Goal: Information Seeking & Learning: Learn about a topic

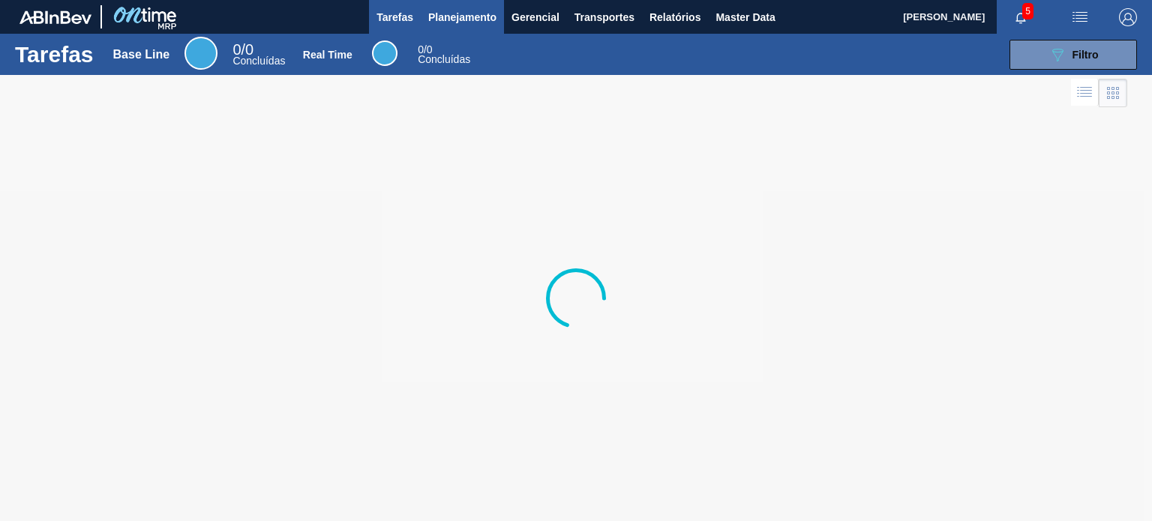
click at [447, 29] on button "Planejamento" at bounding box center [462, 17] width 83 height 34
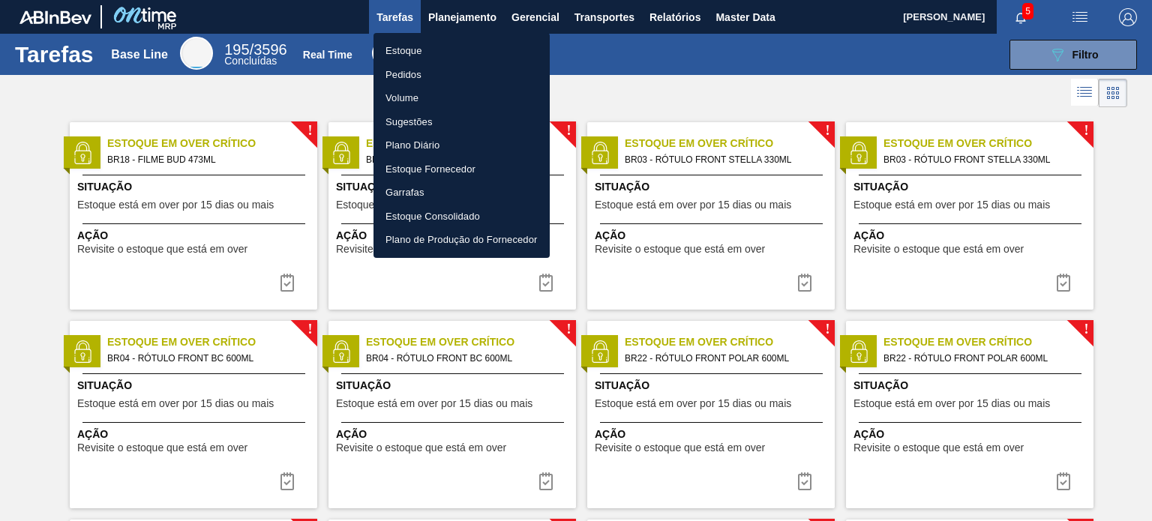
drag, startPoint x: 430, startPoint y: 72, endPoint x: 451, endPoint y: 73, distance: 21.0
click at [430, 73] on li "Pedidos" at bounding box center [461, 75] width 176 height 24
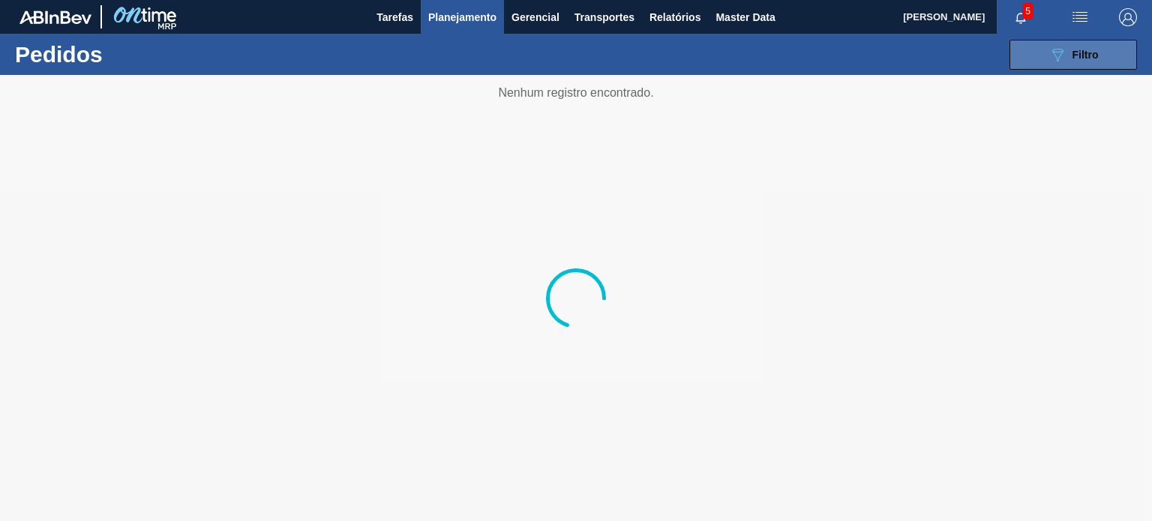
click at [1050, 62] on icon "089F7B8B-B2A5-4AFE-B5C0-19BA573D28AC" at bounding box center [1057, 55] width 18 height 18
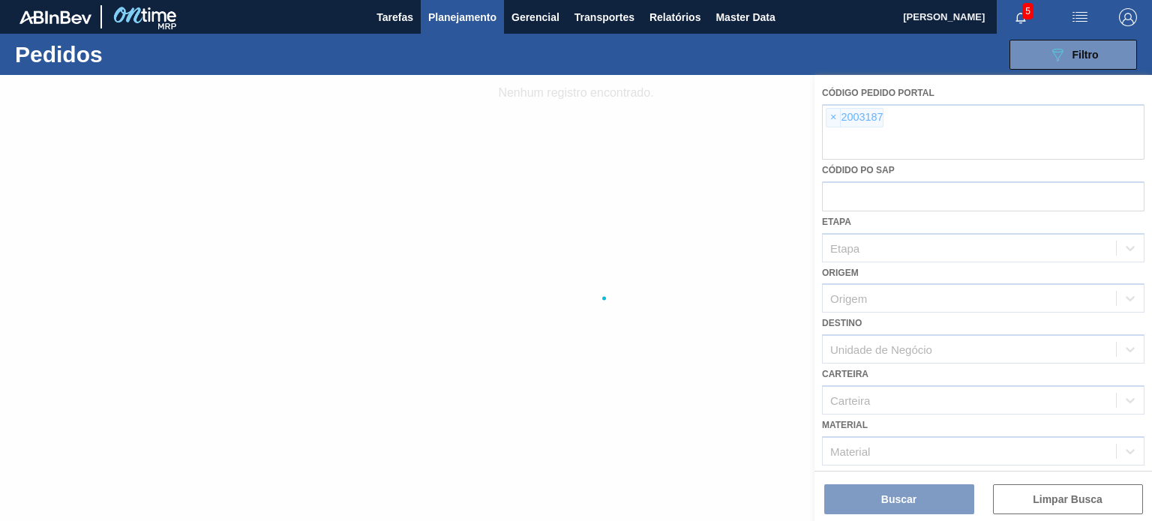
click at [843, 137] on div at bounding box center [576, 298] width 1152 height 446
click at [828, 119] on div at bounding box center [576, 298] width 1152 height 446
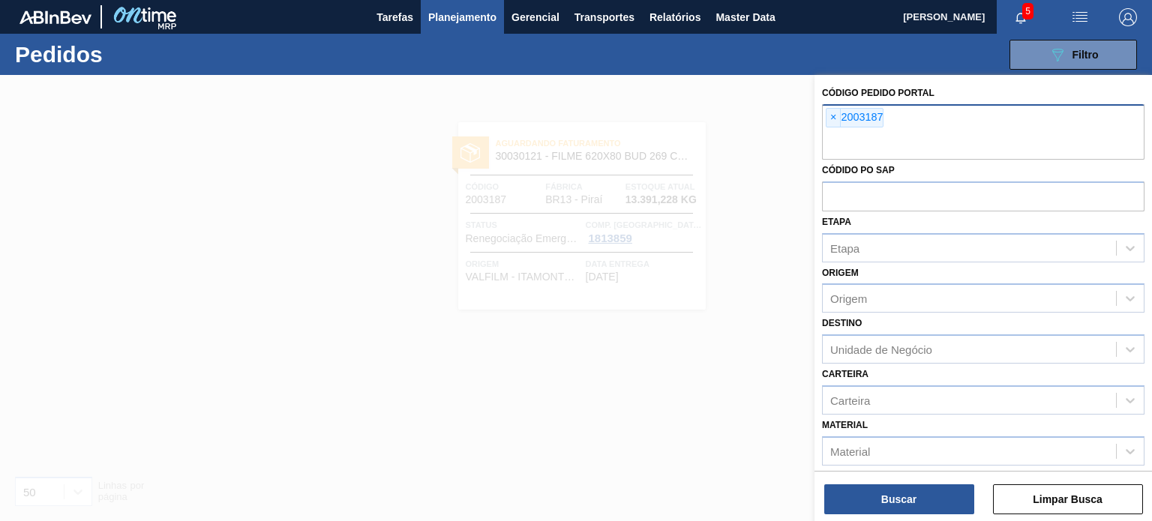
click at [848, 124] on div "× 2003187" at bounding box center [855, 117] width 58 height 19
click at [829, 118] on span "×" at bounding box center [833, 118] width 14 height 18
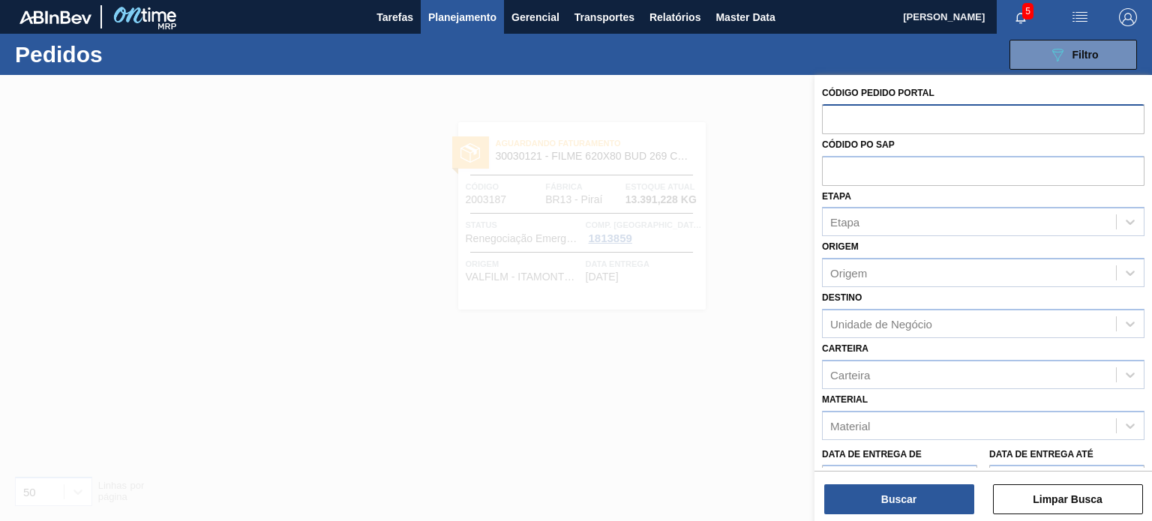
paste input "2010911"
type input "2010911"
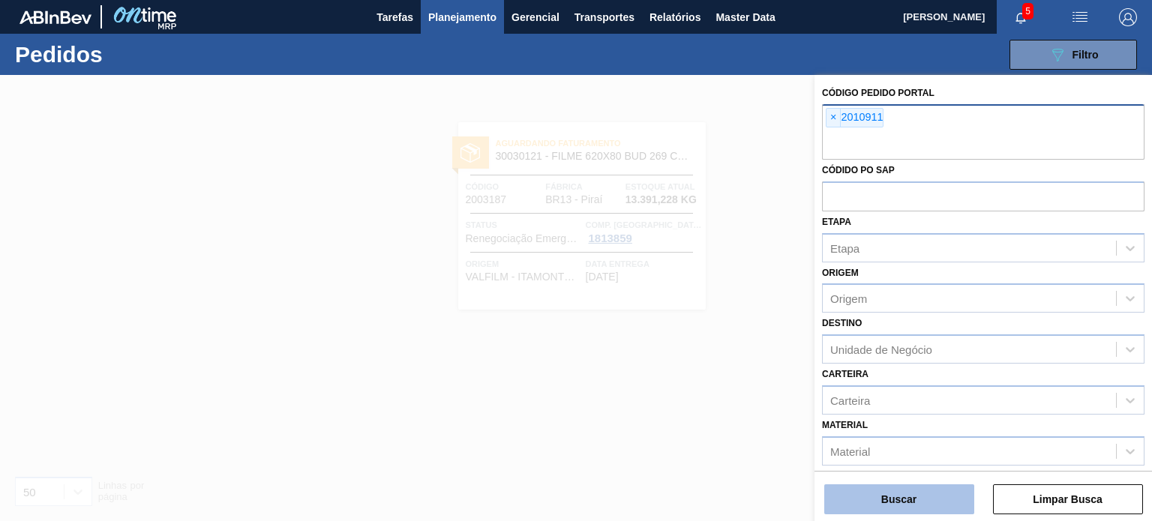
click at [936, 501] on button "Buscar" at bounding box center [899, 499] width 150 height 30
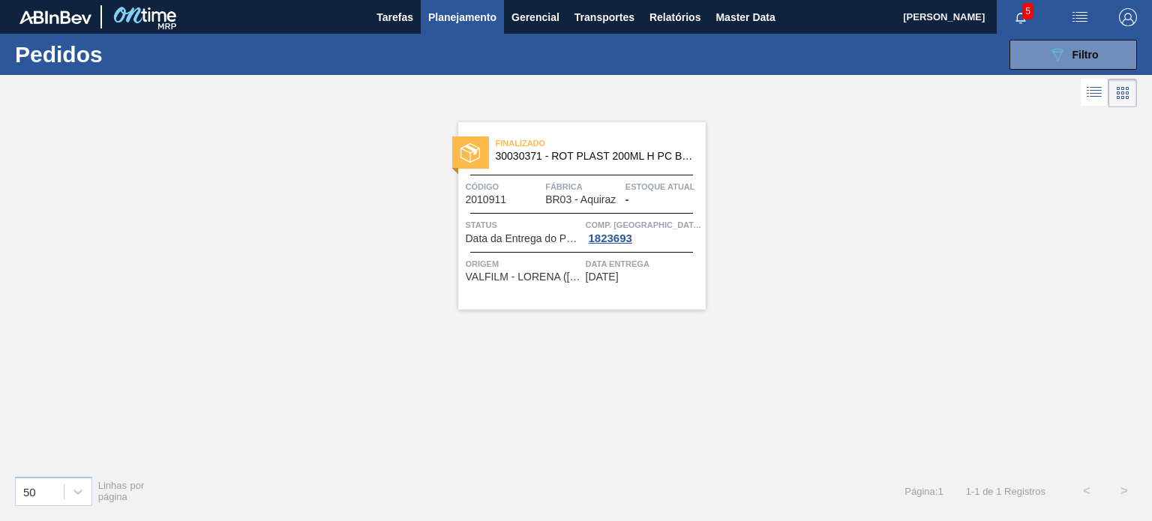
click at [607, 179] on span "Fábrica" at bounding box center [583, 186] width 76 height 15
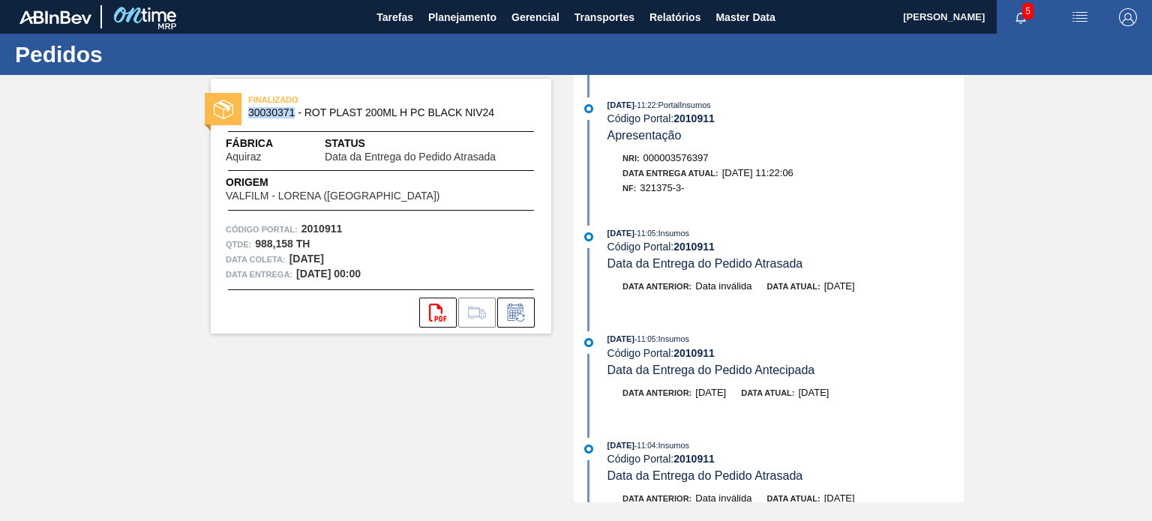
drag, startPoint x: 292, startPoint y: 112, endPoint x: 249, endPoint y: 109, distance: 43.7
click at [249, 109] on span "30030371 - ROT PLAST 200ML H PC BLACK NIV24" at bounding box center [384, 112] width 272 height 11
copy span "30030371"
click at [447, 22] on span "Planejamento" at bounding box center [462, 17] width 68 height 18
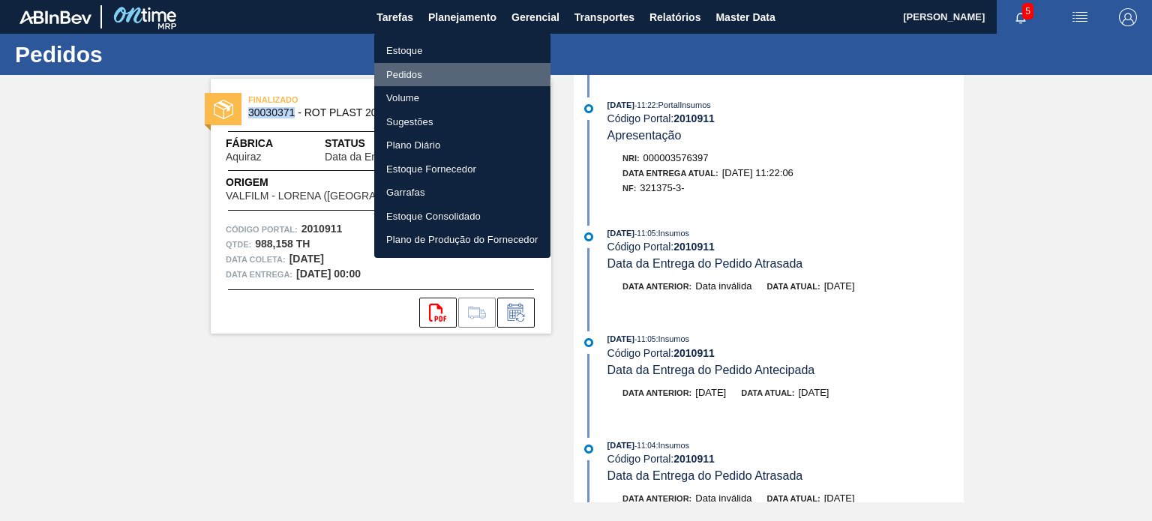
click at [404, 74] on li "Pedidos" at bounding box center [462, 75] width 176 height 24
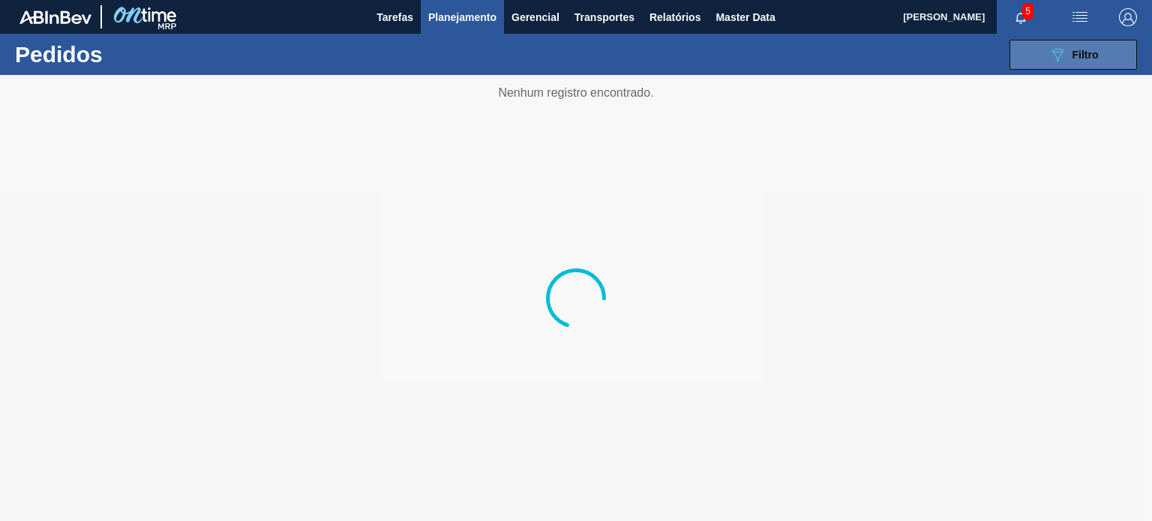
drag, startPoint x: 1067, startPoint y: 58, endPoint x: 1057, endPoint y: 53, distance: 11.4
click at [1066, 58] on div "089F7B8B-B2A5-4AFE-B5C0-19BA573D28AC Filtro" at bounding box center [1073, 55] width 50 height 18
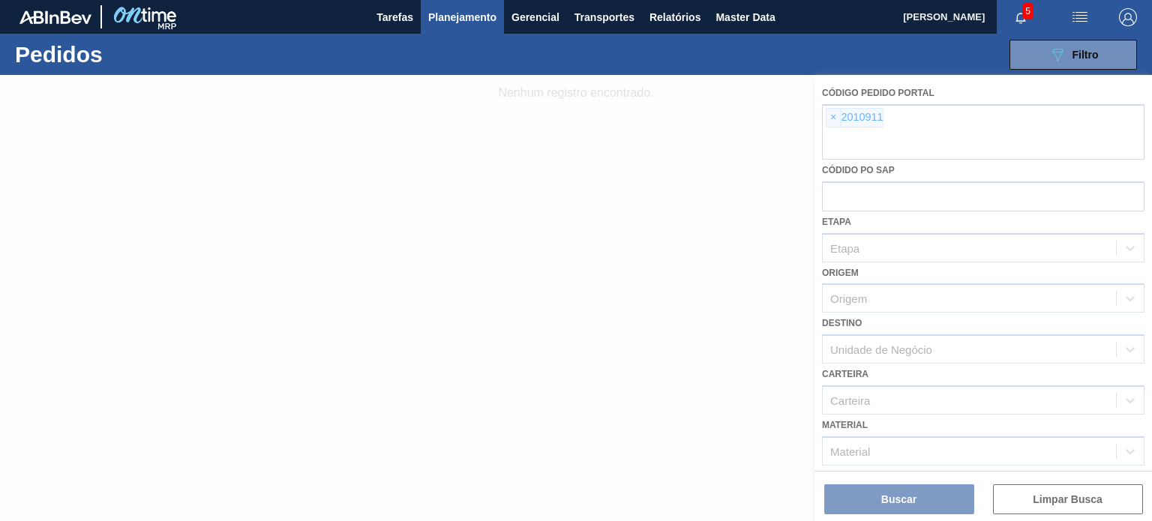
click at [831, 107] on div at bounding box center [576, 298] width 1152 height 446
click at [839, 119] on div at bounding box center [576, 298] width 1152 height 446
click at [829, 119] on div at bounding box center [576, 298] width 1152 height 446
click at [835, 119] on div at bounding box center [576, 298] width 1152 height 446
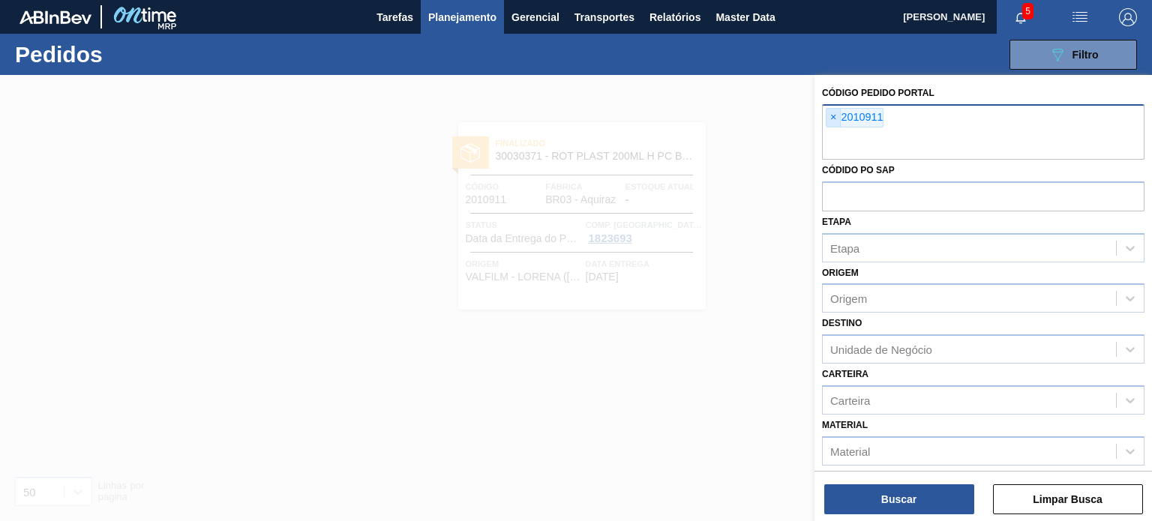
click at [832, 119] on span "×" at bounding box center [833, 118] width 14 height 18
paste input "2030226"
type input "2030226"
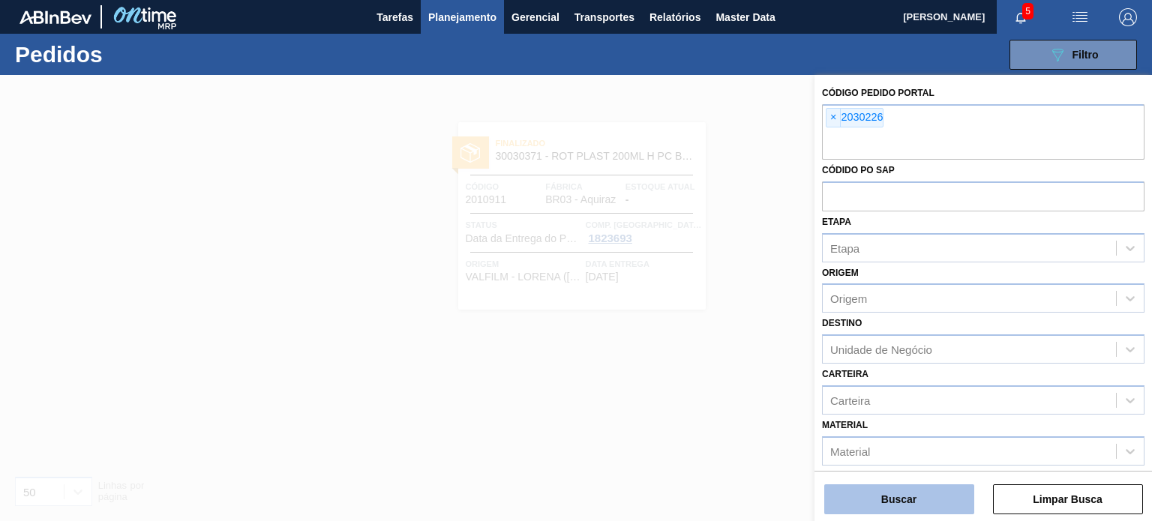
click at [886, 491] on button "Buscar" at bounding box center [899, 499] width 150 height 30
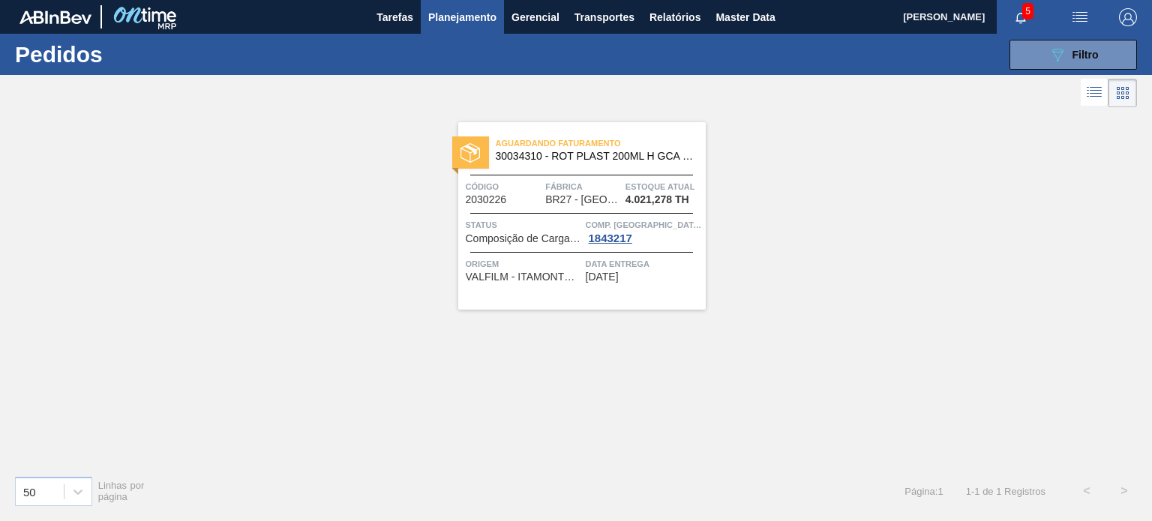
click at [1040, 71] on div "089F7B8B-B2A5-4AFE-B5C0-19BA573D28AC Filtro Código Pedido Portal × 2030226 Códi…" at bounding box center [687, 54] width 914 height 45
click at [1035, 71] on div "089F7B8B-B2A5-4AFE-B5C0-19BA573D28AC Filtro Código Pedido Portal × 2030226 Códi…" at bounding box center [687, 54] width 914 height 45
click at [1029, 65] on button "089F7B8B-B2A5-4AFE-B5C0-19BA573D28AC Filtro" at bounding box center [1072, 55] width 127 height 30
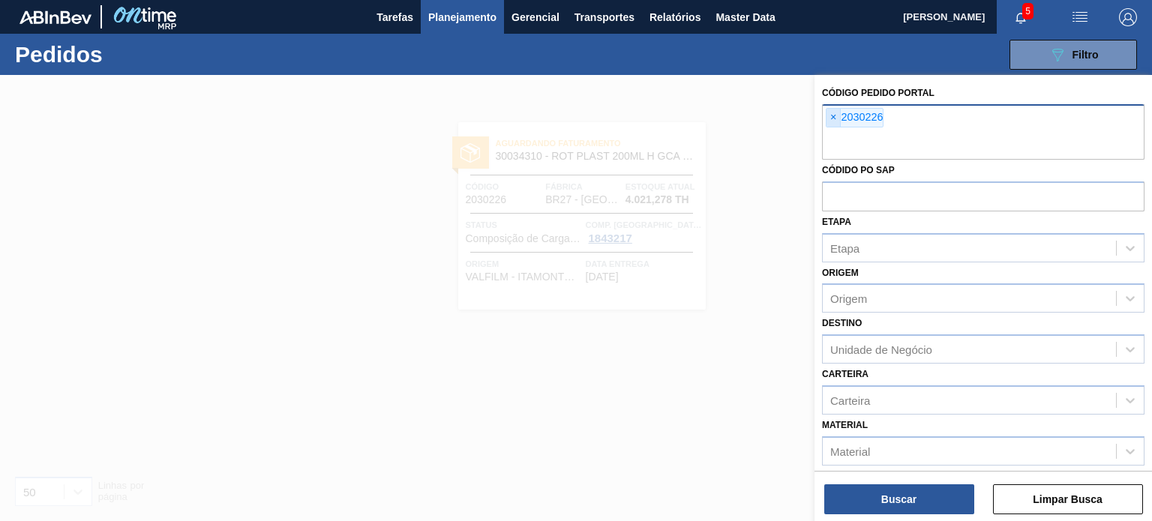
click at [832, 112] on span "×" at bounding box center [833, 118] width 14 height 18
paste input "2032482"
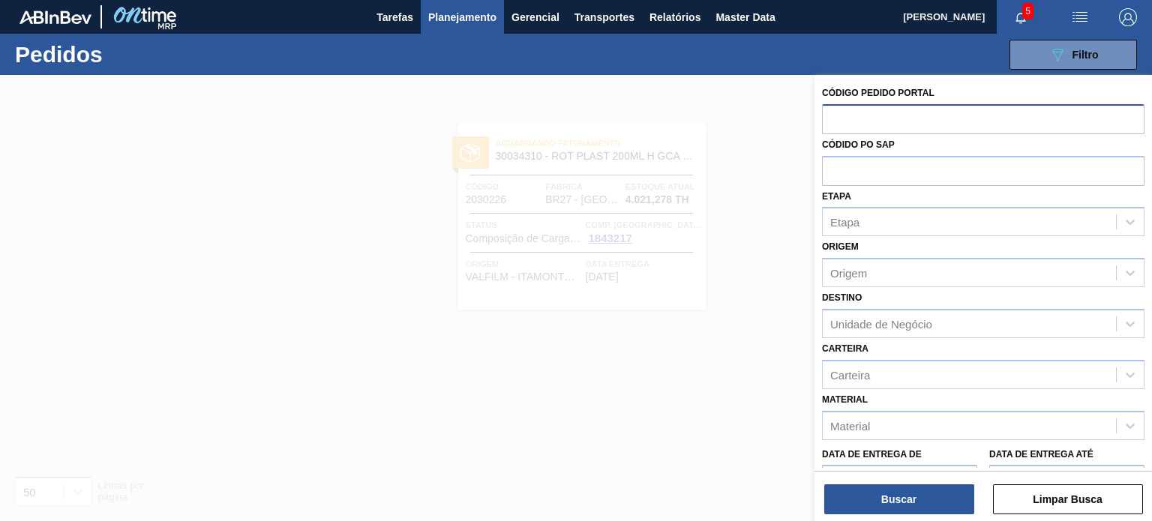
type input "2032482"
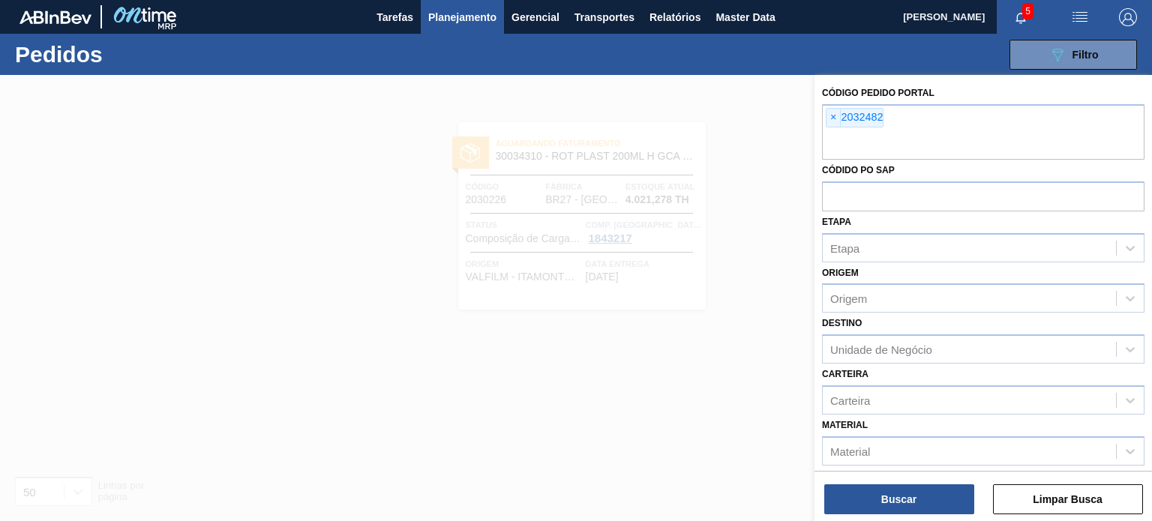
click at [702, 292] on div at bounding box center [576, 335] width 1152 height 521
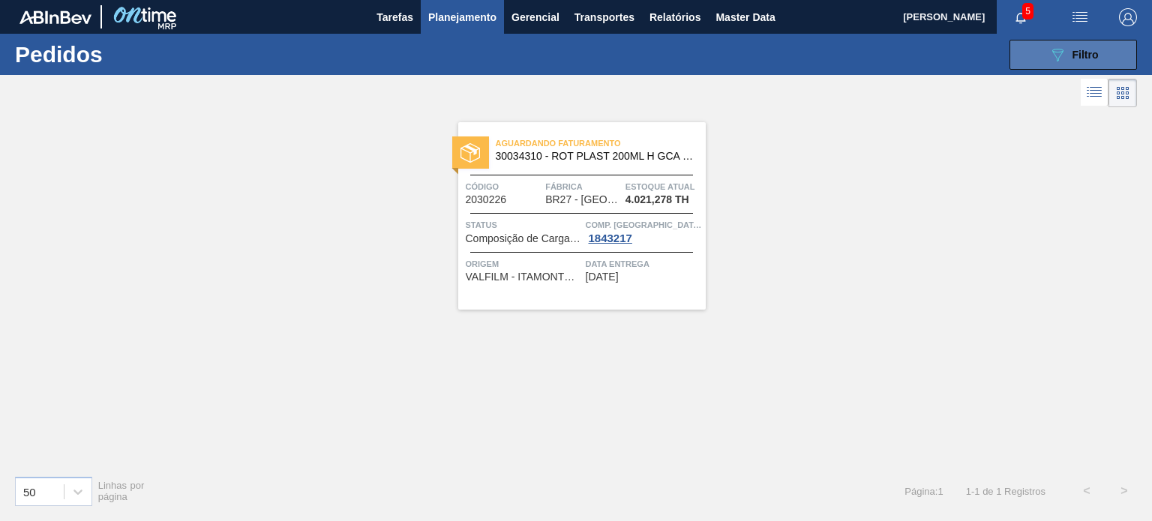
click at [1066, 61] on div "089F7B8B-B2A5-4AFE-B5C0-19BA573D28AC Filtro" at bounding box center [1073, 55] width 50 height 18
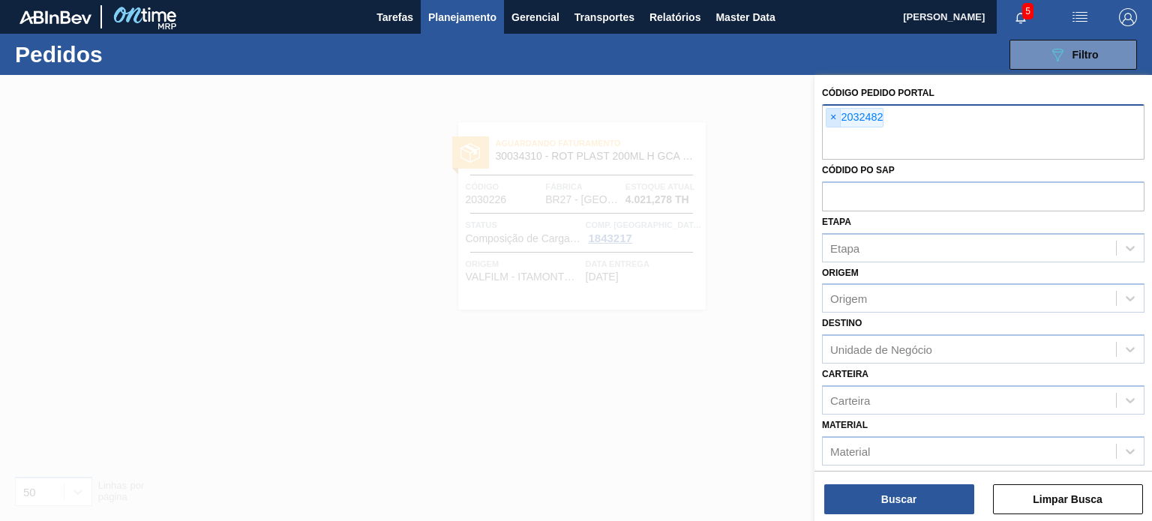
click at [834, 116] on span "×" at bounding box center [833, 118] width 14 height 18
paste input "2032482"
type input "2032482"
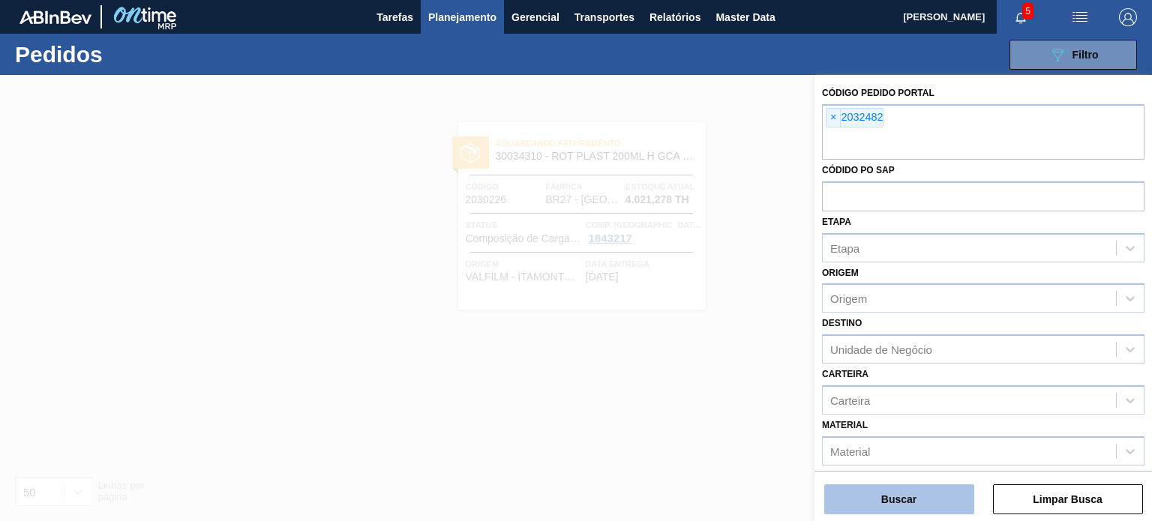
click at [937, 493] on button "Buscar" at bounding box center [899, 499] width 150 height 30
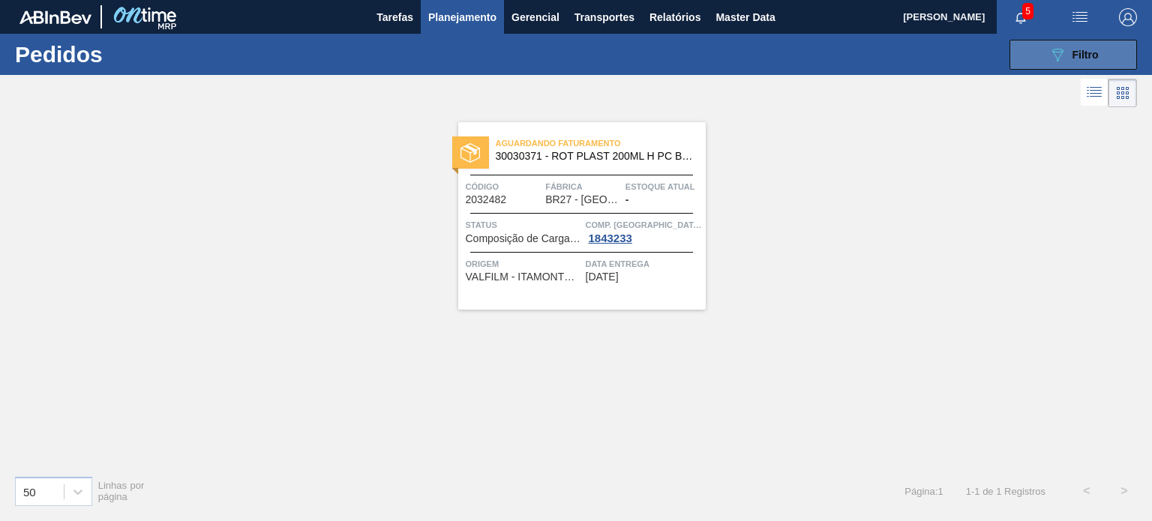
click at [1090, 56] on span "Filtro" at bounding box center [1085, 55] width 26 height 12
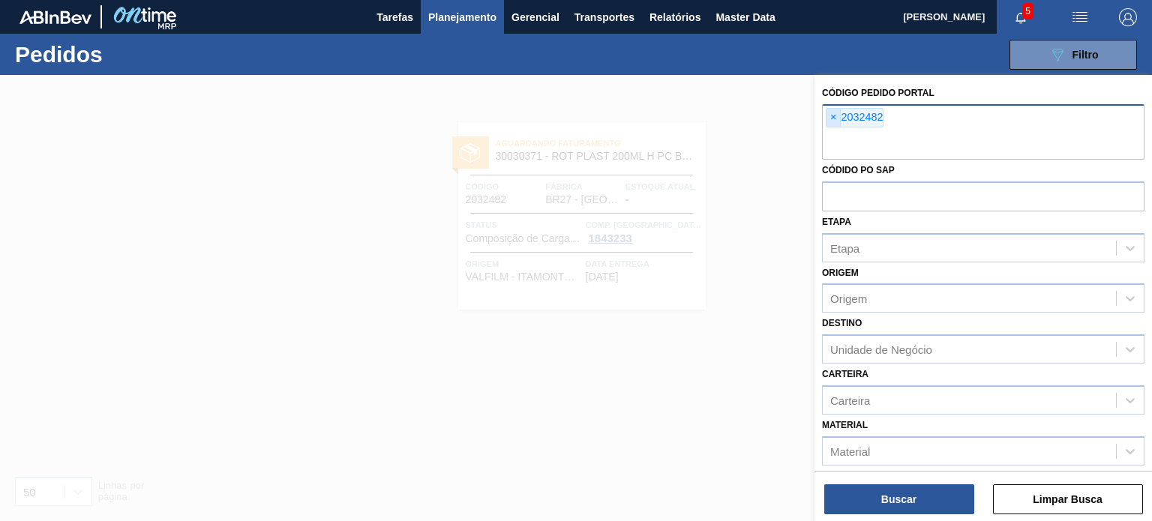
click at [831, 121] on span "×" at bounding box center [833, 118] width 14 height 18
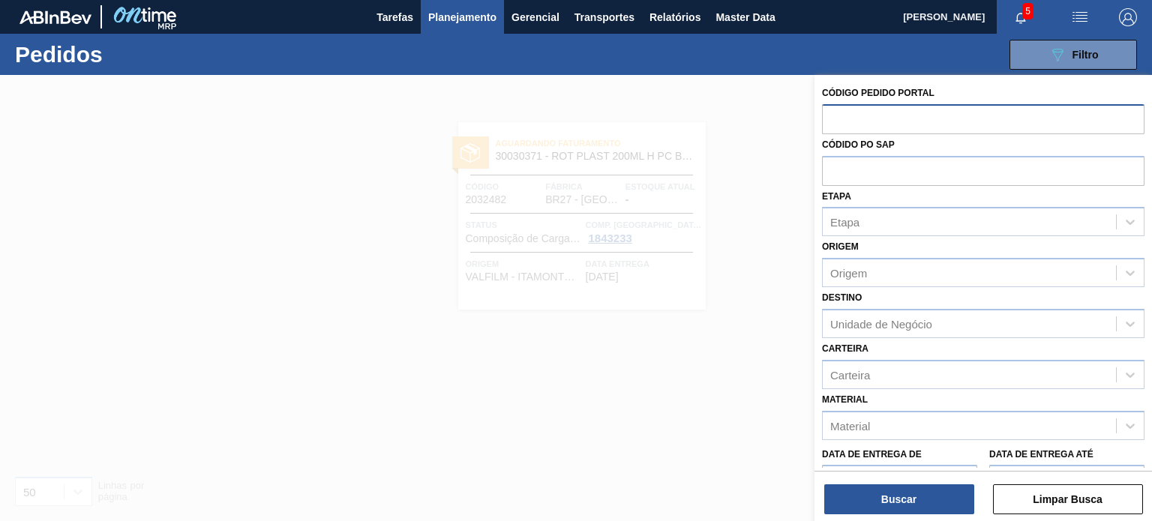
paste input "2032480"
type input "2032480"
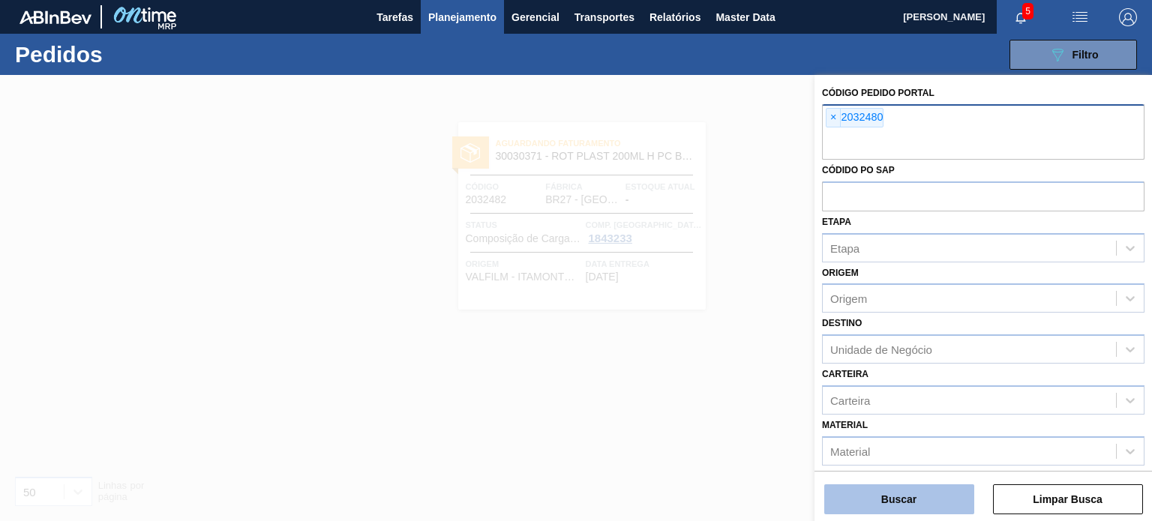
click at [926, 493] on button "Buscar" at bounding box center [899, 499] width 150 height 30
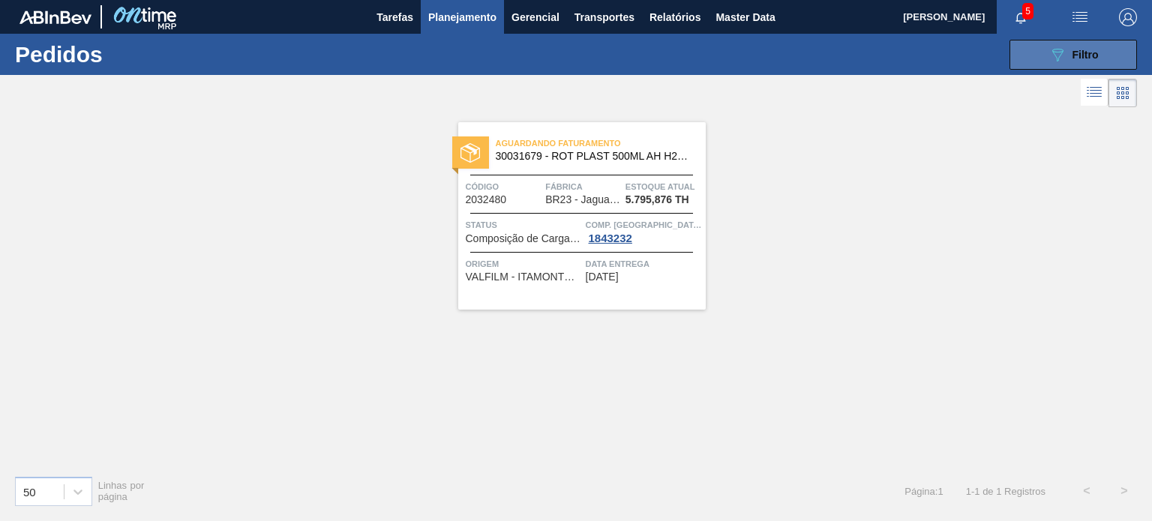
click at [1048, 65] on button "089F7B8B-B2A5-4AFE-B5C0-19BA573D28AC Filtro" at bounding box center [1072, 55] width 127 height 30
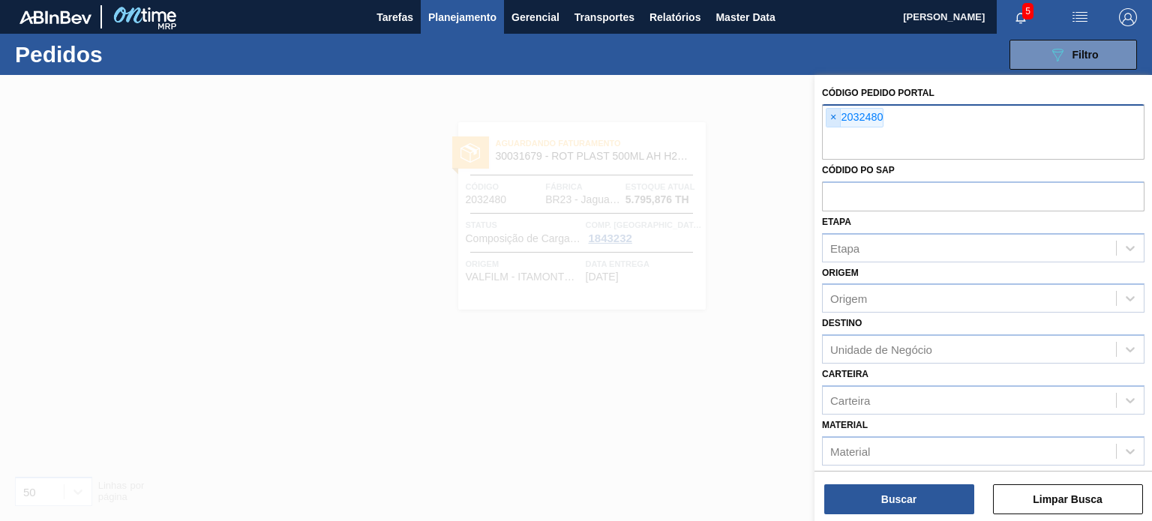
click at [826, 118] on span "×" at bounding box center [833, 118] width 14 height 18
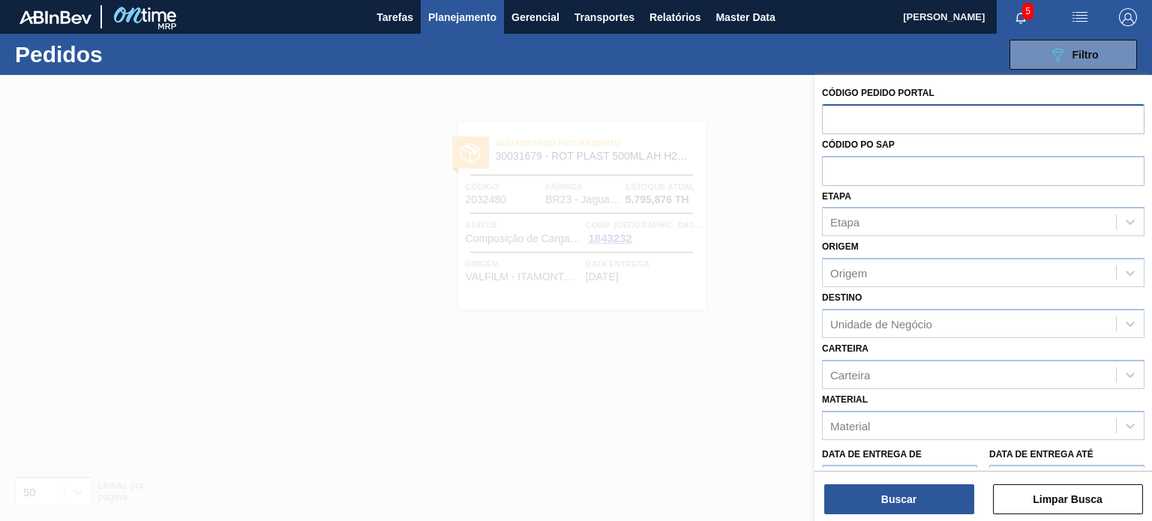
paste input "2031752"
type input "2031752"
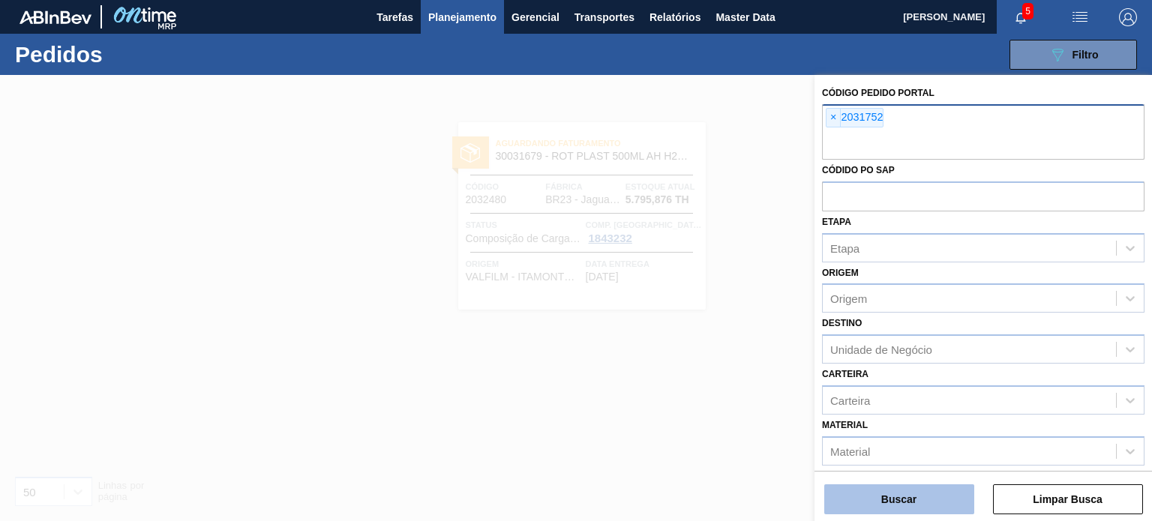
click at [948, 510] on button "Buscar" at bounding box center [899, 499] width 150 height 30
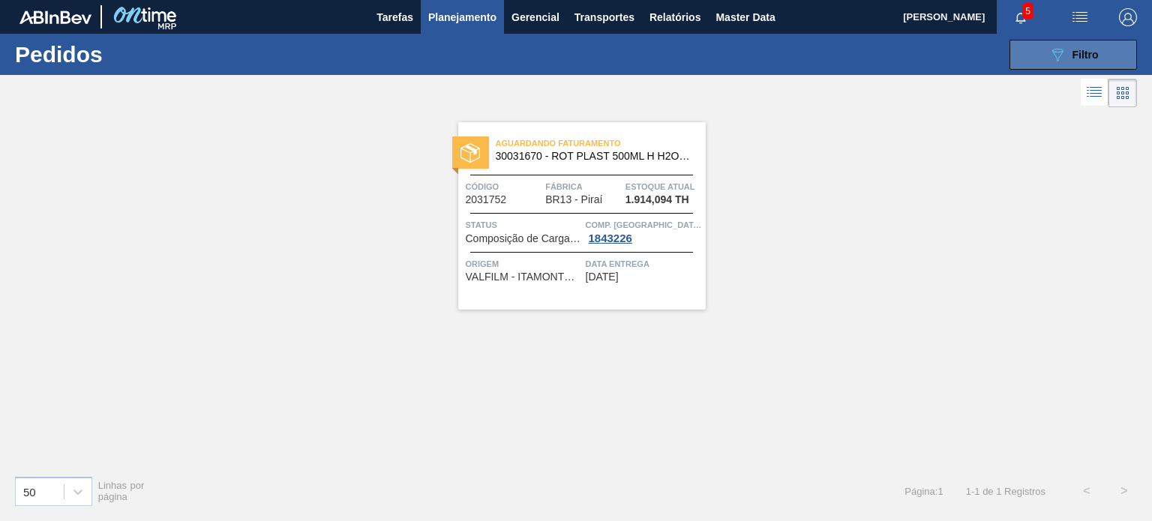
click at [1074, 46] on div "089F7B8B-B2A5-4AFE-B5C0-19BA573D28AC Filtro" at bounding box center [1073, 55] width 50 height 18
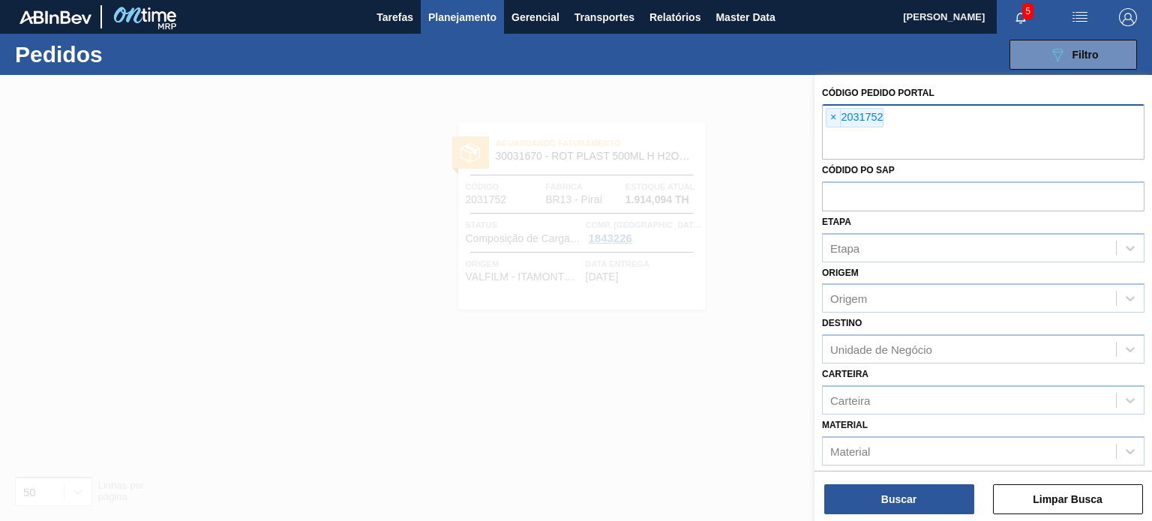
click at [836, 112] on span "×" at bounding box center [833, 118] width 14 height 18
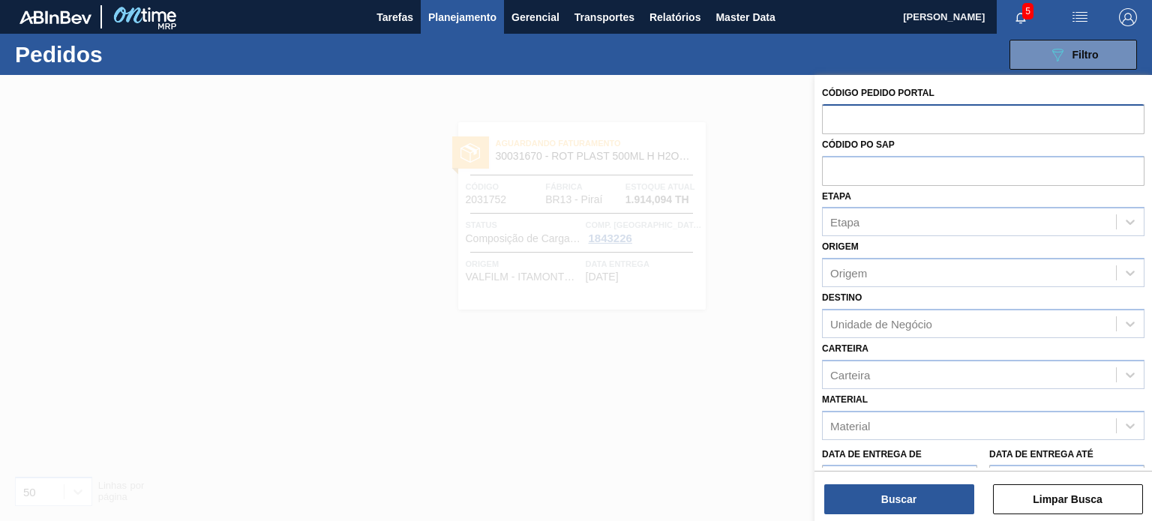
paste input "2031786"
type input "2031786"
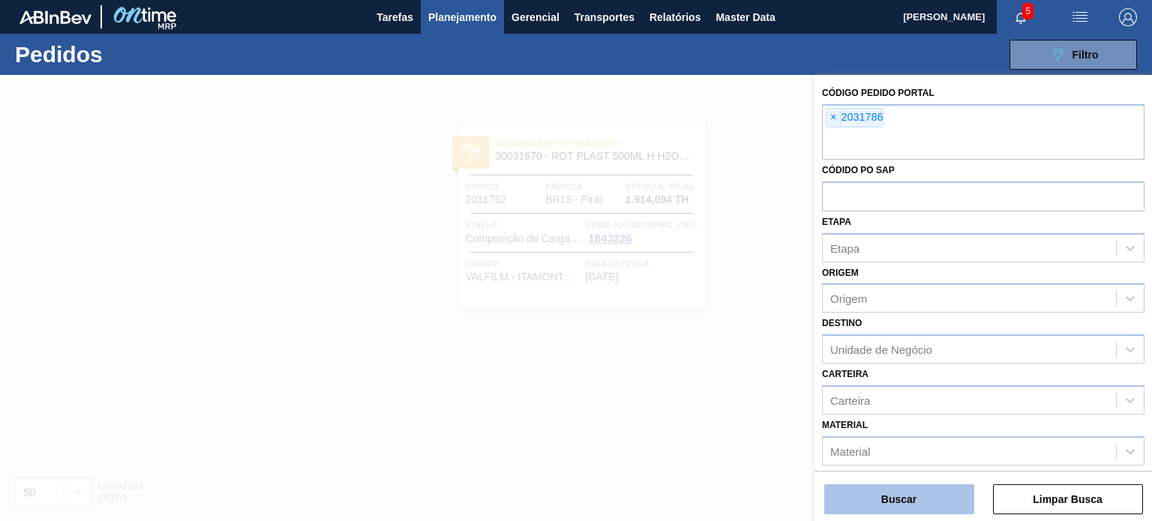
click at [936, 498] on button "Buscar" at bounding box center [899, 499] width 150 height 30
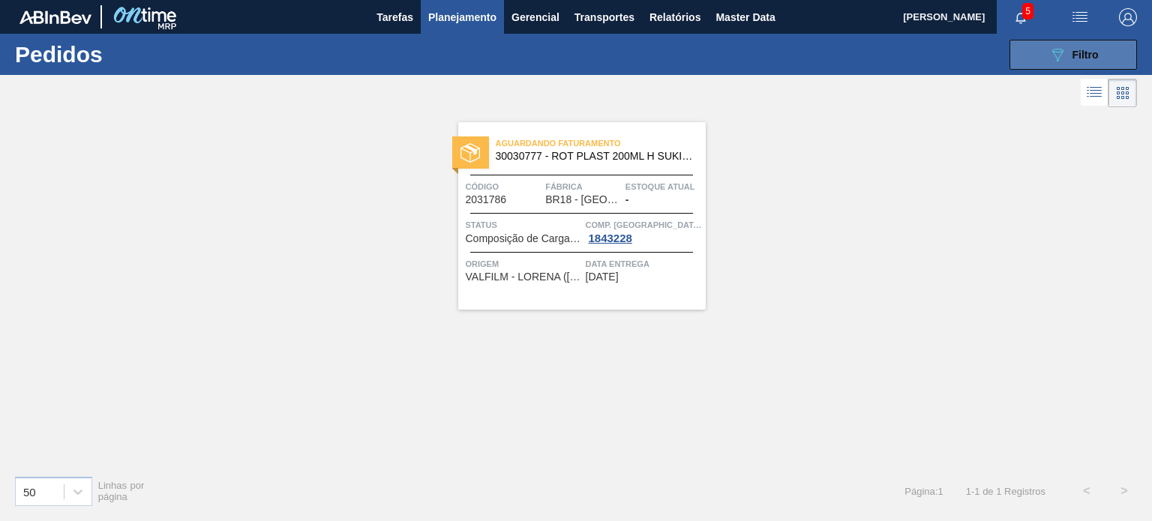
click at [1028, 44] on button "089F7B8B-B2A5-4AFE-B5C0-19BA573D28AC Filtro" at bounding box center [1072, 55] width 127 height 30
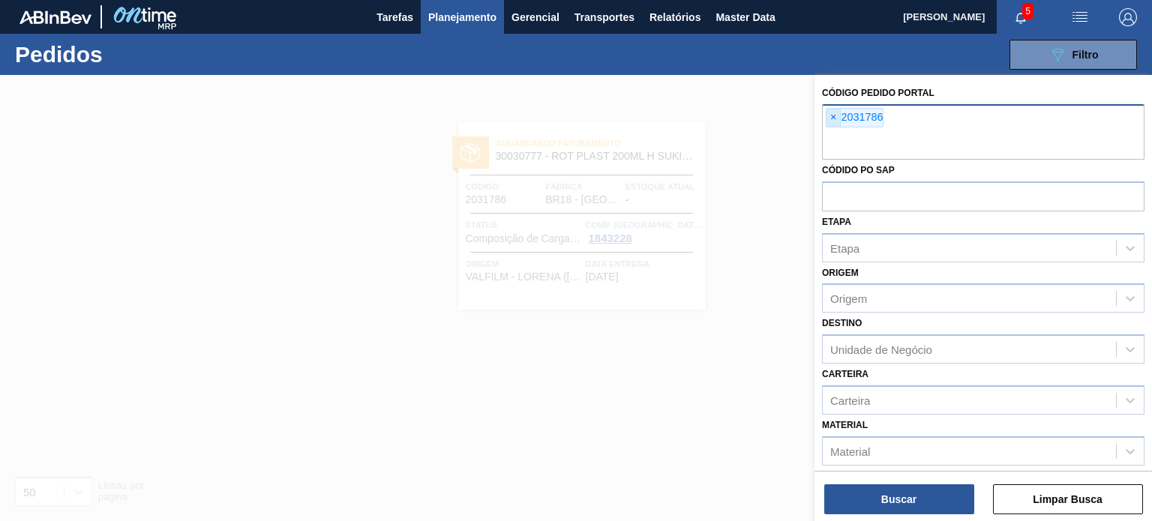
click at [834, 115] on span "×" at bounding box center [833, 118] width 14 height 18
paste input "2031786"
type input "2031786"
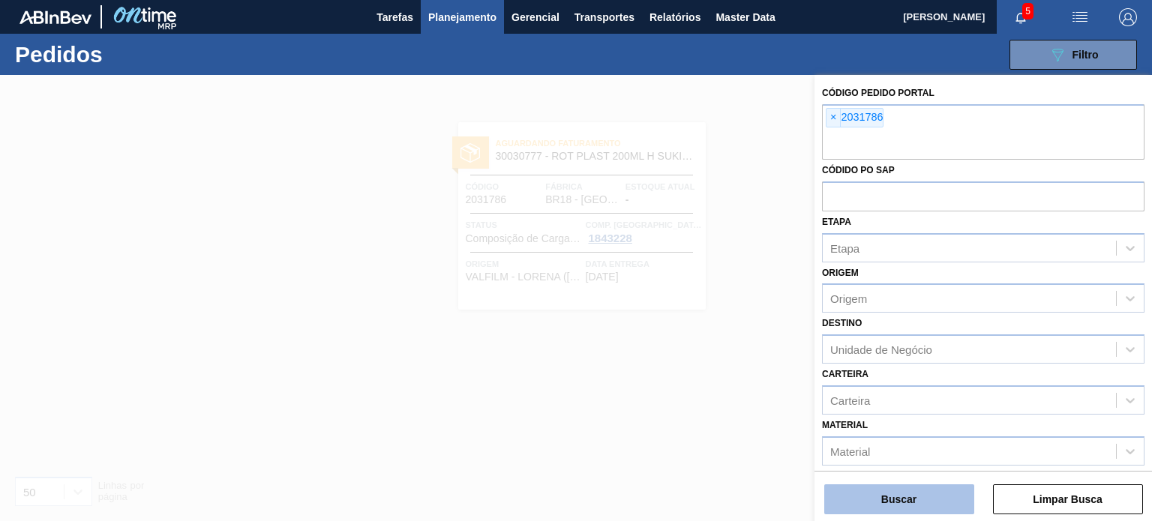
click at [921, 493] on button "Buscar" at bounding box center [899, 499] width 150 height 30
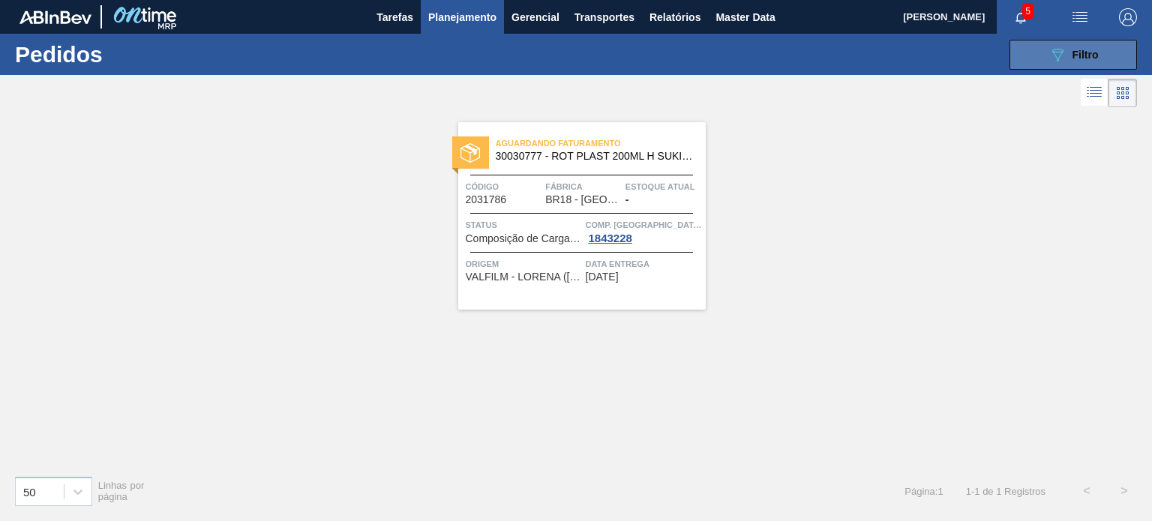
drag, startPoint x: 1068, startPoint y: 41, endPoint x: 1048, endPoint y: 46, distance: 20.7
click at [1066, 41] on button "089F7B8B-B2A5-4AFE-B5C0-19BA573D28AC Filtro" at bounding box center [1072, 55] width 127 height 30
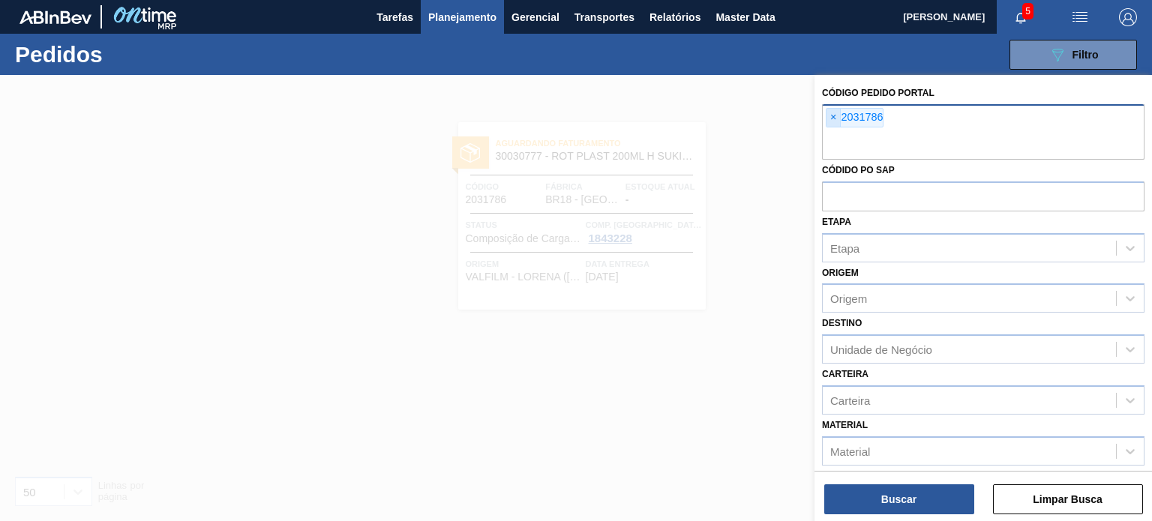
click at [838, 124] on span "×" at bounding box center [833, 118] width 14 height 18
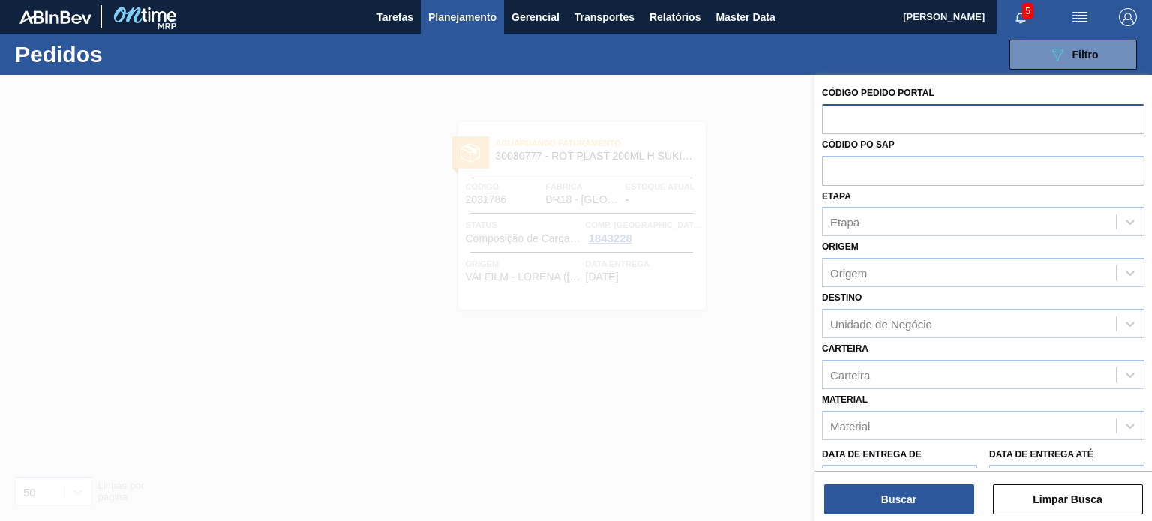
paste input "2031730"
type input "2031730"
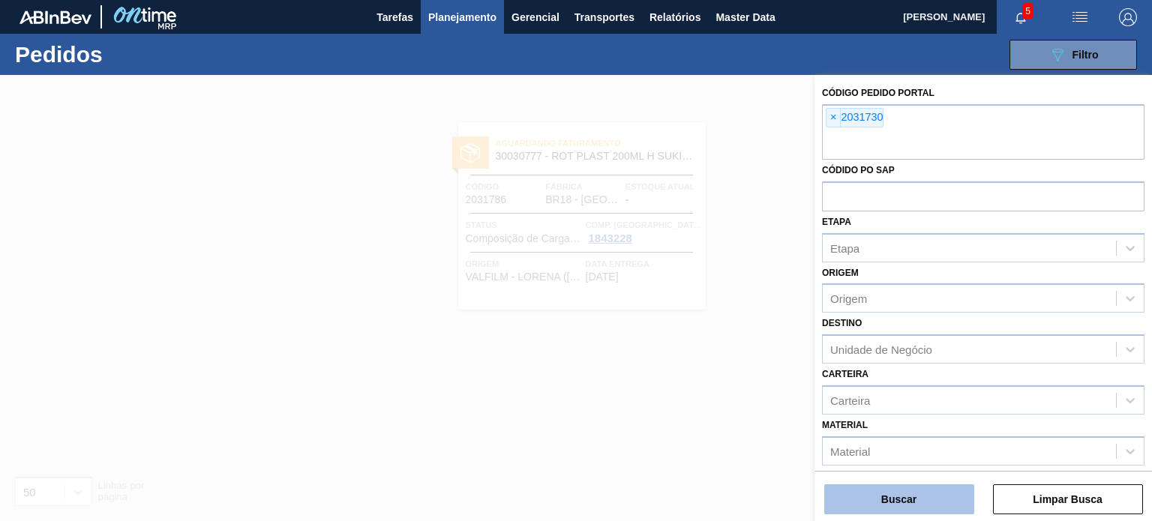
click at [921, 493] on button "Buscar" at bounding box center [899, 499] width 150 height 30
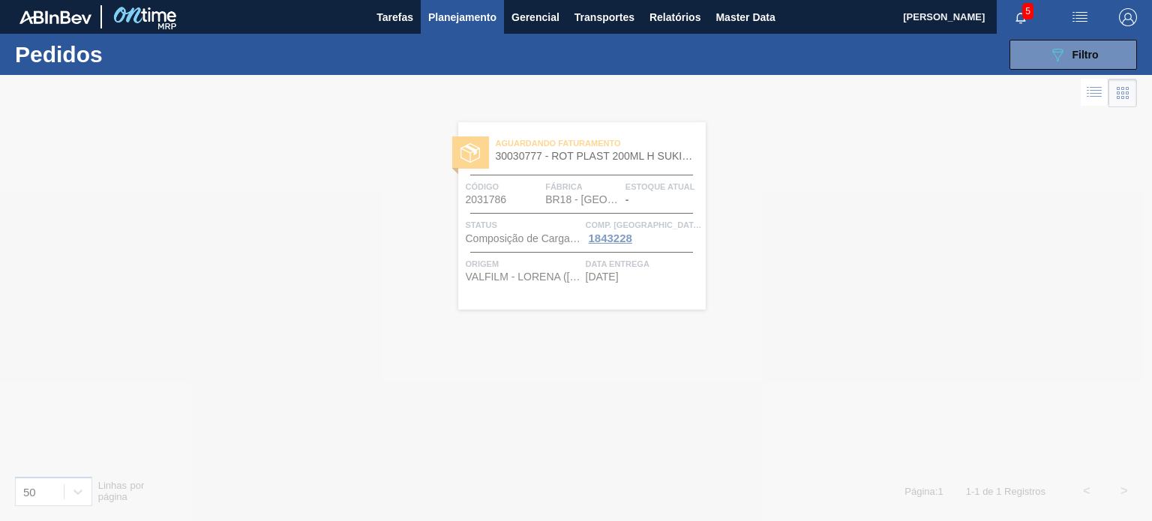
drag, startPoint x: 624, startPoint y: 194, endPoint x: 385, endPoint y: 248, distance: 245.3
click at [385, 248] on div at bounding box center [576, 298] width 1152 height 446
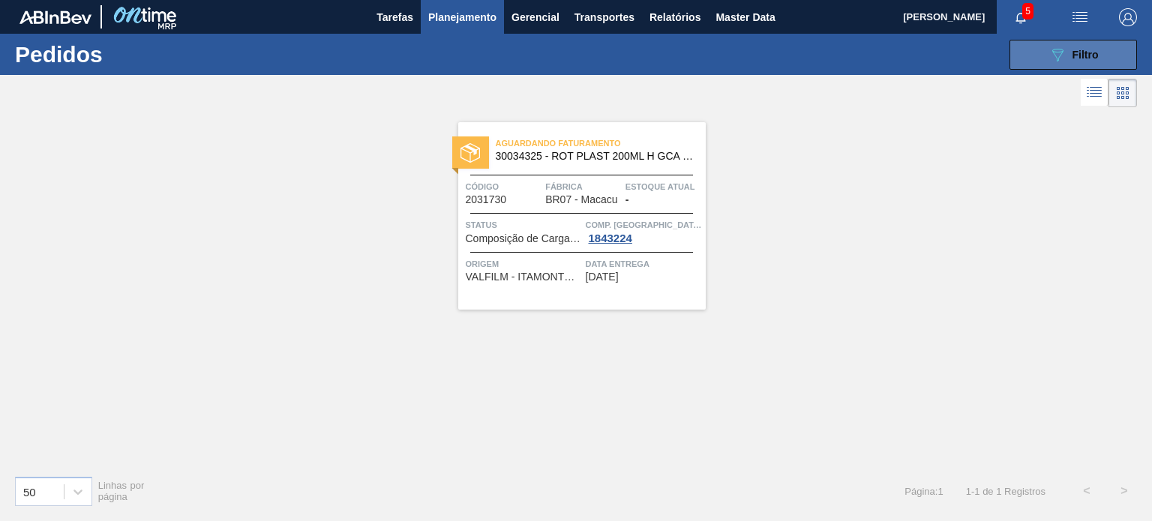
click at [1053, 61] on icon "089F7B8B-B2A5-4AFE-B5C0-19BA573D28AC" at bounding box center [1057, 55] width 18 height 18
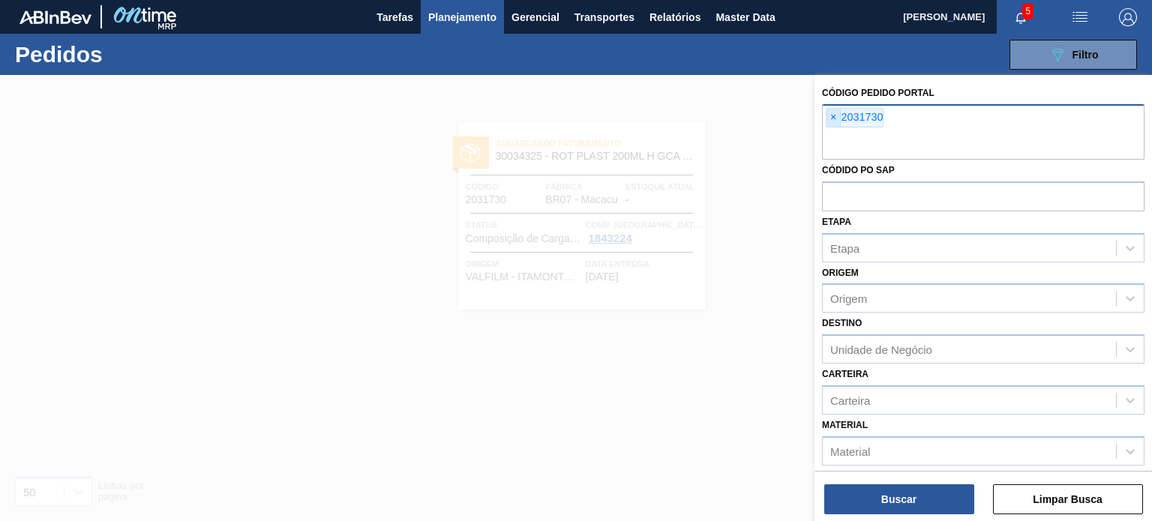
click at [840, 119] on div "× 2031730" at bounding box center [855, 117] width 58 height 19
paste input "2031740"
type input "2031740"
click at [835, 120] on span "×" at bounding box center [833, 118] width 14 height 18
click at [835, 123] on span "×" at bounding box center [833, 118] width 14 height 18
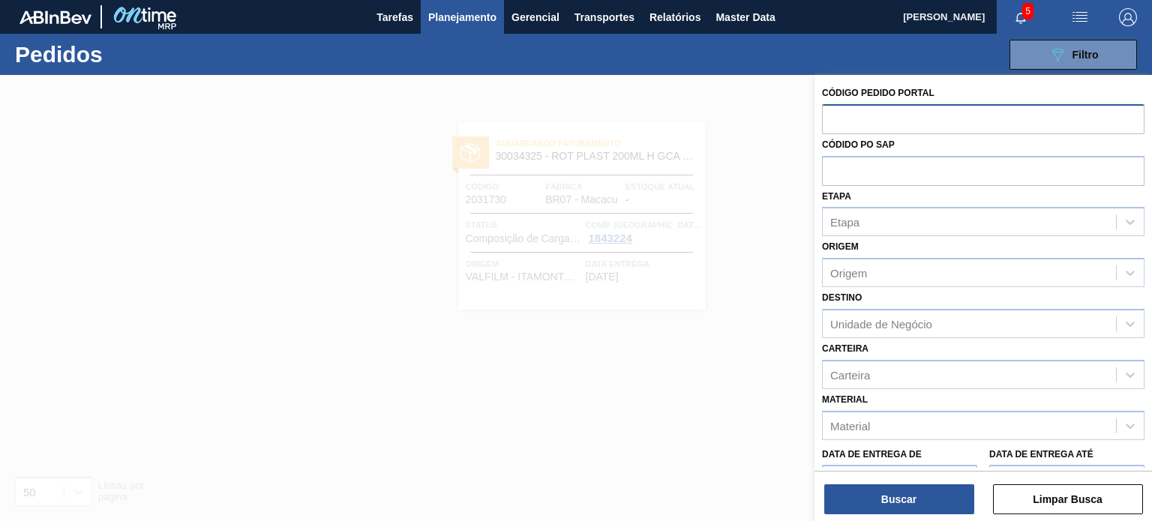
paste input "2031740"
type input "2031740"
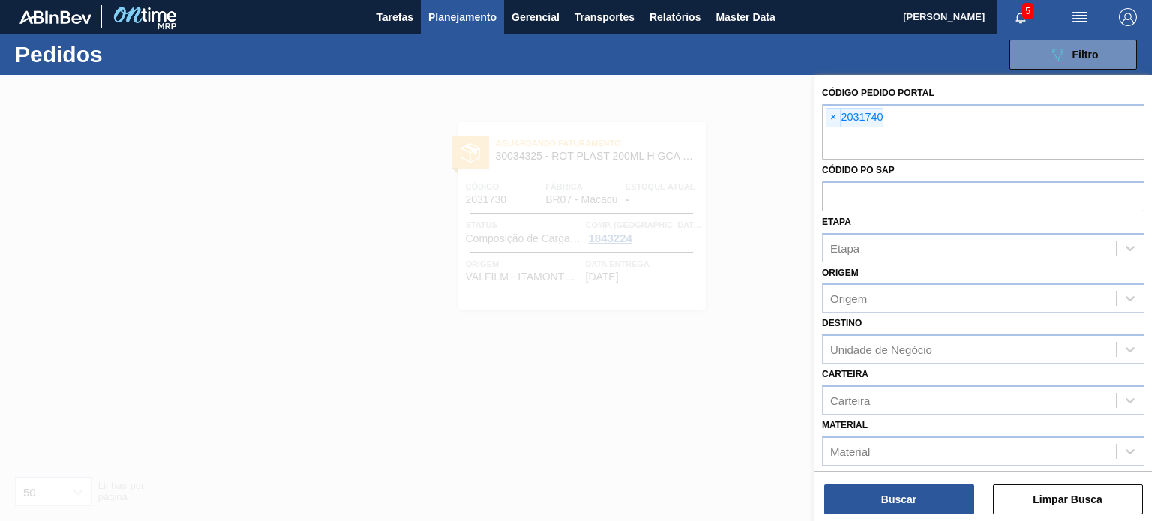
click at [904, 484] on div "Buscar Limpar Busca" at bounding box center [982, 492] width 337 height 42
click at [870, 493] on button "Buscar" at bounding box center [899, 499] width 150 height 30
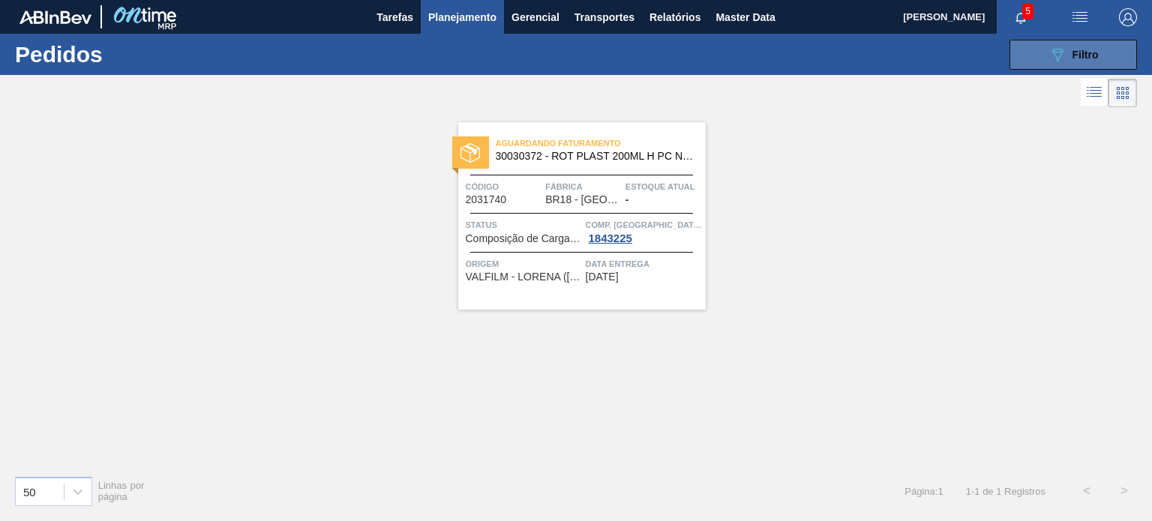
click at [1054, 64] on button "089F7B8B-B2A5-4AFE-B5C0-19BA573D28AC Filtro" at bounding box center [1072, 55] width 127 height 30
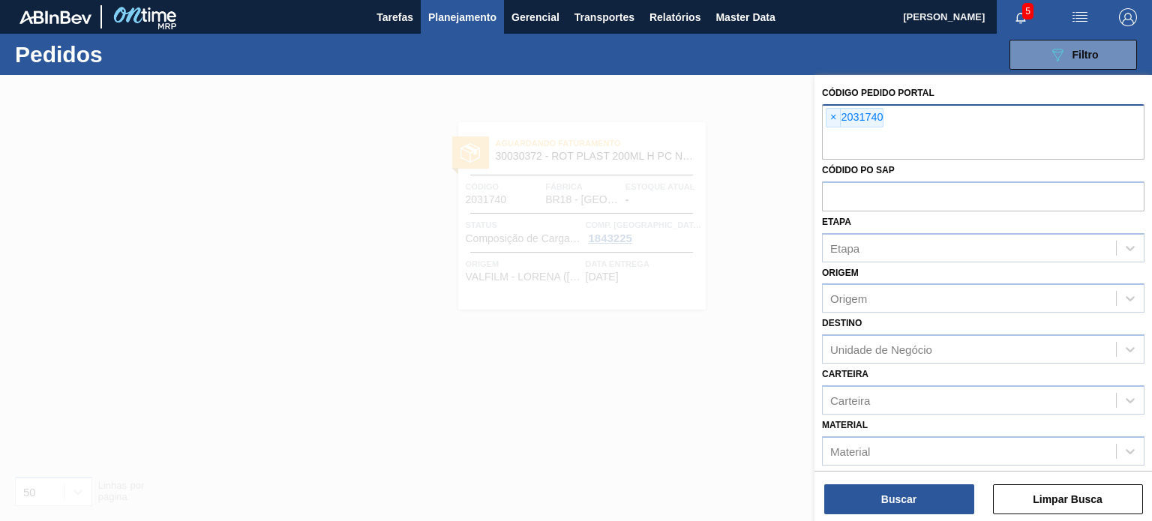
click at [836, 113] on span "×" at bounding box center [833, 118] width 14 height 18
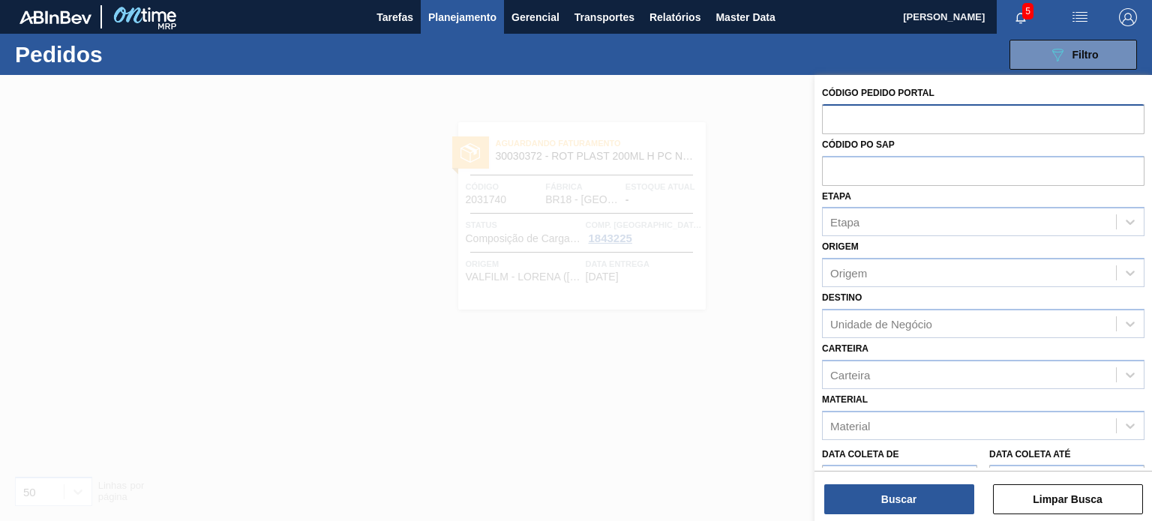
paste input "2031722"
type input "2031722"
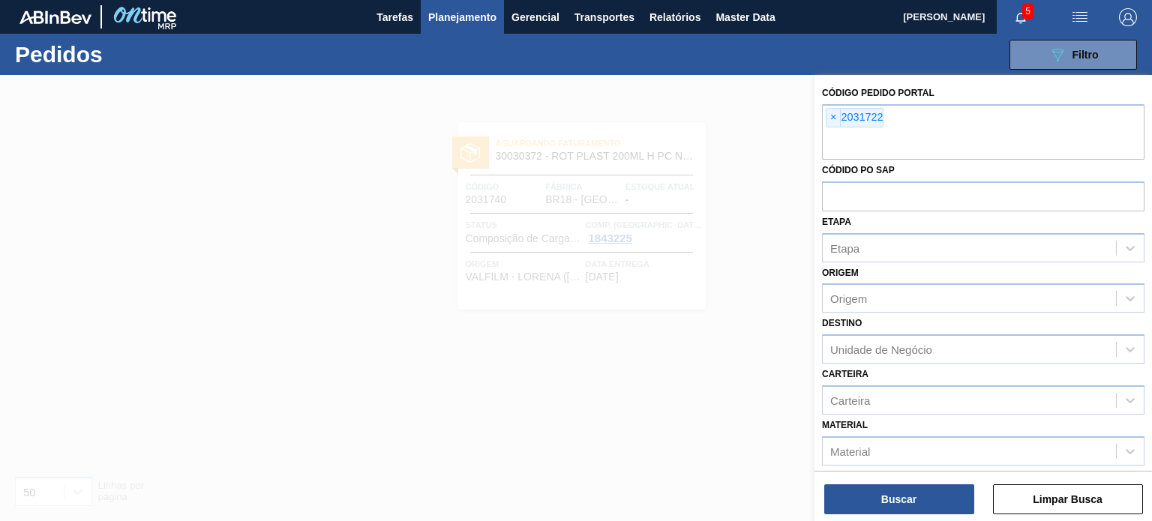
click at [909, 515] on div "Código Pedido Portal × 2031722 Códido PO SAP Etapa Etapa Origem Origem Destino …" at bounding box center [982, 299] width 337 height 449
click at [900, 505] on button "Buscar" at bounding box center [899, 499] width 150 height 30
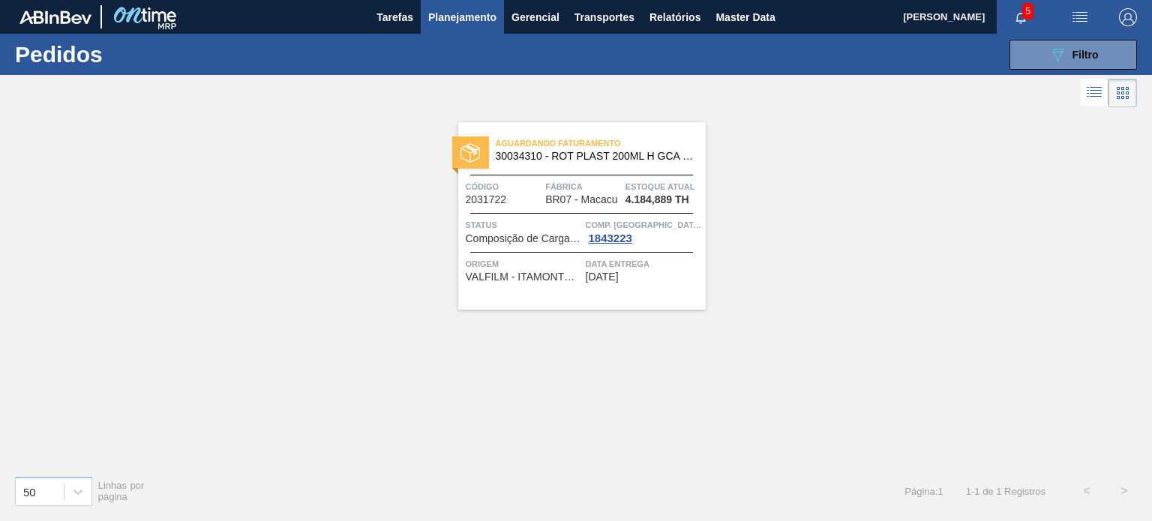
click at [1038, 88] on div at bounding box center [576, 93] width 1152 height 36
click at [1036, 73] on div "089F7B8B-B2A5-4AFE-B5C0-19BA573D28AC Filtro Código Pedido Portal × 2031722 Códi…" at bounding box center [687, 54] width 914 height 45
click at [1027, 59] on button "089F7B8B-B2A5-4AFE-B5C0-19BA573D28AC Filtro" at bounding box center [1072, 55] width 127 height 30
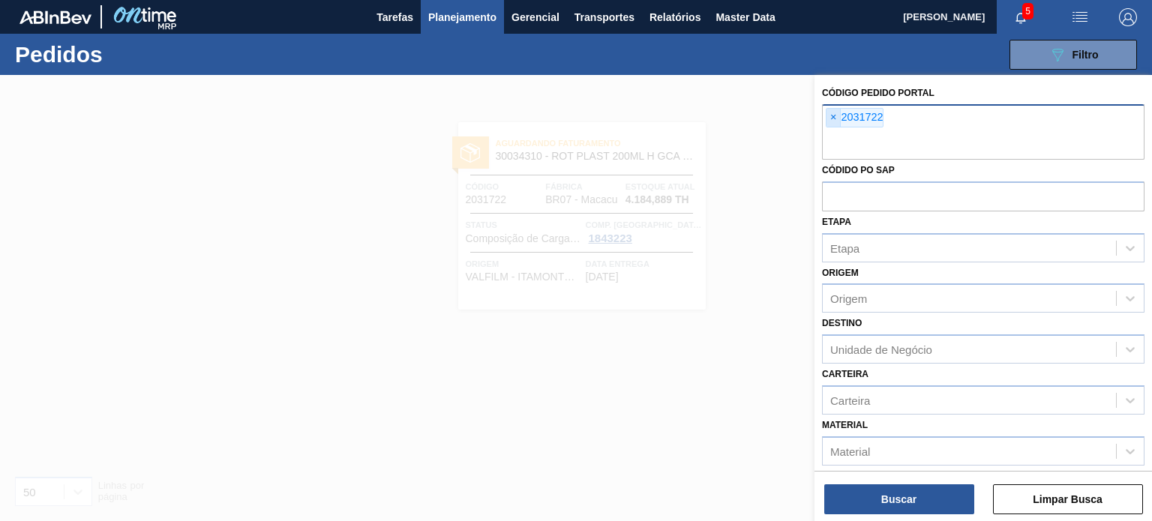
click at [830, 122] on span "×" at bounding box center [833, 118] width 14 height 18
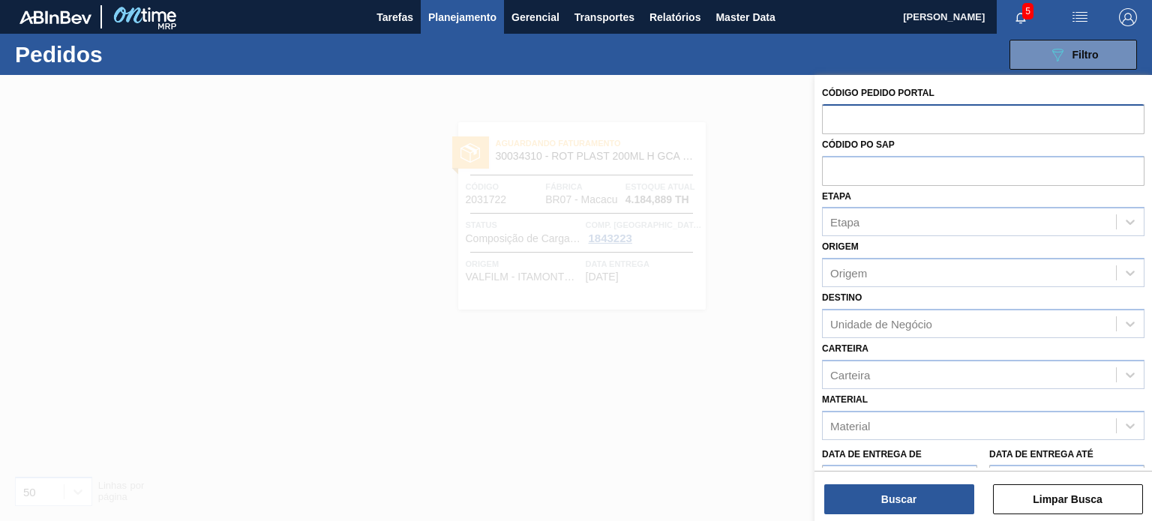
paste input "2030227"
type input "2030227"
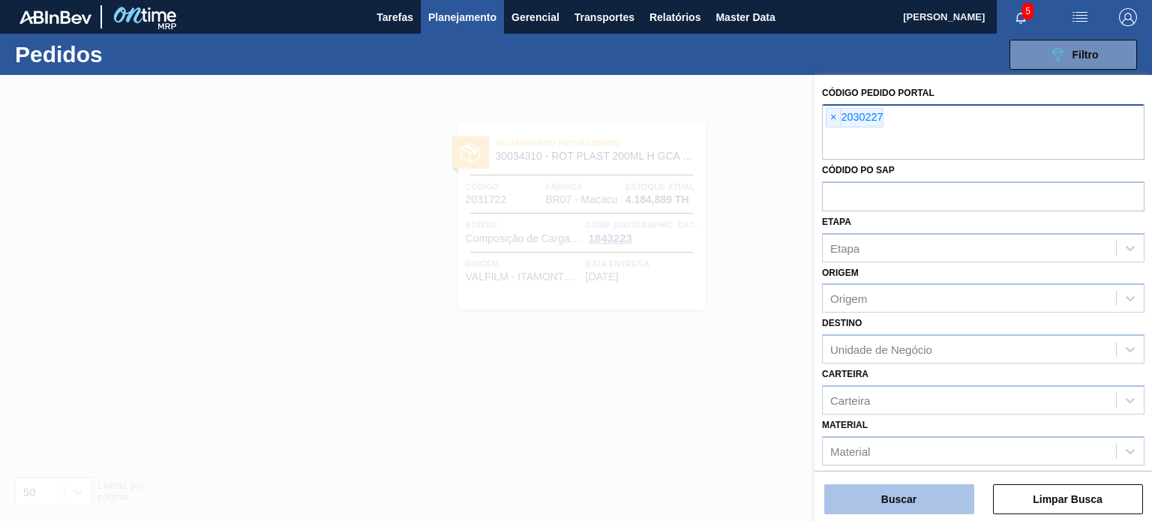
click at [925, 504] on button "Buscar" at bounding box center [899, 499] width 150 height 30
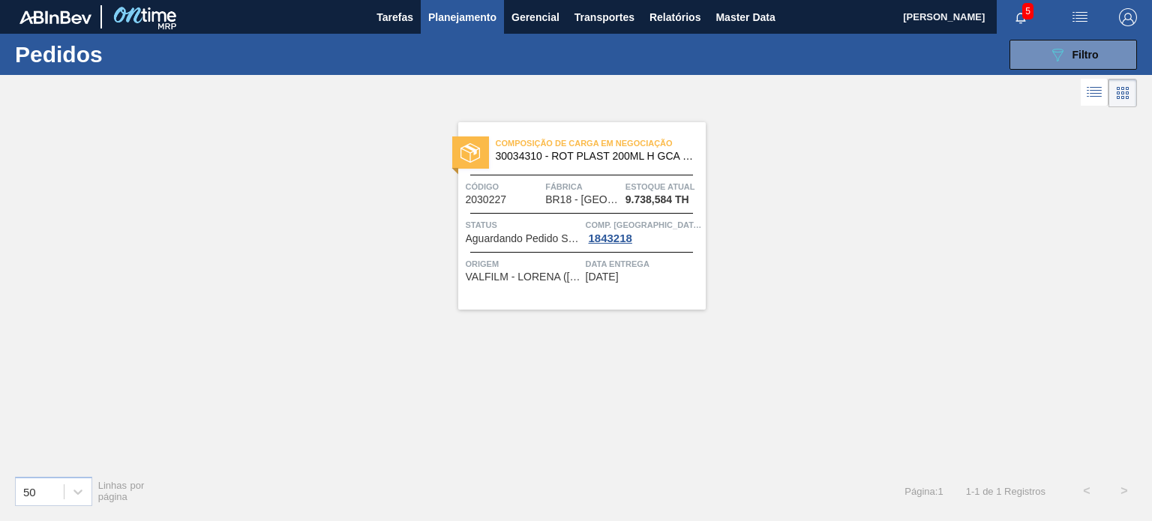
drag, startPoint x: 546, startPoint y: 167, endPoint x: 546, endPoint y: 176, distance: 9.0
click at [1045, 73] on div "089F7B8B-B2A5-4AFE-B5C0-19BA573D28AC Filtro Código Pedido Portal × 2030227 Códi…" at bounding box center [687, 54] width 914 height 45
click at [1042, 62] on button "089F7B8B-B2A5-4AFE-B5C0-19BA573D28AC Filtro" at bounding box center [1072, 55] width 127 height 30
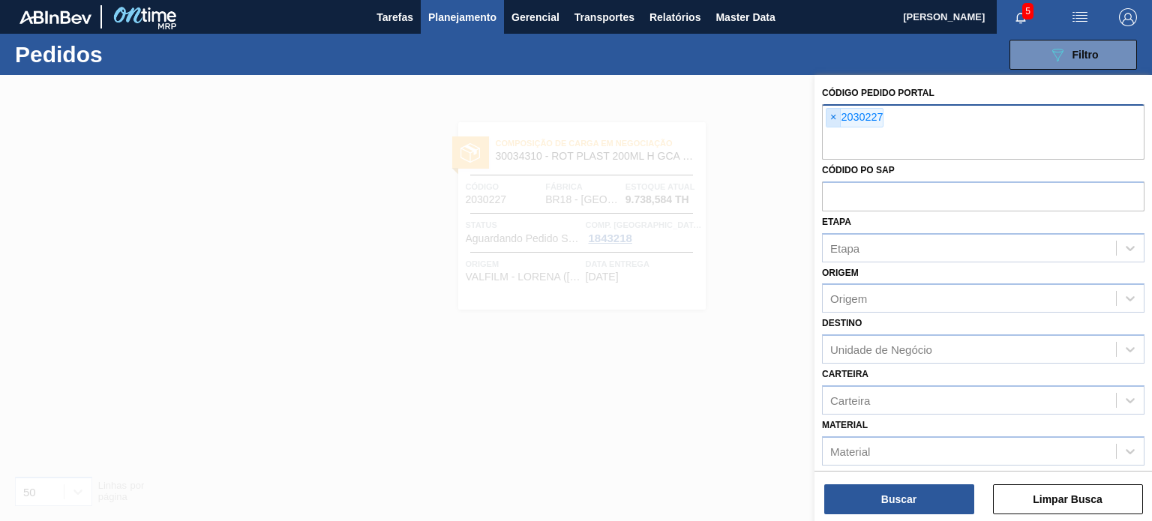
click at [830, 122] on span "×" at bounding box center [833, 118] width 14 height 18
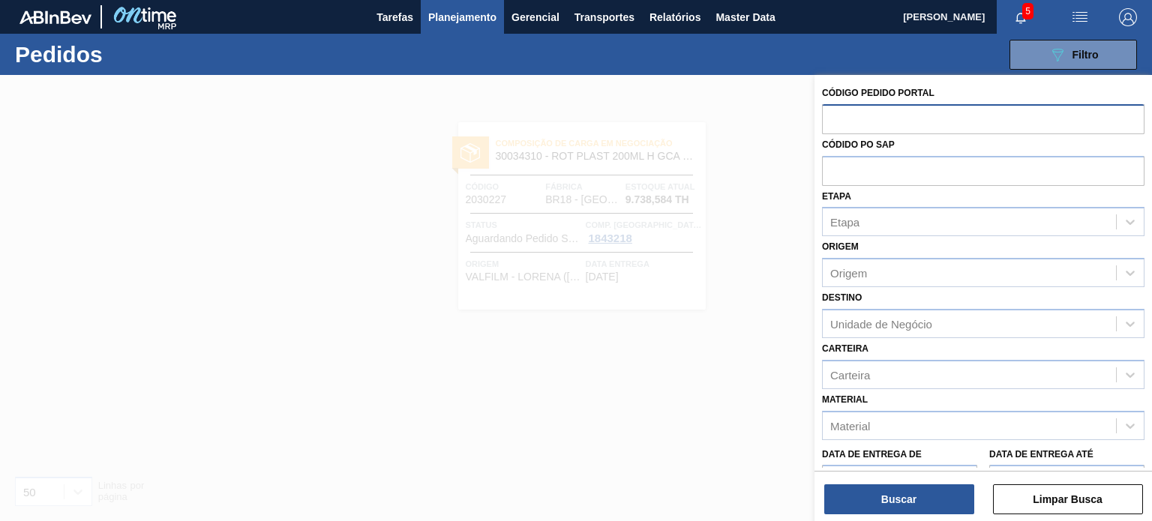
paste input "2032479"
type input "2032479"
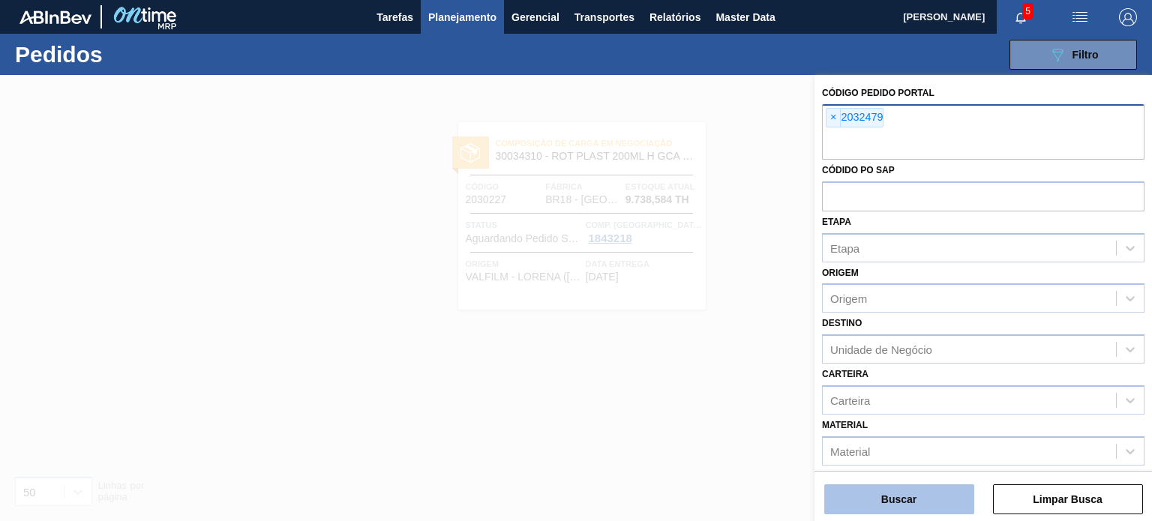
click at [897, 491] on button "Buscar" at bounding box center [899, 499] width 150 height 30
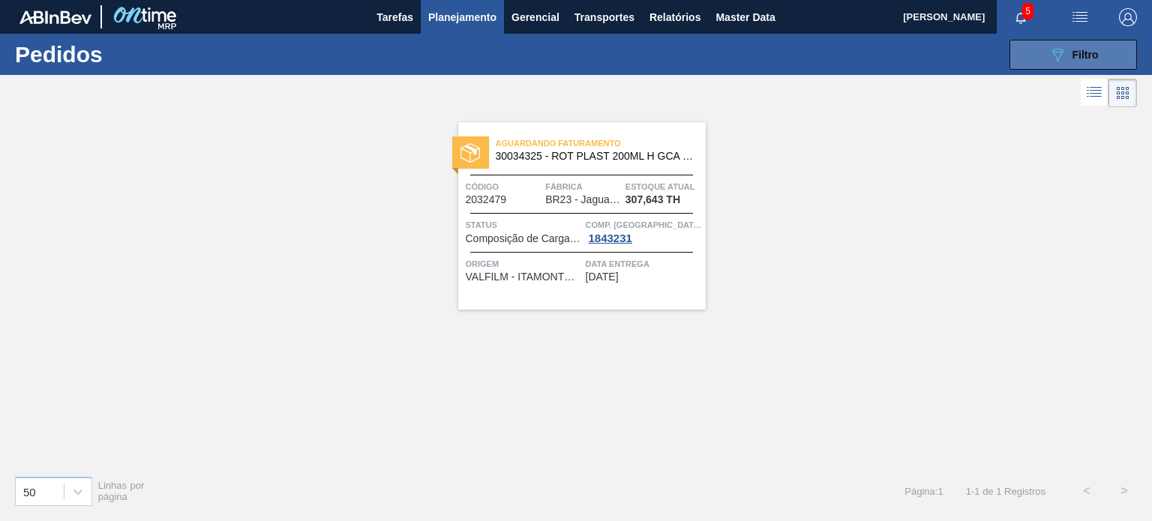
click at [1040, 67] on button "089F7B8B-B2A5-4AFE-B5C0-19BA573D28AC Filtro" at bounding box center [1072, 55] width 127 height 30
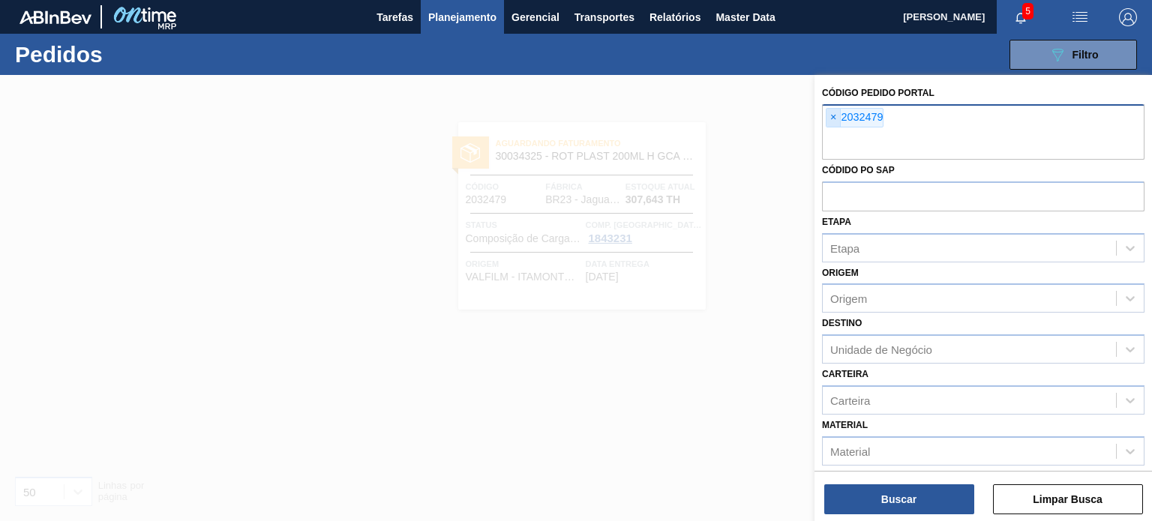
click at [826, 119] on span "×" at bounding box center [833, 118] width 14 height 18
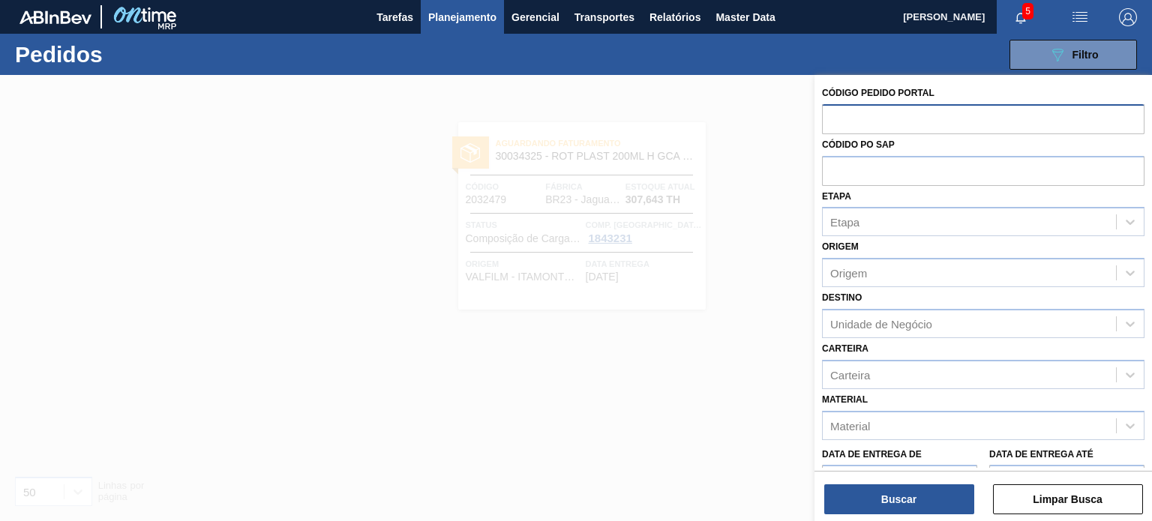
paste input "2032479"
type input "2032479"
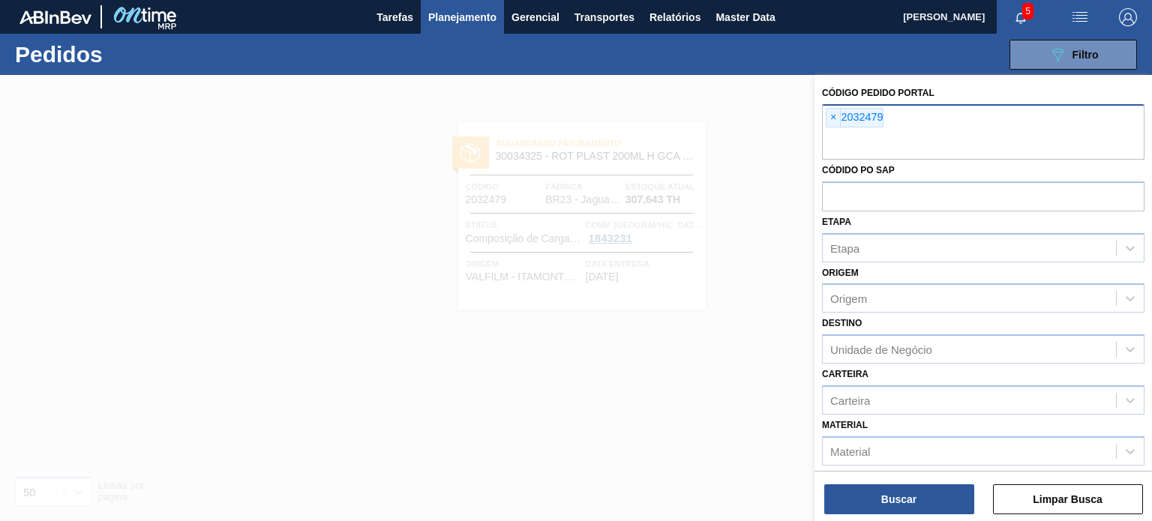
click at [739, 142] on div at bounding box center [576, 335] width 1152 height 521
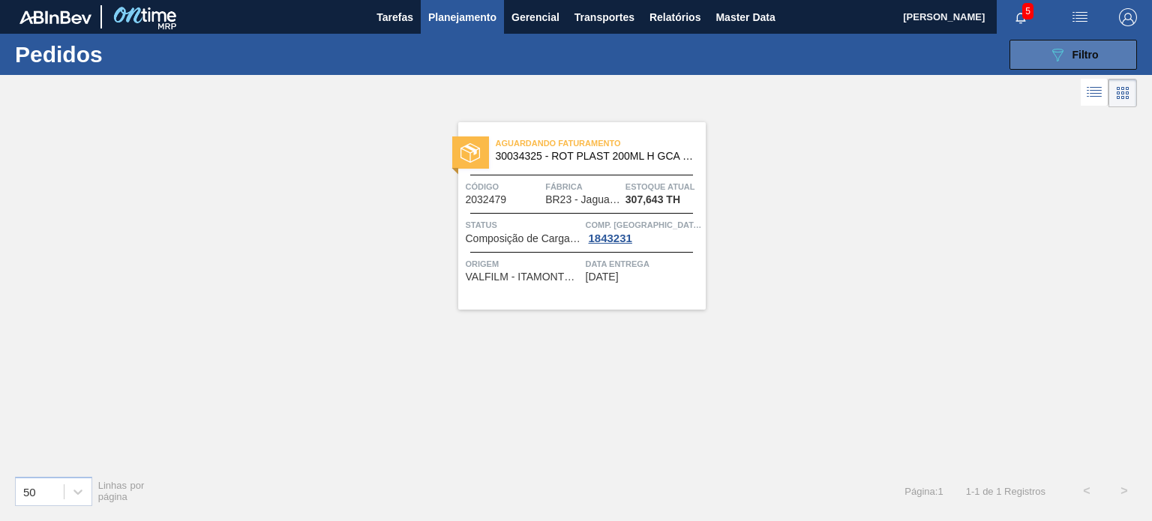
click at [1031, 56] on button "089F7B8B-B2A5-4AFE-B5C0-19BA573D28AC Filtro" at bounding box center [1072, 55] width 127 height 30
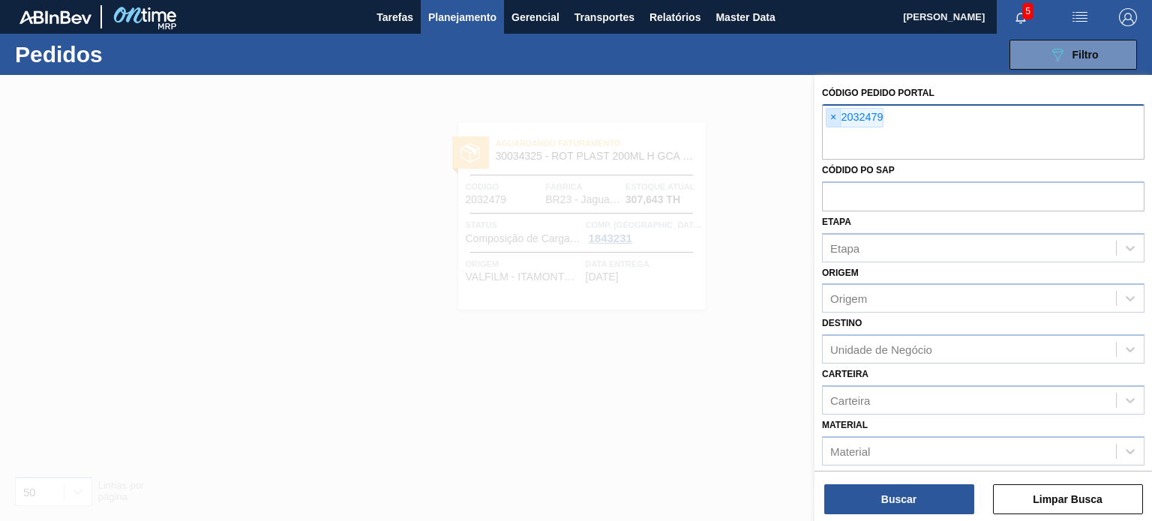
click at [831, 109] on span "×" at bounding box center [833, 118] width 14 height 18
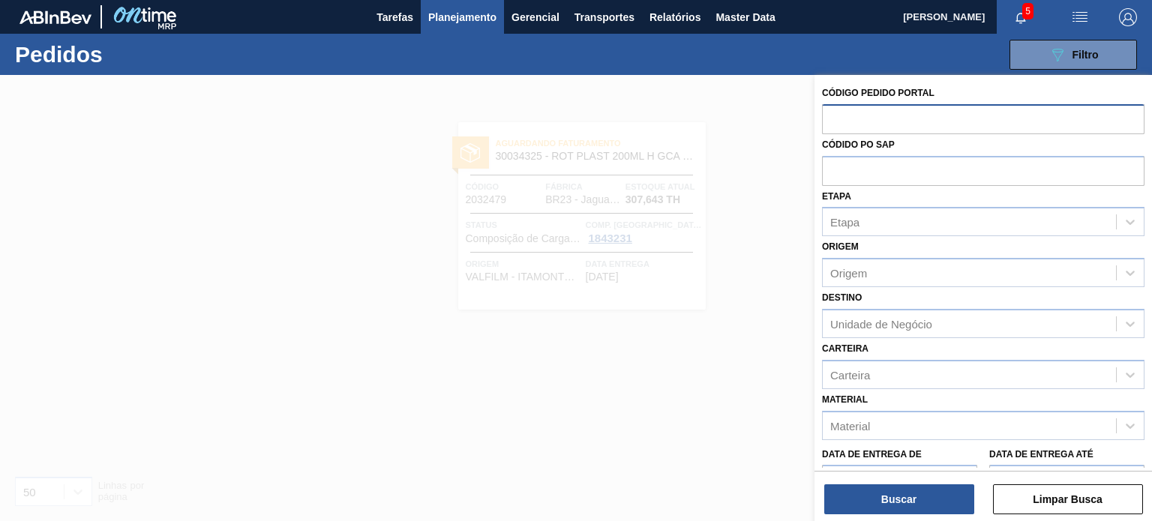
paste input "2031753"
type input "2031753"
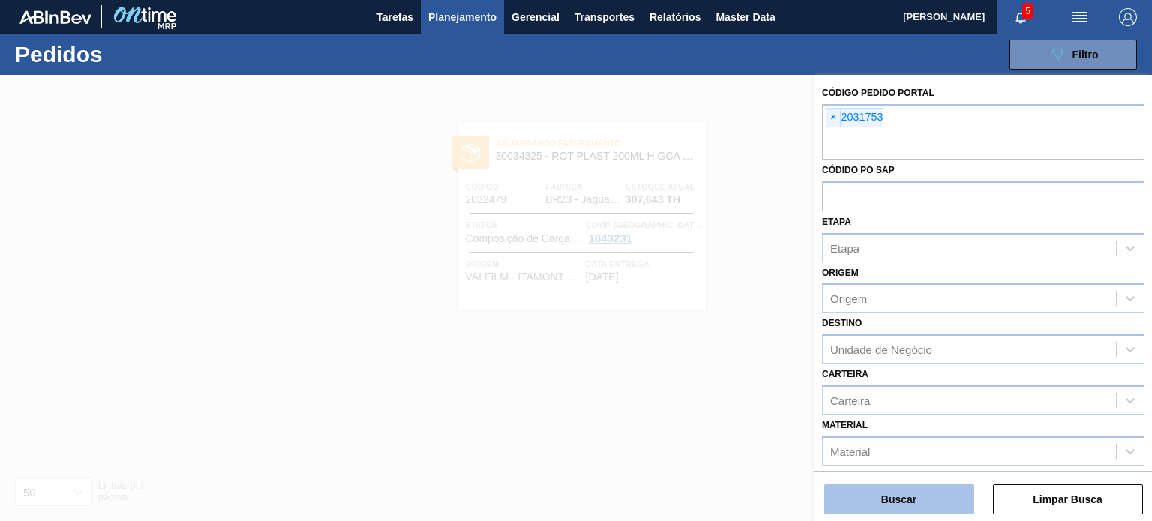
click at [927, 500] on button "Buscar" at bounding box center [899, 499] width 150 height 30
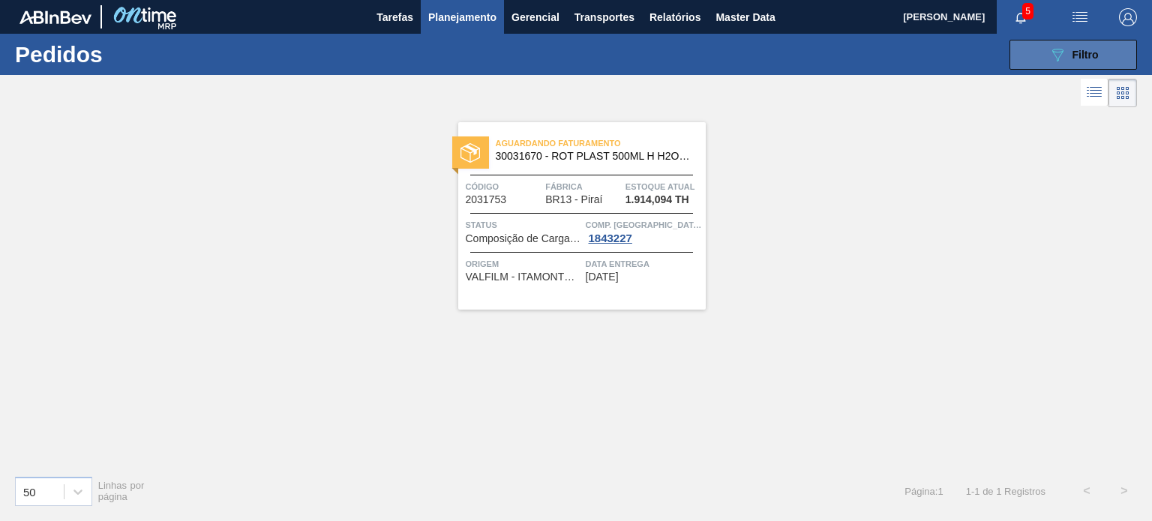
click at [1062, 51] on icon at bounding box center [1057, 55] width 11 height 13
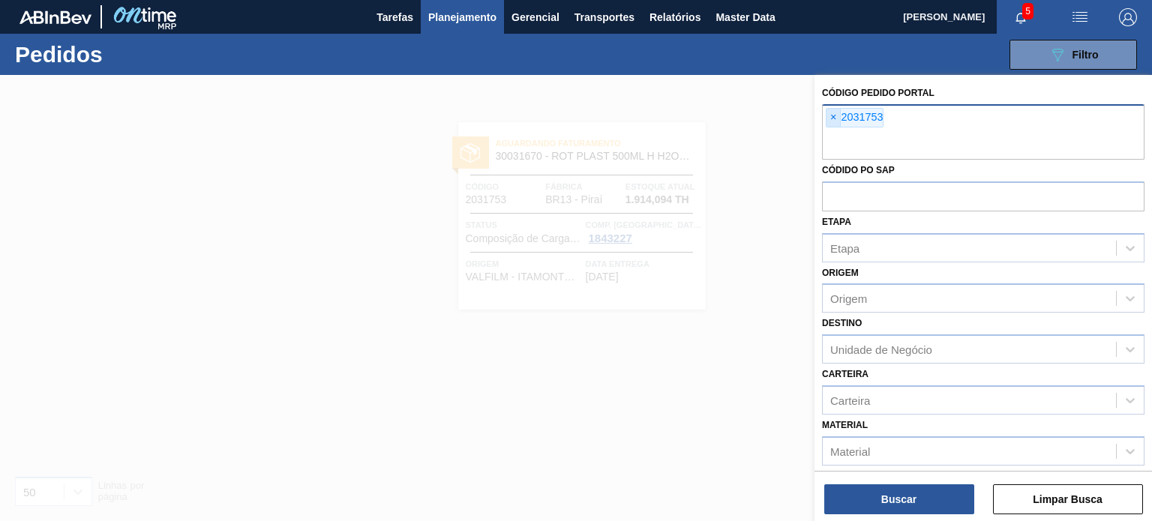
click at [834, 112] on span "×" at bounding box center [833, 118] width 14 height 18
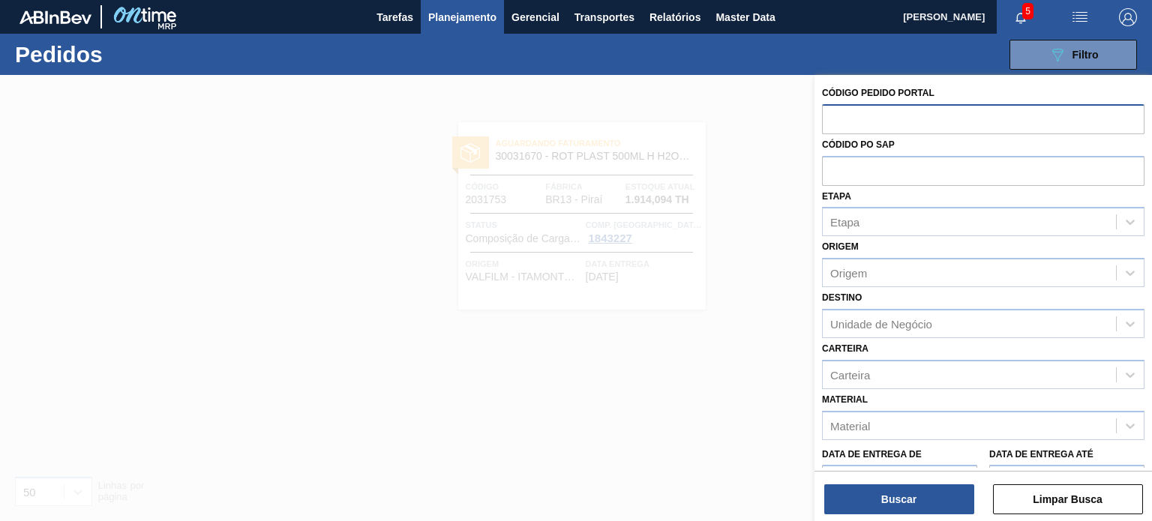
paste input "2031608"
type input "2031608"
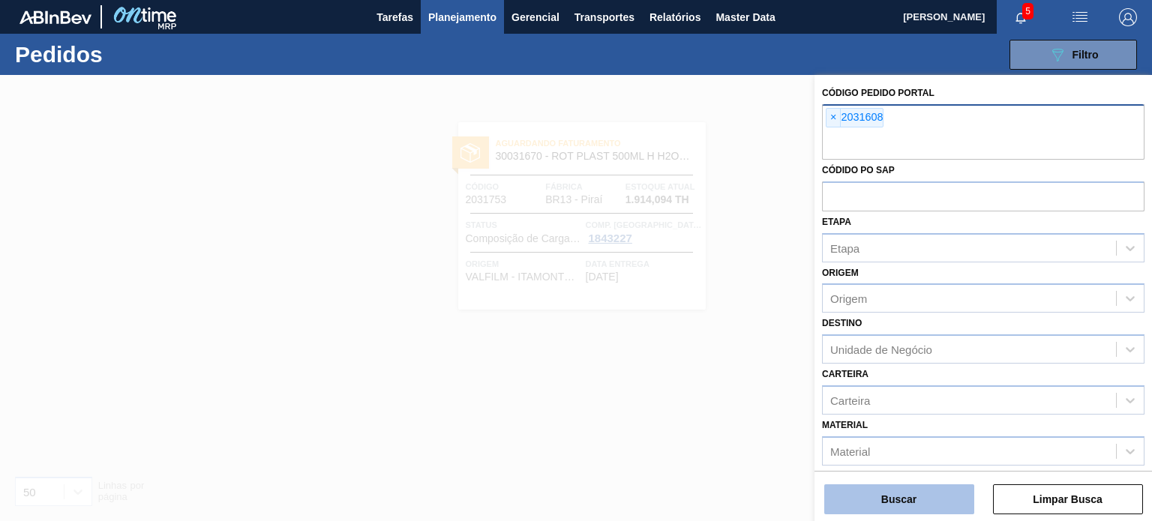
drag, startPoint x: 899, startPoint y: 487, endPoint x: 899, endPoint y: 499, distance: 12.0
click at [900, 499] on button "Buscar" at bounding box center [899, 499] width 150 height 30
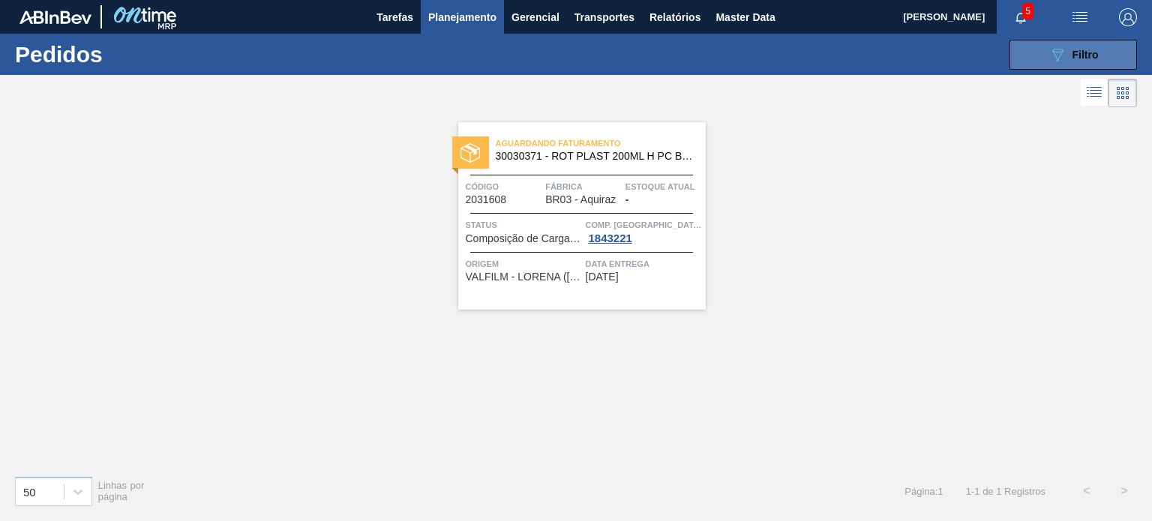
click at [1056, 59] on icon at bounding box center [1057, 55] width 11 height 13
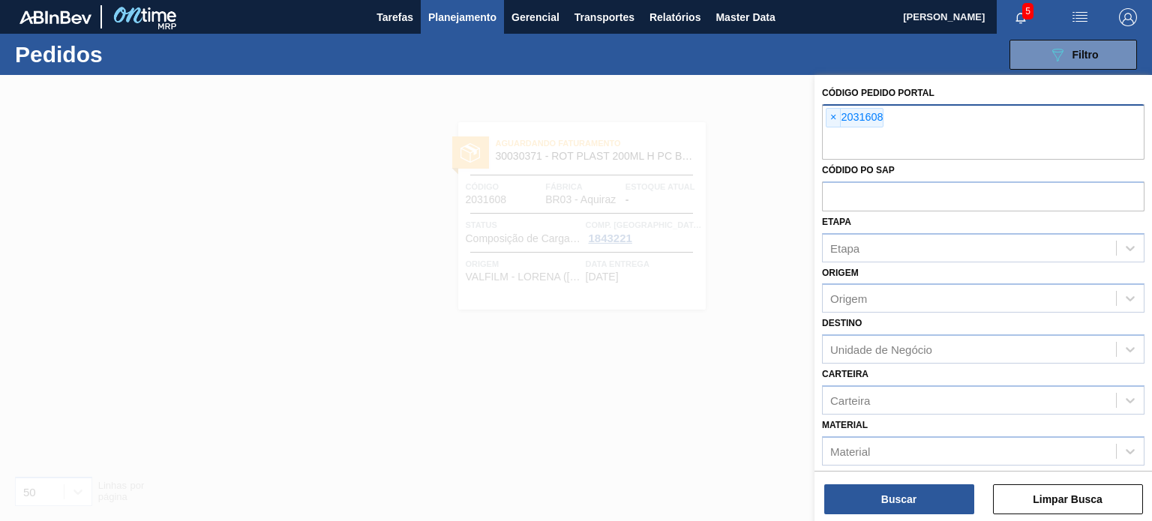
click at [840, 115] on div "× 2031608" at bounding box center [855, 117] width 58 height 19
click at [829, 115] on span "×" at bounding box center [833, 118] width 14 height 18
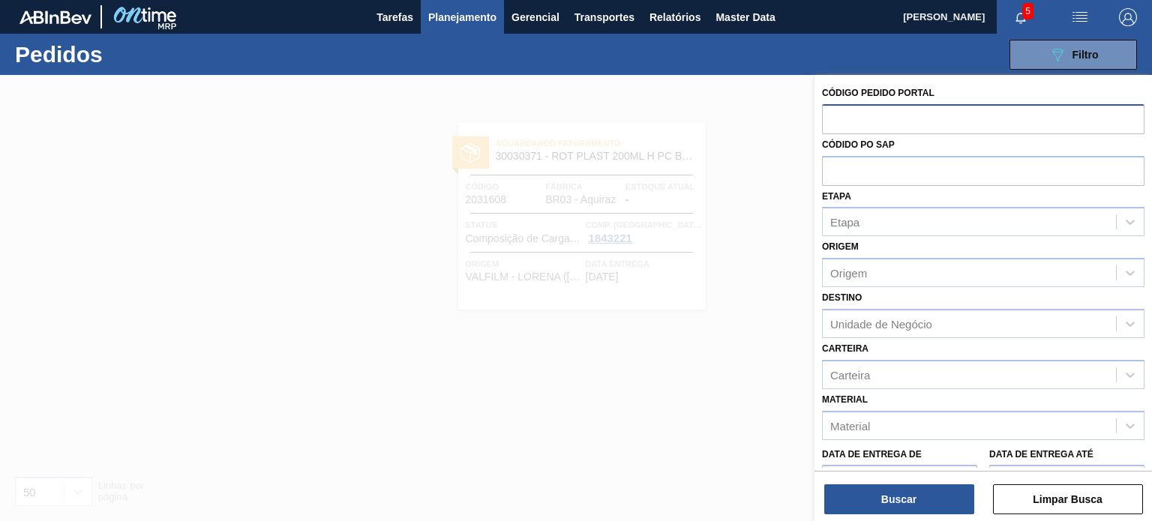
paste input "2031787"
type input "2031787"
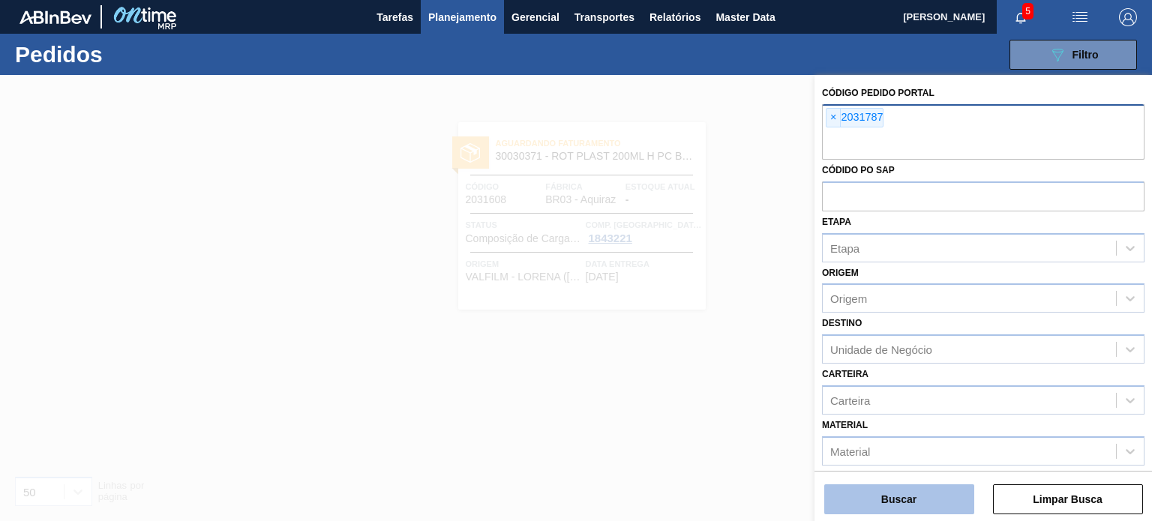
click at [919, 498] on button "Buscar" at bounding box center [899, 499] width 150 height 30
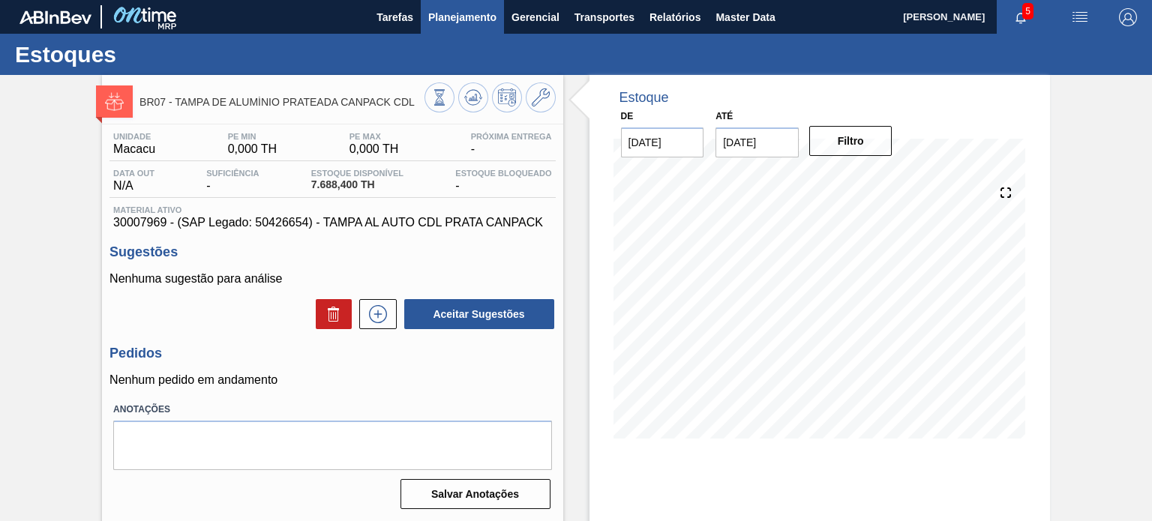
click at [452, 5] on button "Planejamento" at bounding box center [462, 17] width 83 height 34
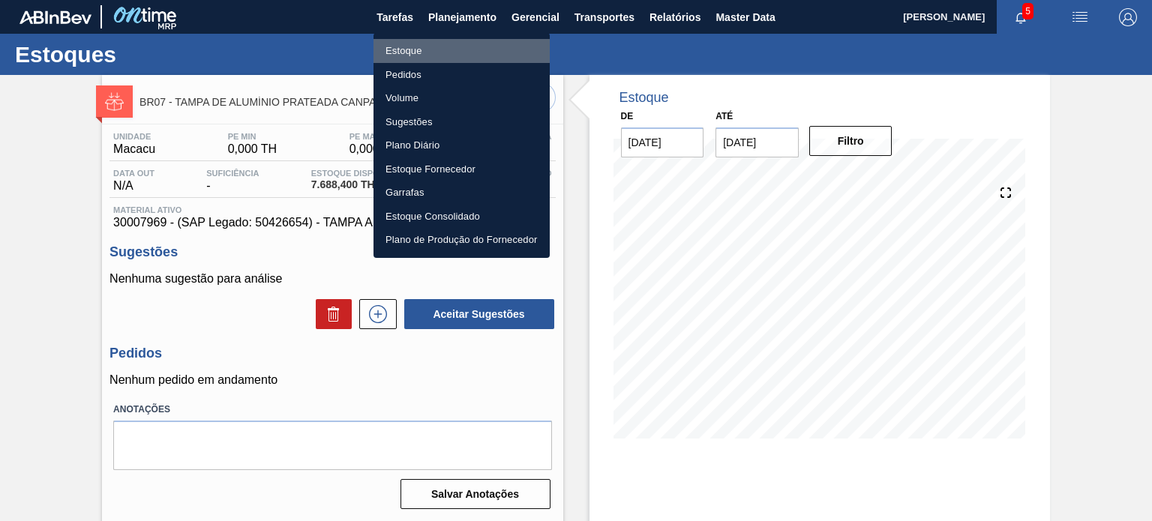
click at [406, 48] on li "Estoque" at bounding box center [461, 51] width 176 height 24
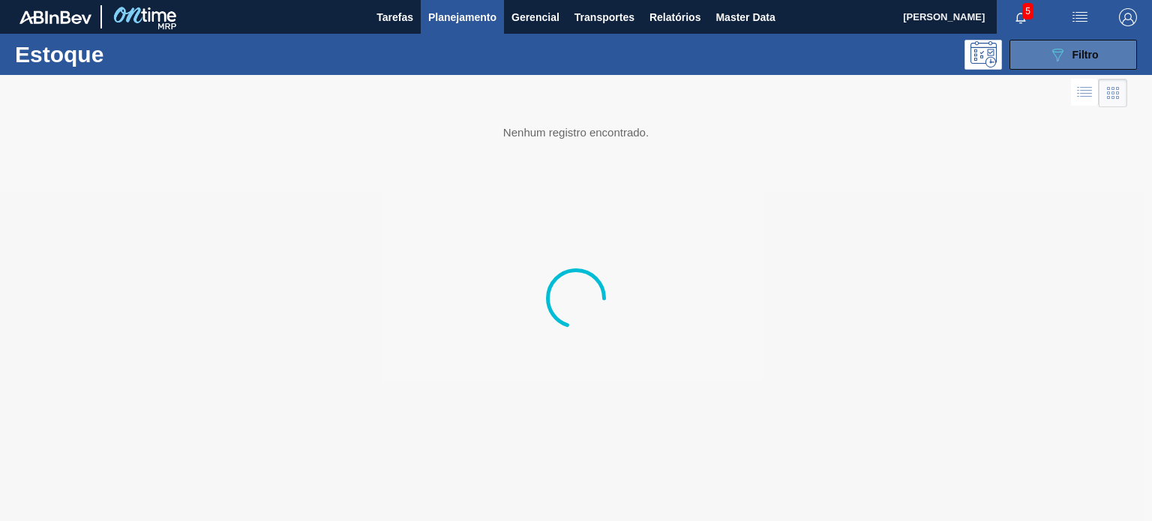
click at [1053, 47] on icon "089F7B8B-B2A5-4AFE-B5C0-19BA573D28AC" at bounding box center [1057, 55] width 18 height 18
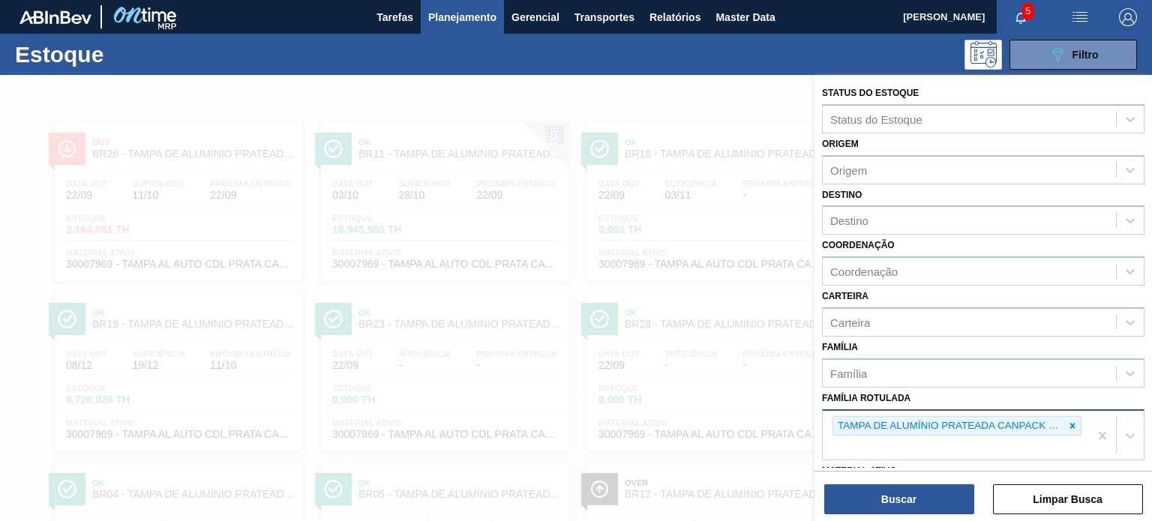
click at [1057, 424] on div "TAMPA DE ALUMÍNIO PRATEADA CANPACK CDL" at bounding box center [948, 426] width 231 height 19
click at [1075, 424] on icon at bounding box center [1072, 426] width 10 height 10
paste Rotulada "30030371"
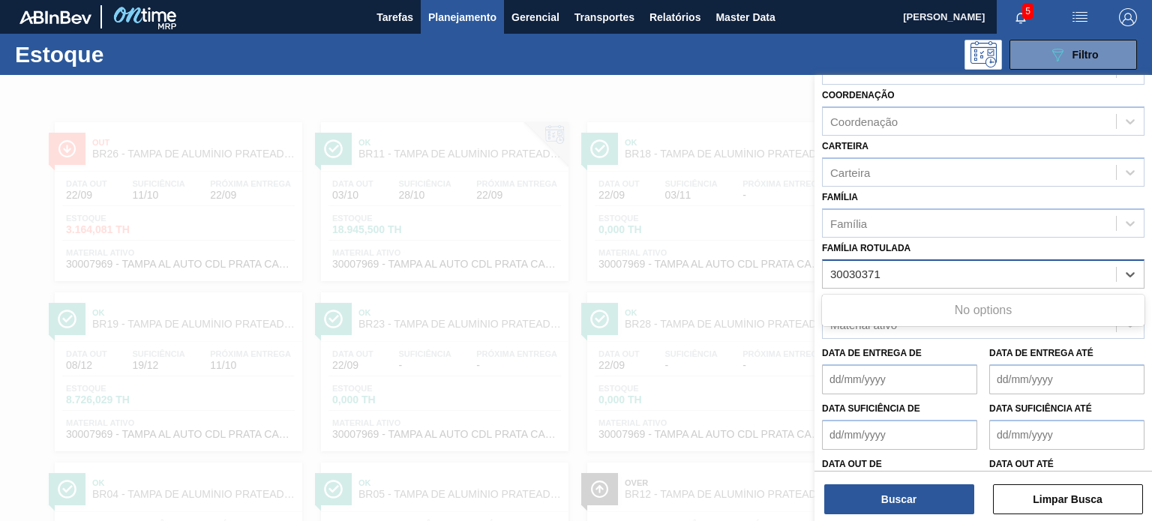
type Rotulada "30030371"
click at [933, 370] on de "Data de Entrega de" at bounding box center [899, 379] width 155 height 30
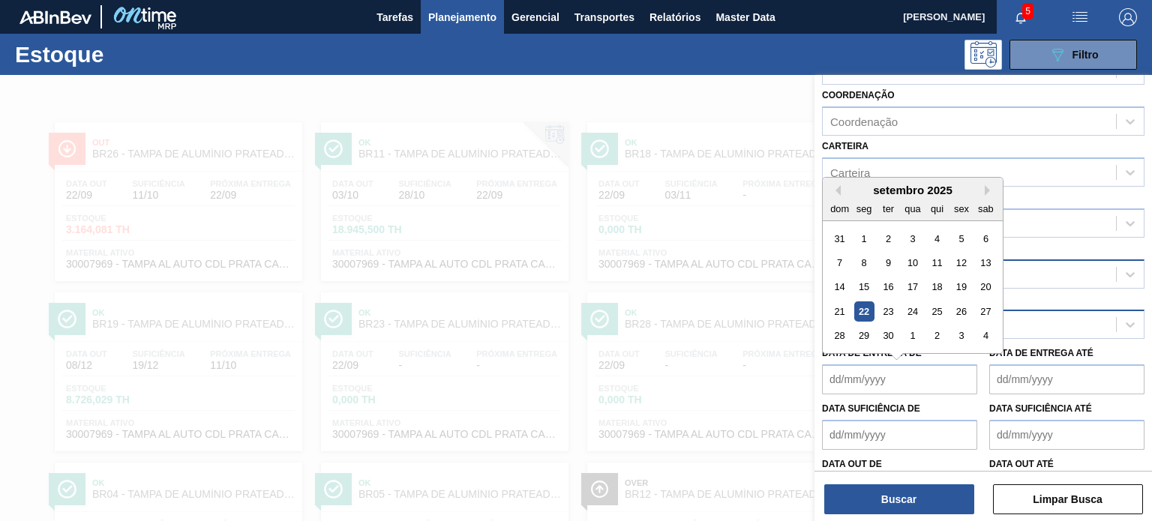
click at [1056, 328] on div "Material ativo" at bounding box center [969, 325] width 293 height 22
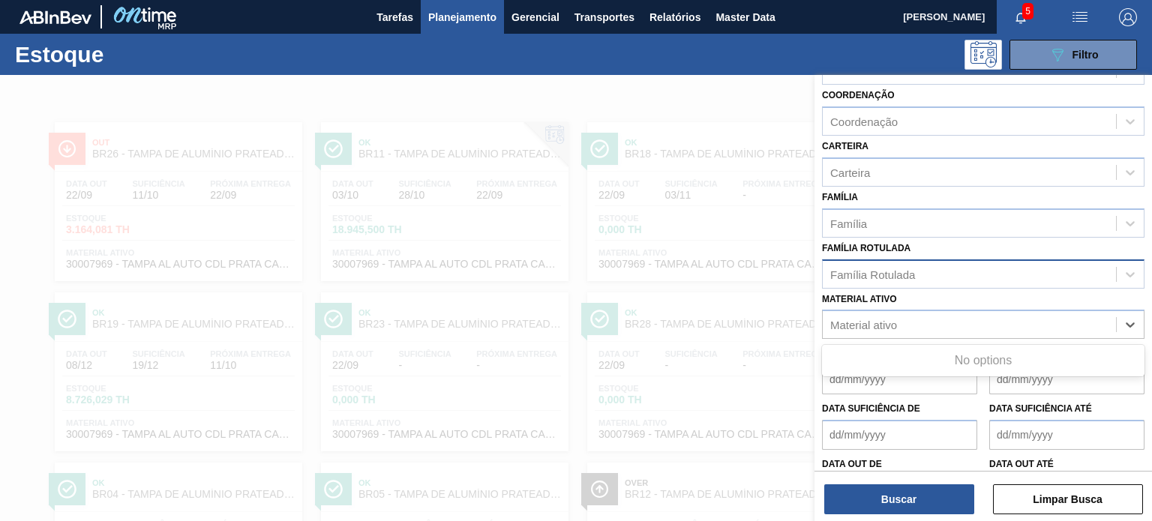
paste ativo "30030371"
click at [830, 328] on ativo "30030371" at bounding box center [856, 325] width 52 height 13
click at [876, 320] on ativo "30030371" at bounding box center [856, 325] width 52 height 13
click at [881, 320] on ativo "30030371" at bounding box center [856, 325] width 52 height 13
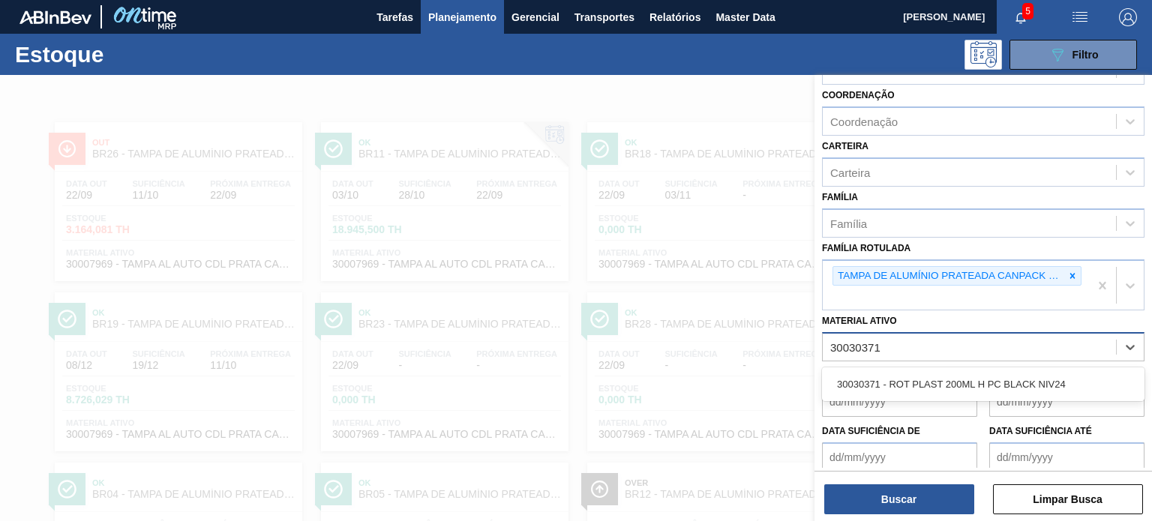
drag, startPoint x: 1073, startPoint y: 275, endPoint x: 1035, endPoint y: 307, distance: 50.0
click at [1073, 275] on icon at bounding box center [1072, 276] width 10 height 10
type ativo "30030371"
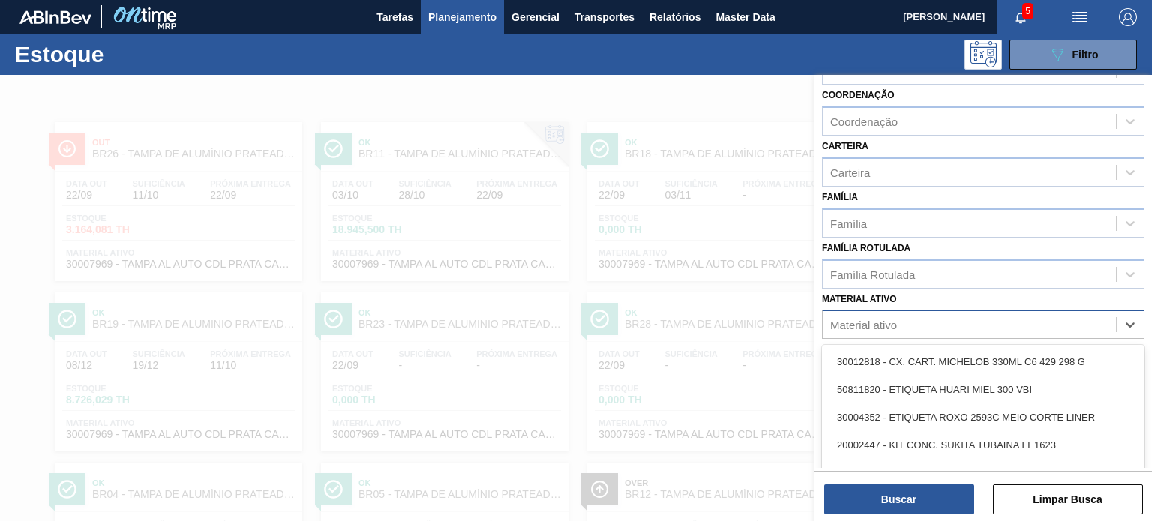
click at [915, 330] on div "Material ativo" at bounding box center [969, 325] width 293 height 22
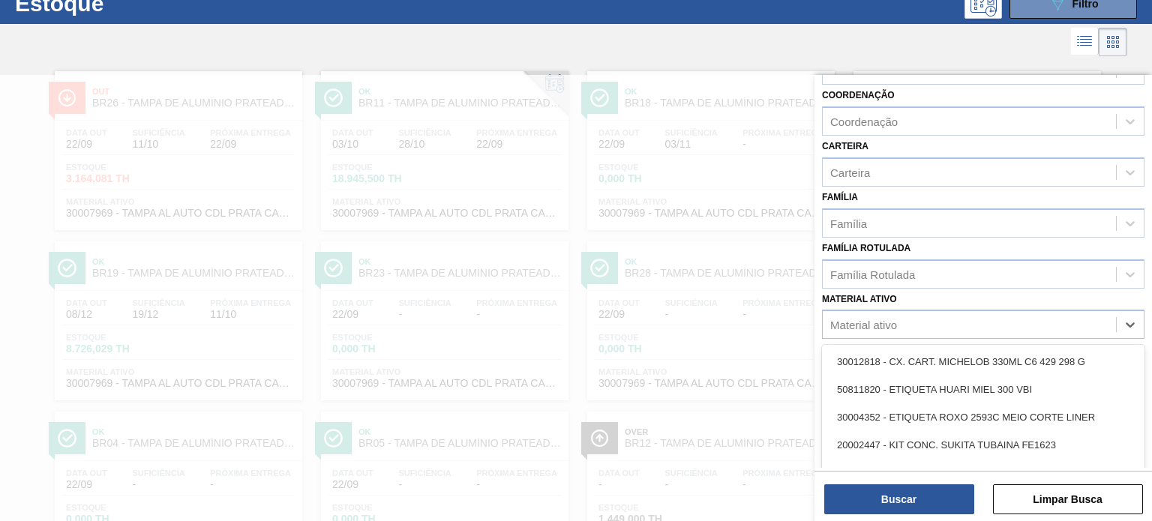
paste ativo "30030371"
type ativo "30030371"
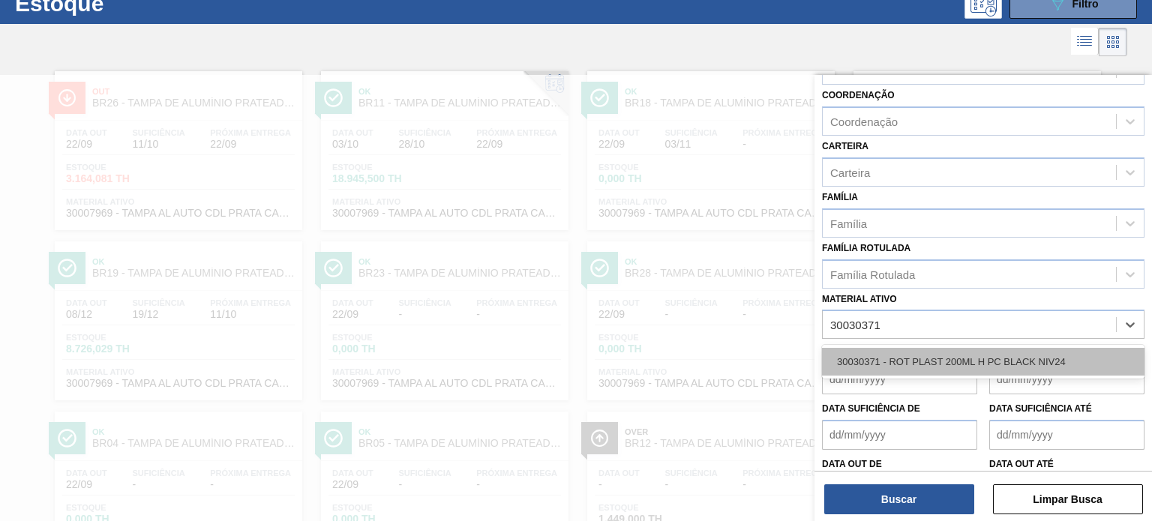
click at [908, 353] on div "30030371 - ROT PLAST 200ML H PC BLACK NIV24" at bounding box center [983, 362] width 322 height 28
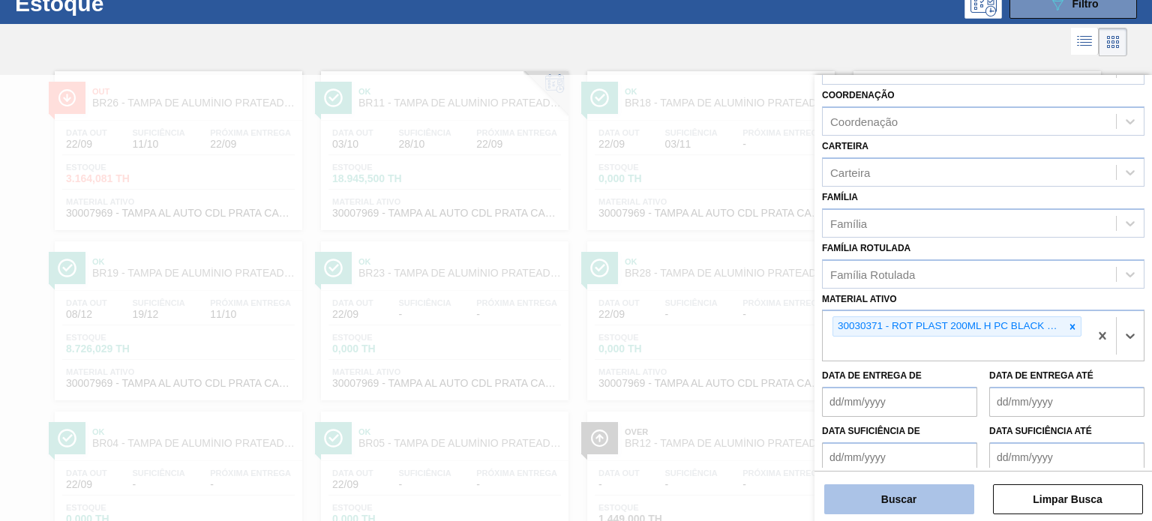
click at [915, 512] on button "Buscar" at bounding box center [899, 499] width 150 height 30
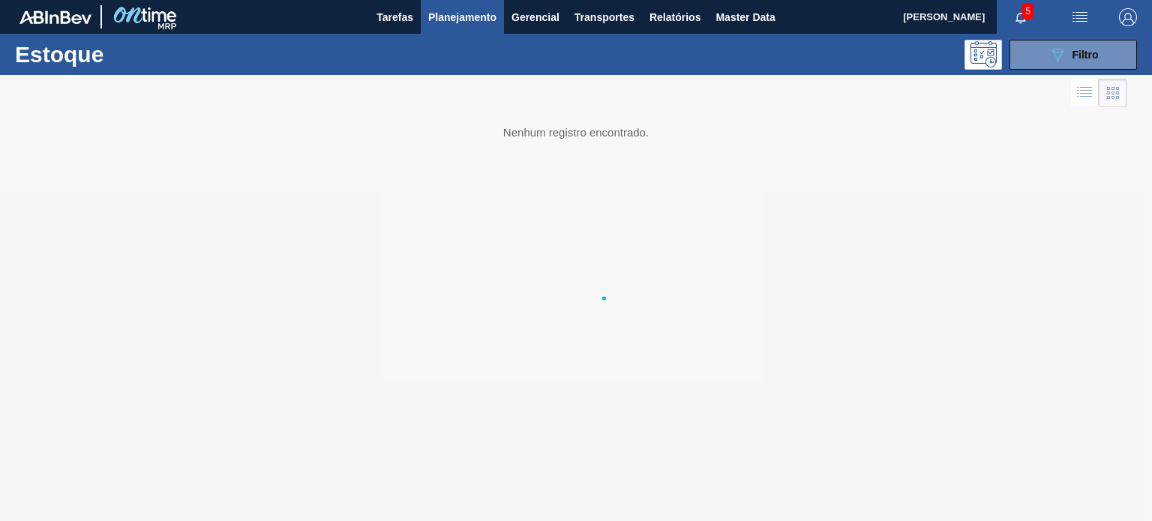
scroll to position [0, 0]
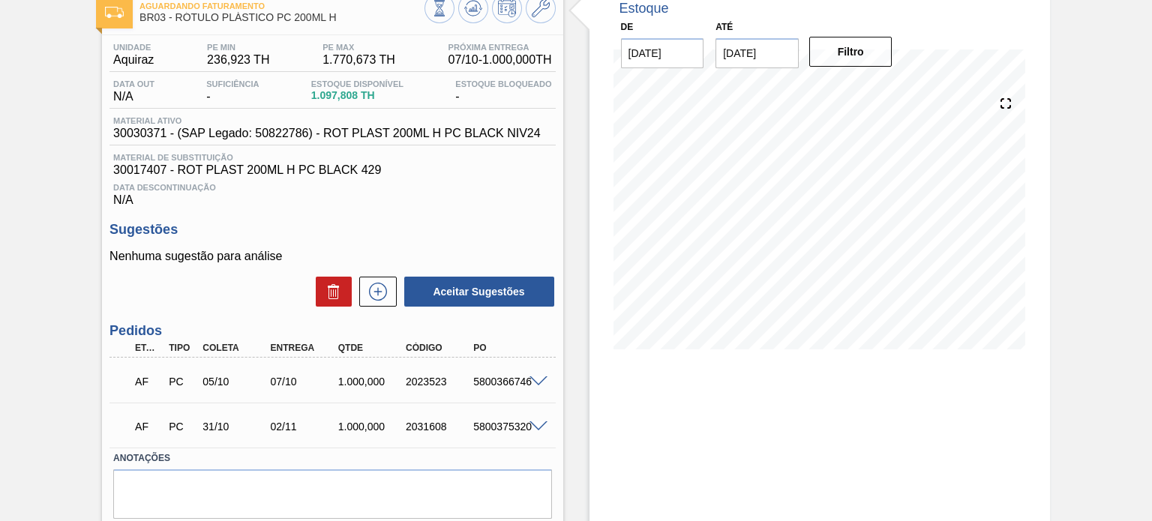
scroll to position [64, 0]
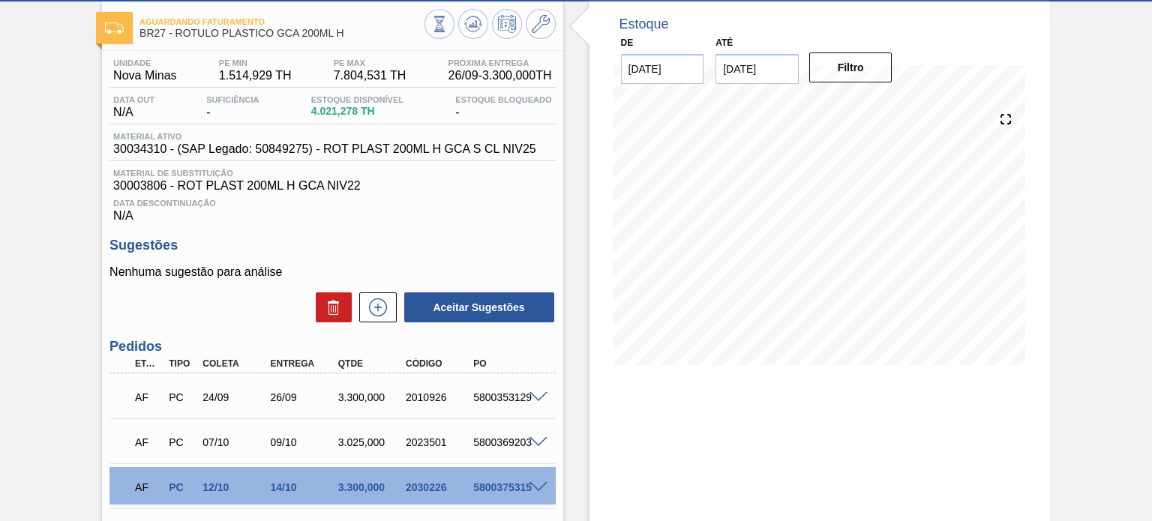
scroll to position [150, 0]
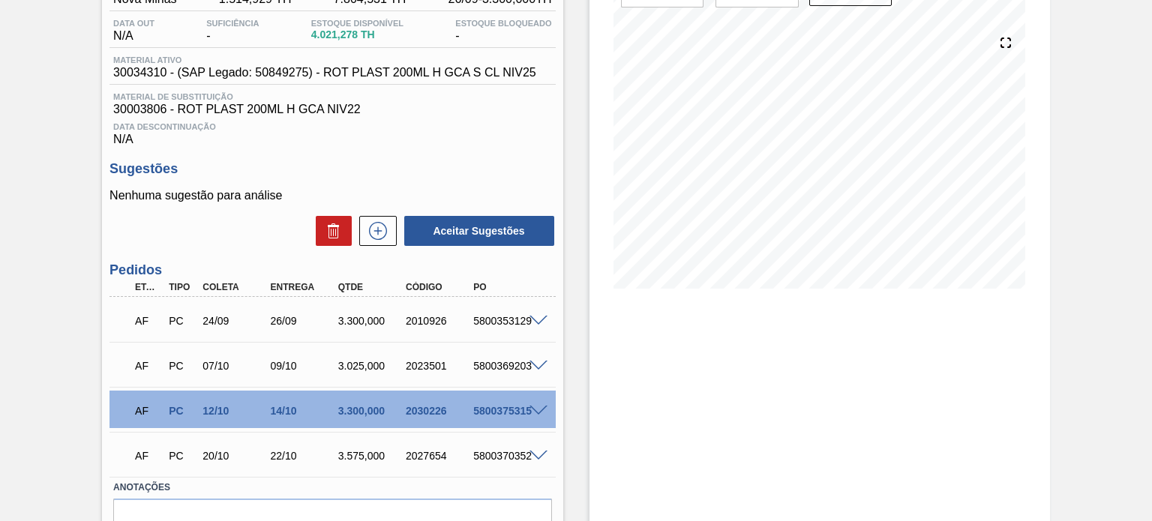
click at [419, 407] on div "2030226" at bounding box center [439, 411] width 74 height 12
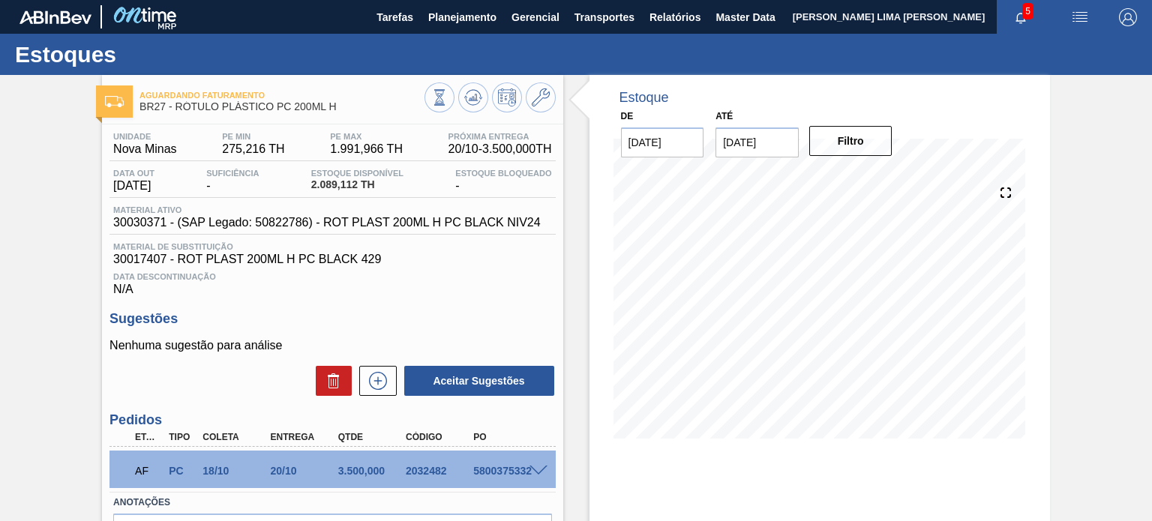
click at [417, 464] on div "AF PC 18/10 20/10 3.500,000 2032482 5800375332" at bounding box center [328, 469] width 406 height 30
copy div "2032482"
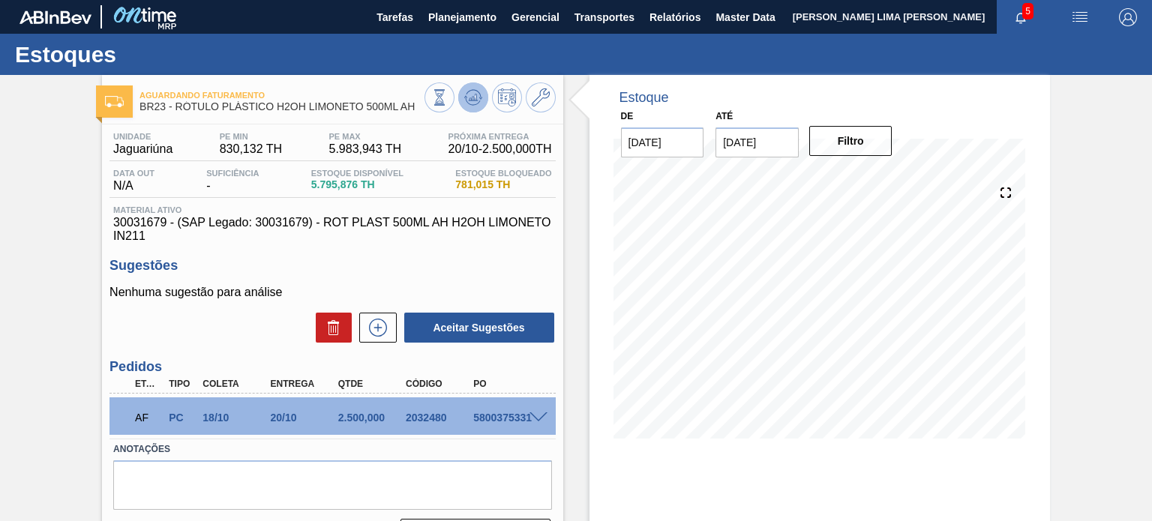
click at [469, 102] on icon at bounding box center [473, 97] width 18 height 18
click at [471, 103] on icon at bounding box center [473, 97] width 18 height 18
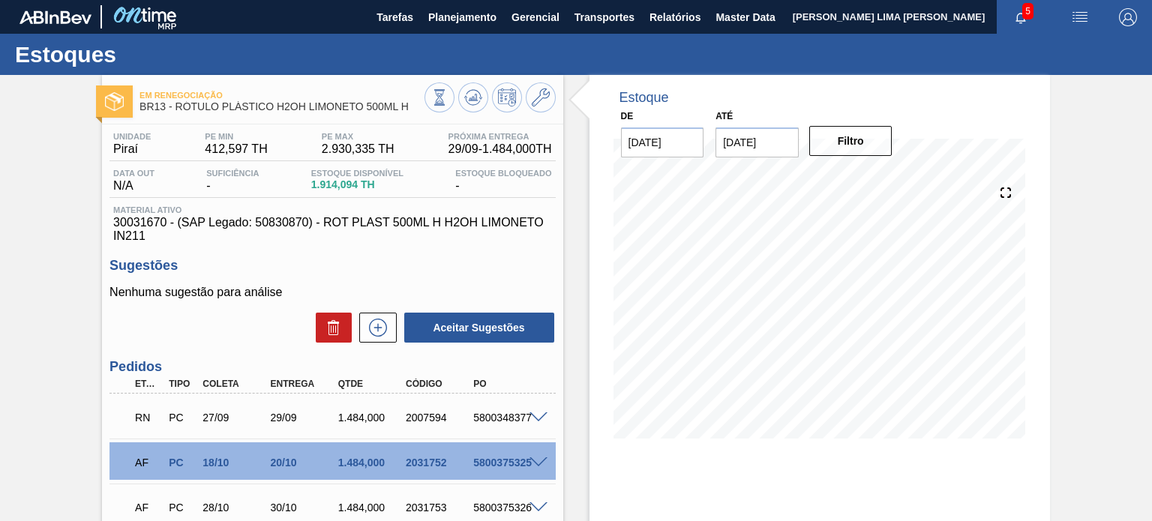
click at [538, 421] on span at bounding box center [538, 417] width 18 height 11
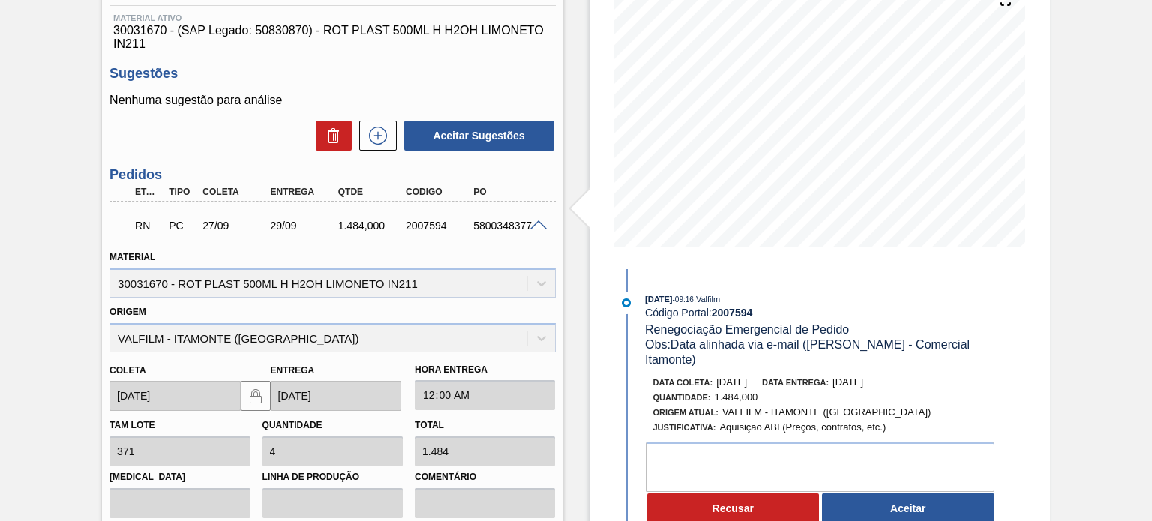
scroll to position [225, 0]
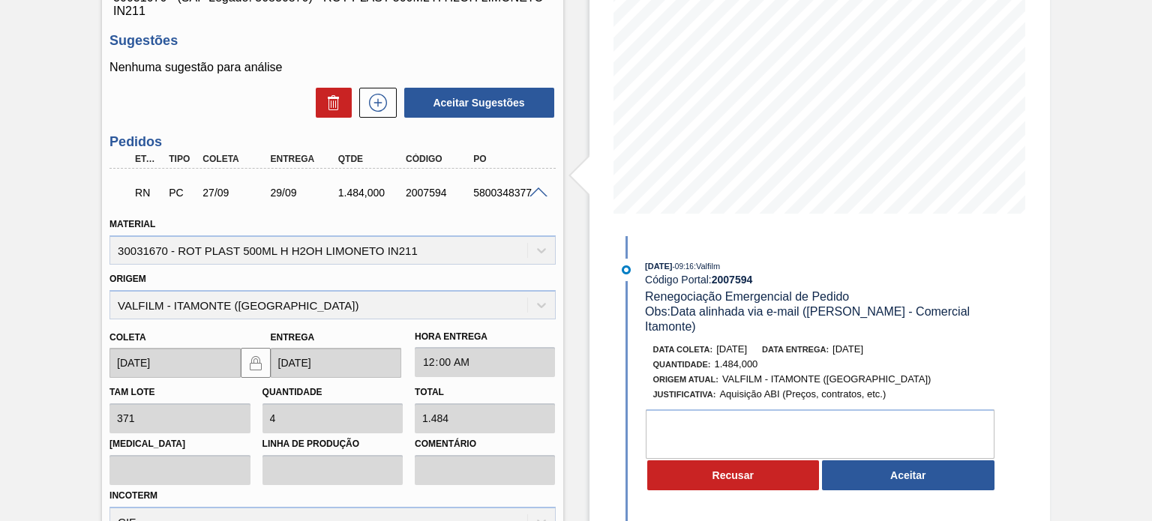
click at [912, 466] on button "Aceitar" at bounding box center [908, 475] width 172 height 30
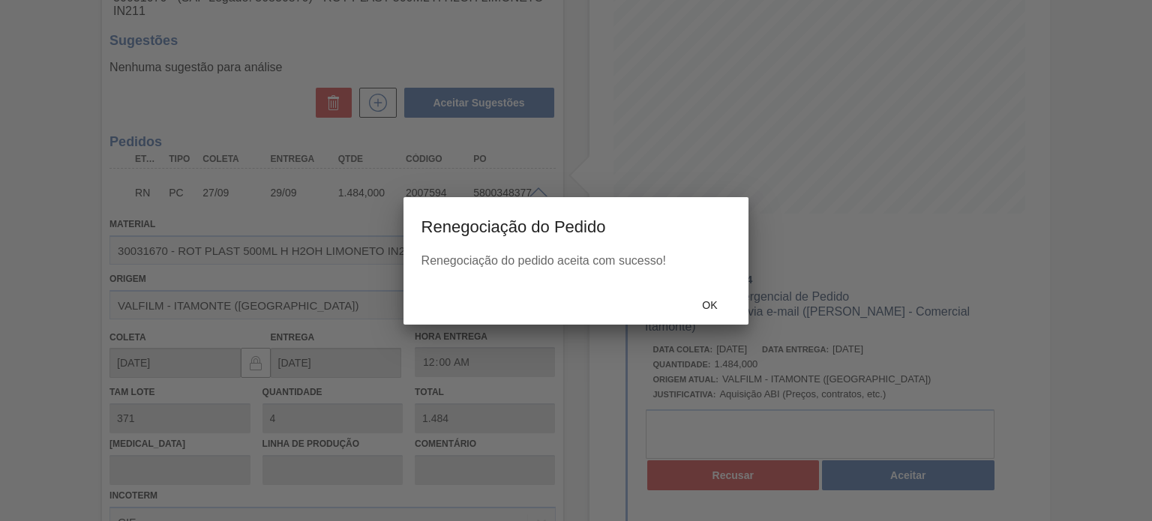
click at [692, 278] on div "Renegociação do pedido aceita com sucesso!" at bounding box center [576, 269] width 346 height 31
click at [712, 298] on div "Ok" at bounding box center [709, 306] width 66 height 28
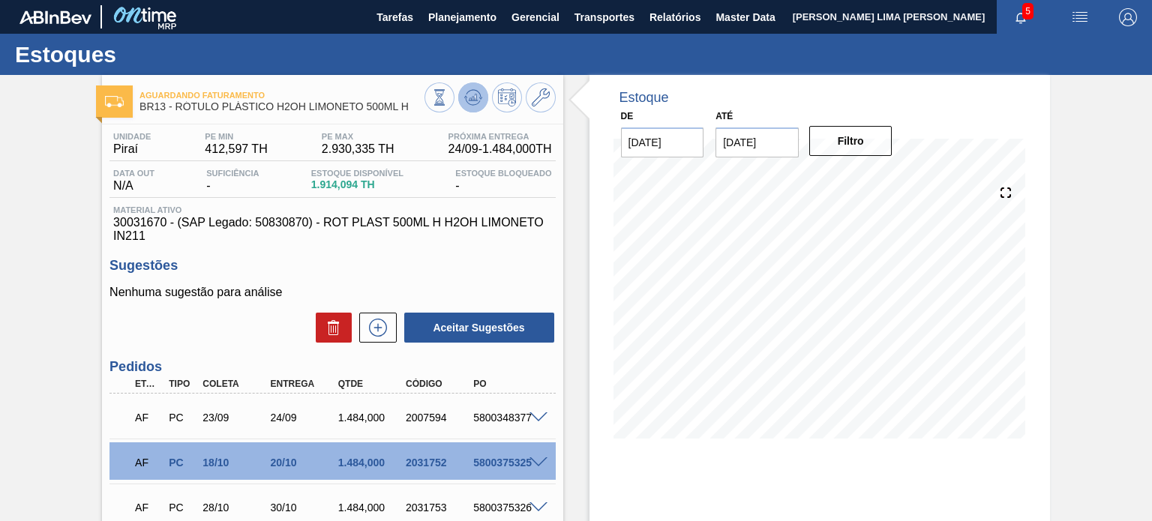
click at [468, 98] on icon at bounding box center [473, 97] width 10 height 7
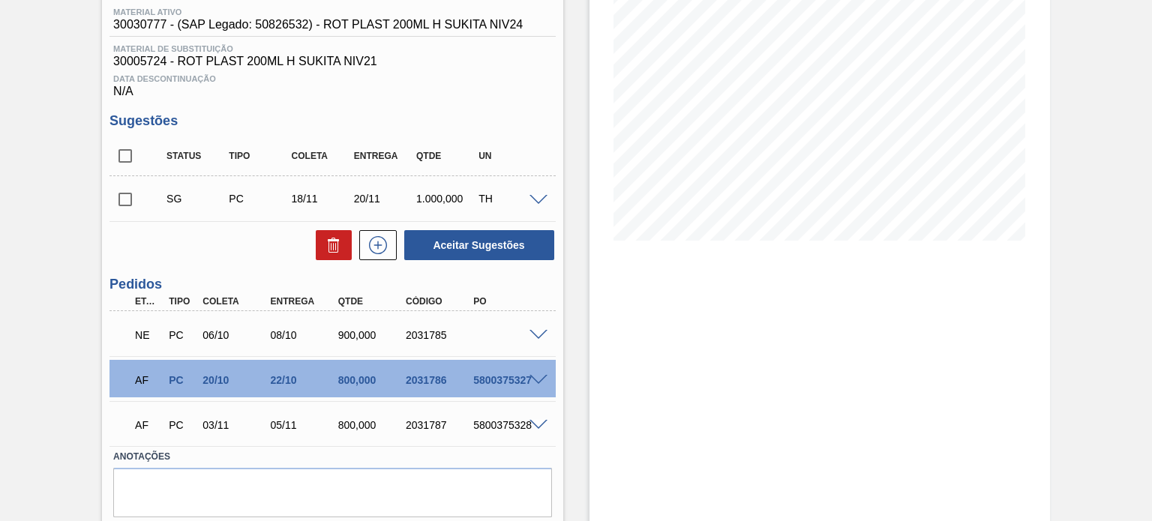
scroll to position [225, 0]
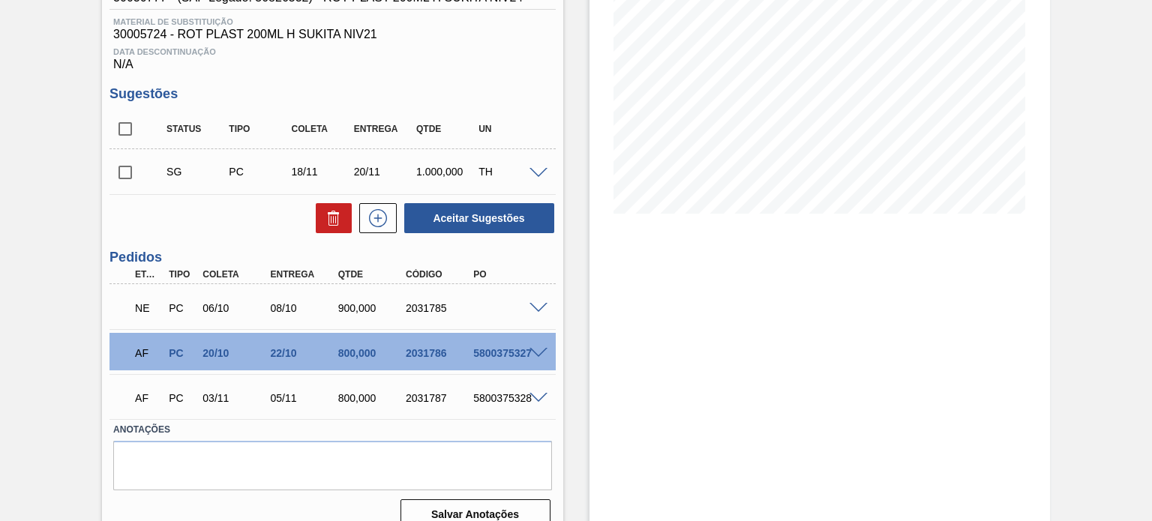
click at [534, 309] on span at bounding box center [538, 308] width 18 height 11
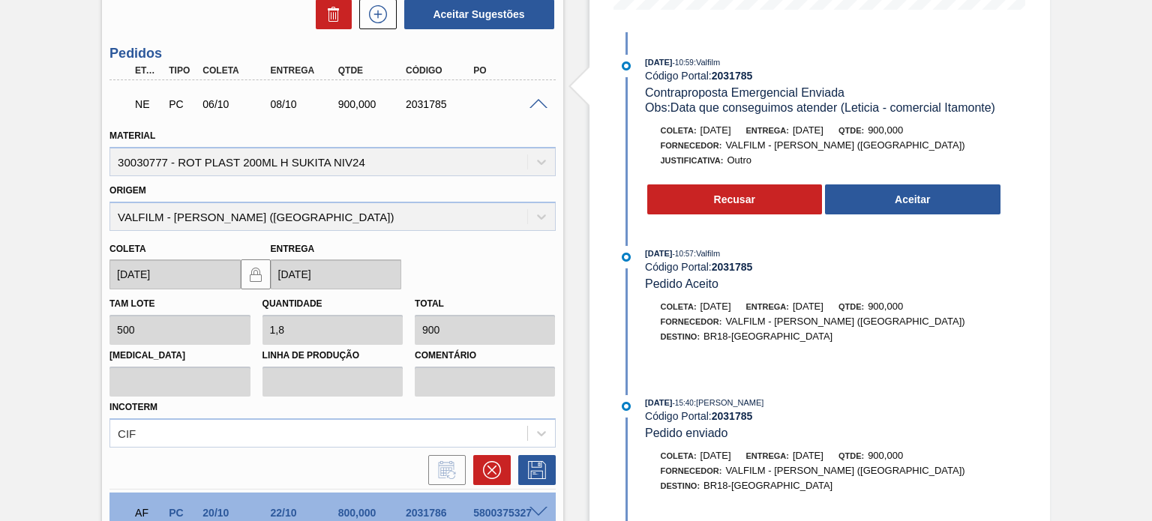
scroll to position [308, 0]
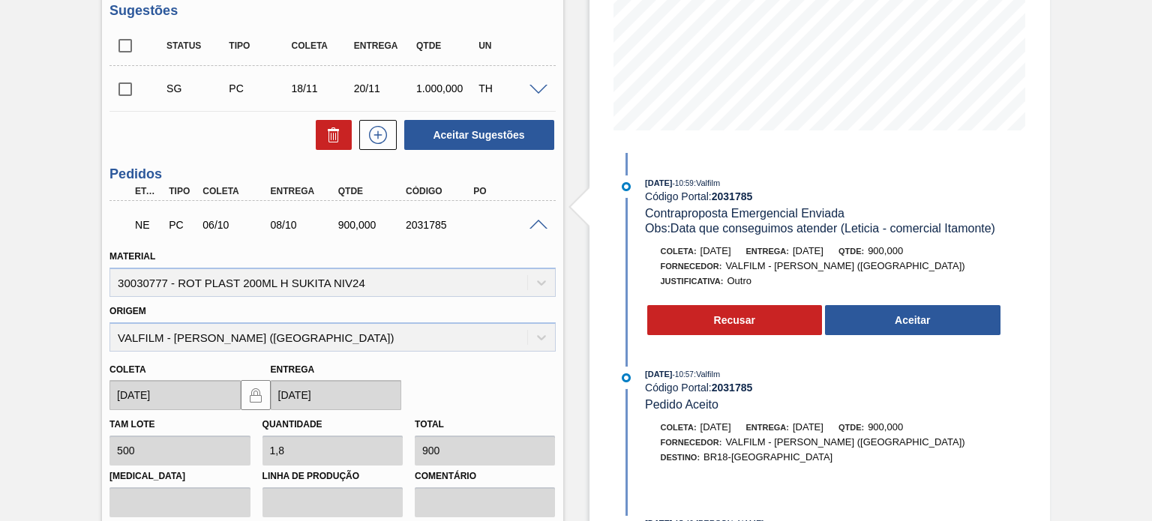
click at [537, 231] on div "NE PC 06/10 08/10 900,000 2031785" at bounding box center [331, 223] width 445 height 37
click at [537, 227] on span at bounding box center [538, 225] width 18 height 11
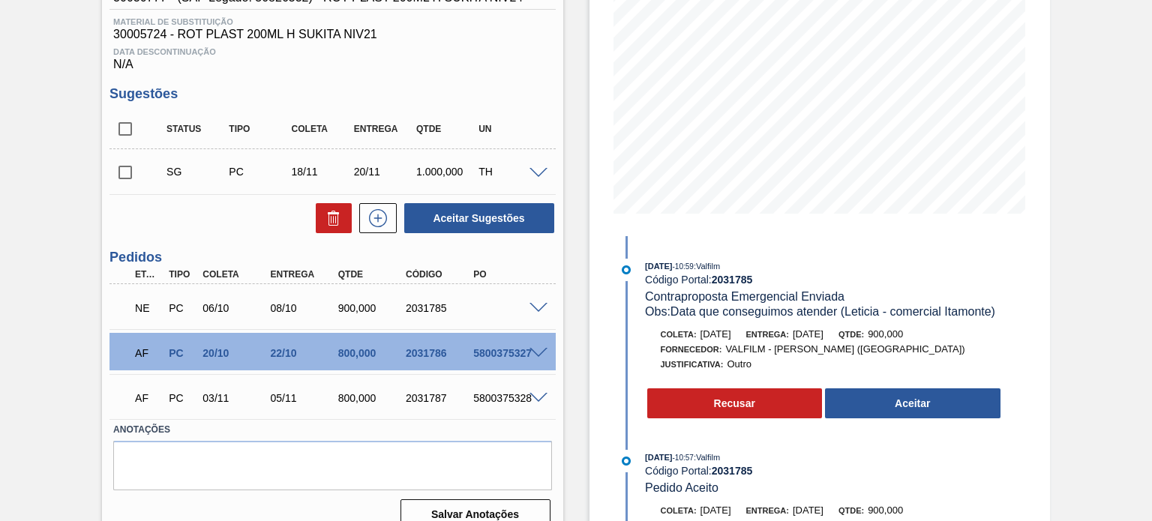
scroll to position [150, 0]
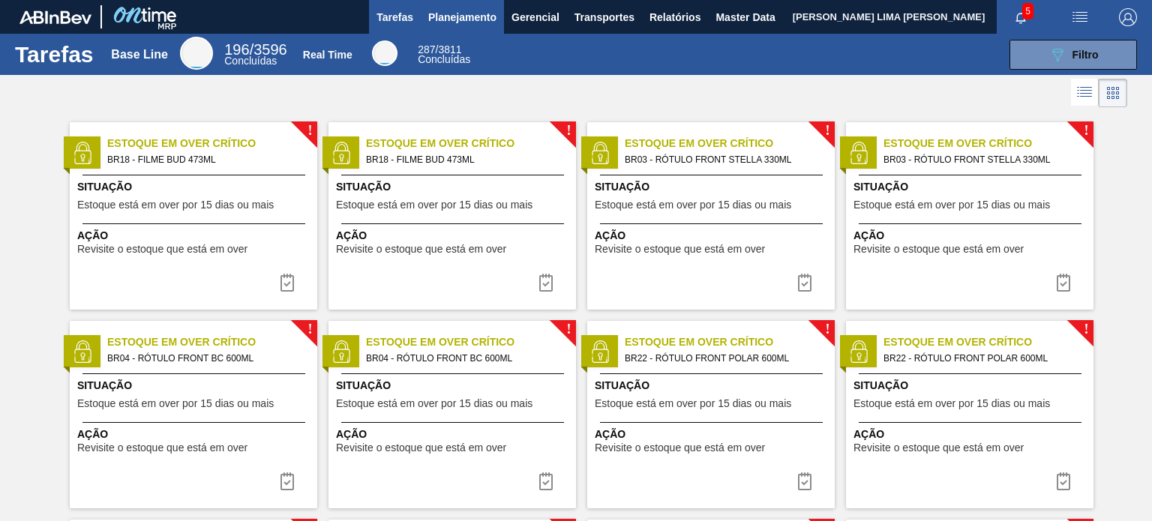
click at [433, 28] on button "Planejamento" at bounding box center [462, 17] width 83 height 34
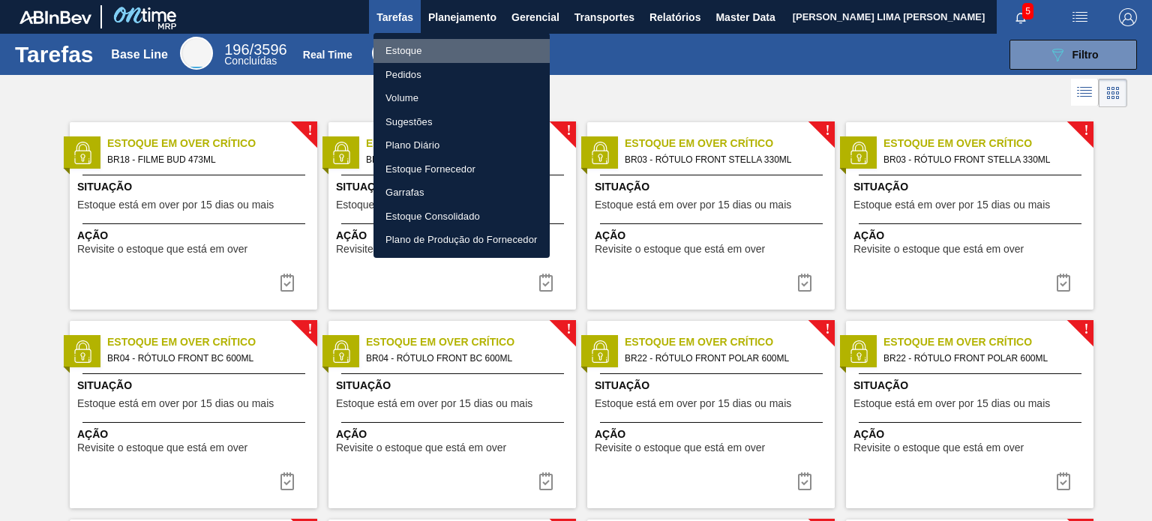
drag, startPoint x: 420, startPoint y: 44, endPoint x: 379, endPoint y: 2, distance: 58.3
click at [420, 44] on li "Estoque" at bounding box center [461, 51] width 176 height 24
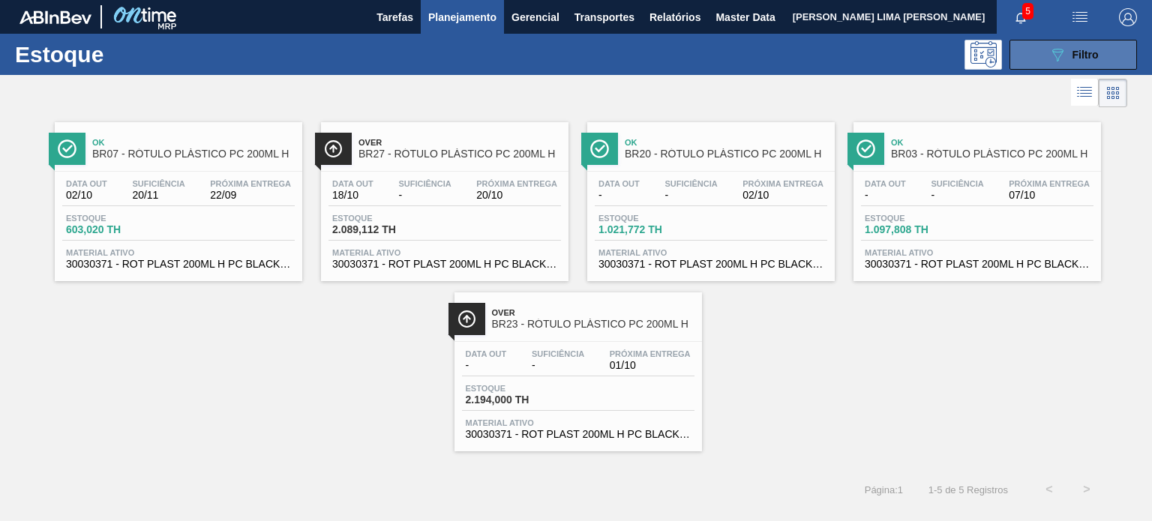
click at [1045, 61] on button "089F7B8B-B2A5-4AFE-B5C0-19BA573D28AC Filtro" at bounding box center [1072, 55] width 127 height 30
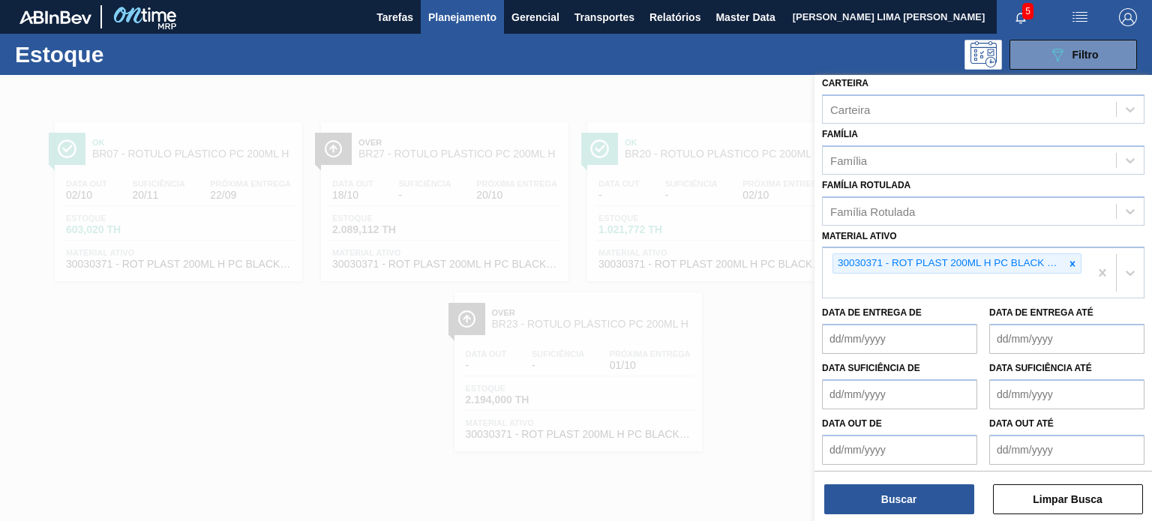
click at [1070, 259] on icon at bounding box center [1072, 264] width 10 height 10
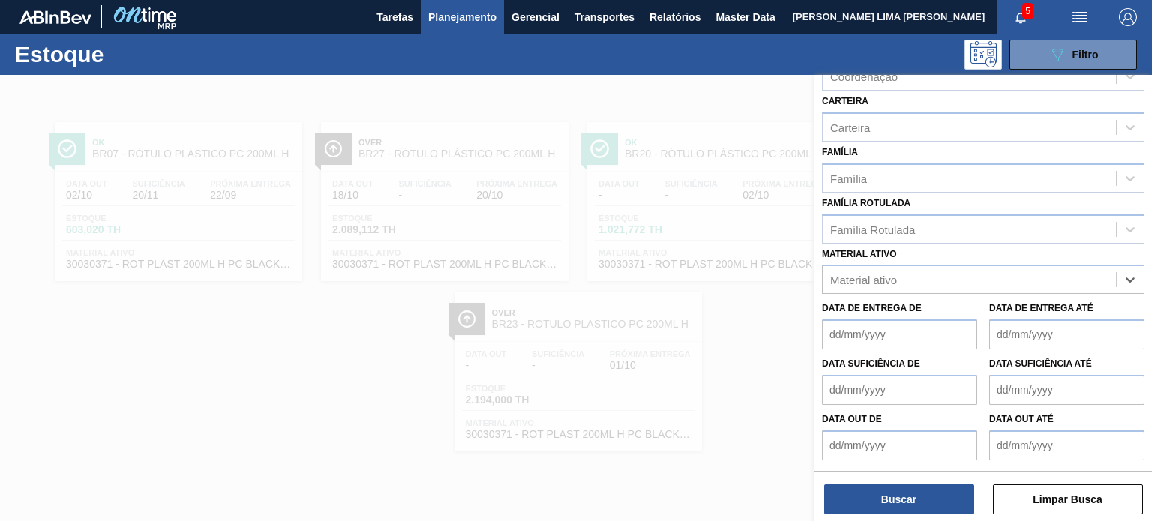
scroll to position [191, 0]
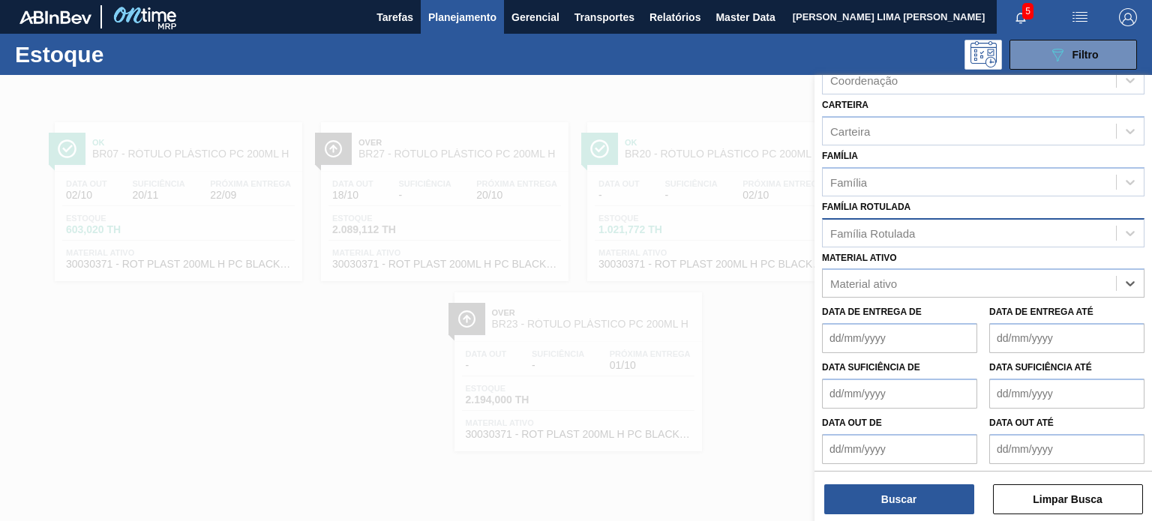
click at [999, 232] on div "Família Rotulada" at bounding box center [969, 233] width 293 height 22
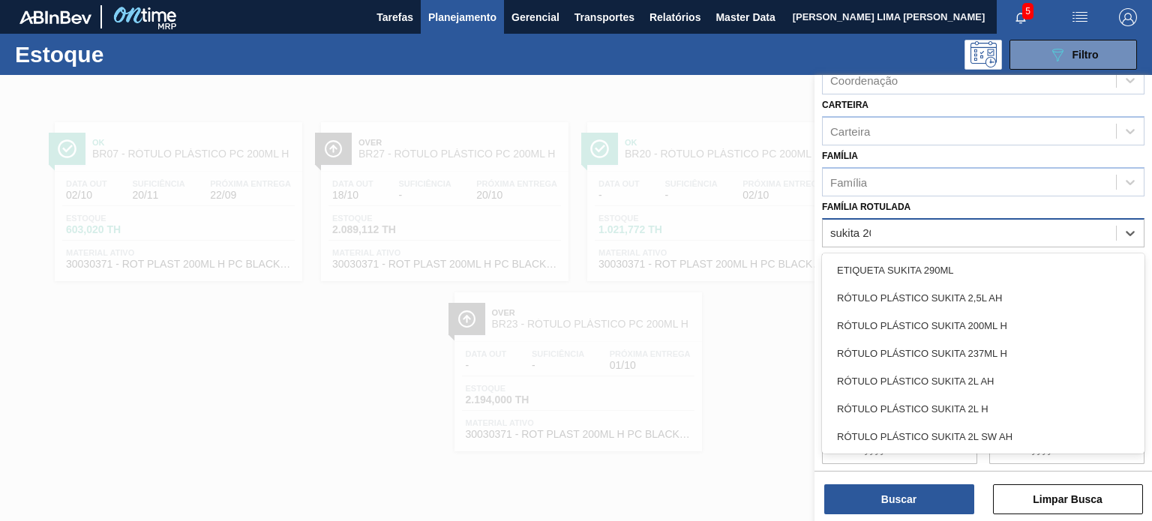
type Rotulada "sukita 200"
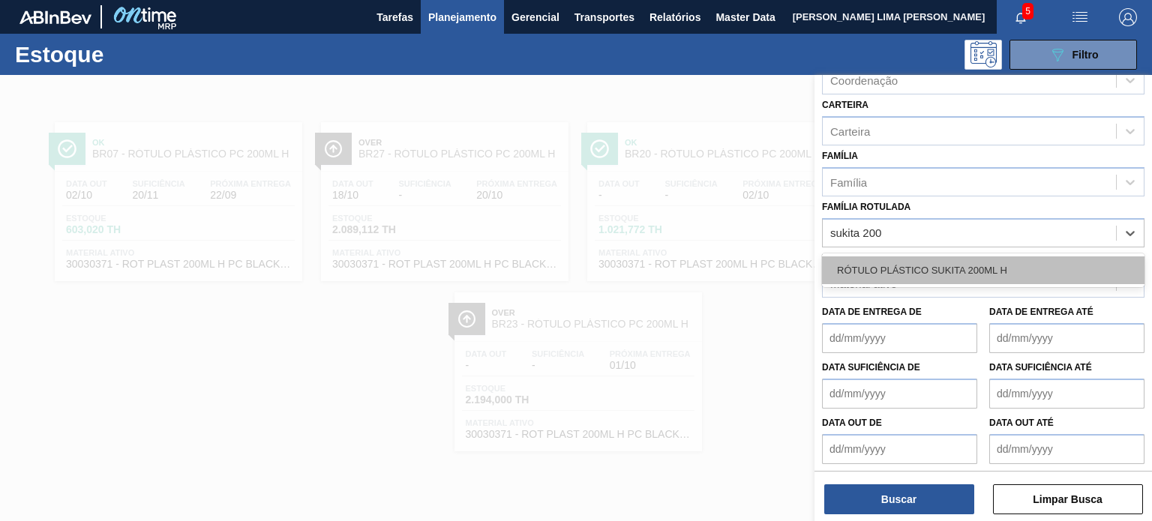
click at [974, 263] on div "RÓTULO PLÁSTICO SUKITA 200ML H" at bounding box center [983, 270] width 322 height 28
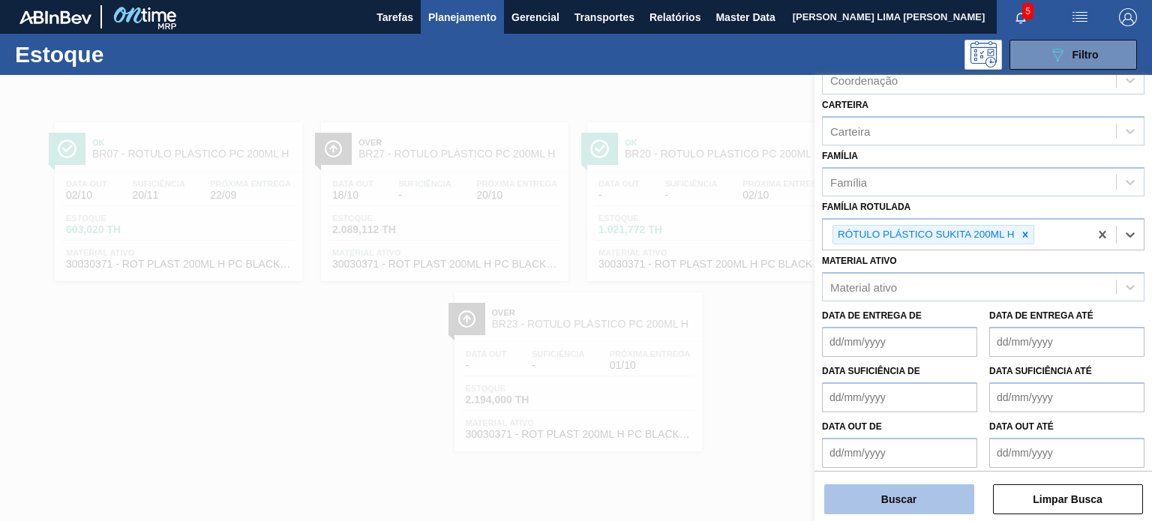
click at [912, 493] on button "Buscar" at bounding box center [899, 499] width 150 height 30
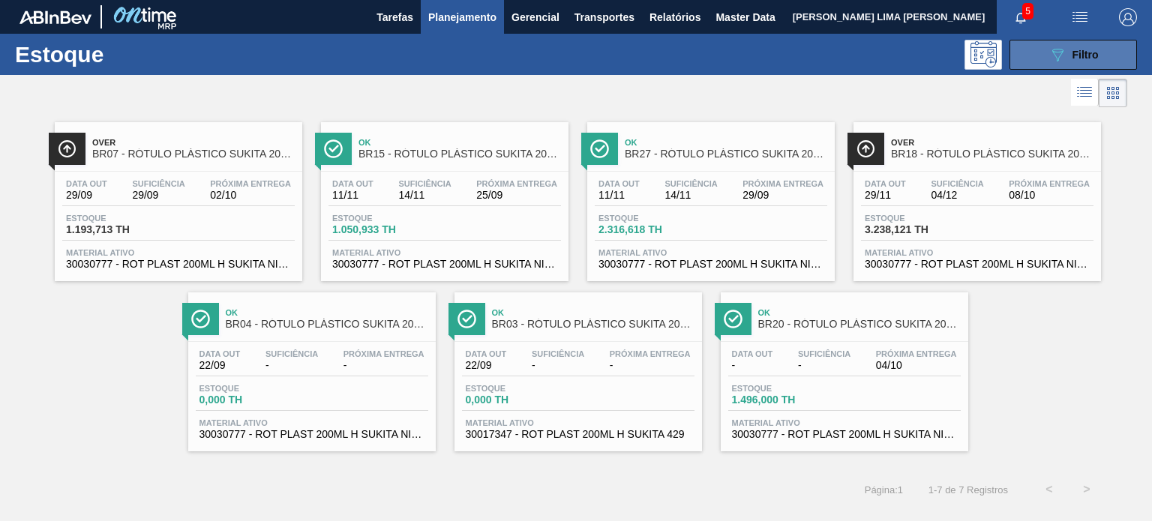
click at [1062, 58] on icon "089F7B8B-B2A5-4AFE-B5C0-19BA573D28AC" at bounding box center [1057, 55] width 18 height 18
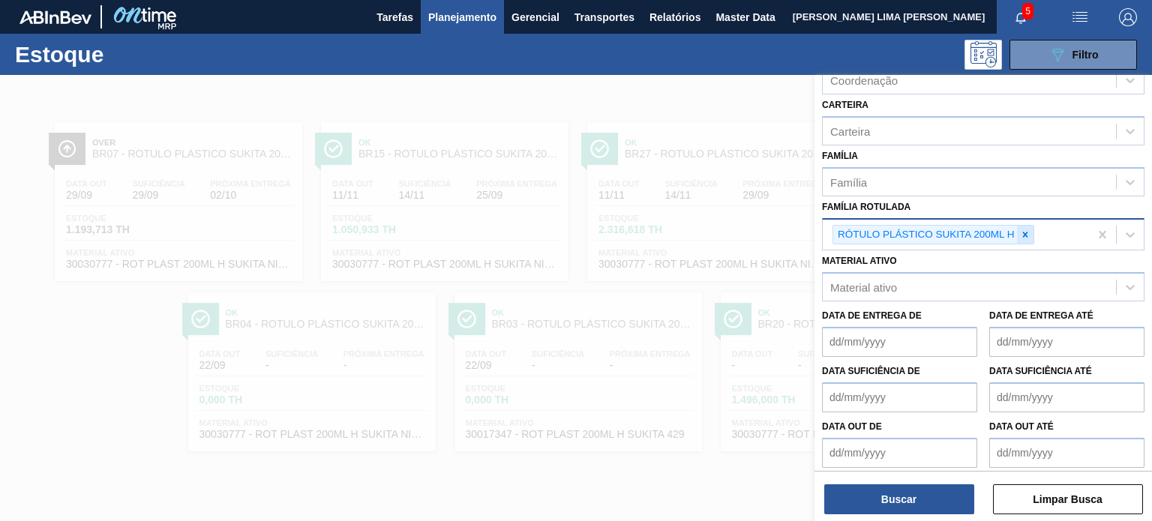
click at [1026, 234] on icon at bounding box center [1025, 234] width 10 height 10
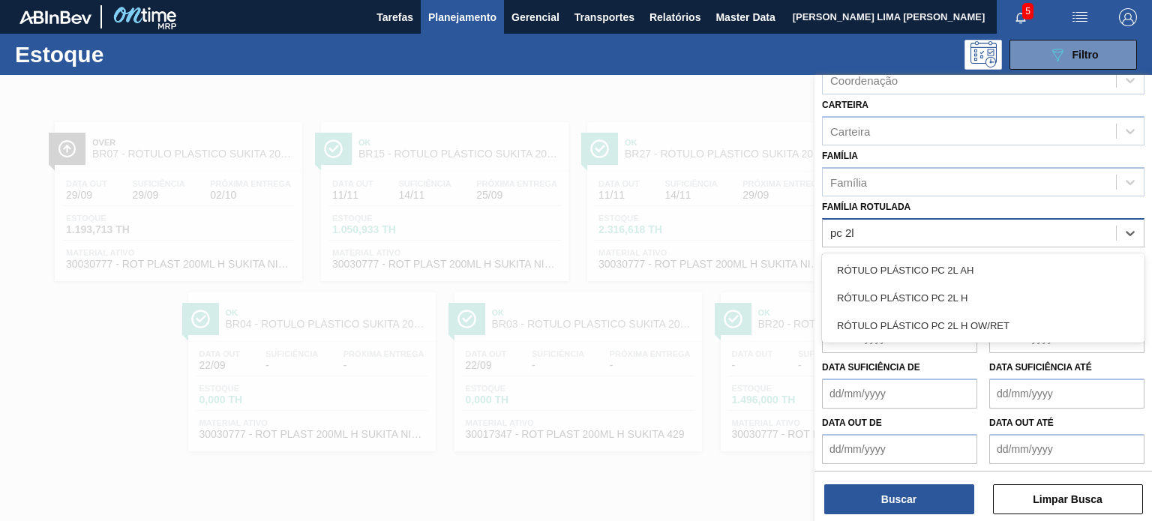
type Rotulada "pc 2l h"
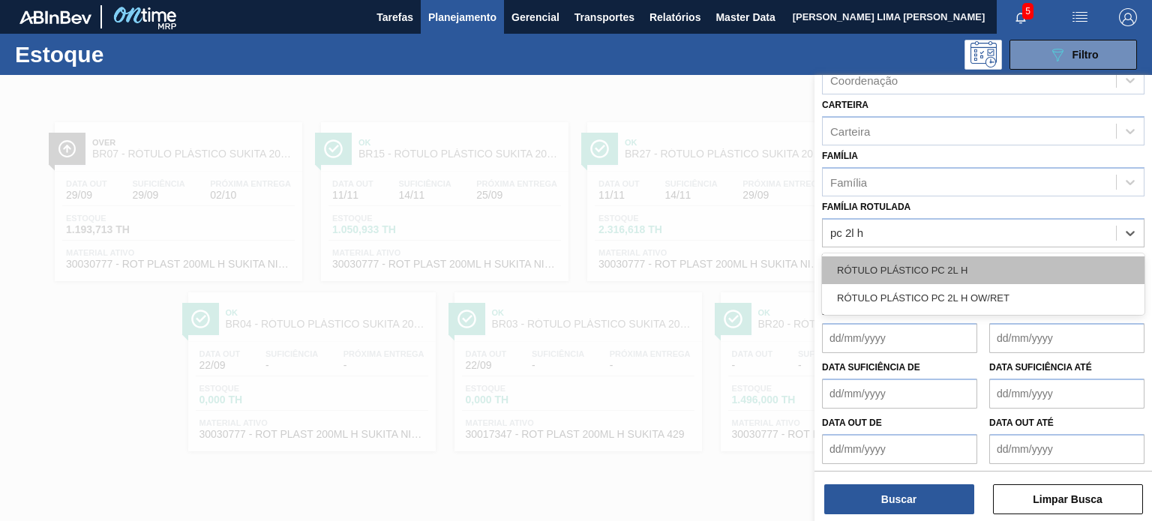
click at [1006, 270] on div "RÓTULO PLÁSTICO PC 2L H" at bounding box center [983, 270] width 322 height 28
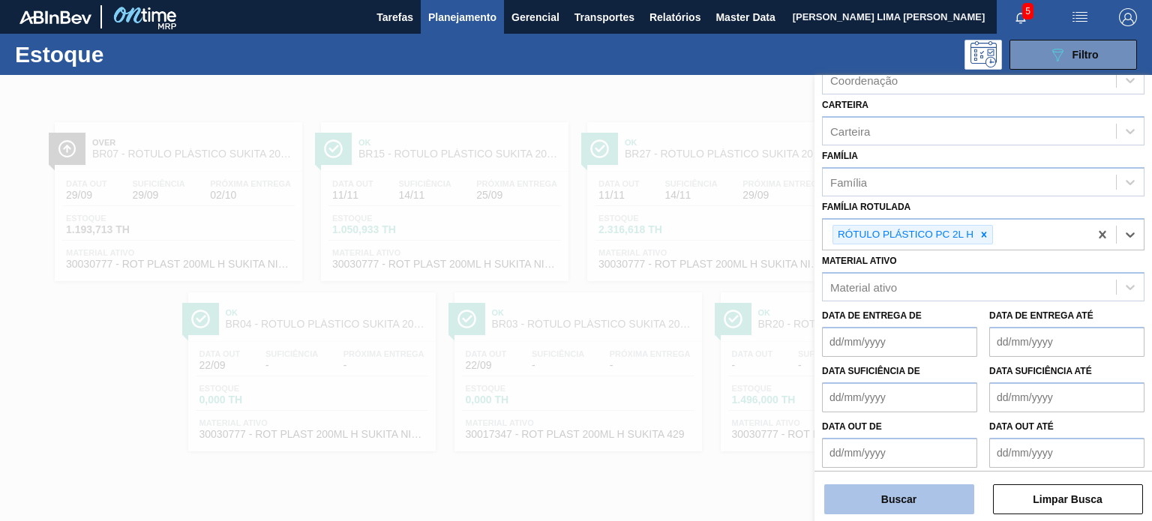
click at [960, 506] on button "Buscar" at bounding box center [899, 499] width 150 height 30
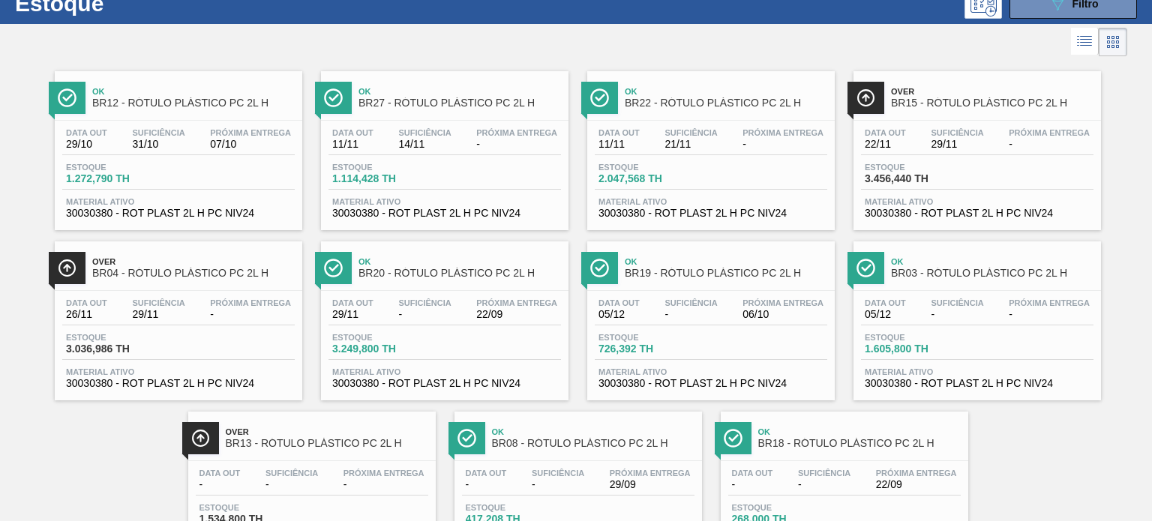
scroll to position [0, 0]
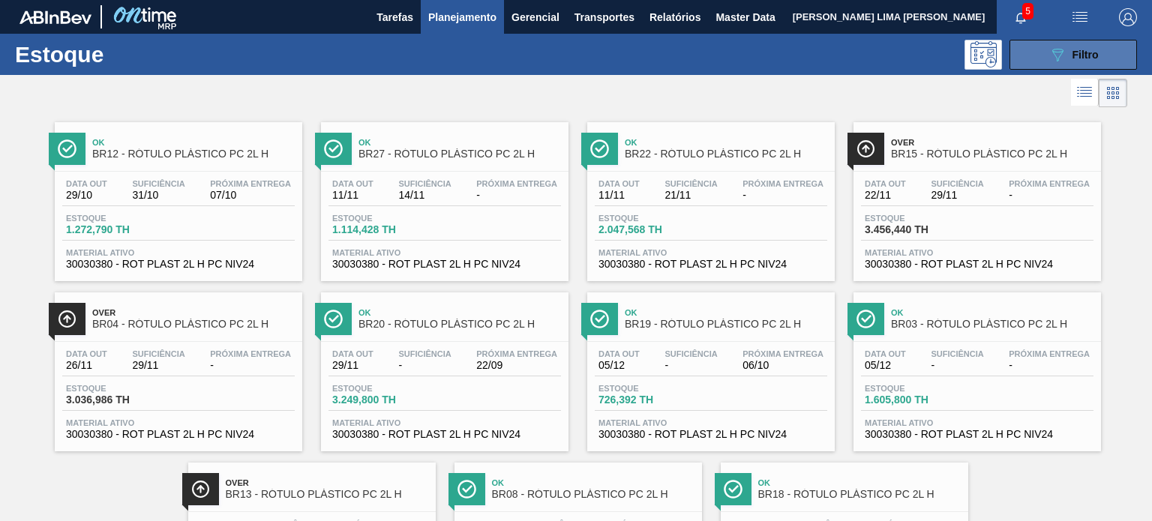
click at [1072, 68] on button "089F7B8B-B2A5-4AFE-B5C0-19BA573D28AC Filtro" at bounding box center [1072, 55] width 127 height 30
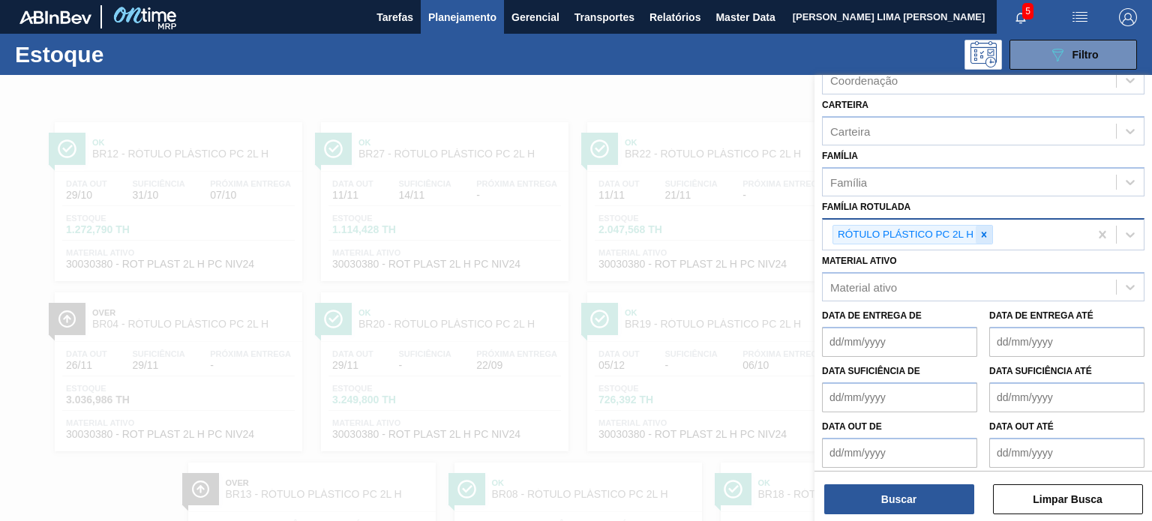
click at [984, 226] on div at bounding box center [984, 235] width 16 height 19
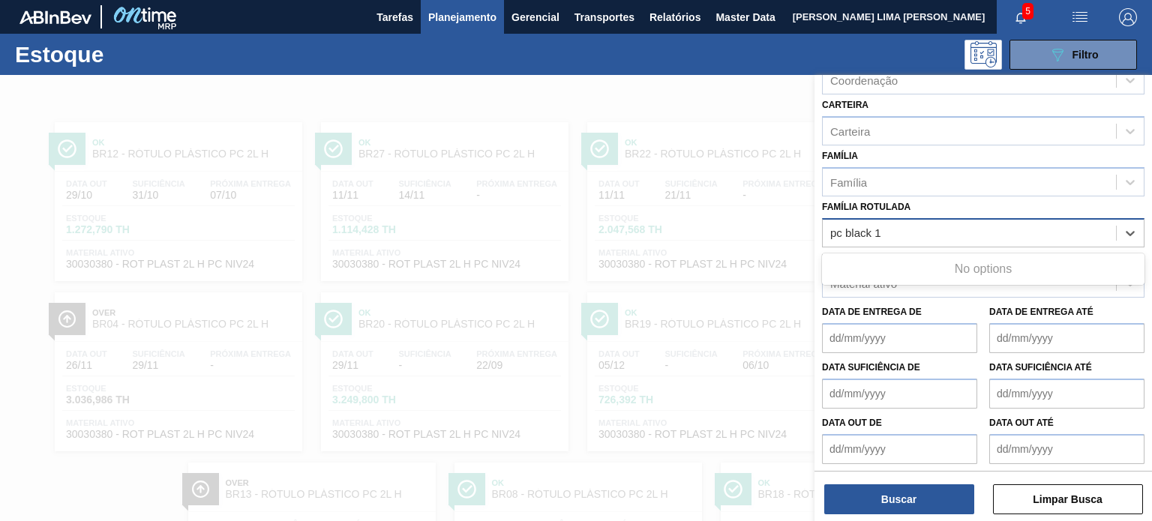
type Rotulada "pc black 1"
click at [753, 262] on div at bounding box center [576, 335] width 1152 height 521
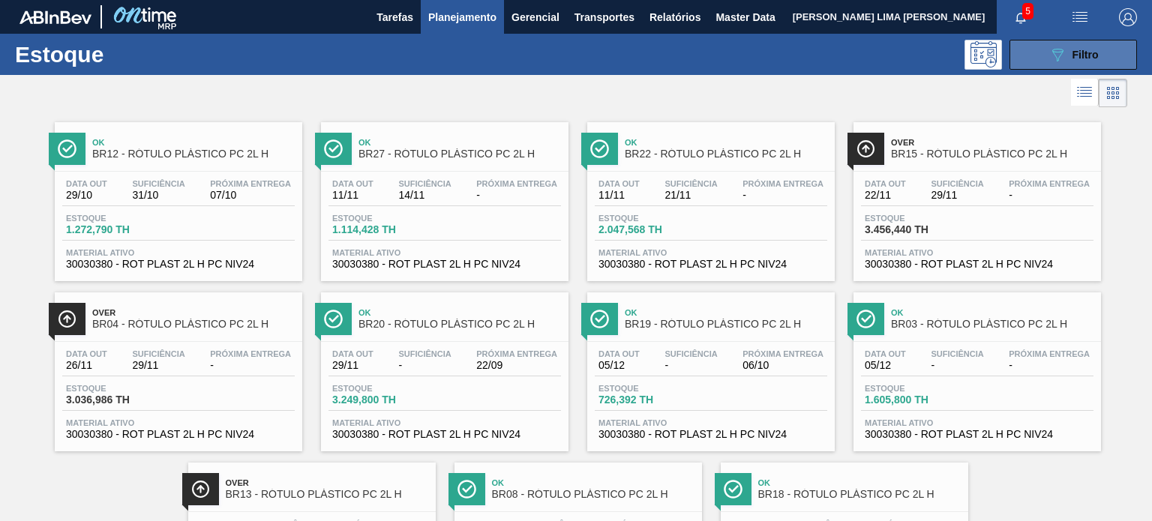
click at [1032, 64] on button "089F7B8B-B2A5-4AFE-B5C0-19BA573D28AC Filtro" at bounding box center [1072, 55] width 127 height 30
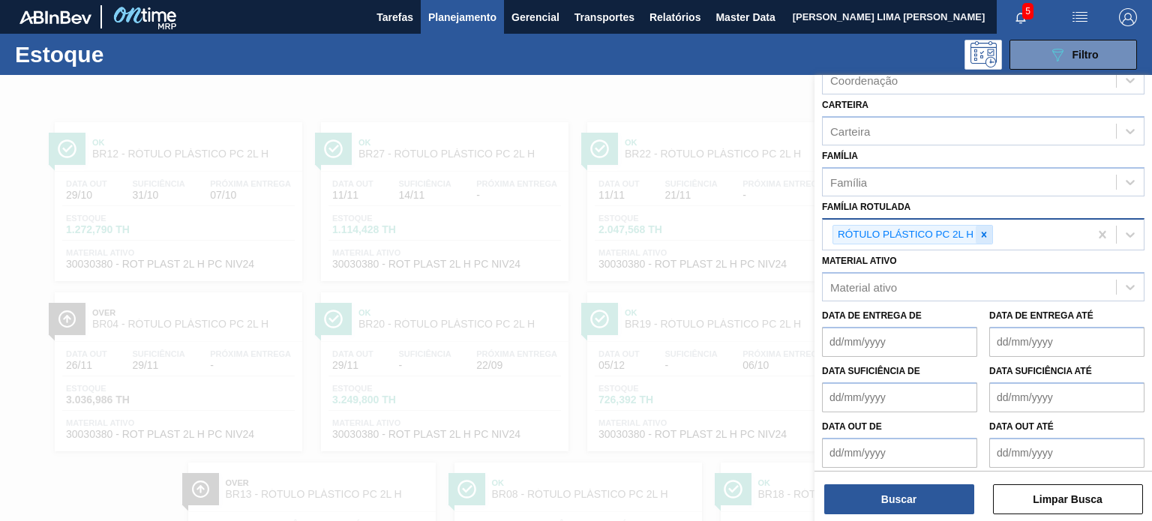
click at [987, 232] on icon at bounding box center [984, 234] width 10 height 10
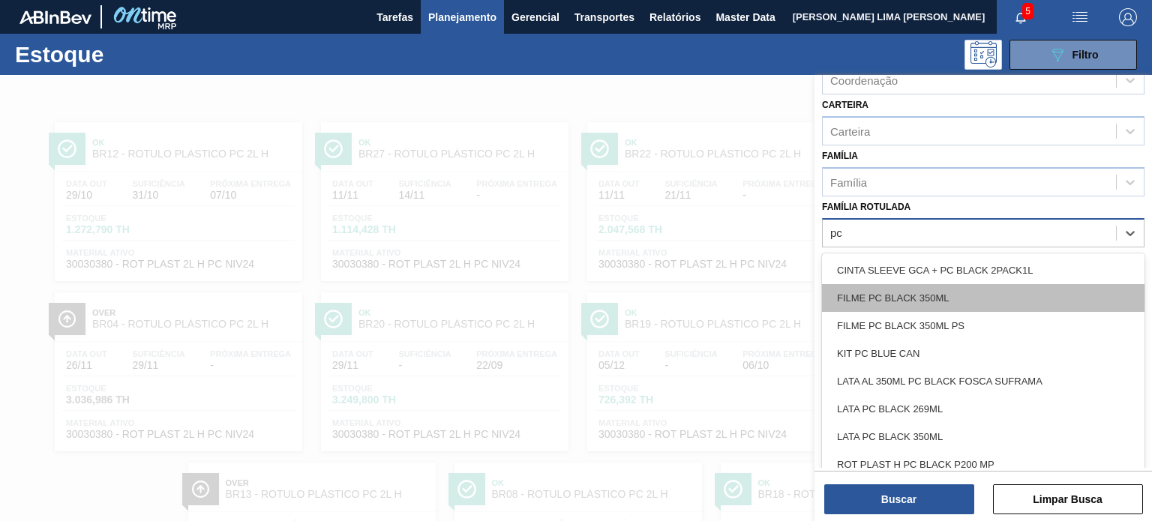
type Rotulada "p"
type Rotulada "a"
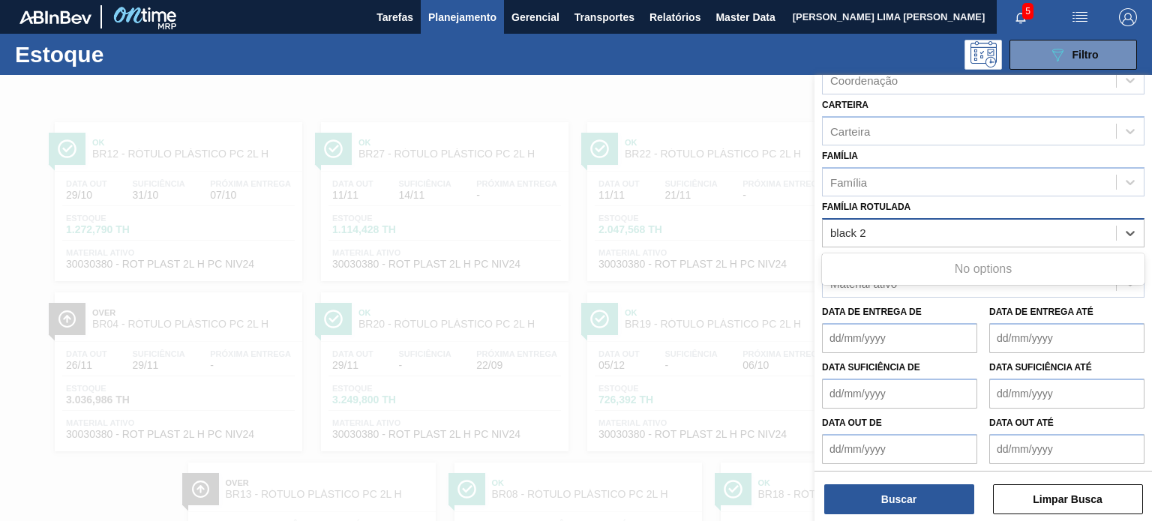
type Rotulada "black 2l"
drag, startPoint x: 889, startPoint y: 224, endPoint x: 825, endPoint y: 226, distance: 64.5
click at [825, 226] on div "Família Rotulada" at bounding box center [969, 233] width 293 height 22
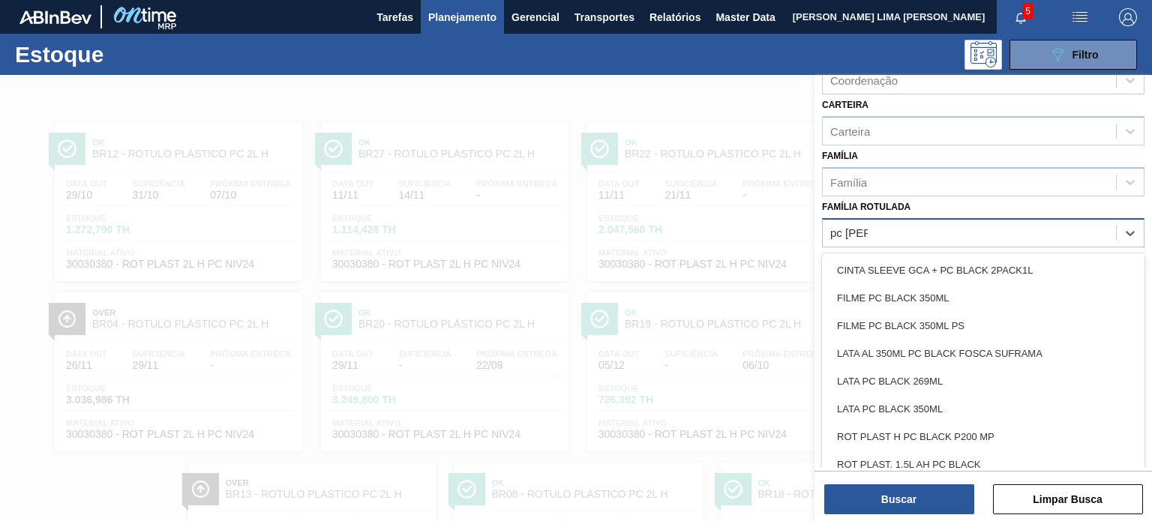
type Rotulada "pc black"
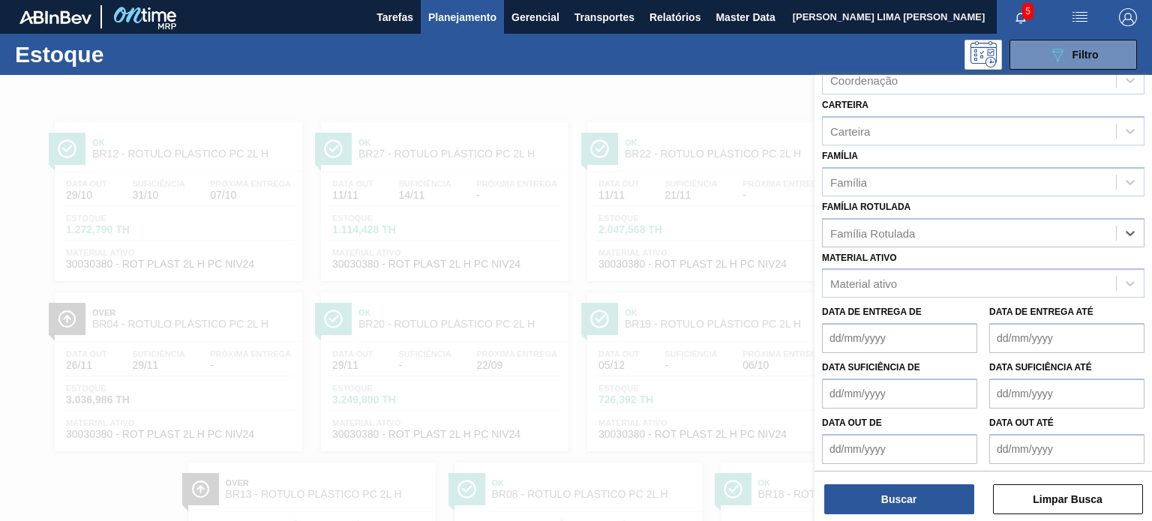
drag, startPoint x: 890, startPoint y: 228, endPoint x: 796, endPoint y: 223, distance: 94.6
click at [814, 223] on div "Status do Estoque Status do Estoque Origem Origem Destino Destino Coordenação C…" at bounding box center [982, 335] width 337 height 521
click at [902, 274] on div "Material ativo" at bounding box center [969, 284] width 293 height 22
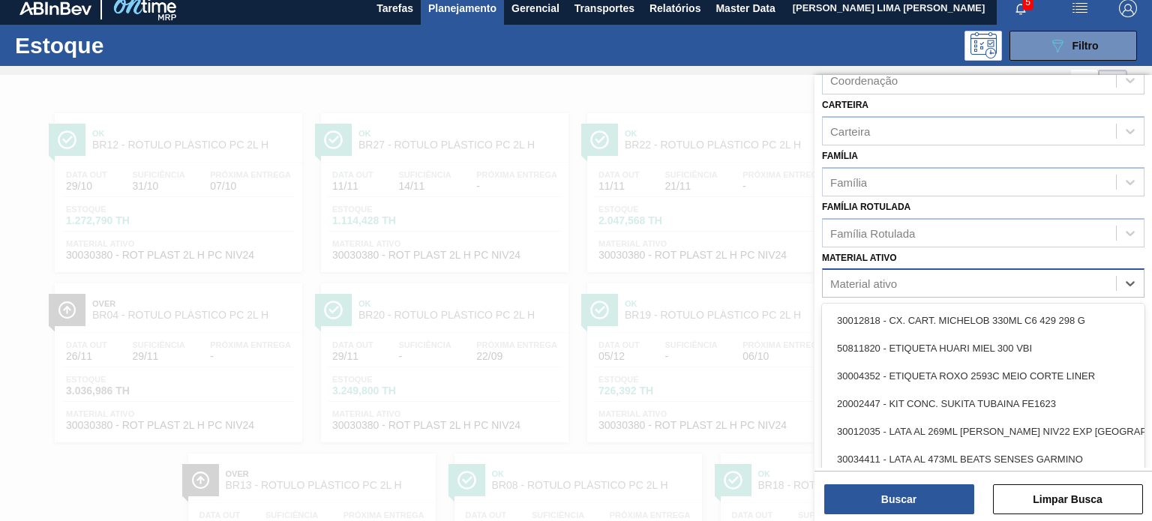
scroll to position [10, 0]
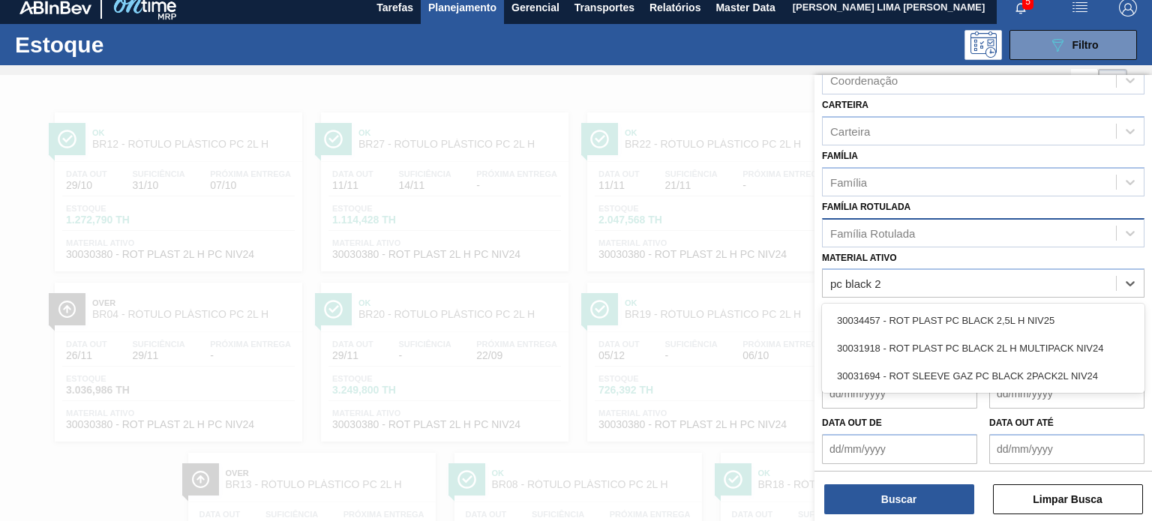
type ativo "pc black 2"
click at [930, 227] on div "Família Rotulada" at bounding box center [969, 233] width 293 height 22
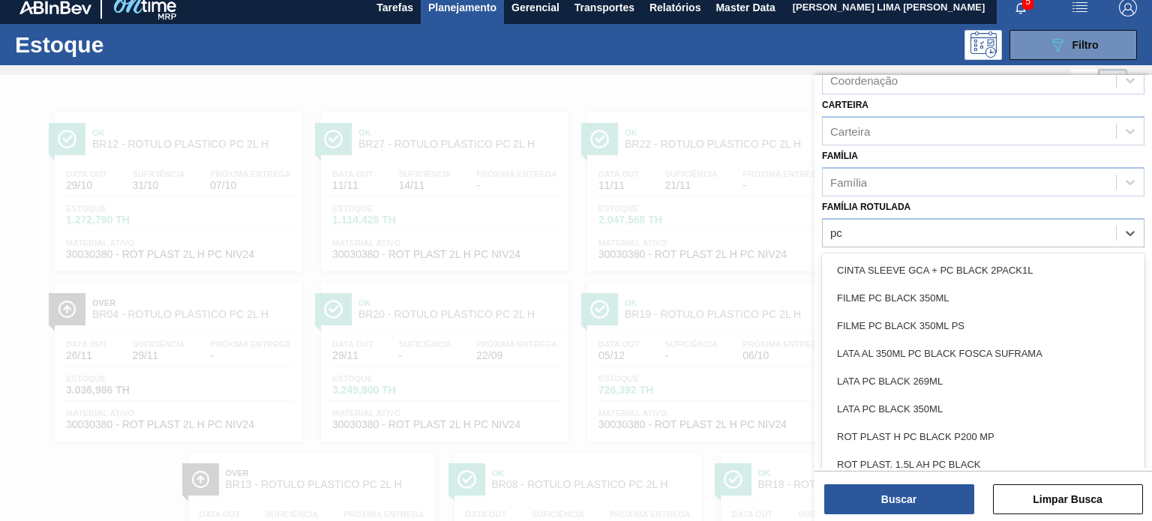
type Rotulada "p"
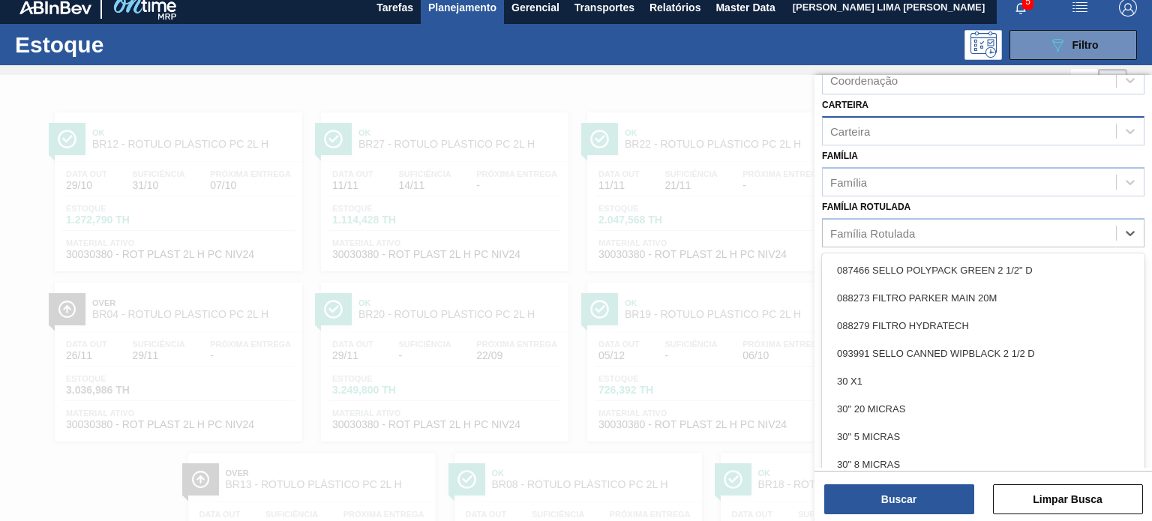
scroll to position [41, 0]
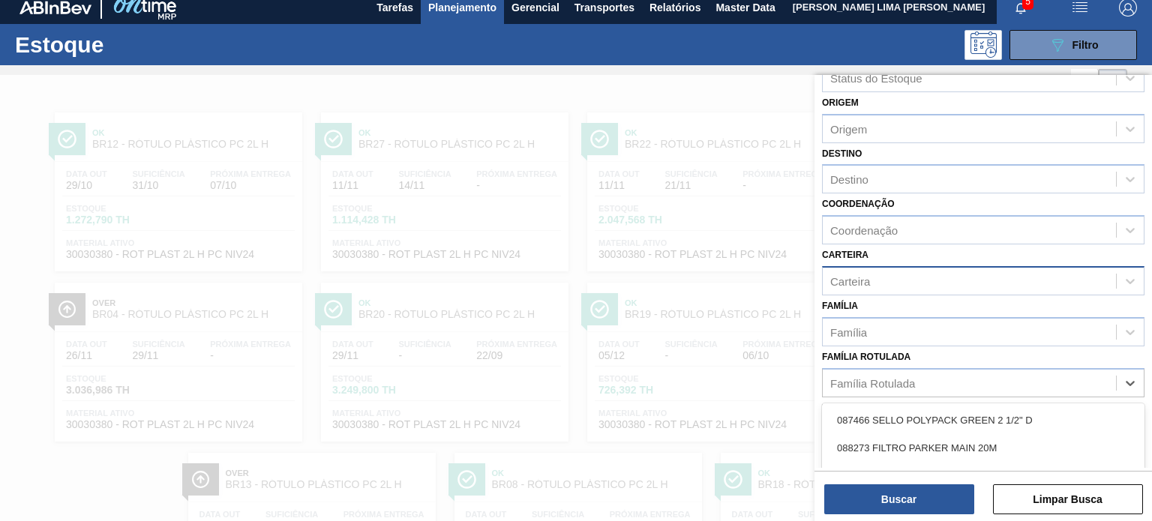
click at [879, 277] on div "Carteira" at bounding box center [969, 281] width 293 height 22
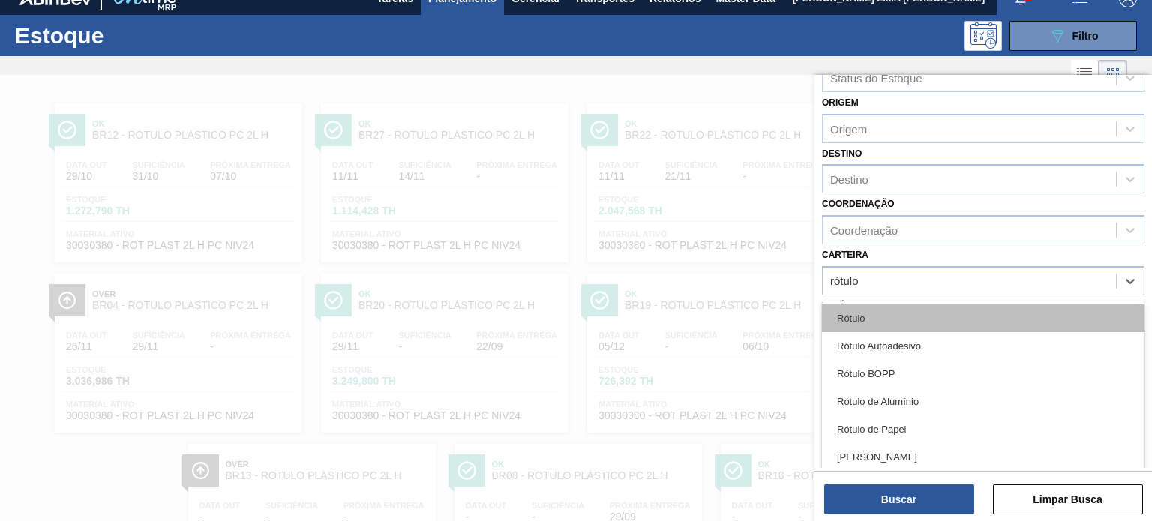
type input "rótulo"
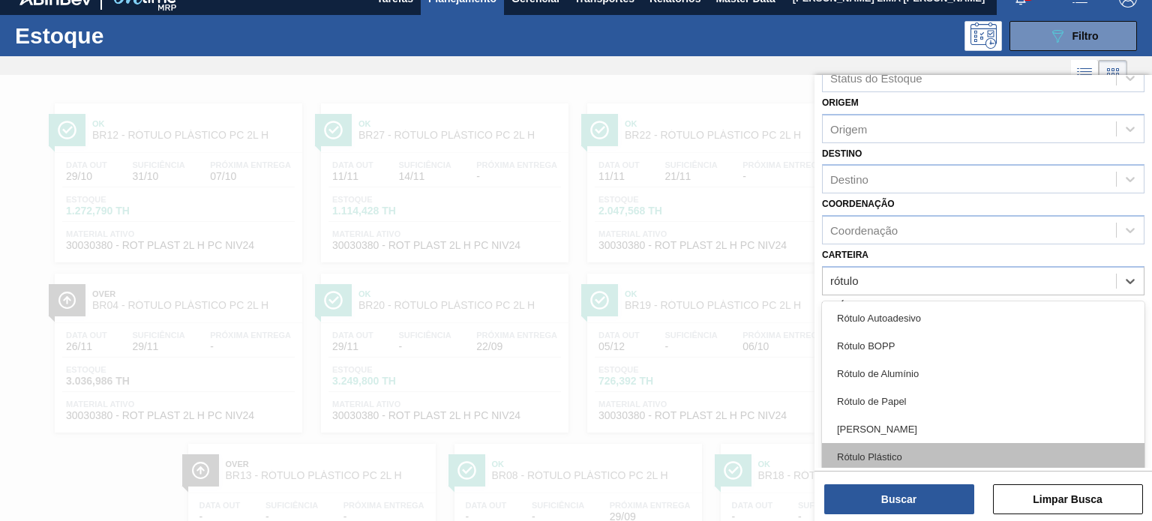
click at [1020, 443] on div "Rótulo Plástico" at bounding box center [983, 457] width 322 height 28
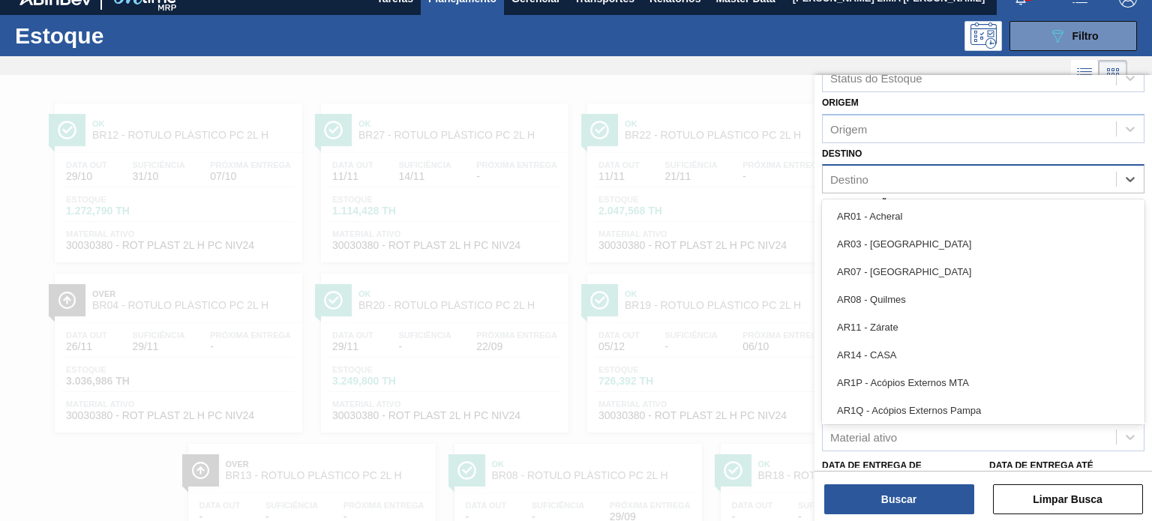
click at [854, 169] on div "Destino" at bounding box center [969, 180] width 293 height 22
type input "br18"
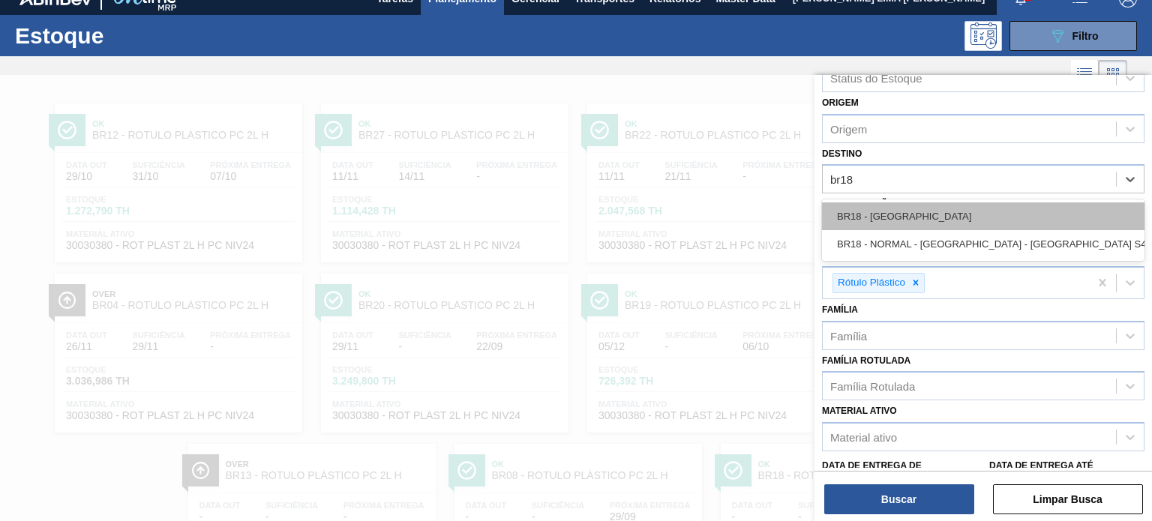
click at [891, 210] on div "BR18 - Pernambuco" at bounding box center [983, 216] width 322 height 28
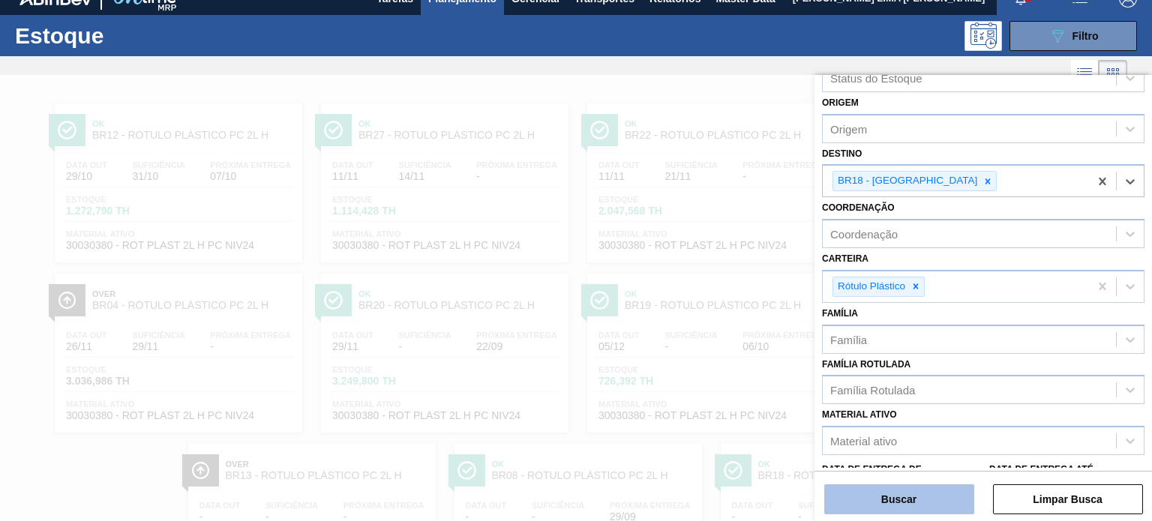
click at [921, 495] on button "Buscar" at bounding box center [899, 499] width 150 height 30
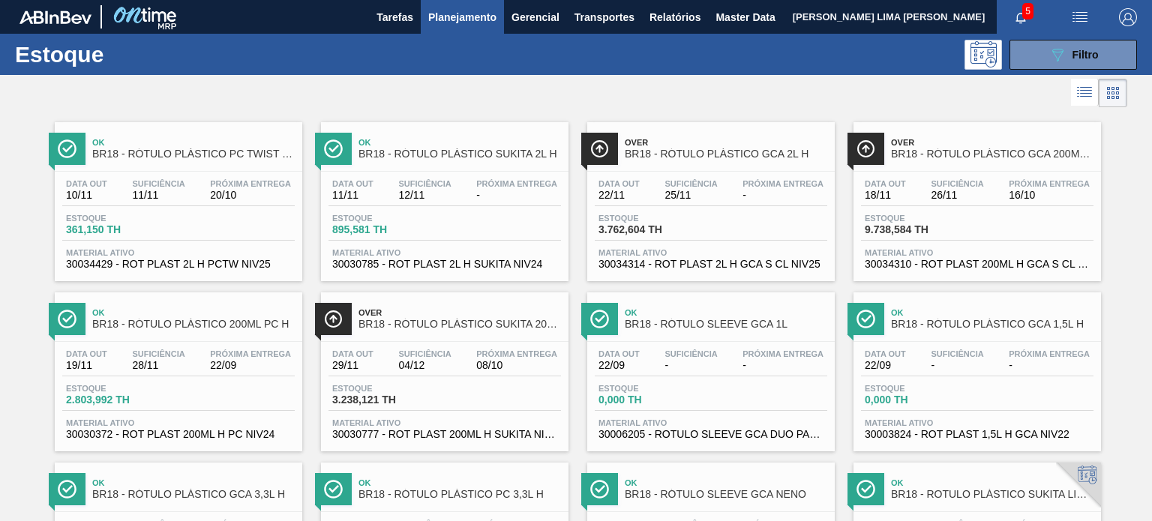
scroll to position [0, 0]
click at [1041, 41] on div "Estoque 089F7B8B-B2A5-4AFE-B5C0-19BA573D28AC Filtro" at bounding box center [576, 54] width 1152 height 41
drag, startPoint x: 1042, startPoint y: 52, endPoint x: 1041, endPoint y: 62, distance: 10.5
click at [1042, 52] on button "089F7B8B-B2A5-4AFE-B5C0-19BA573D28AC Filtro" at bounding box center [1072, 55] width 127 height 30
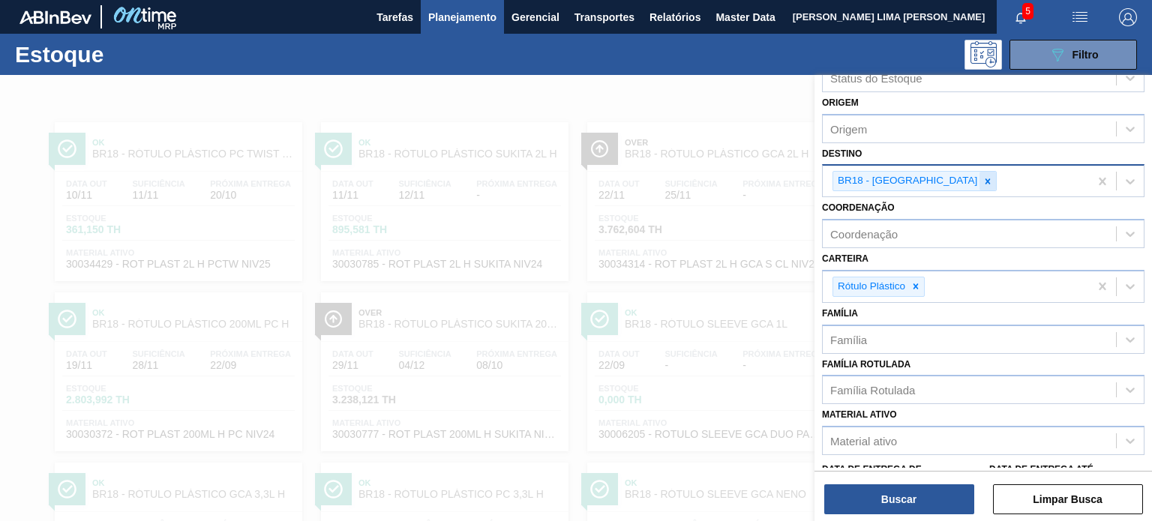
click at [985, 178] on icon at bounding box center [987, 180] width 5 height 5
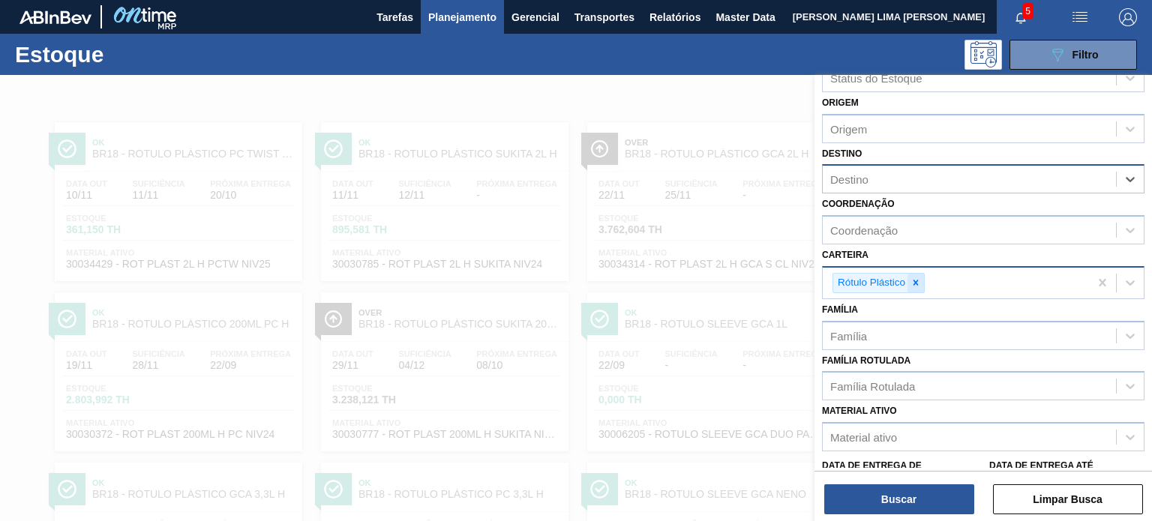
click at [918, 278] on icon at bounding box center [915, 282] width 10 height 10
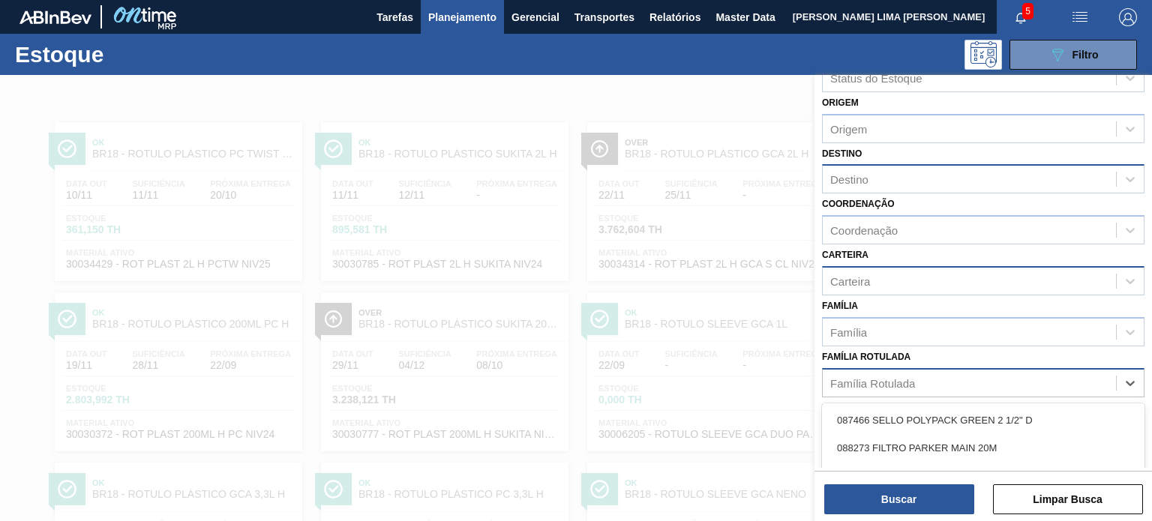
click at [909, 376] on div "Família Rotulada" at bounding box center [872, 382] width 85 height 13
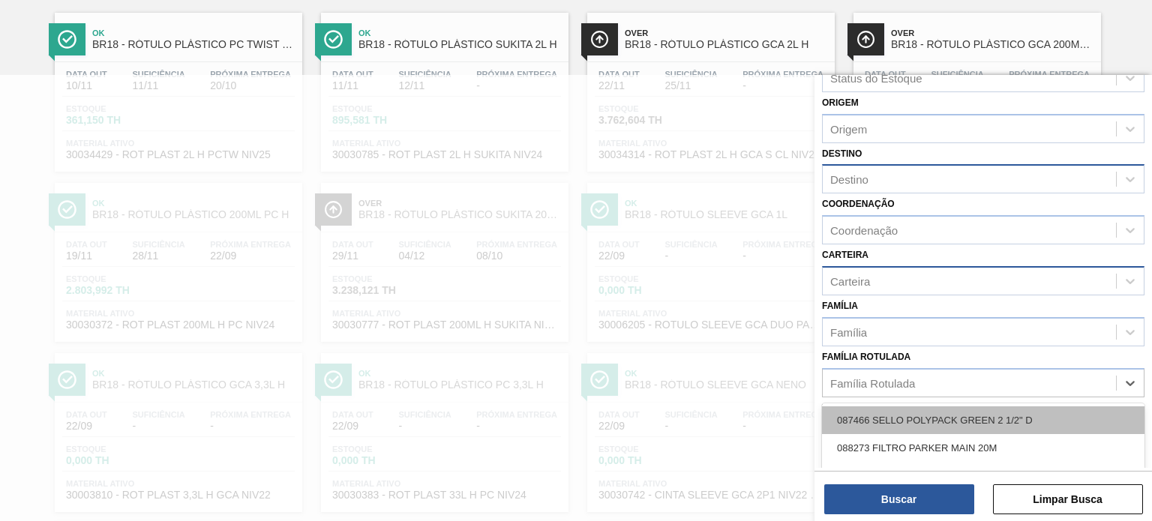
scroll to position [109, 0]
paste Rotulada "TAMPA DE ALUMÍNIO PRATEADA CROWN ISE"
type Rotulada "TAMPA DE ALUMÍNIO PRATEADA CROWN ISE"
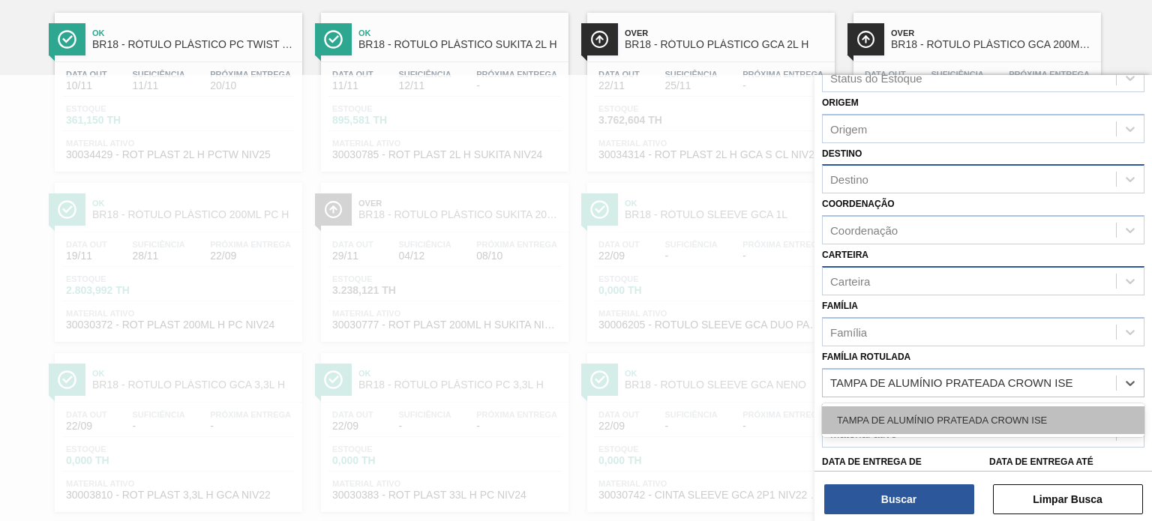
click at [914, 426] on div "TAMPA DE ALUMÍNIO PRATEADA CROWN ISE" at bounding box center [983, 420] width 322 height 28
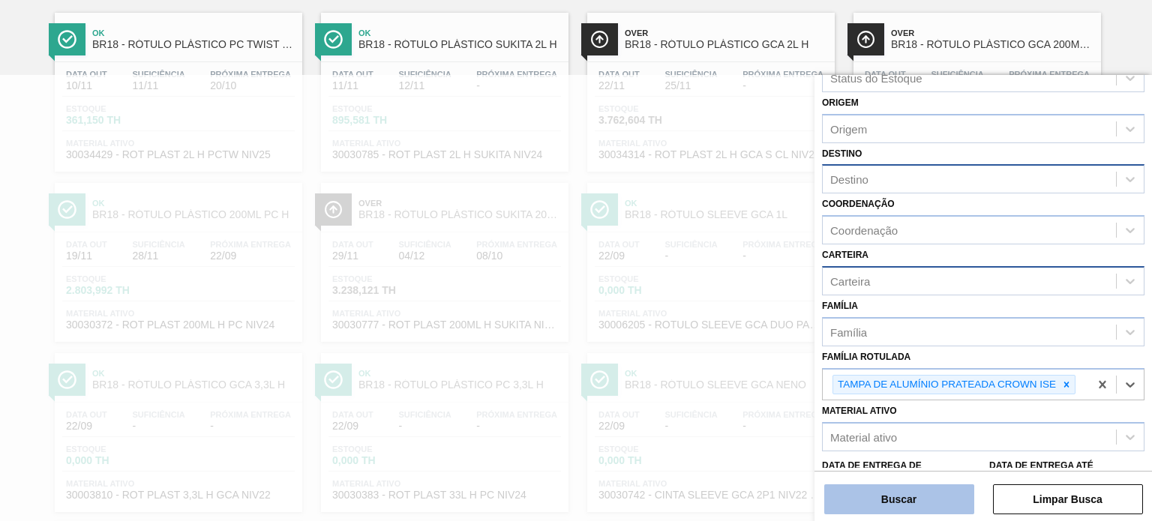
click at [907, 506] on button "Buscar" at bounding box center [899, 499] width 150 height 30
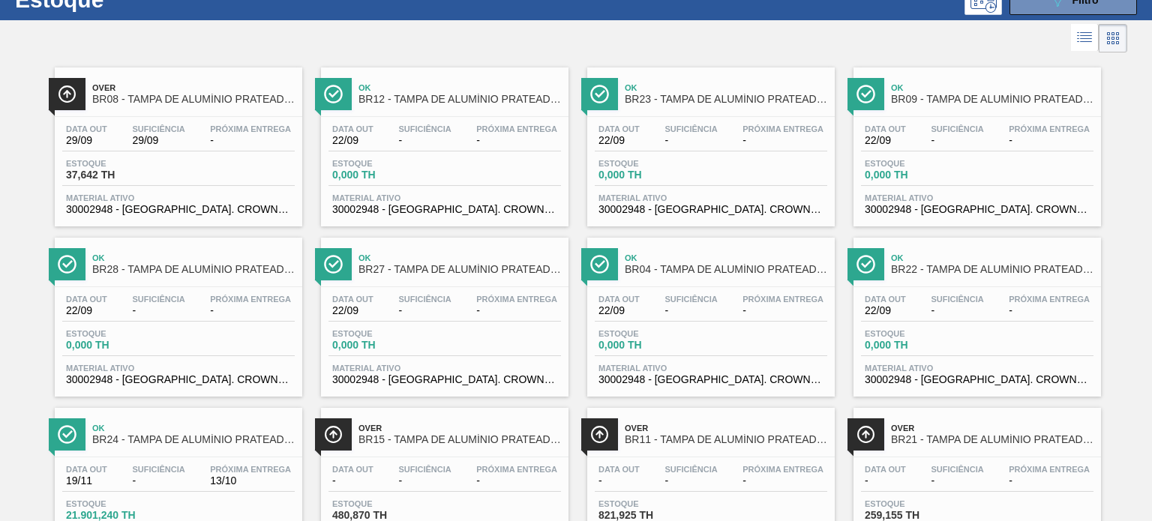
scroll to position [0, 0]
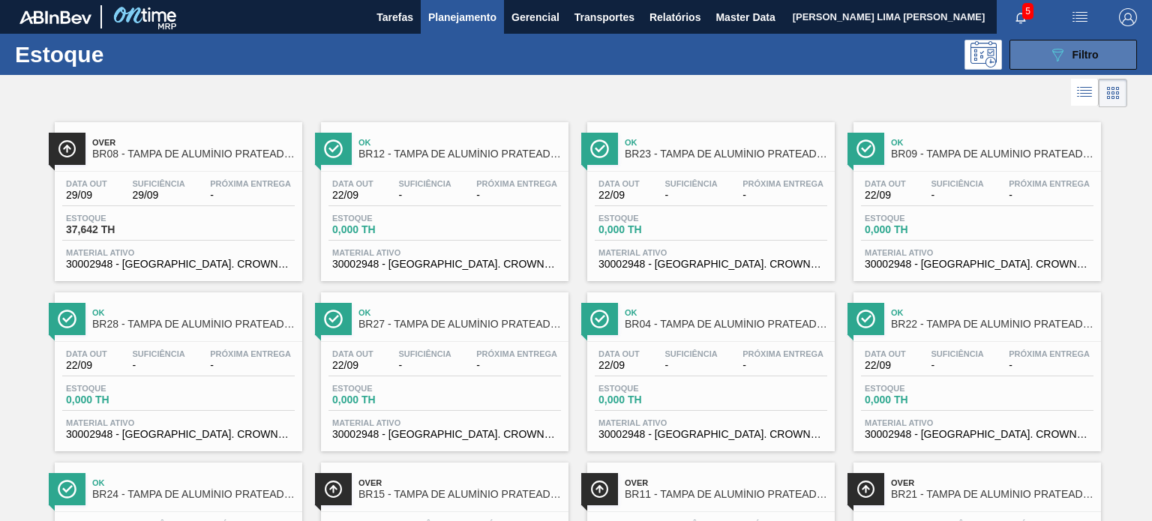
click at [1038, 63] on button "089F7B8B-B2A5-4AFE-B5C0-19BA573D28AC Filtro" at bounding box center [1072, 55] width 127 height 30
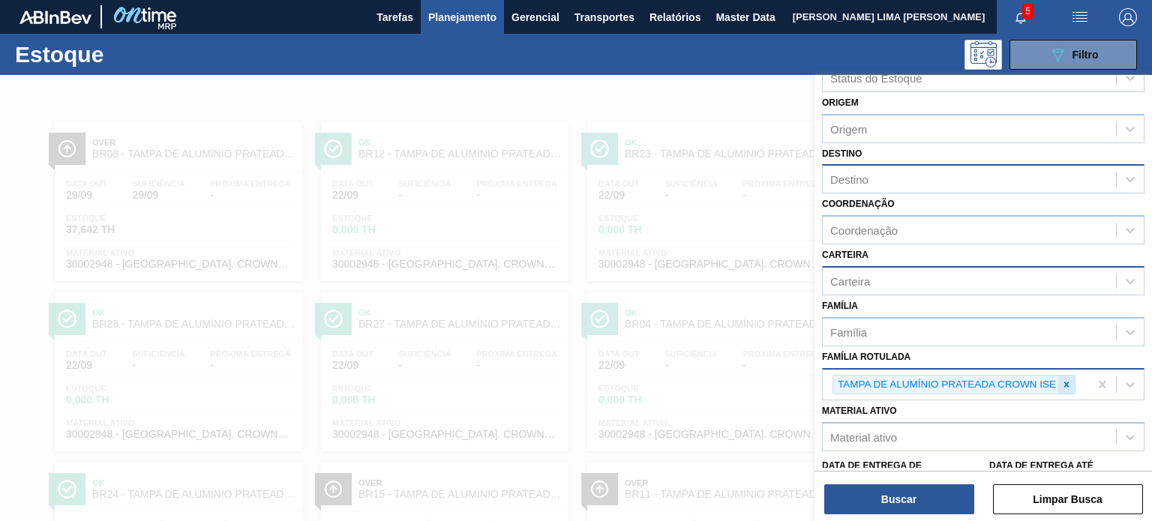
click at [1065, 379] on icon at bounding box center [1066, 384] width 10 height 10
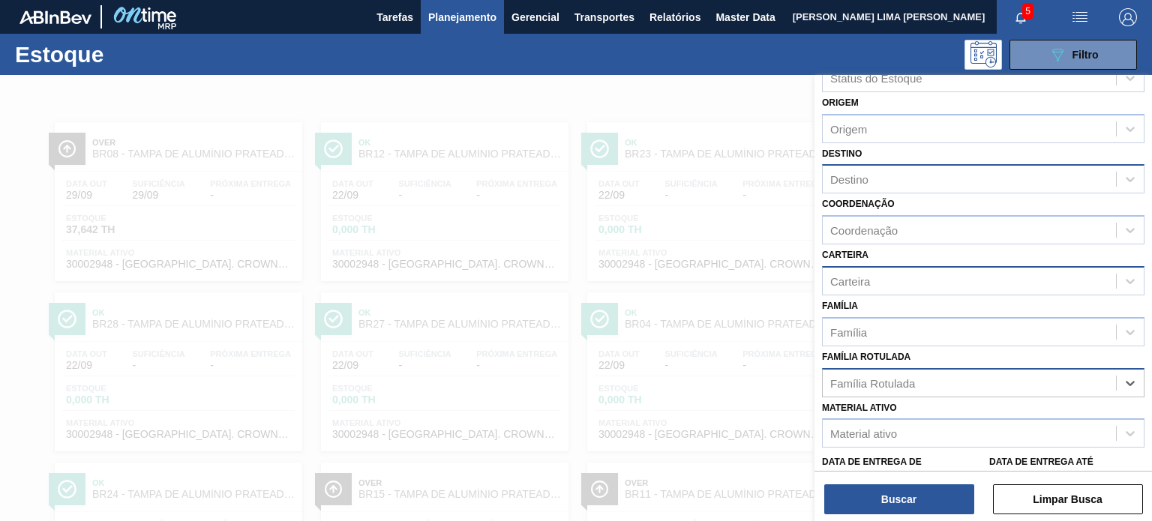
paste Rotulada "TAMPA DE ALUMÍNIO DOURADA TAB DOURADO CROWN"
type Rotulada "TAMPA DE ALUMÍNIO DOURADA TAB DOURADO CROWN"
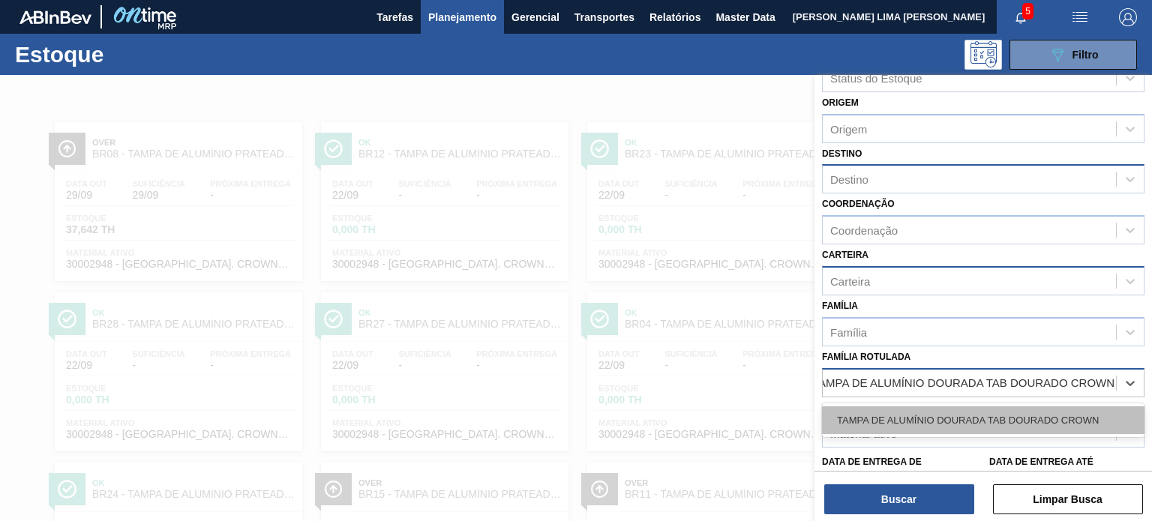
click at [982, 412] on div "TAMPA DE ALUMÍNIO DOURADA TAB DOURADO CROWN" at bounding box center [983, 420] width 322 height 28
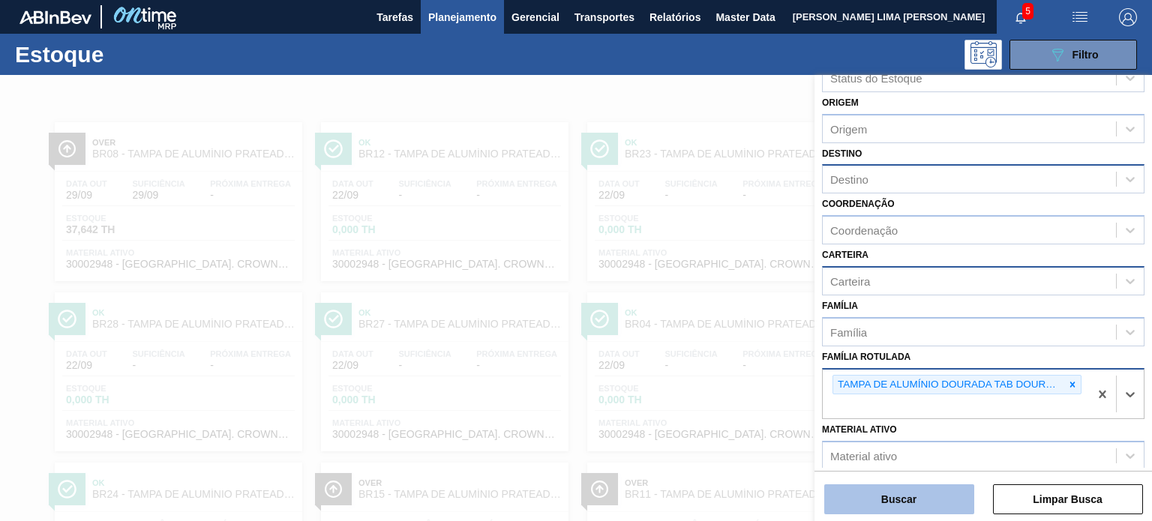
scroll to position [0, 0]
click at [942, 494] on button "Buscar" at bounding box center [899, 499] width 150 height 30
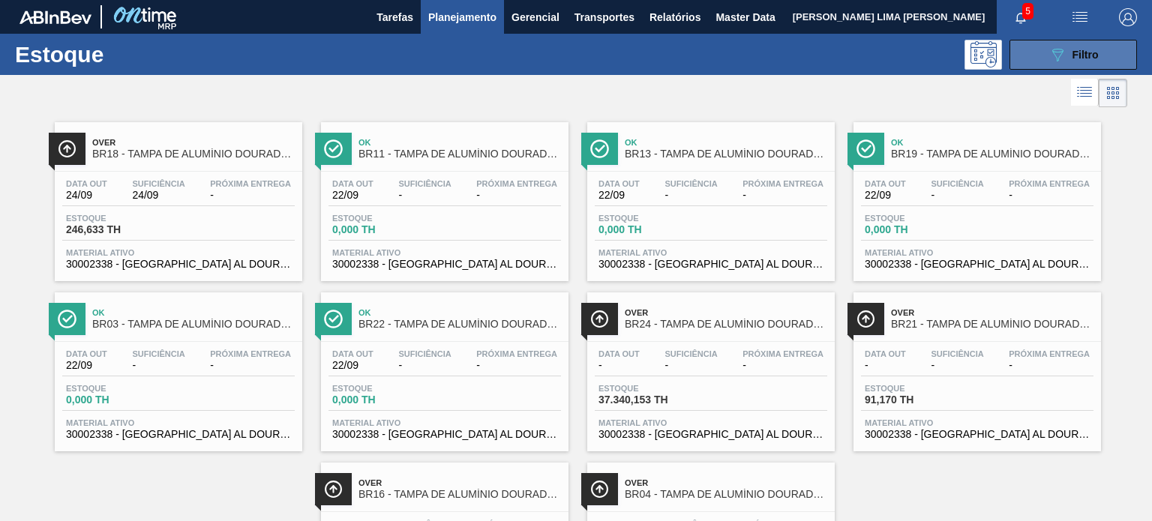
click at [1072, 62] on div "089F7B8B-B2A5-4AFE-B5C0-19BA573D28AC Filtro" at bounding box center [1073, 55] width 50 height 18
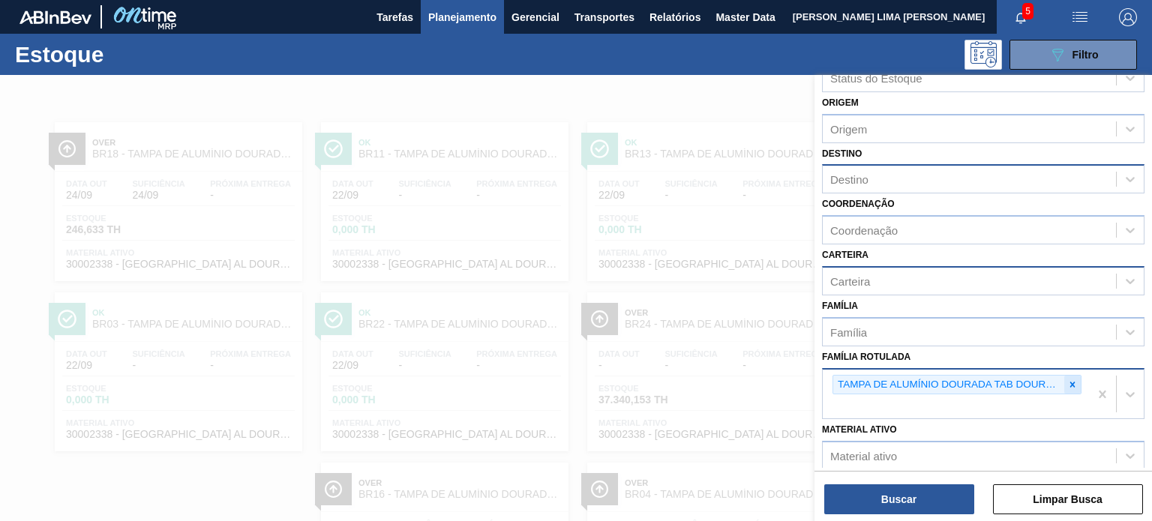
click at [1067, 386] on div at bounding box center [1072, 385] width 16 height 19
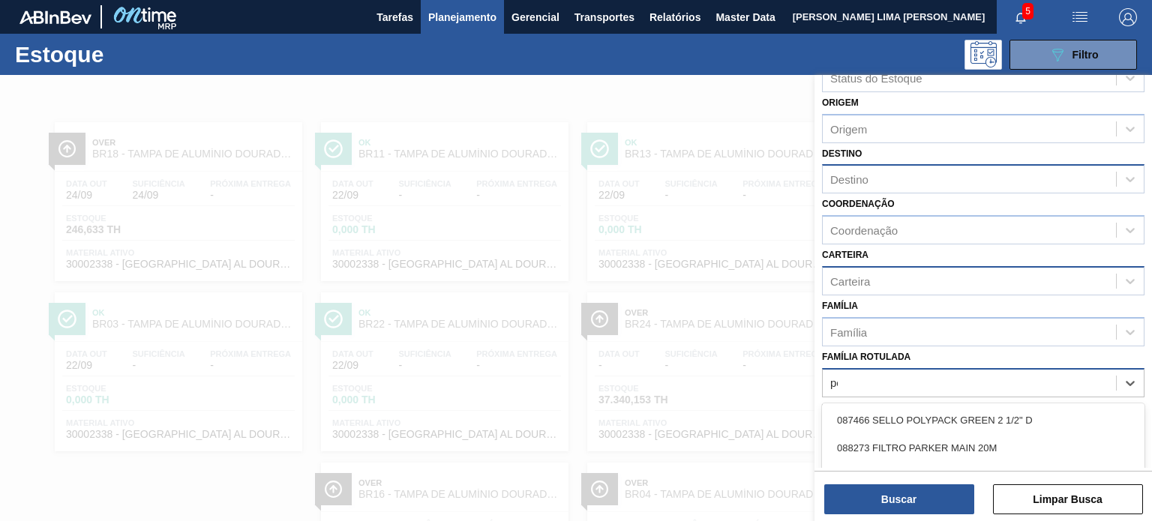
scroll to position [109, 0]
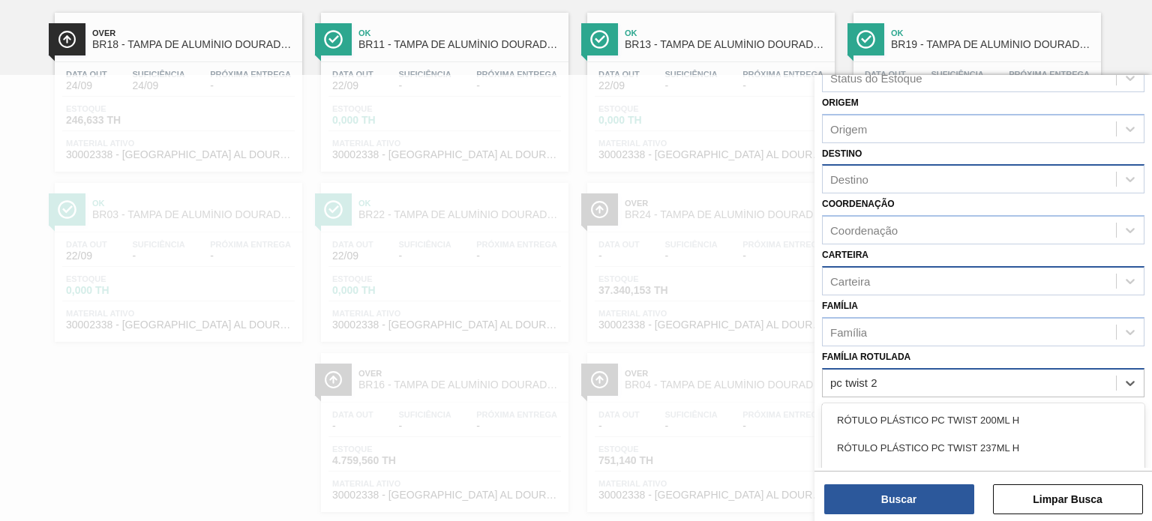
type Rotulada "pc twist 2l"
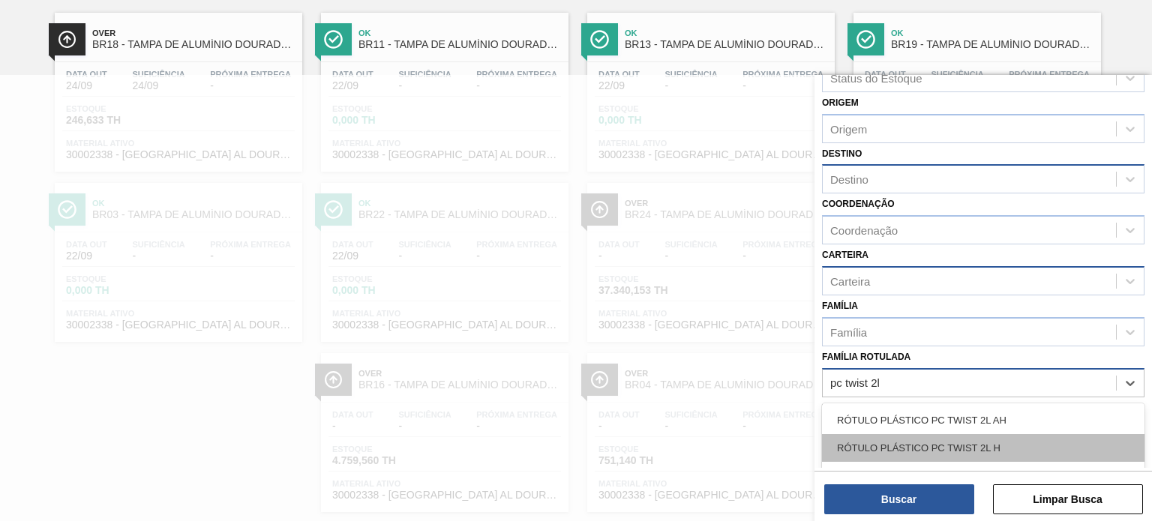
click at [1014, 434] on div "RÓTULO PLÁSTICO PC TWIST 2L H" at bounding box center [983, 448] width 322 height 28
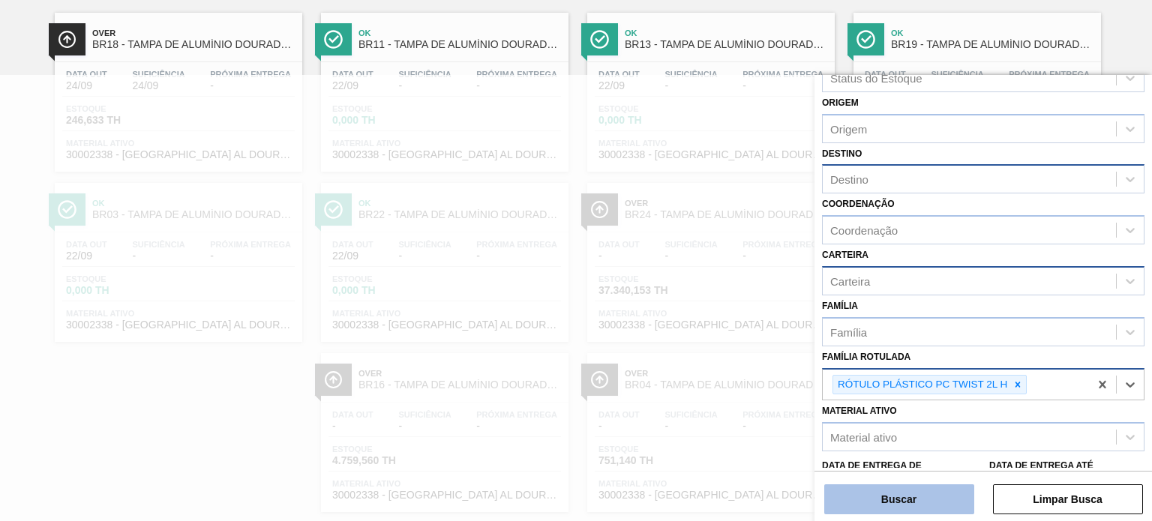
click at [972, 514] on button "Buscar" at bounding box center [899, 499] width 150 height 30
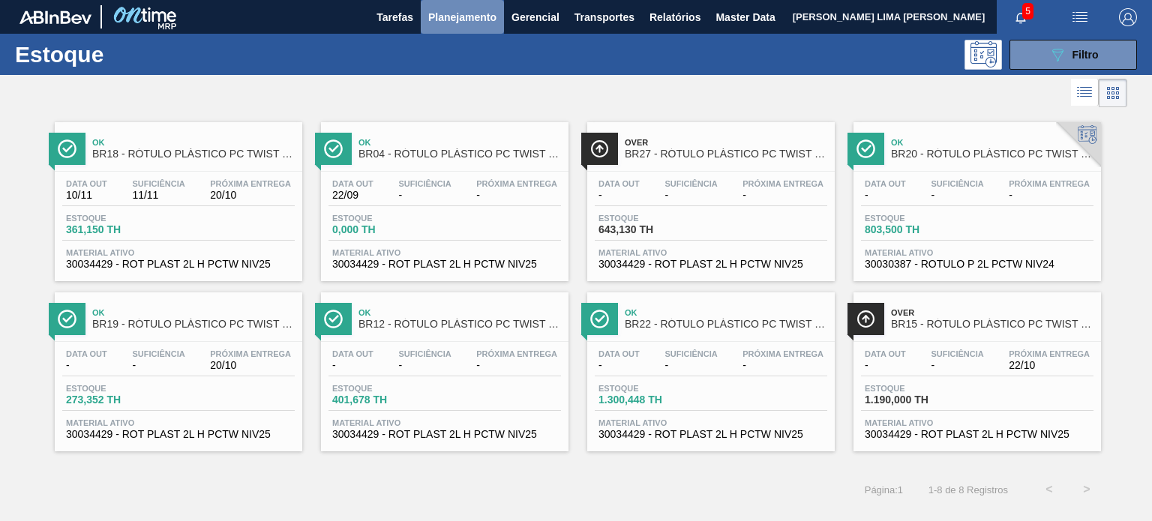
click at [465, 11] on span "Planejamento" at bounding box center [462, 17] width 68 height 18
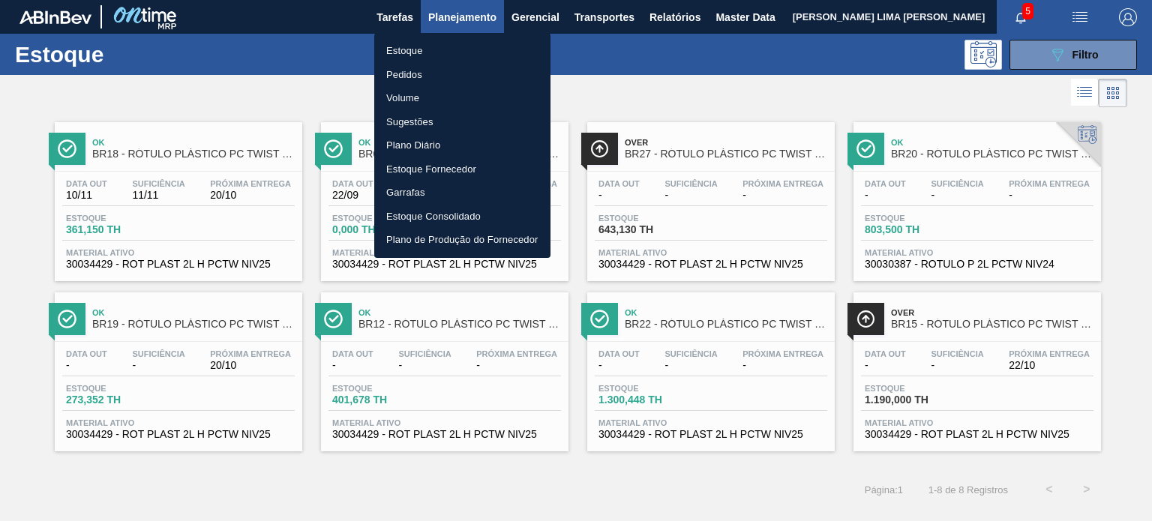
click at [426, 76] on li "Pedidos" at bounding box center [462, 75] width 176 height 24
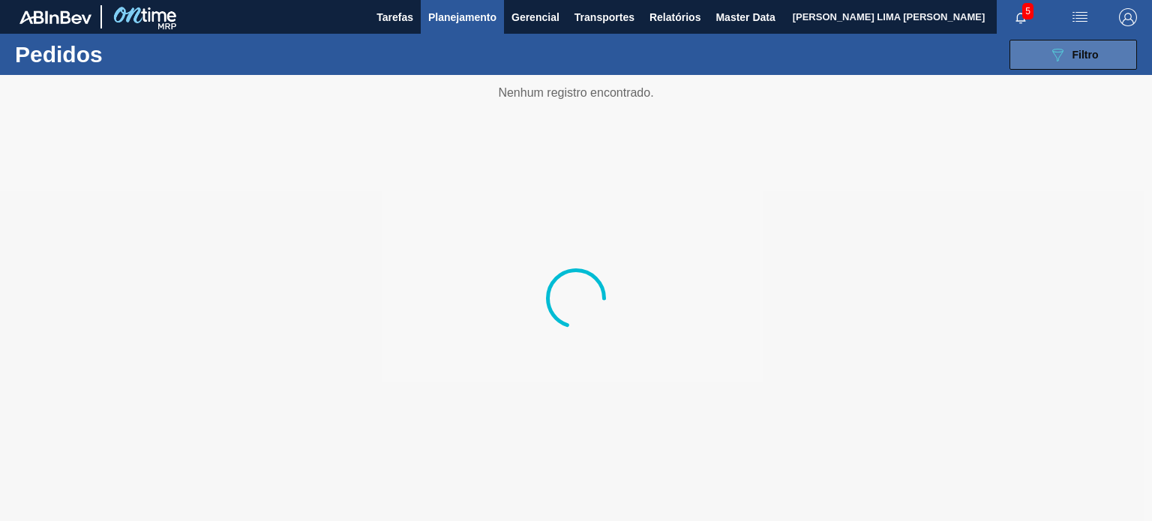
click at [1059, 64] on button "089F7B8B-B2A5-4AFE-B5C0-19BA573D28AC Filtro" at bounding box center [1072, 55] width 127 height 30
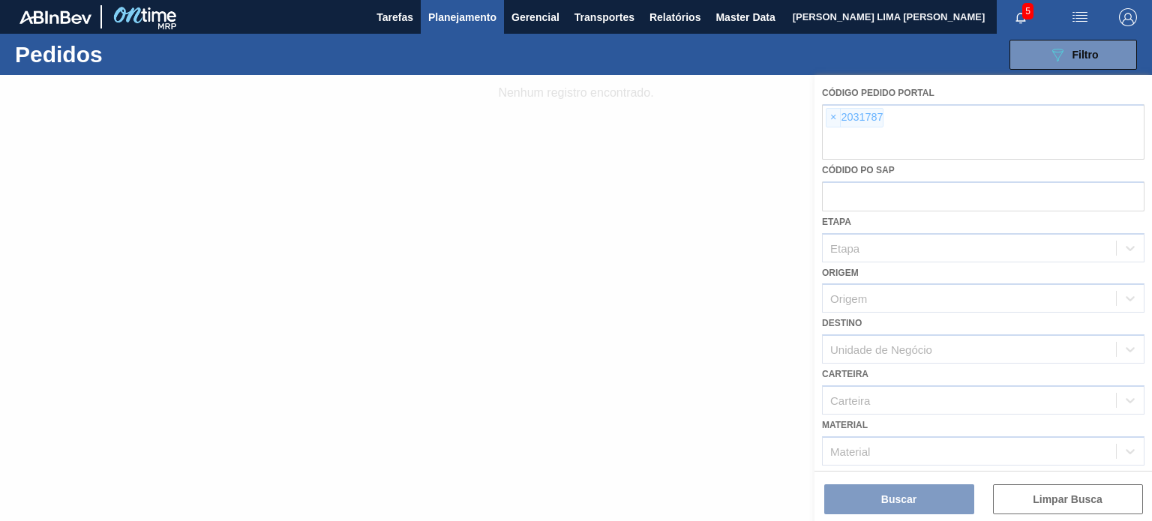
click at [825, 114] on div at bounding box center [576, 298] width 1152 height 446
click at [832, 113] on div at bounding box center [576, 298] width 1152 height 446
click at [832, 119] on div at bounding box center [576, 298] width 1152 height 446
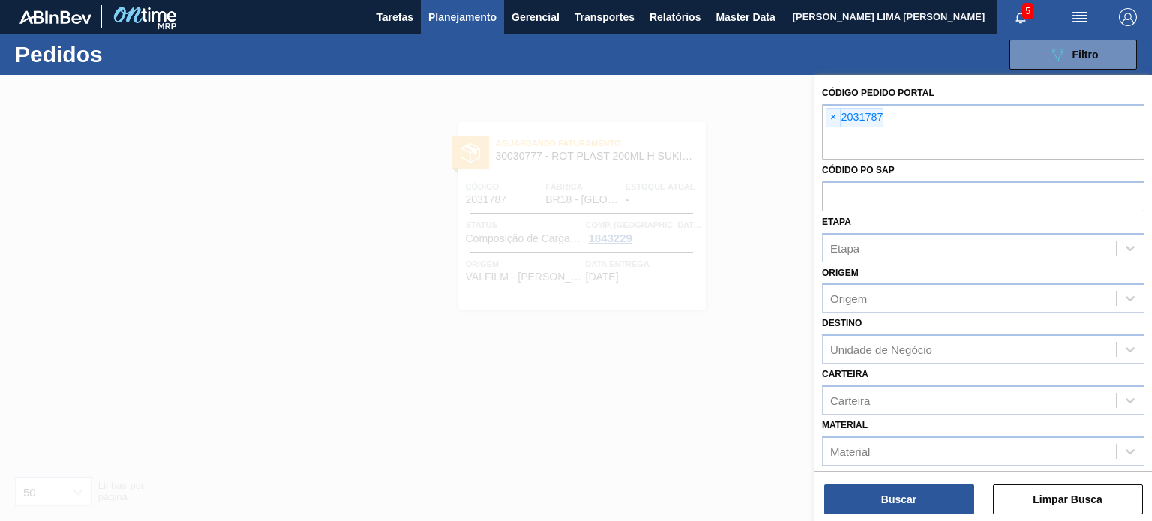
click at [832, 119] on span "×" at bounding box center [833, 118] width 14 height 18
paste input "2003559"
type input "2003559"
click at [832, 119] on span "×" at bounding box center [833, 118] width 14 height 18
click at [908, 485] on button "Buscar" at bounding box center [899, 499] width 150 height 30
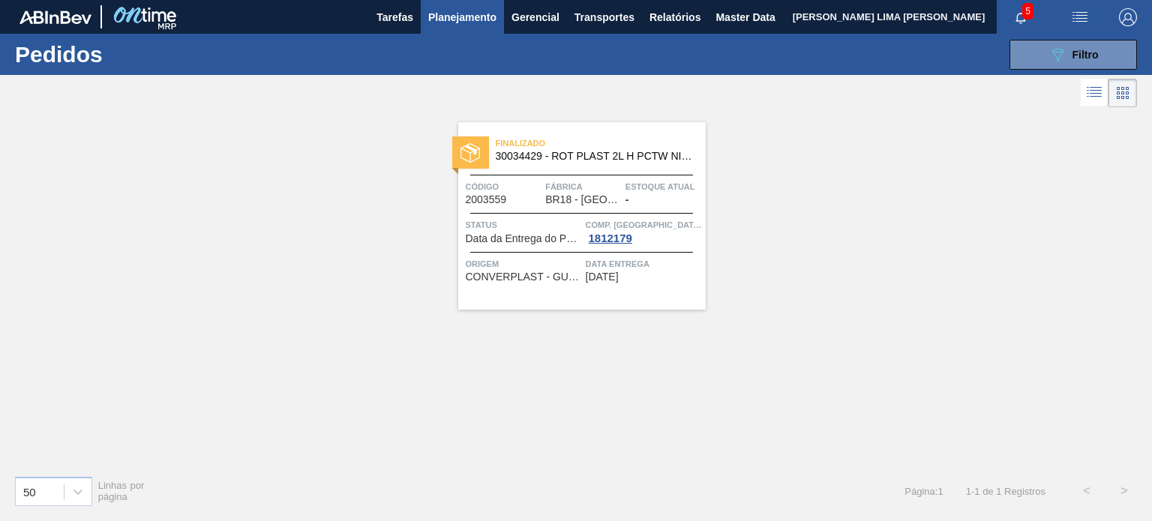
click at [541, 235] on span "Data da Entrega do Pedido Atrasada" at bounding box center [524, 238] width 116 height 11
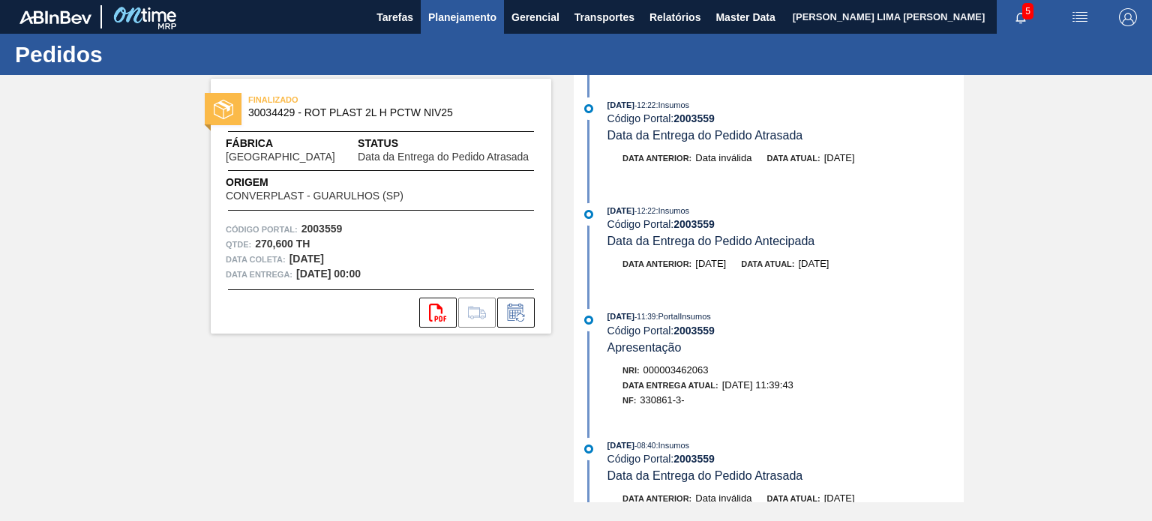
click at [474, 21] on span "Planejamento" at bounding box center [462, 17] width 68 height 18
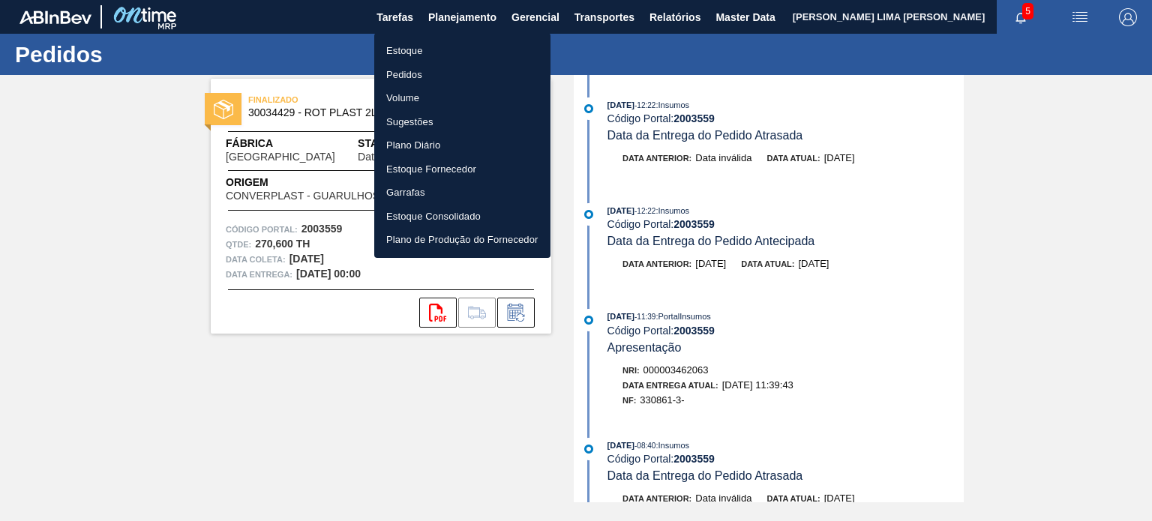
click at [453, 45] on li "Estoque" at bounding box center [462, 51] width 176 height 24
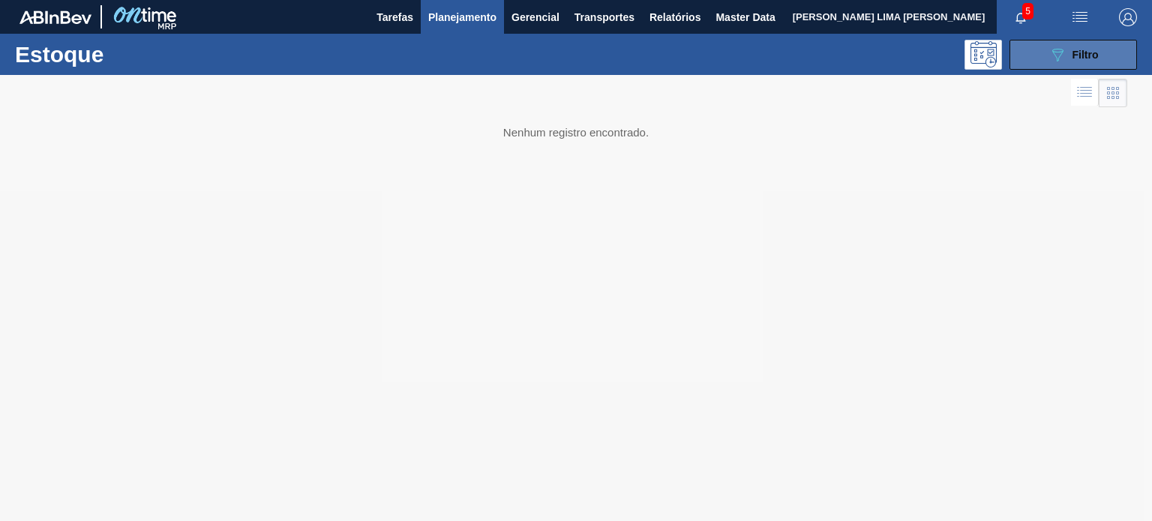
click at [1083, 47] on div "089F7B8B-B2A5-4AFE-B5C0-19BA573D28AC Filtro" at bounding box center [1073, 55] width 50 height 18
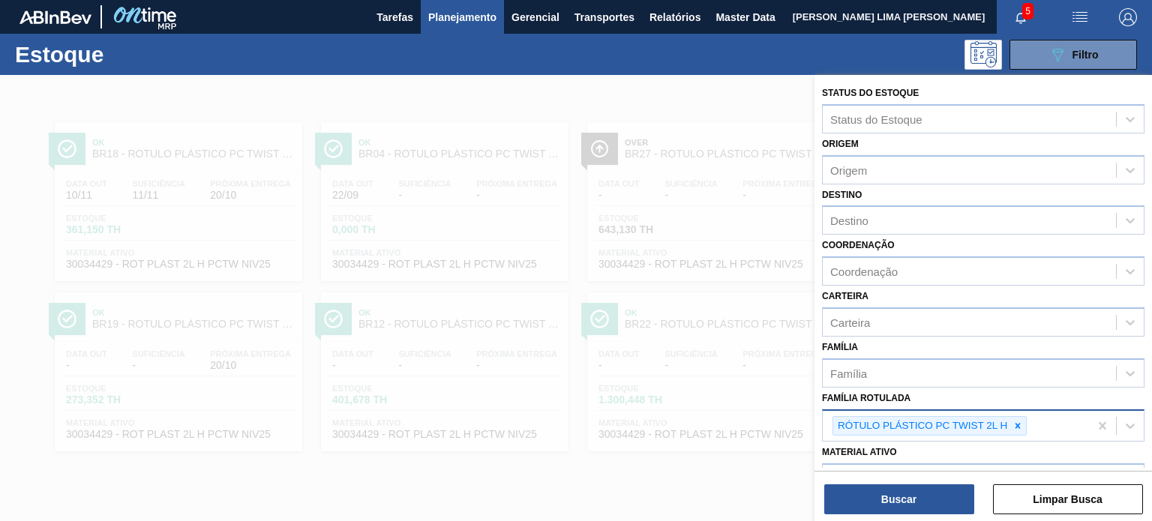
click at [1015, 421] on icon at bounding box center [1017, 426] width 10 height 10
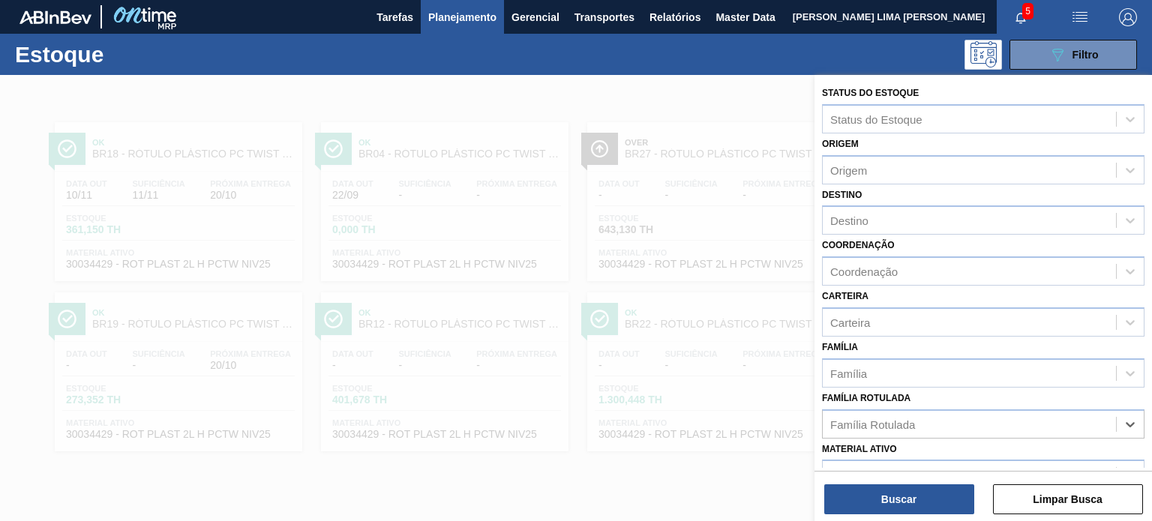
paste Rotulada "TAMPA DE ALUMÍNIO PRATEADA BALL CDL"
type Rotulada "TAMPA DE ALUMÍNIO PRATEADA BALL CDL"
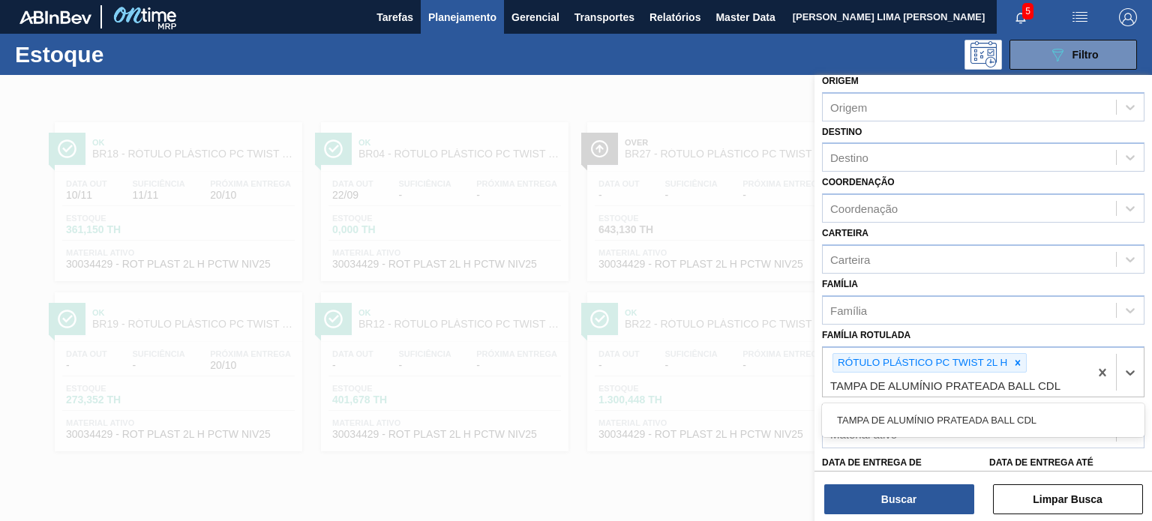
scroll to position [150, 0]
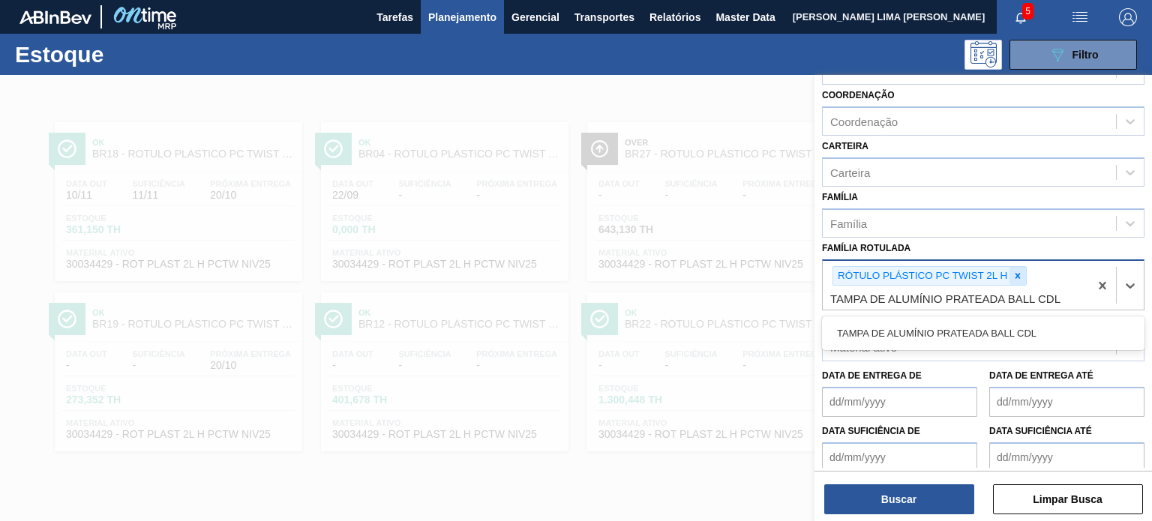
click at [1015, 274] on icon at bounding box center [1017, 276] width 10 height 10
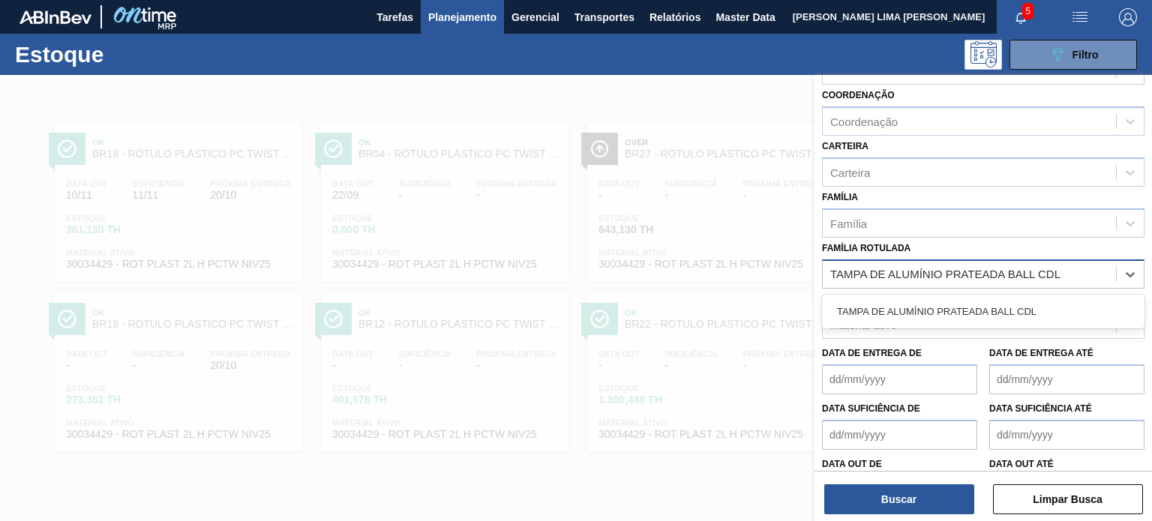
click at [959, 308] on div "TAMPA DE ALUMÍNIO PRATEADA BALL CDL" at bounding box center [983, 312] width 322 height 28
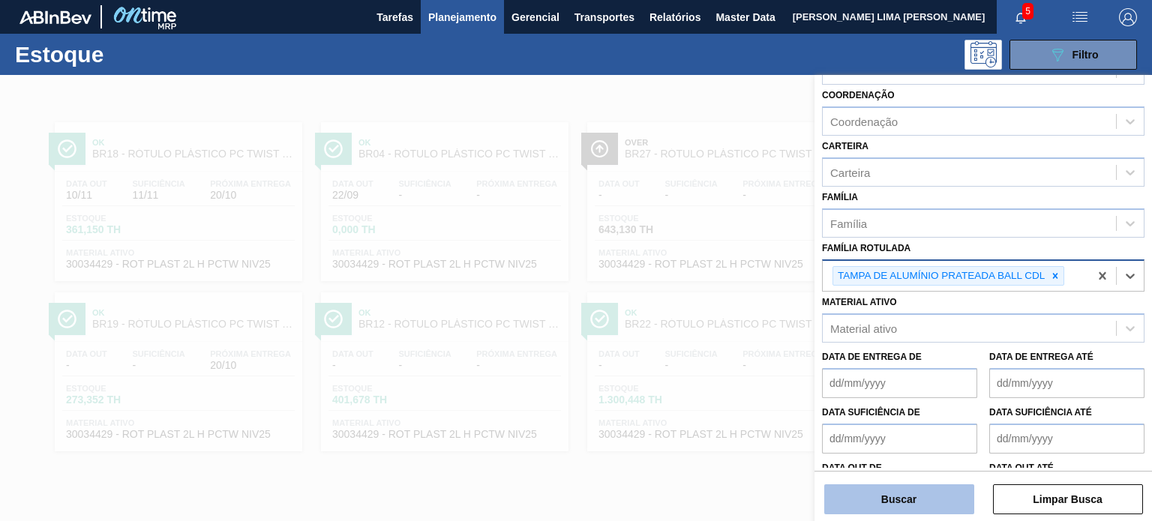
click at [904, 491] on button "Buscar" at bounding box center [899, 499] width 150 height 30
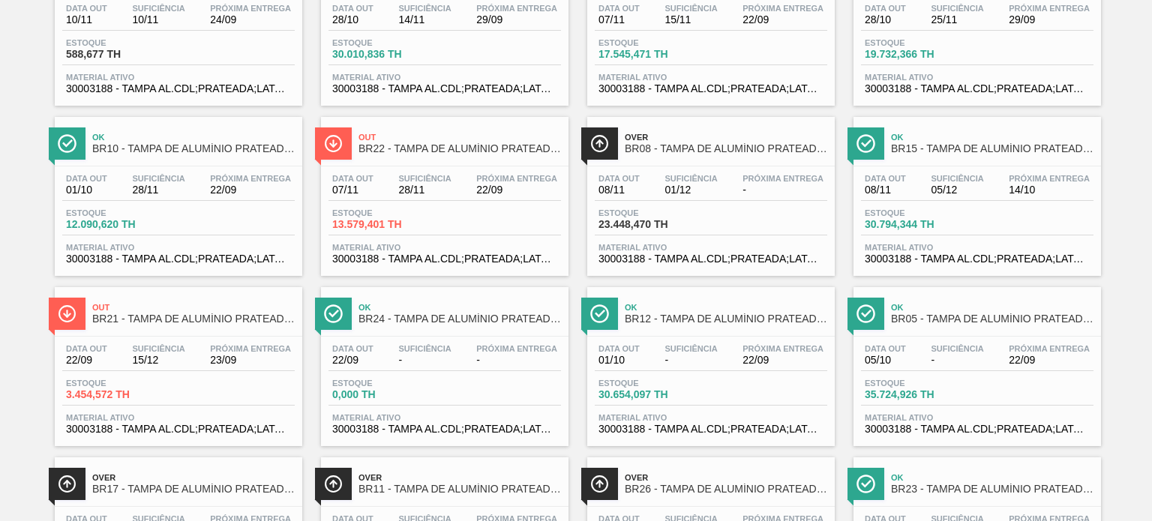
scroll to position [46, 0]
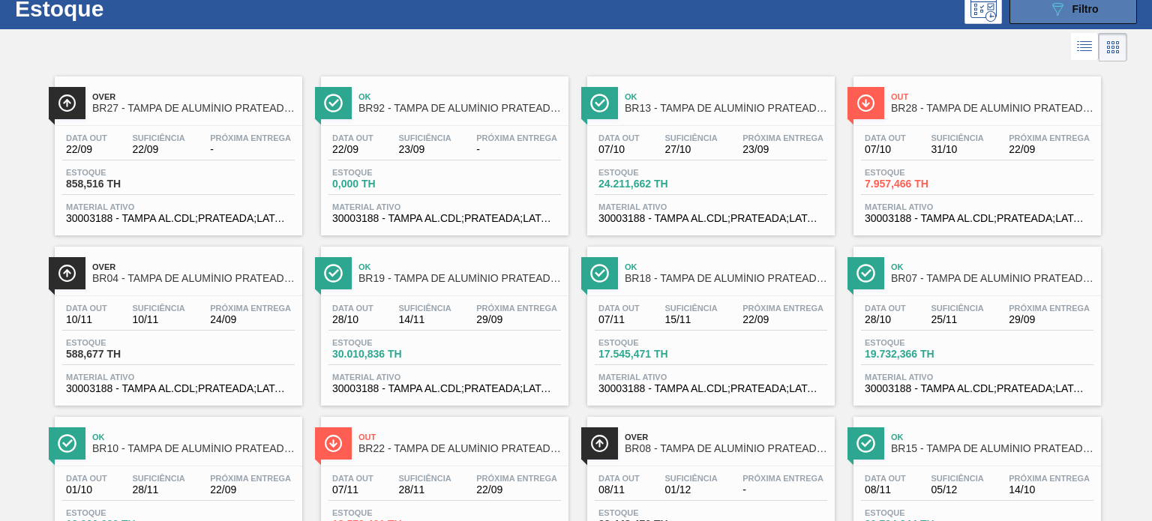
click at [1043, 19] on button "089F7B8B-B2A5-4AFE-B5C0-19BA573D28AC Filtro" at bounding box center [1072, 9] width 127 height 30
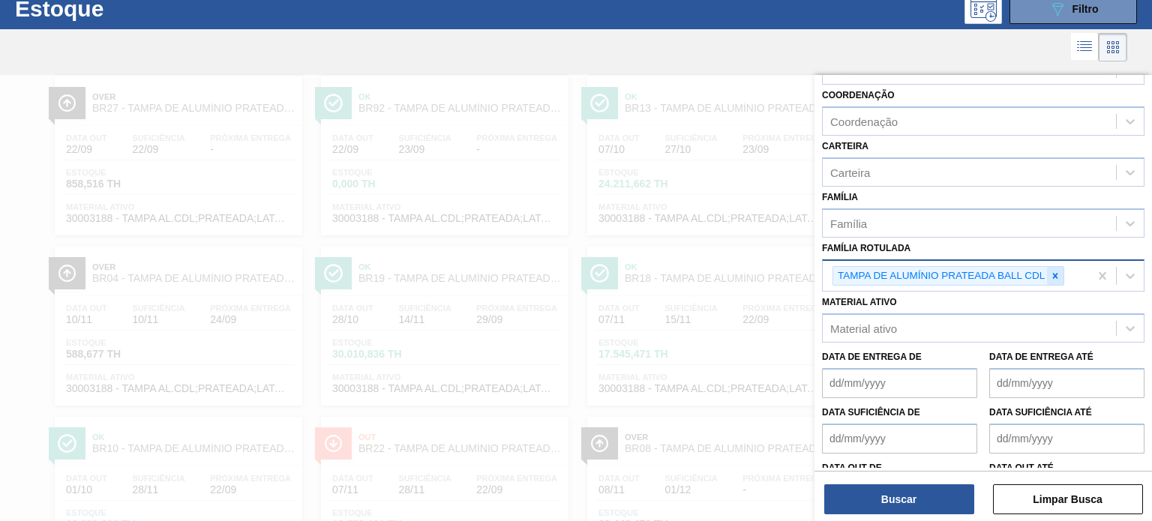
click at [1050, 280] on div at bounding box center [1055, 276] width 16 height 19
paste Rotulada "TAMPA DE ALUMÍNIO VERDE BALL"
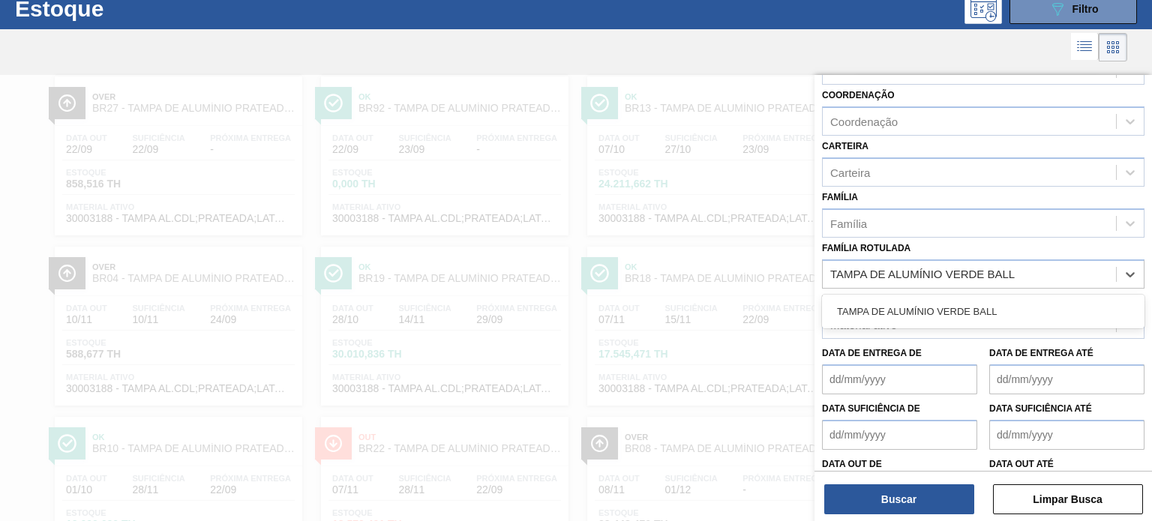
click at [968, 322] on div "TAMPA DE ALUMÍNIO VERDE BALL" at bounding box center [983, 312] width 322 height 34
type Rotulada "TAMPA DE ALUMÍNIO VERDE BALL"
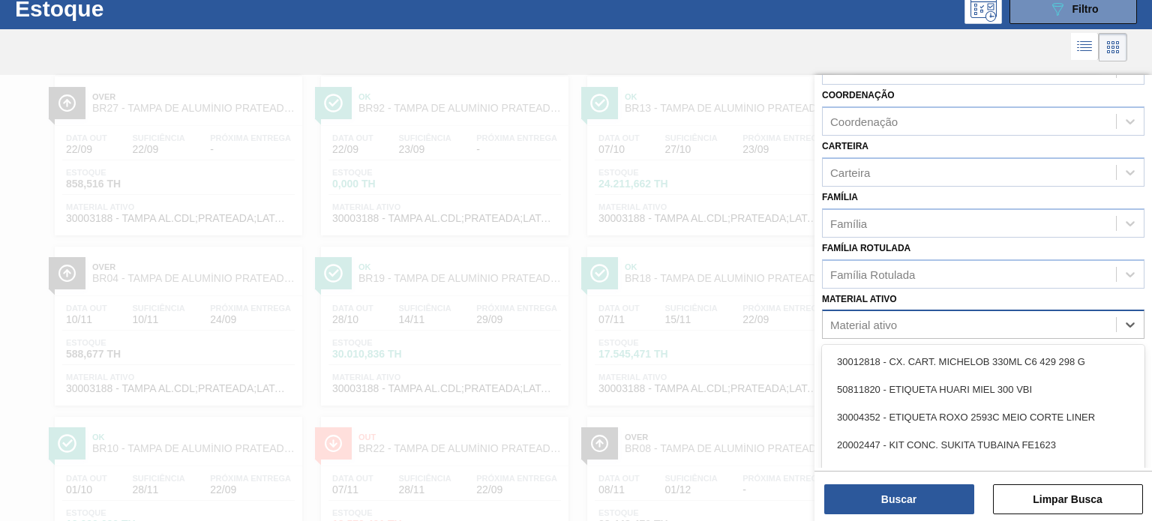
click at [964, 325] on div "Material ativo" at bounding box center [969, 325] width 293 height 22
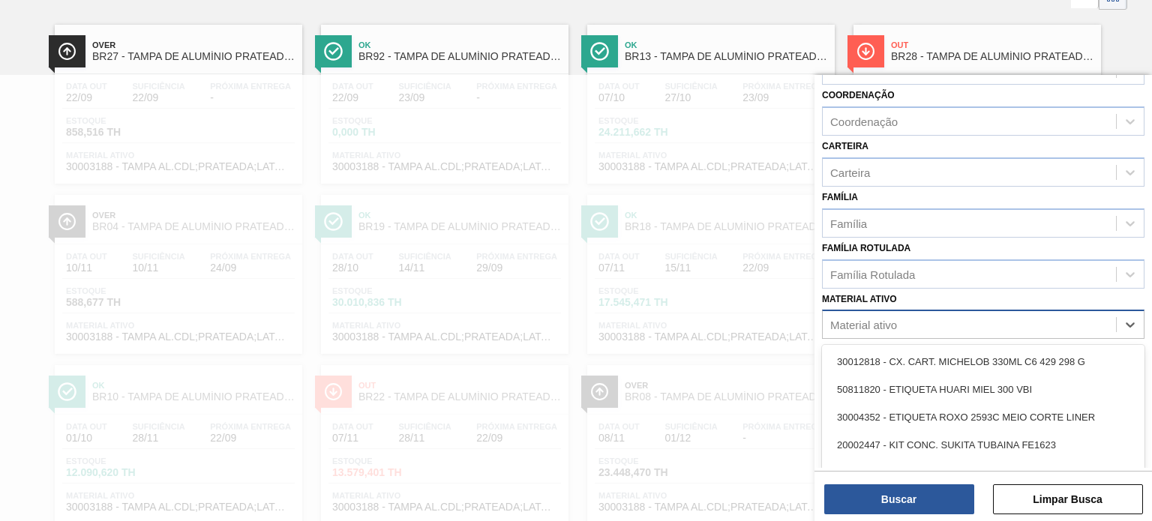
scroll to position [97, 0]
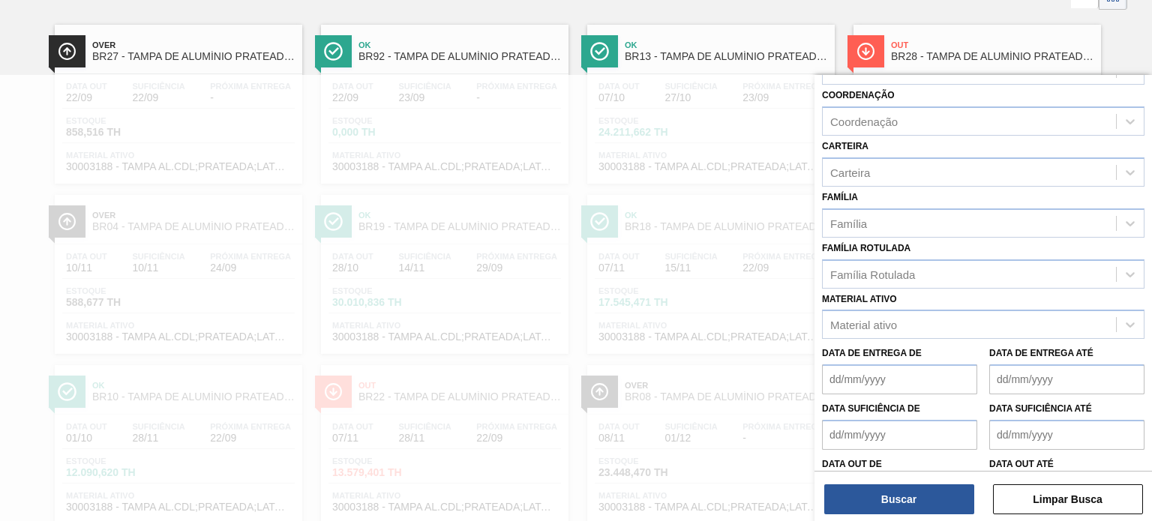
click at [961, 294] on div "Material ativo Material ativo" at bounding box center [983, 314] width 322 height 51
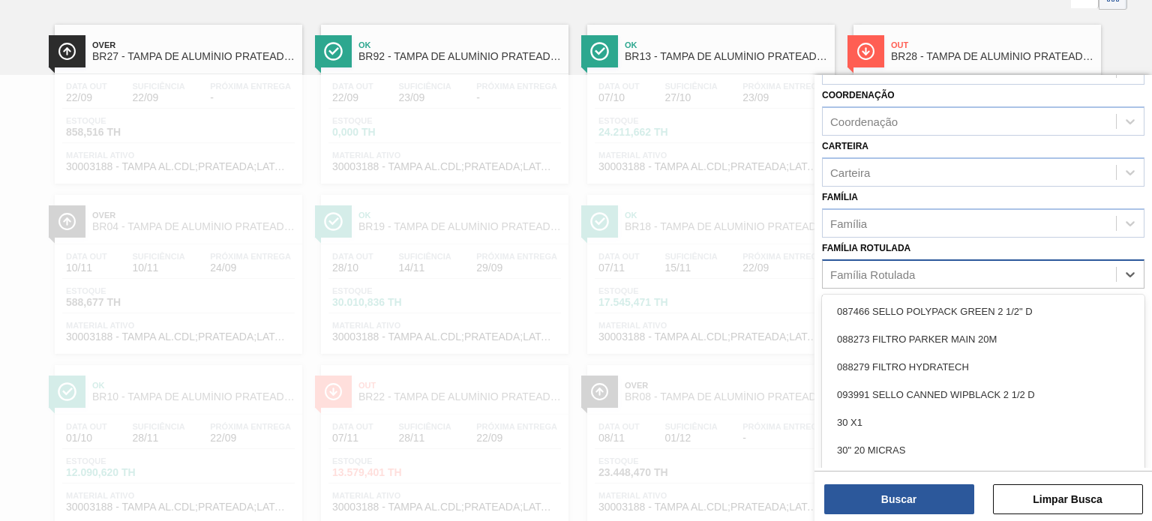
click at [961, 275] on div "Família Rotulada" at bounding box center [969, 274] width 293 height 22
paste Rotulada "TAMPA DE ALUMÍNIO VERDE BALL"
type Rotulada "TAMPA DE ALUMÍNIO VERDE BALL"
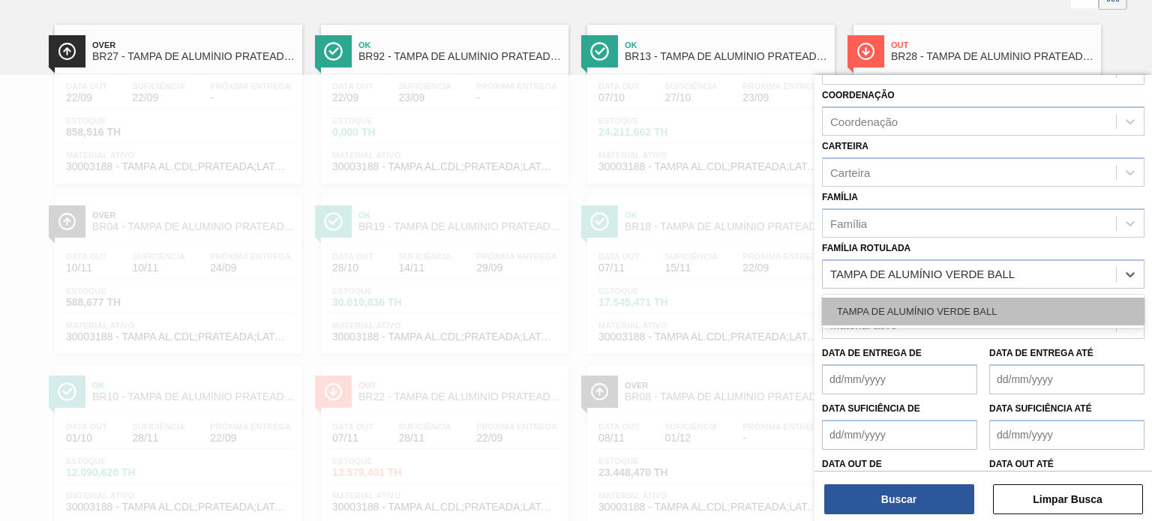
click at [951, 311] on div "TAMPA DE ALUMÍNIO VERDE BALL" at bounding box center [983, 312] width 322 height 28
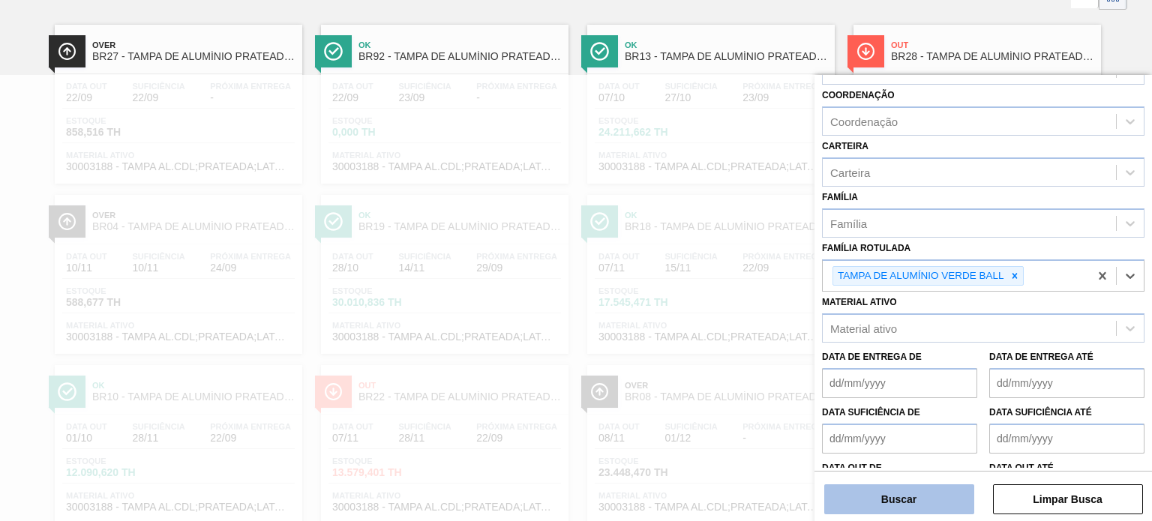
click at [925, 486] on button "Buscar" at bounding box center [899, 499] width 150 height 30
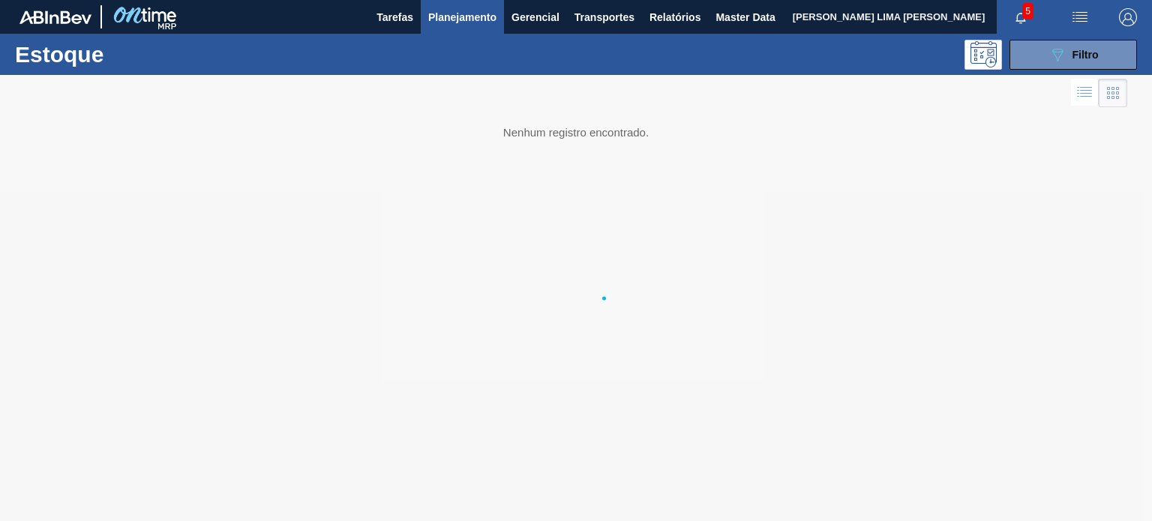
scroll to position [0, 0]
click at [1045, 56] on button "089F7B8B-B2A5-4AFE-B5C0-19BA573D28AC Filtro" at bounding box center [1072, 55] width 127 height 30
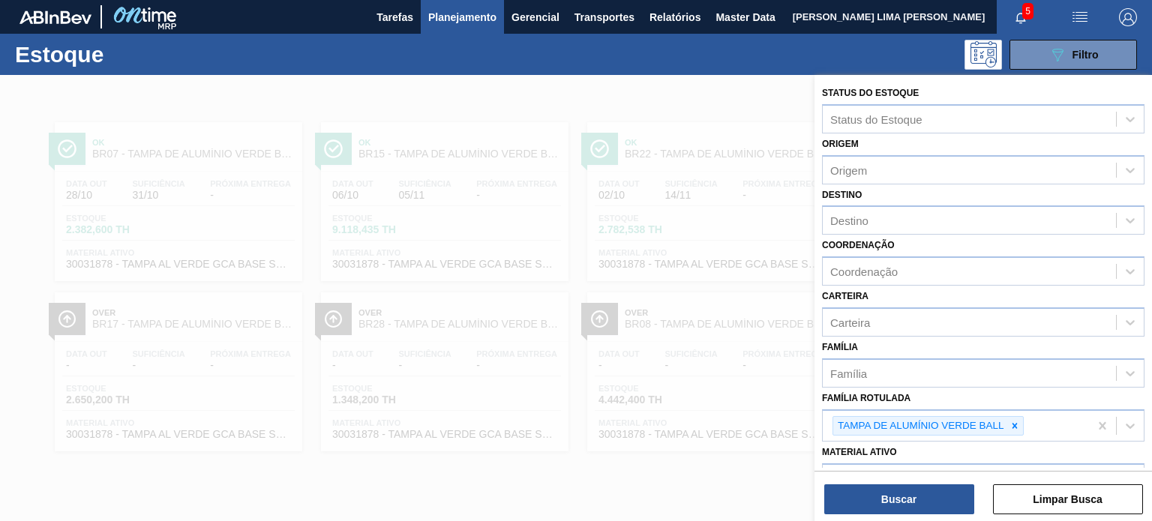
click at [652, 203] on div at bounding box center [576, 335] width 1152 height 521
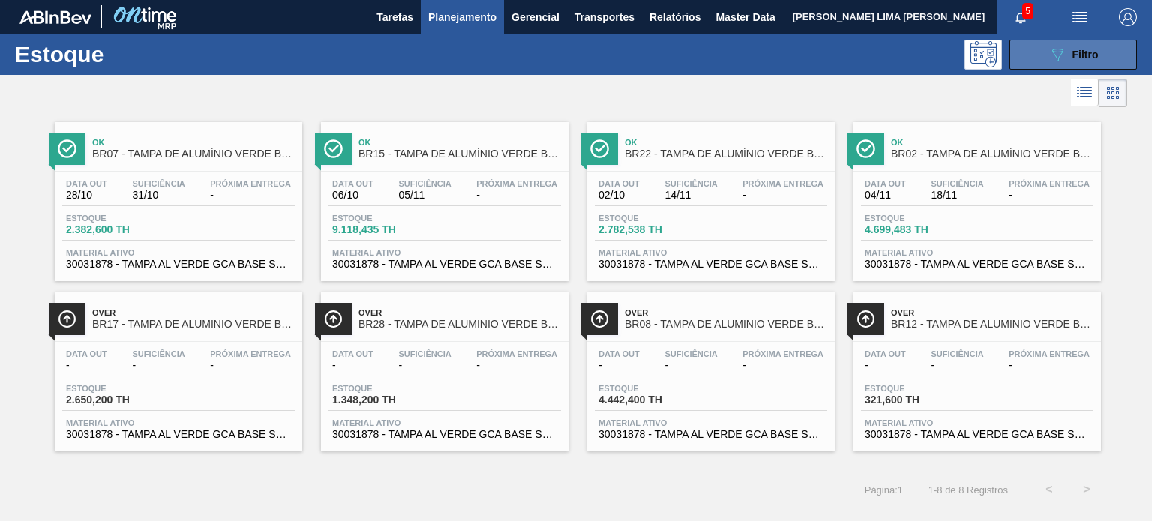
click at [1099, 58] on button "089F7B8B-B2A5-4AFE-B5C0-19BA573D28AC Filtro" at bounding box center [1072, 55] width 127 height 30
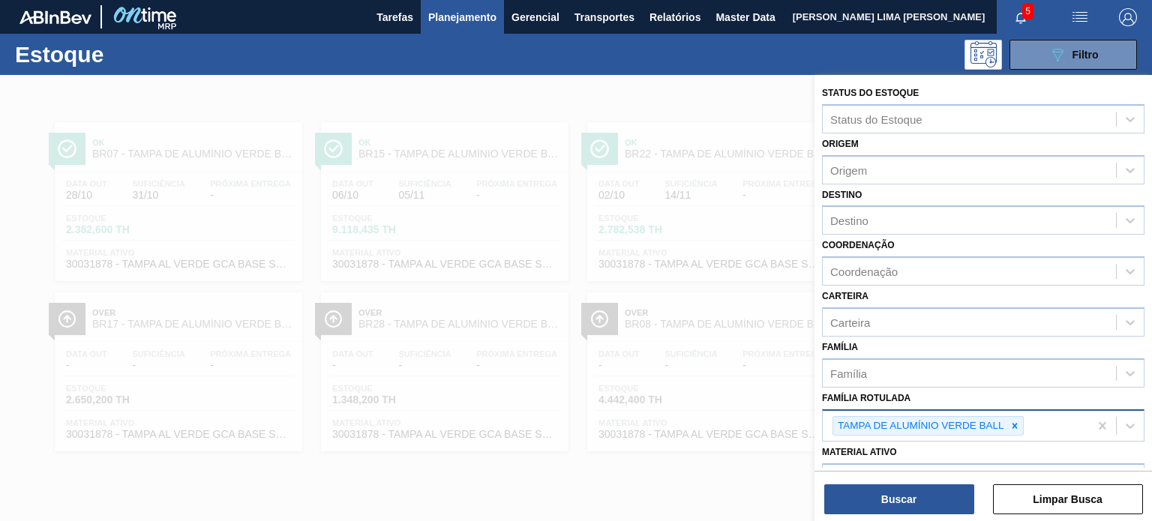
click at [1015, 425] on icon at bounding box center [1014, 426] width 10 height 10
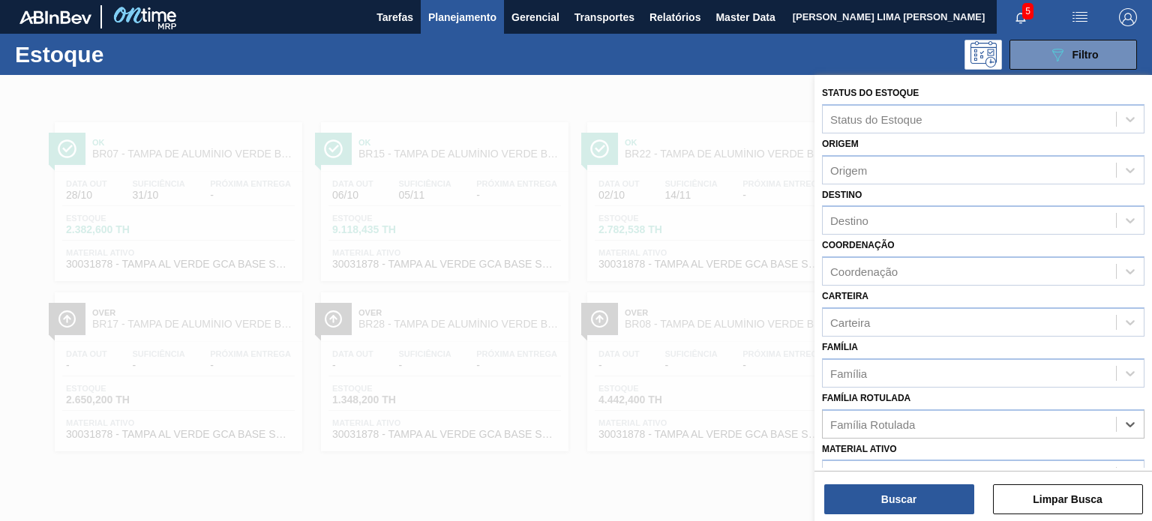
paste Rotulada "TAMPA DE ALUMÍNIO PRATEADA BALL CDL"
type Rotulada "TAMPA DE ALUMÍNIO PRATEADA BALL CDL"
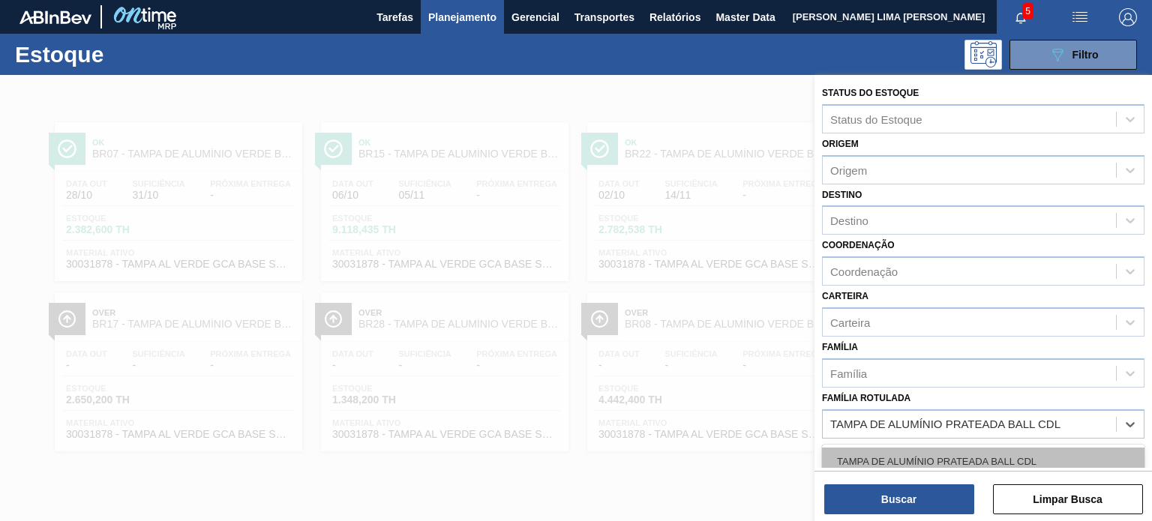
click at [925, 455] on div "TAMPA DE ALUMÍNIO PRATEADA BALL CDL" at bounding box center [983, 462] width 322 height 28
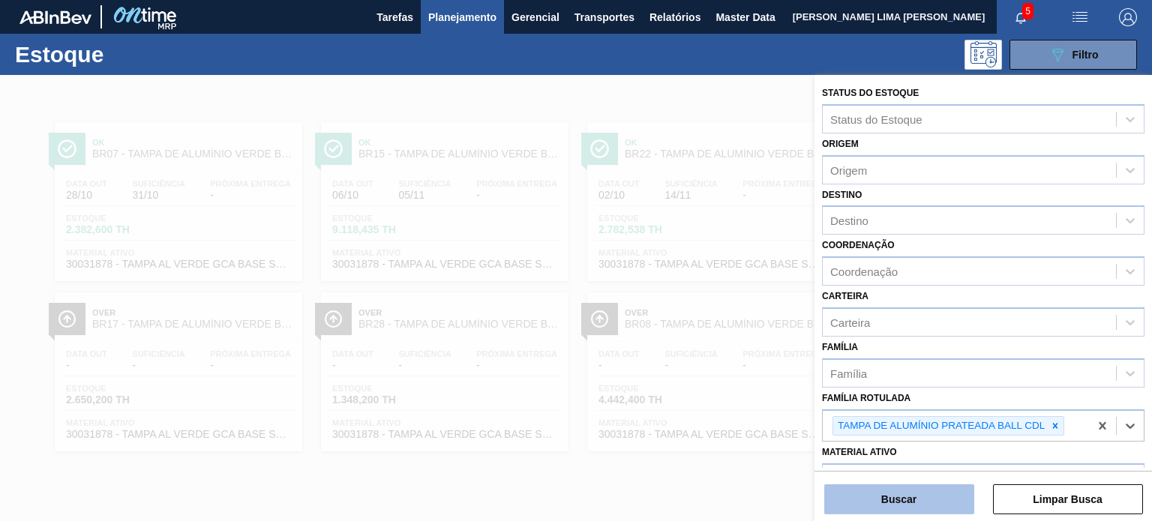
click at [907, 503] on button "Buscar" at bounding box center [899, 499] width 150 height 30
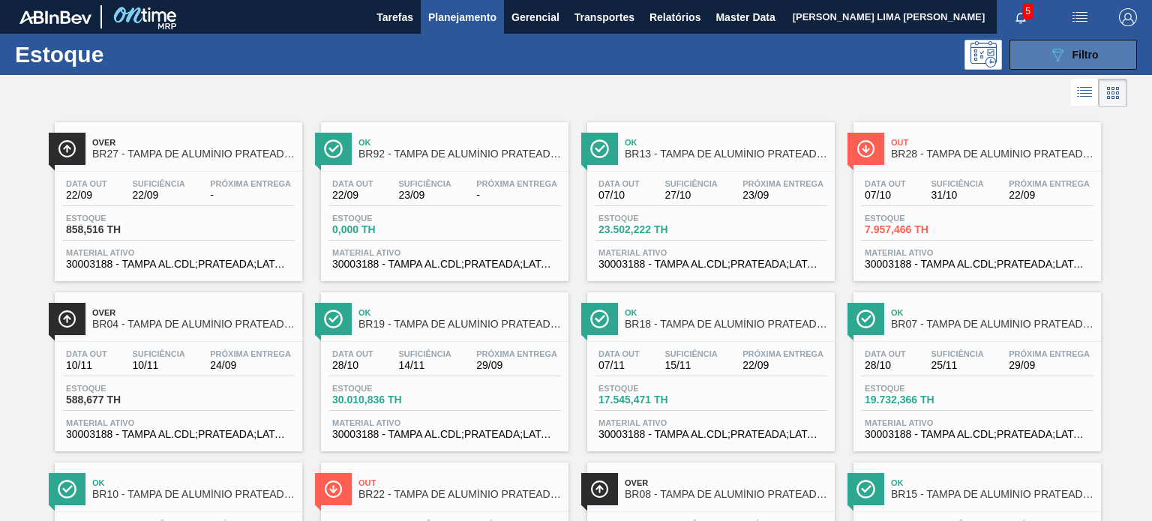
click at [1072, 56] on span "Filtro" at bounding box center [1085, 55] width 26 height 12
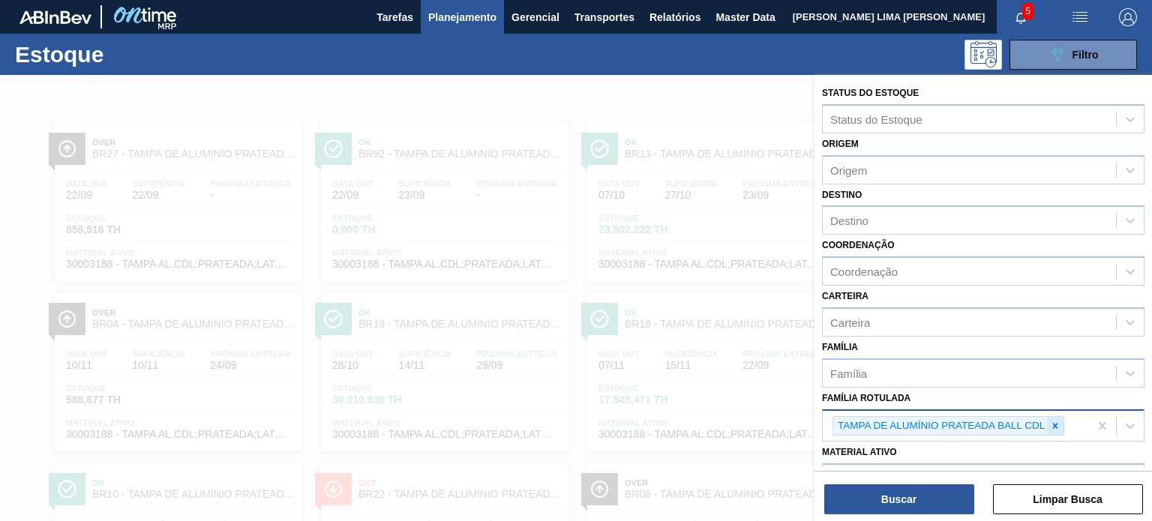
click at [1052, 427] on icon at bounding box center [1055, 426] width 10 height 10
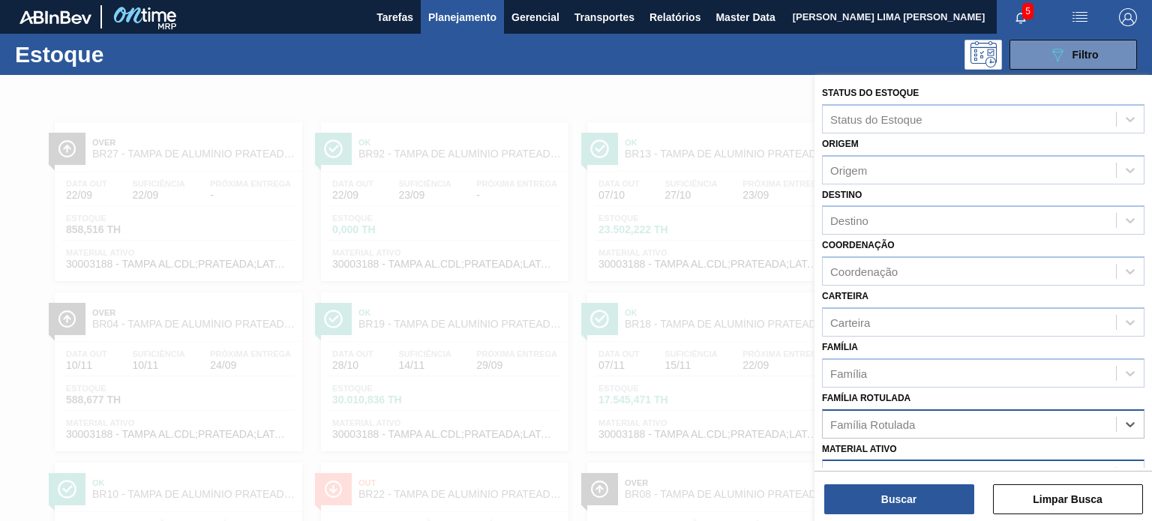
paste Rotulada "TAMPA DE ALUMÍNIO DOURADA TAB DOURADO MINAS"
type Rotulada "TAMPA DE ALUMÍNIO DOURADA TAB DOURADO MINAS"
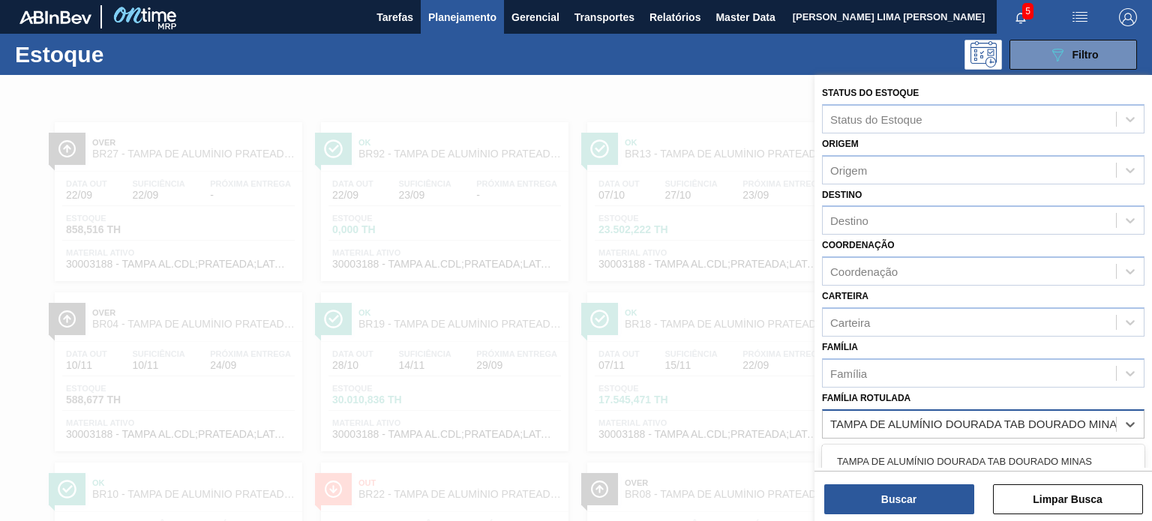
scroll to position [0, 10]
drag, startPoint x: 943, startPoint y: 465, endPoint x: 936, endPoint y: 487, distance: 23.7
click at [943, 465] on div "TAMPA DE ALUMÍNIO DOURADA TAB DOURADO MINAS" at bounding box center [983, 462] width 322 height 28
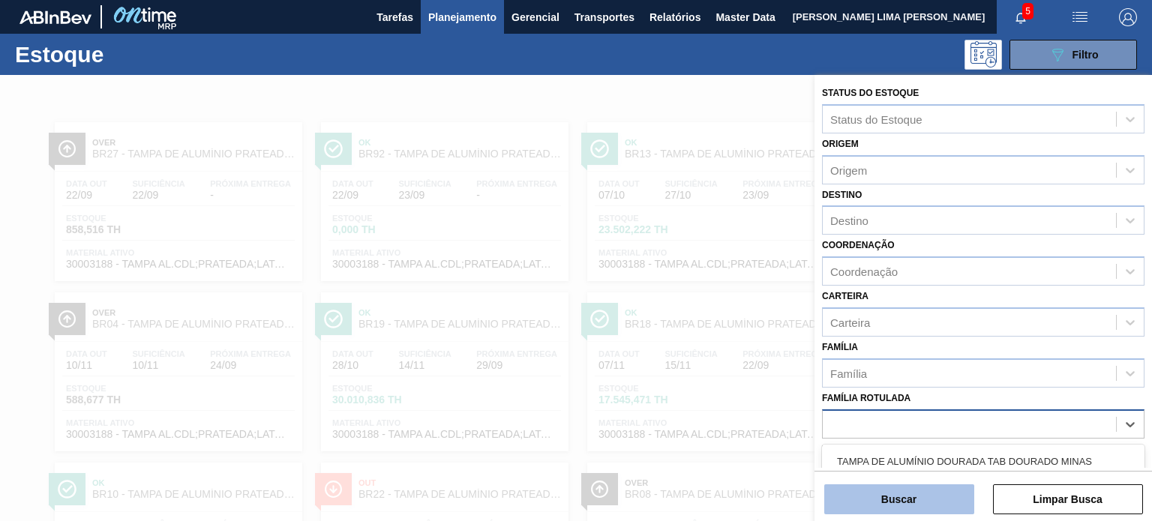
scroll to position [0, 0]
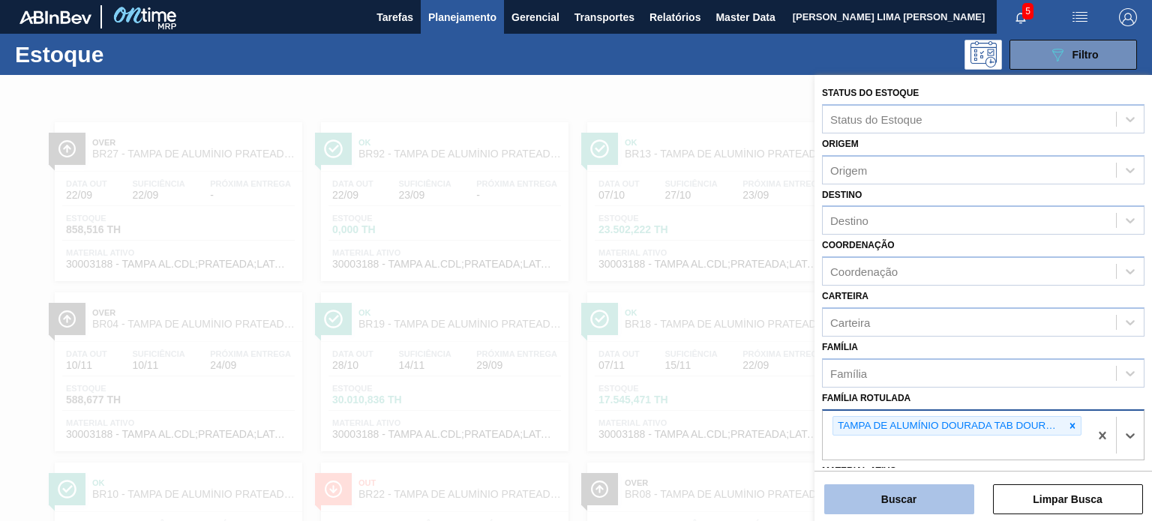
click at [927, 502] on button "Buscar" at bounding box center [899, 499] width 150 height 30
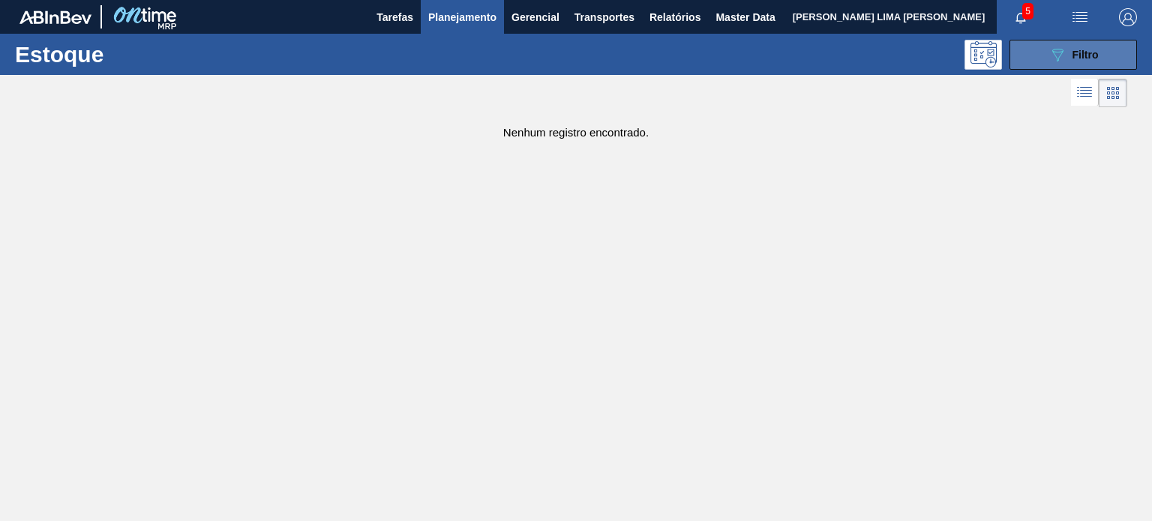
click at [1042, 49] on button "089F7B8B-B2A5-4AFE-B5C0-19BA573D28AC Filtro" at bounding box center [1072, 55] width 127 height 30
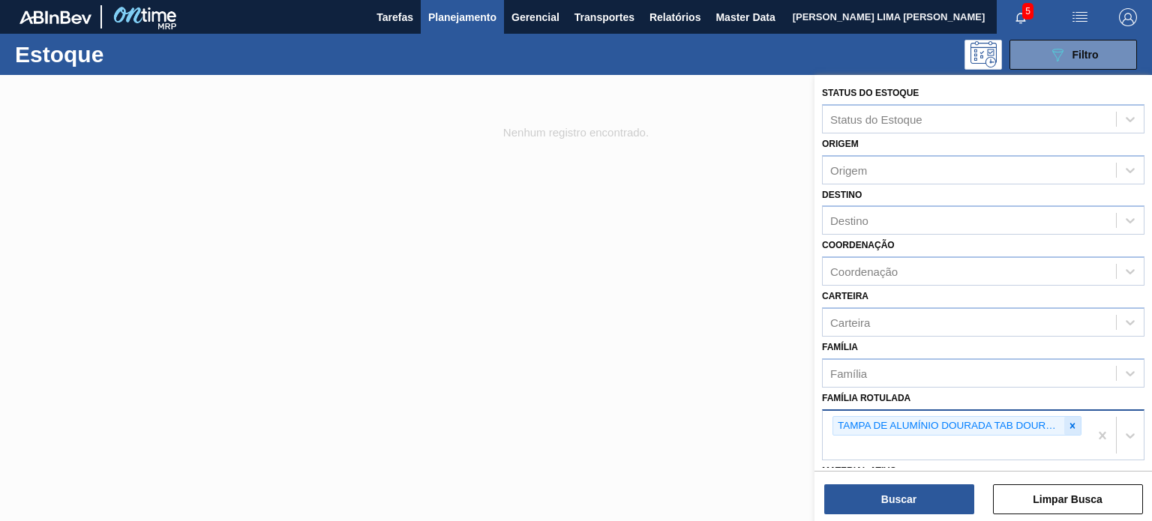
click at [1069, 429] on div at bounding box center [1072, 426] width 16 height 19
paste Rotulada "TAMPA DE ALUMÍNIO DOURADA TAB DOURADO MINAS"
type Rotulada "TAMPA DE ALUMÍNIO DOURADA TAB DOURADO MINAS"
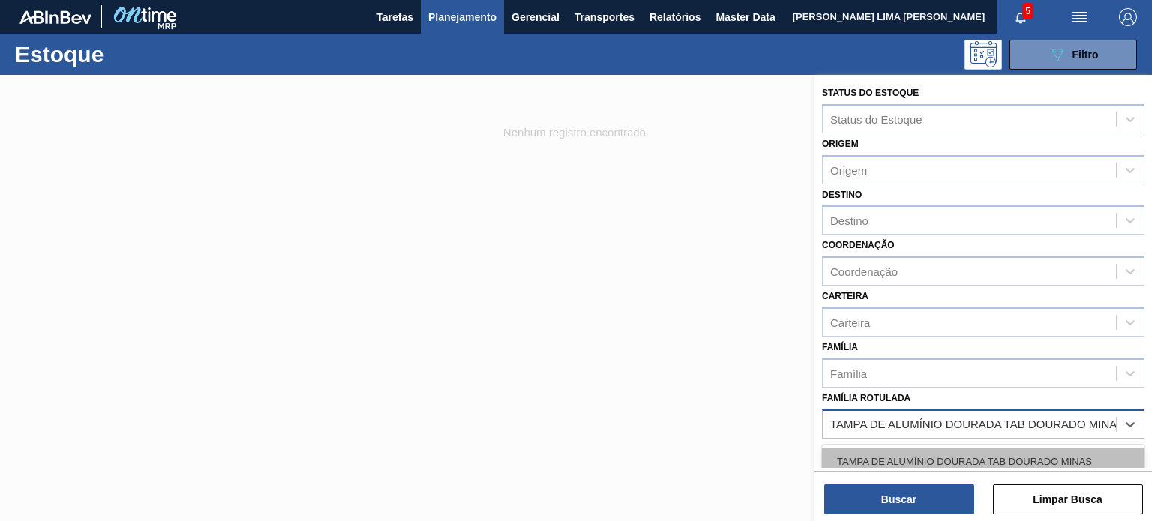
scroll to position [0, 10]
click at [972, 451] on div "TAMPA DE ALUMÍNIO DOURADA TAB DOURADO MINAS" at bounding box center [983, 462] width 322 height 28
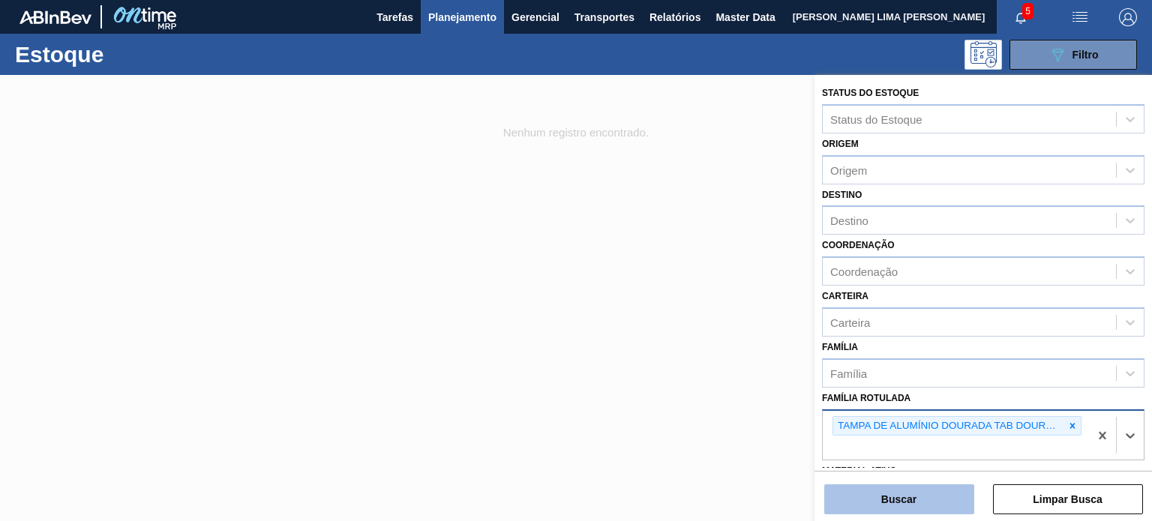
scroll to position [0, 0]
click at [940, 497] on button "Buscar" at bounding box center [899, 499] width 150 height 30
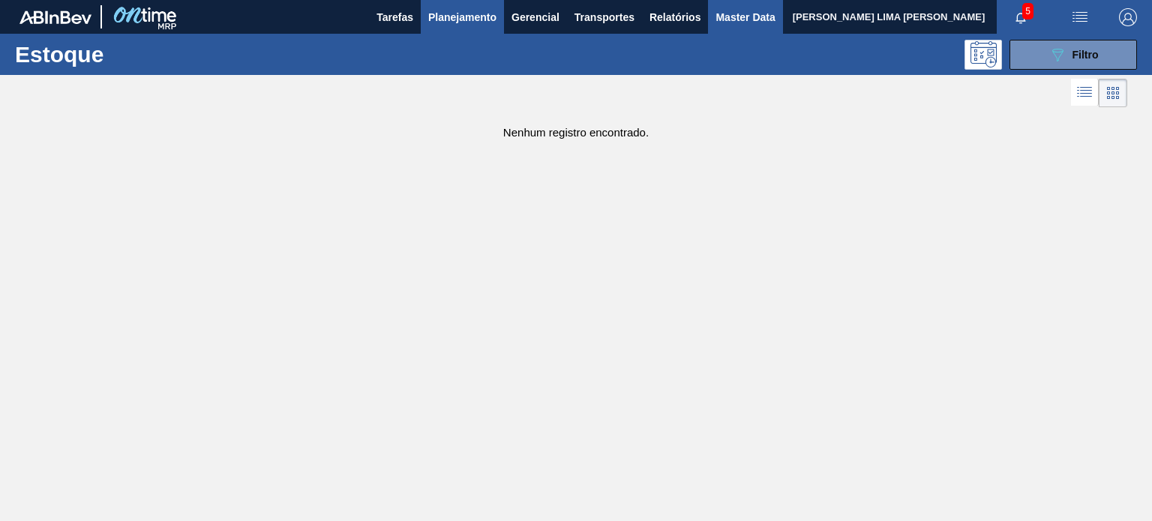
click at [739, 12] on span "Master Data" at bounding box center [744, 17] width 59 height 18
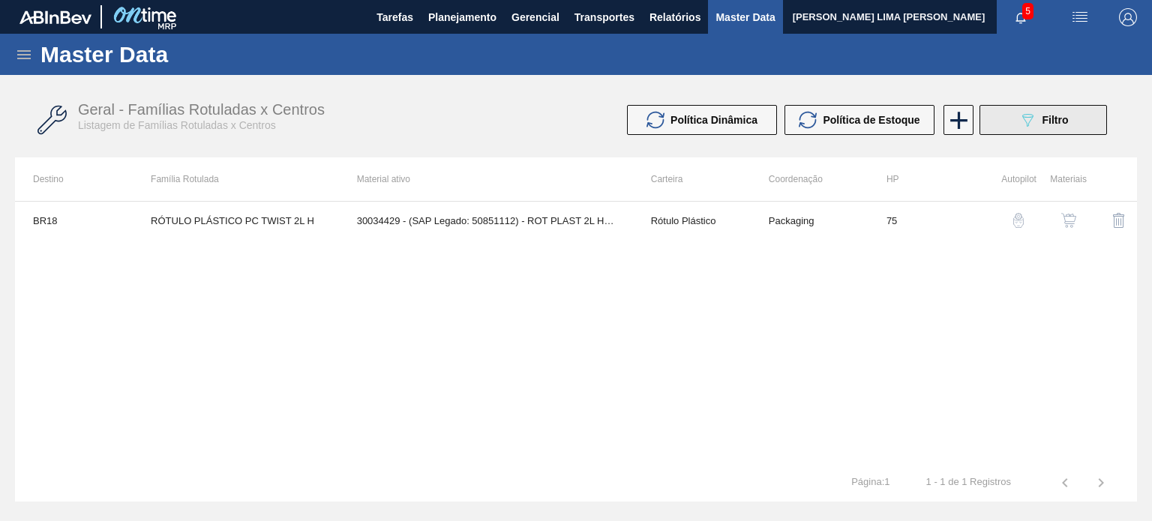
click at [1042, 119] on span "Filtro" at bounding box center [1055, 120] width 26 height 12
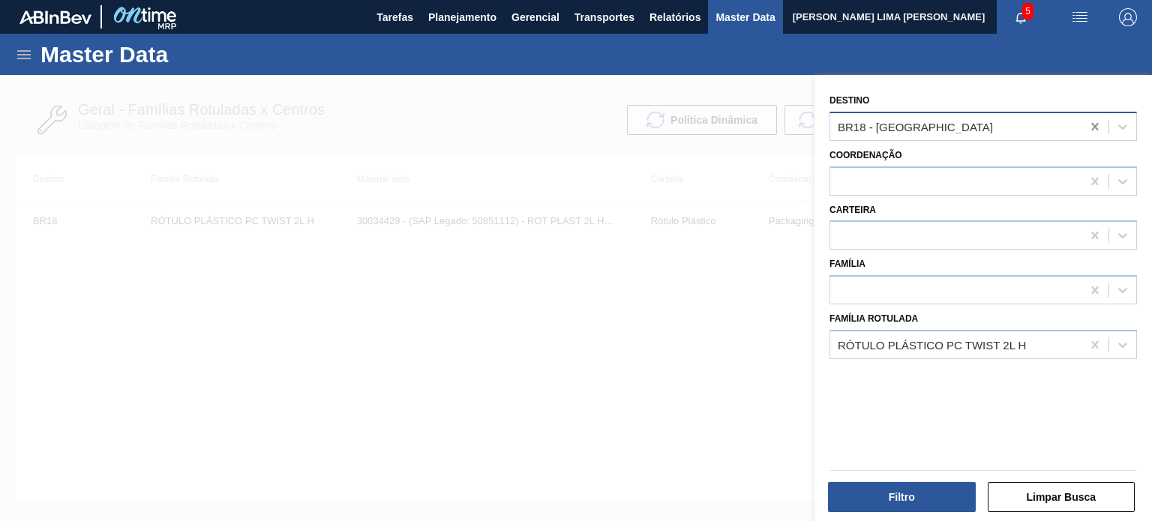
click at [1092, 131] on icon at bounding box center [1094, 126] width 15 height 15
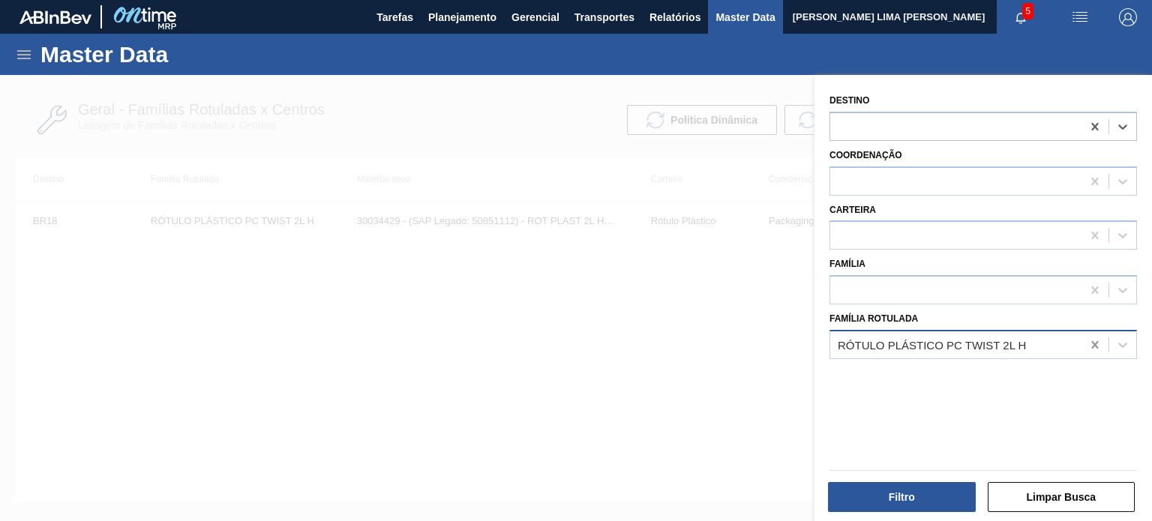
click at [1093, 344] on icon at bounding box center [1094, 344] width 15 height 15
paste Rotulada "TAMPA DE ALUMÍNIO DOURADA TAB DOURADO MINAS"
type Rotulada "TAMPA DE ALUMÍNIO DOURADA TAB DOURADO MINAS"
drag, startPoint x: 988, startPoint y: 373, endPoint x: 990, endPoint y: 436, distance: 62.3
click at [988, 373] on div "TAMPA DE ALUMÍNIO DOURADA TAB DOURADO MINAS" at bounding box center [982, 382] width 307 height 28
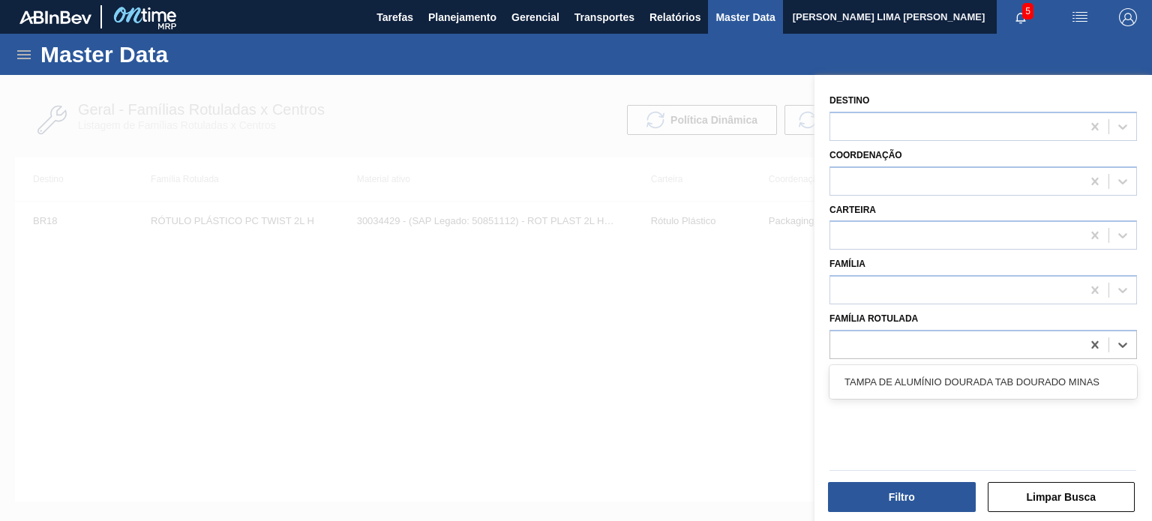
scroll to position [0, 1]
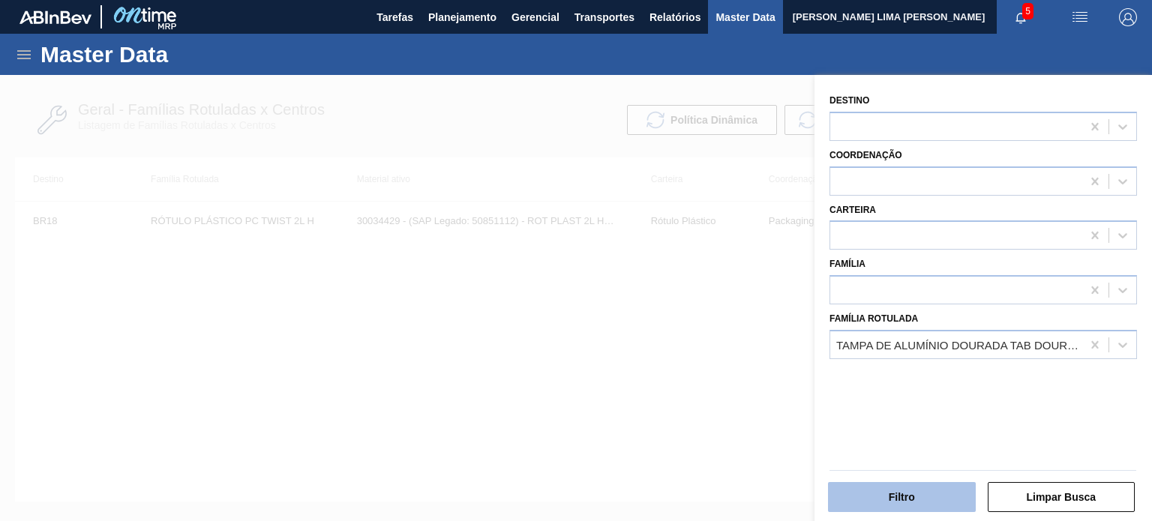
drag, startPoint x: 958, startPoint y: 480, endPoint x: 952, endPoint y: 485, distance: 8.6
click at [958, 481] on div "Filtro" at bounding box center [903, 497] width 160 height 33
click at [946, 487] on button "Filtro" at bounding box center [902, 497] width 148 height 30
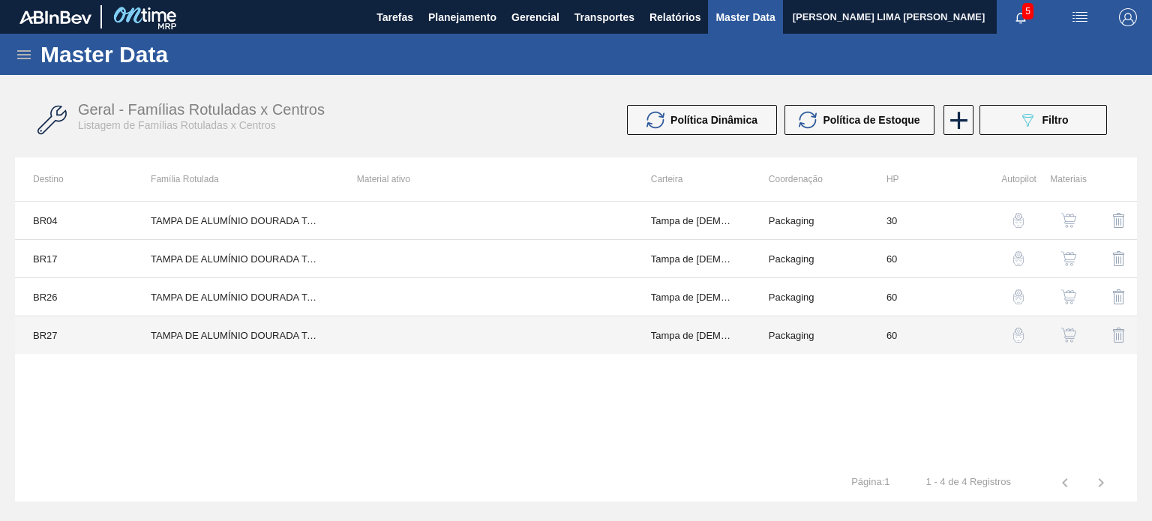
click at [436, 339] on td at bounding box center [486, 335] width 294 height 38
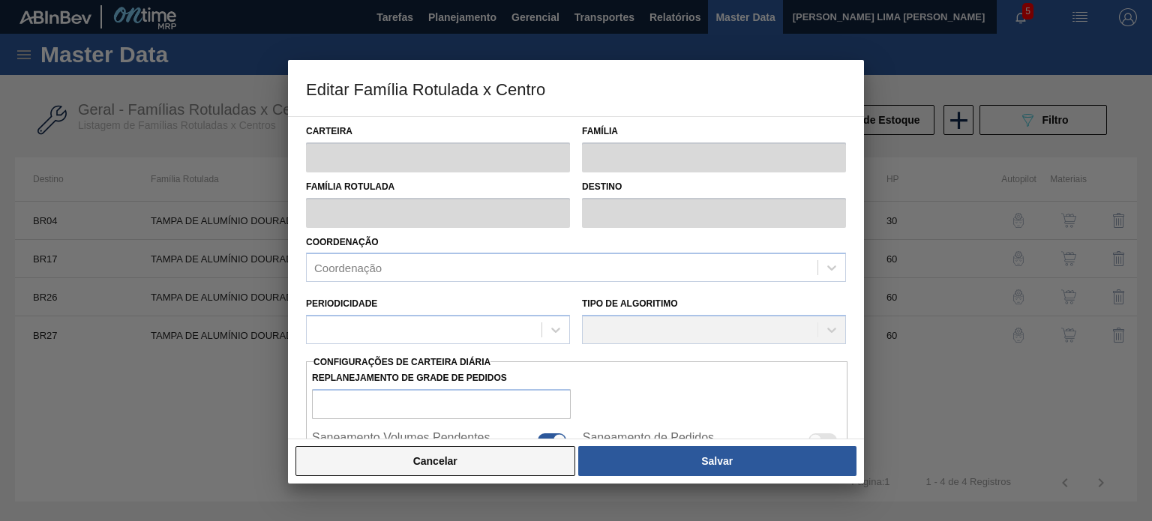
type input "Tampa de Lata"
type input "Tampa de Alumínio"
type input "TAMPA DE ALUMÍNIO DOURADA TAB DOURADO MINAS"
type input "BR27 - Nova Minas"
type input "60"
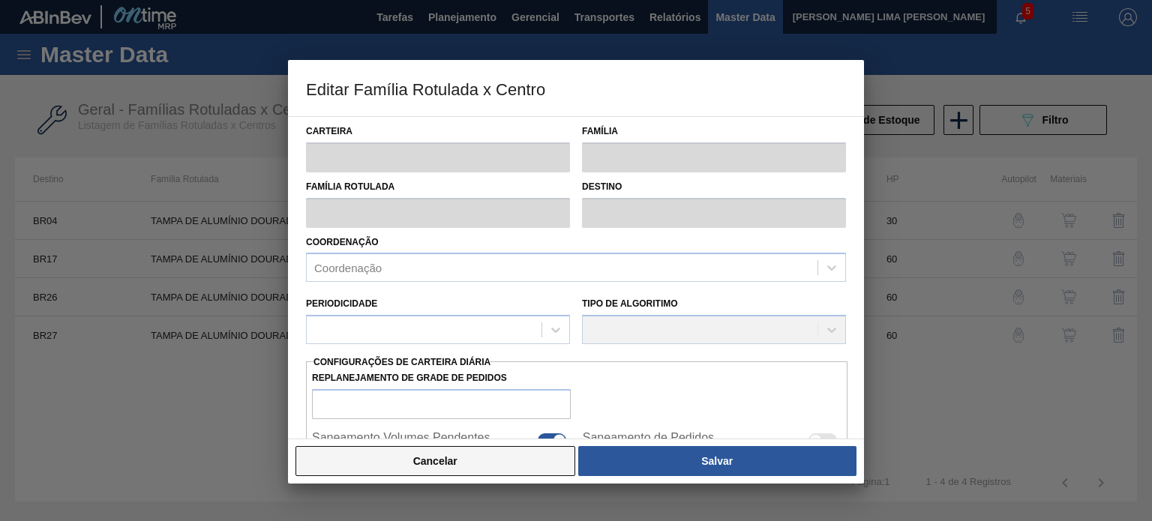
type input "1.519,606"
type input "4.558,818"
type input "67"
type input "3.545,747"
checkbox input "true"
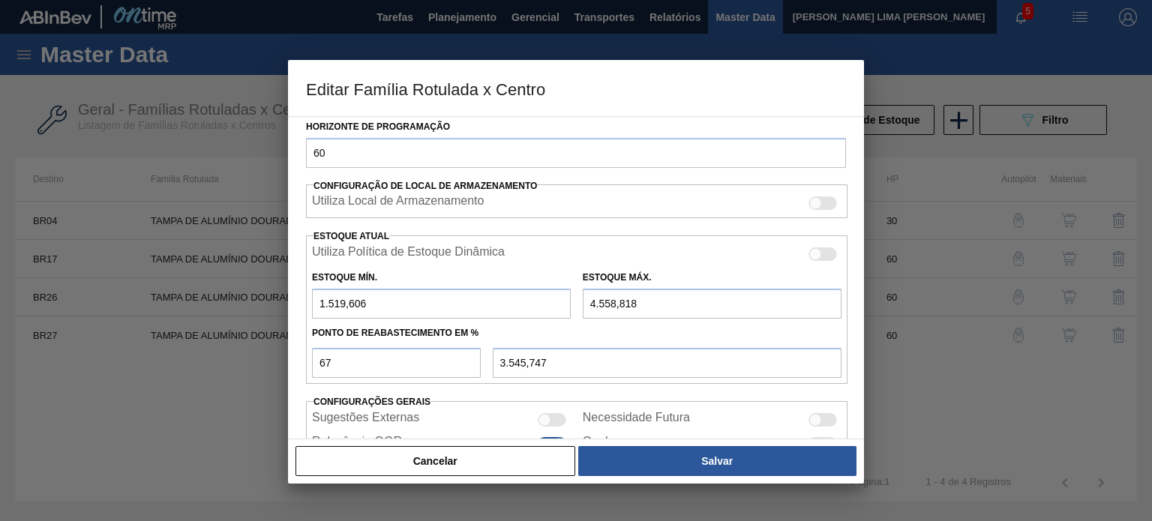
scroll to position [363, 0]
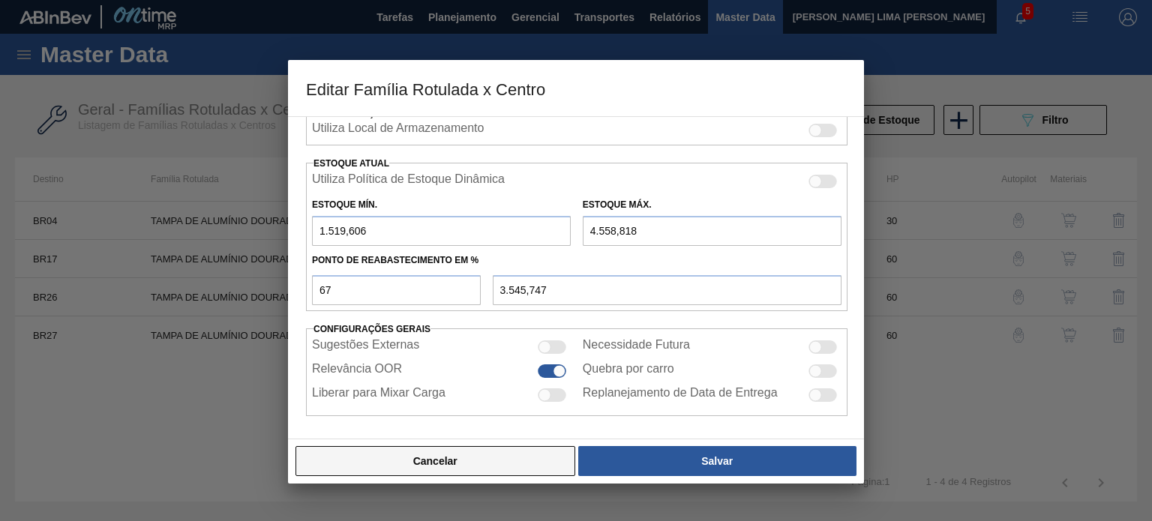
click at [541, 472] on button "Cancelar" at bounding box center [435, 461] width 280 height 30
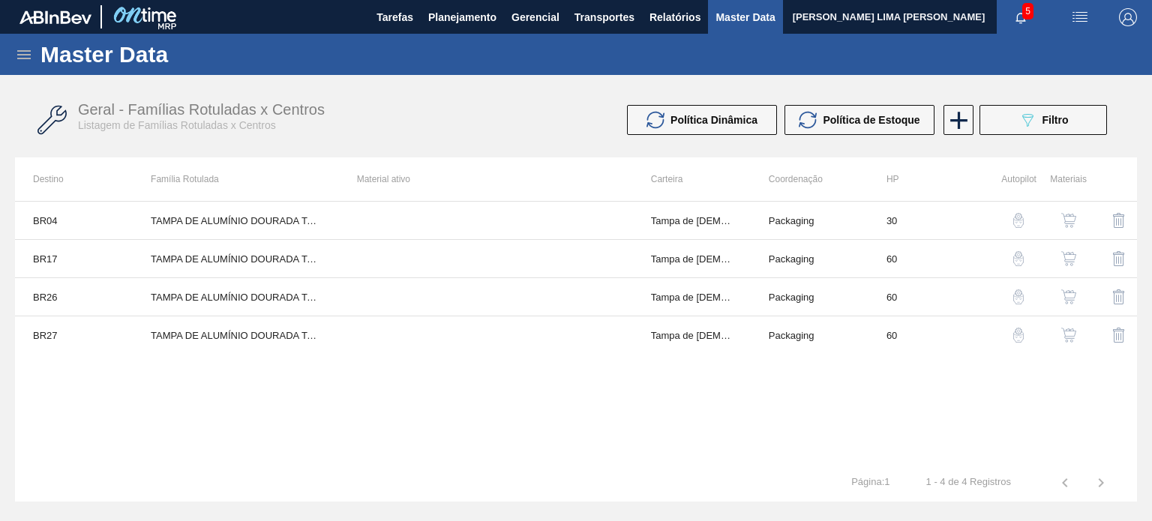
click at [1068, 338] on img "button" at bounding box center [1068, 335] width 15 height 15
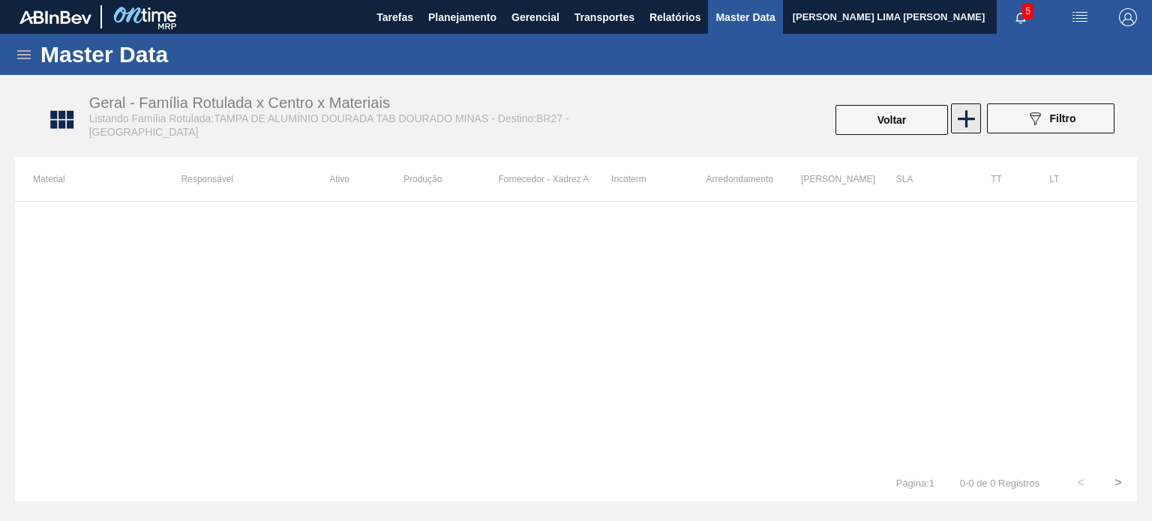
click at [974, 115] on icon at bounding box center [966, 118] width 29 height 29
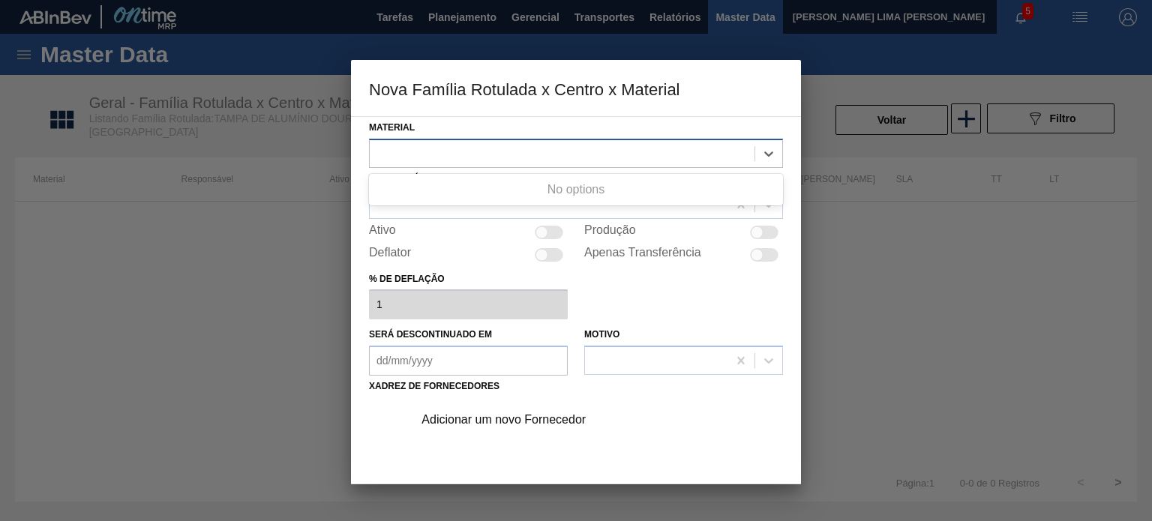
click at [517, 164] on div at bounding box center [576, 153] width 414 height 29
click at [493, 157] on div at bounding box center [562, 153] width 385 height 22
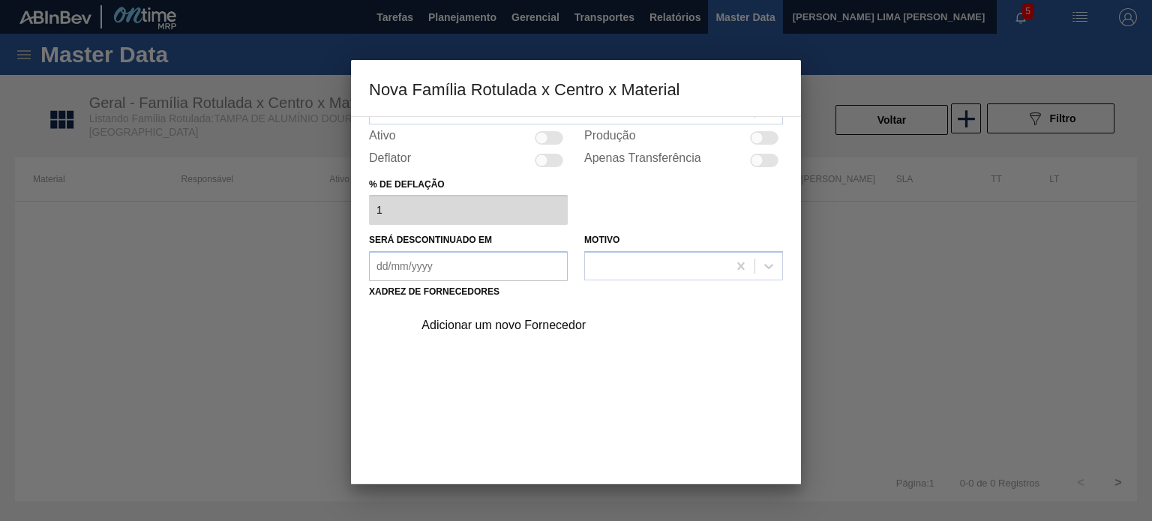
scroll to position [152, 0]
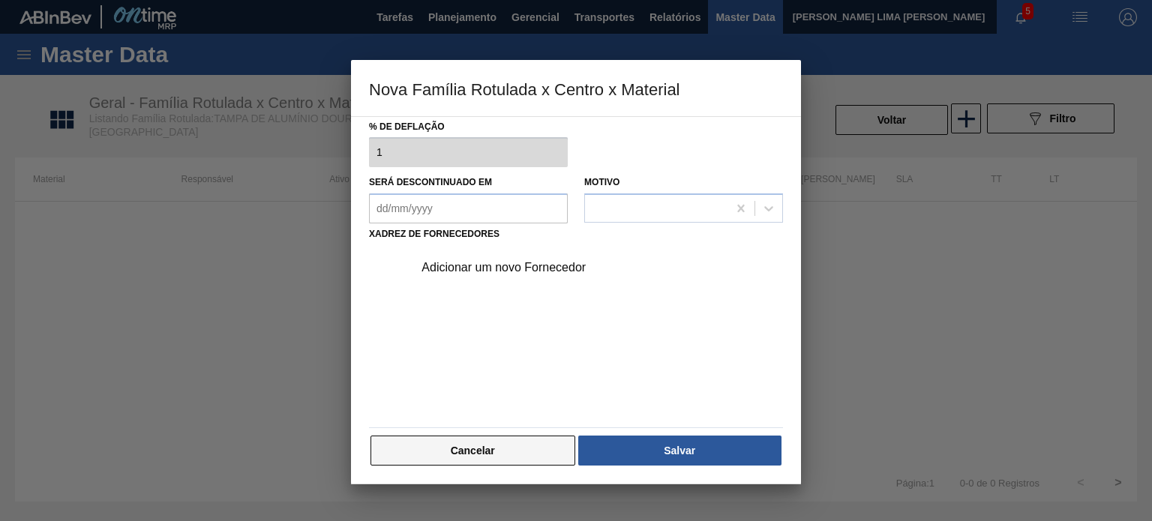
click at [476, 452] on button "Cancelar" at bounding box center [472, 451] width 205 height 30
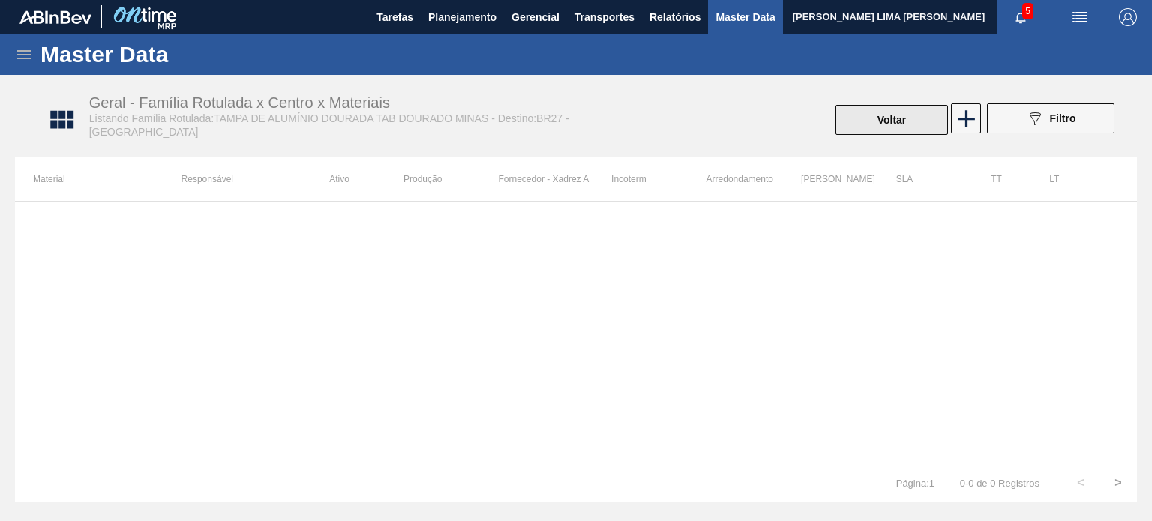
click at [871, 113] on button "Voltar" at bounding box center [891, 120] width 112 height 30
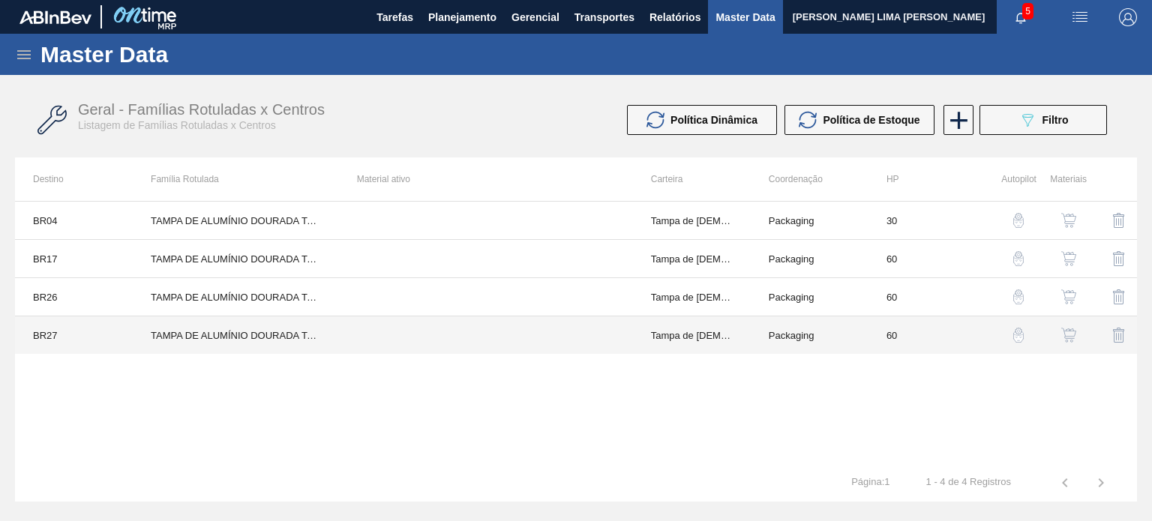
click at [391, 343] on td at bounding box center [486, 335] width 294 height 38
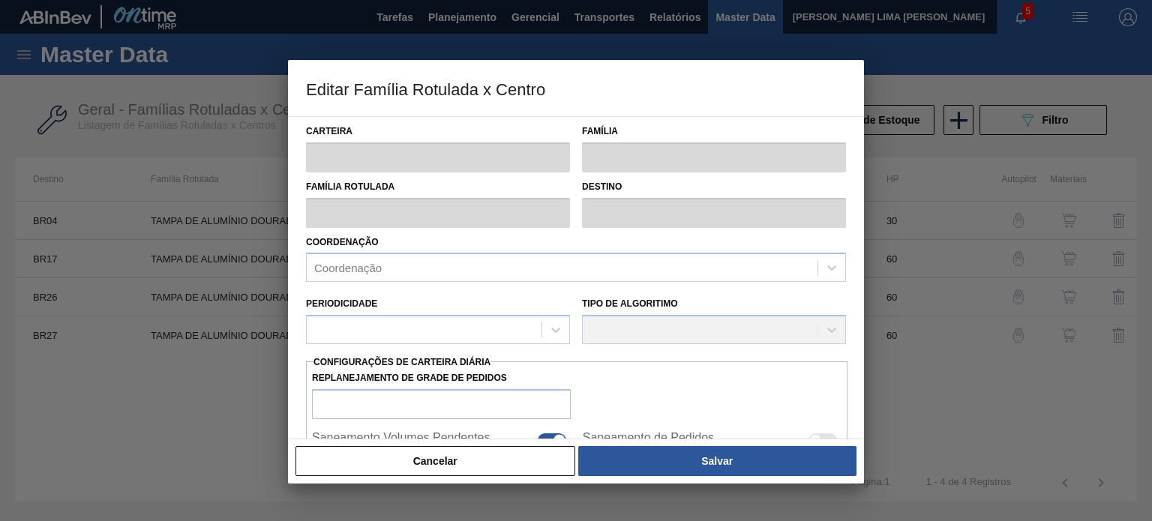
type input "Tampa de Lata"
type input "Tampa de Alumínio"
type input "TAMPA DE ALUMÍNIO DOURADA TAB DOURADO MINAS"
type input "BR27 - Nova Minas"
type input "60"
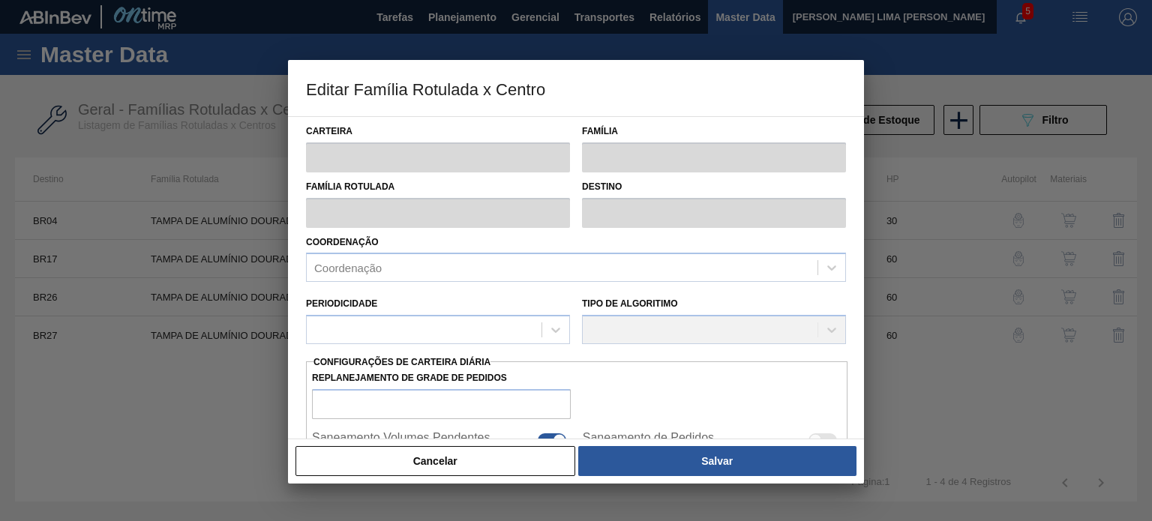
type input "1.519,606"
type input "4.558,818"
type input "67"
type input "3.545,747"
checkbox input "true"
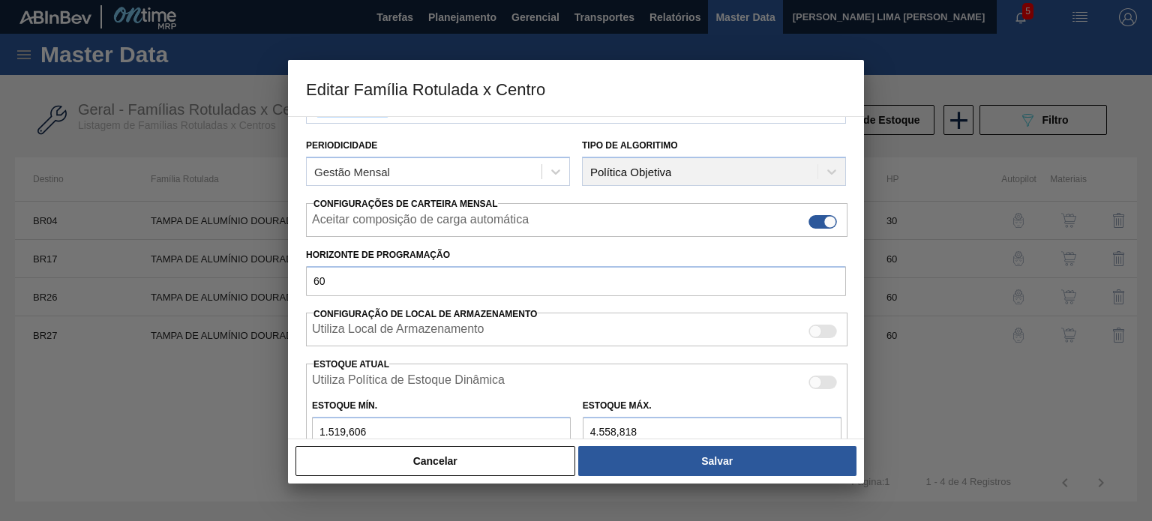
scroll to position [363, 0]
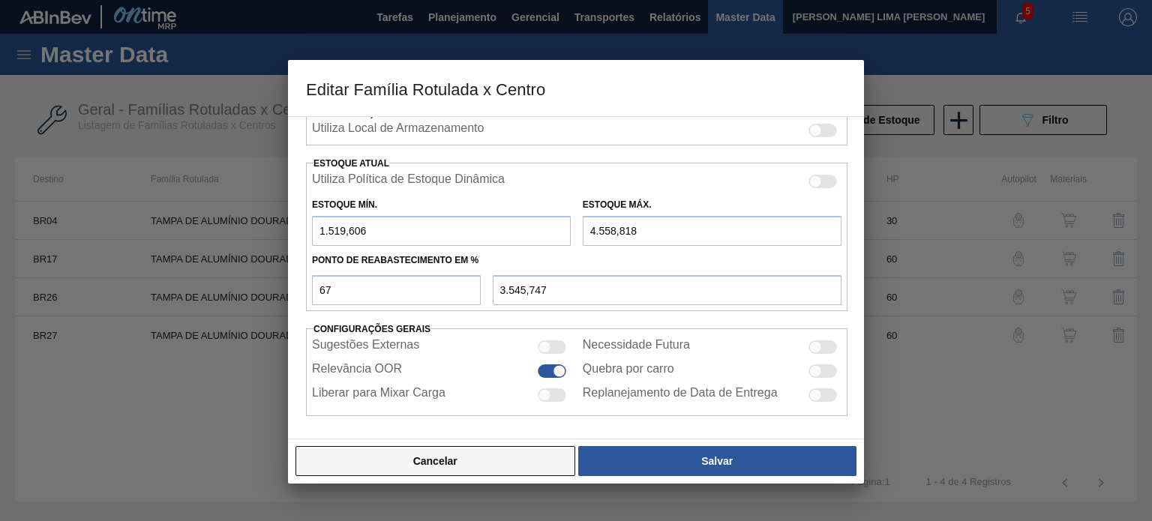
click at [468, 460] on button "Cancelar" at bounding box center [435, 461] width 280 height 30
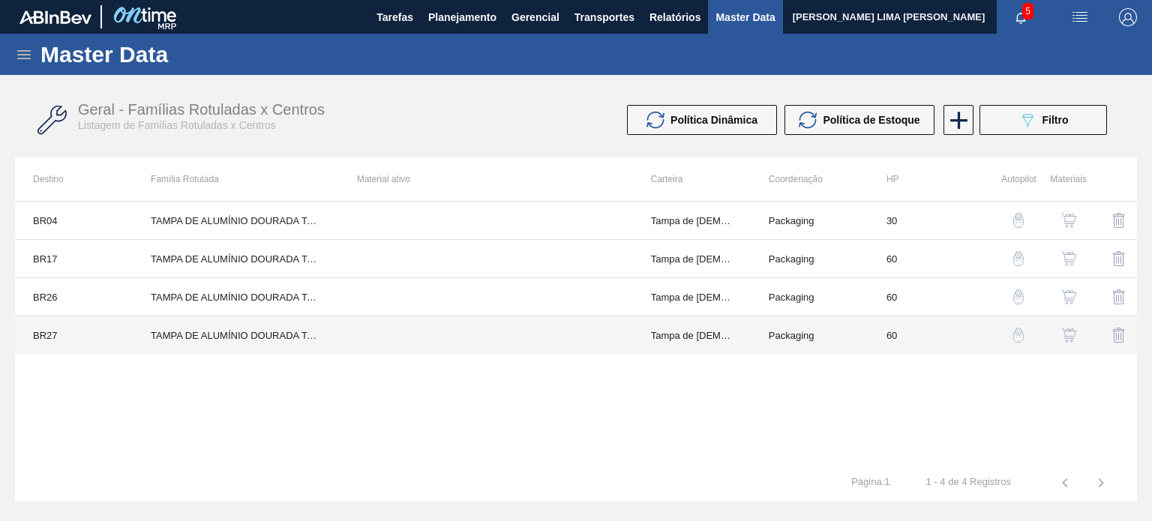
click at [633, 340] on td "Tampa de Lata" at bounding box center [692, 335] width 118 height 38
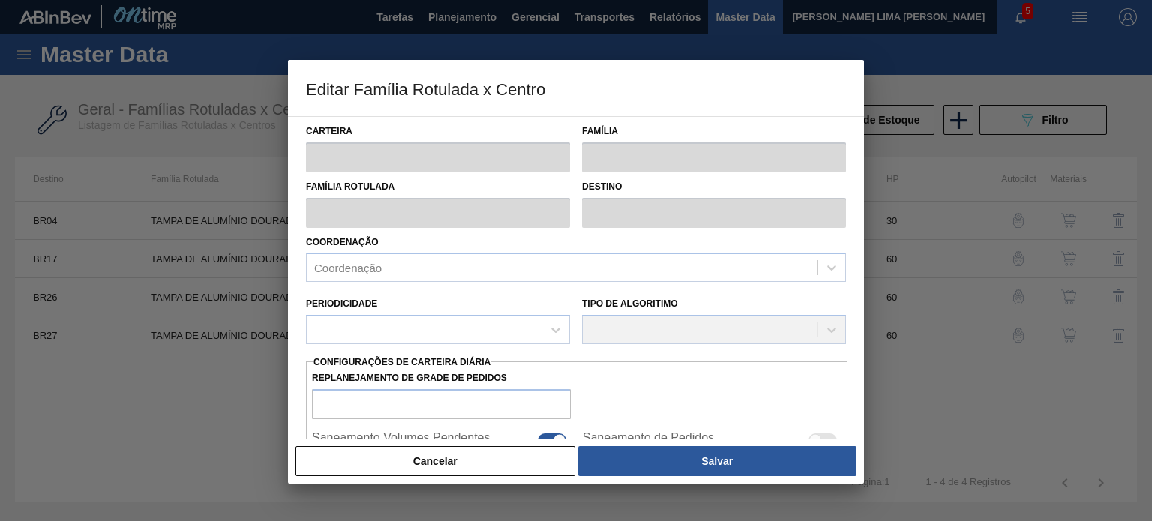
type input "Tampa de Lata"
type input "Tampa de Alumínio"
type input "TAMPA DE ALUMÍNIO DOURADA TAB DOURADO MINAS"
type input "BR27 - Nova Minas"
type input "60"
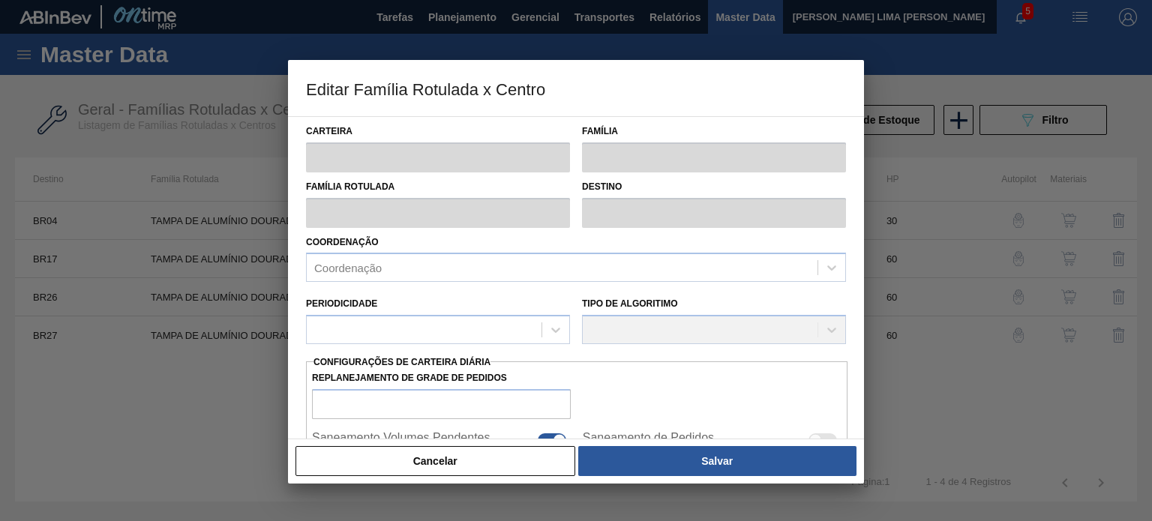
type input "1.519,606"
type input "4.558,818"
type input "67"
type input "3.545,747"
checkbox input "true"
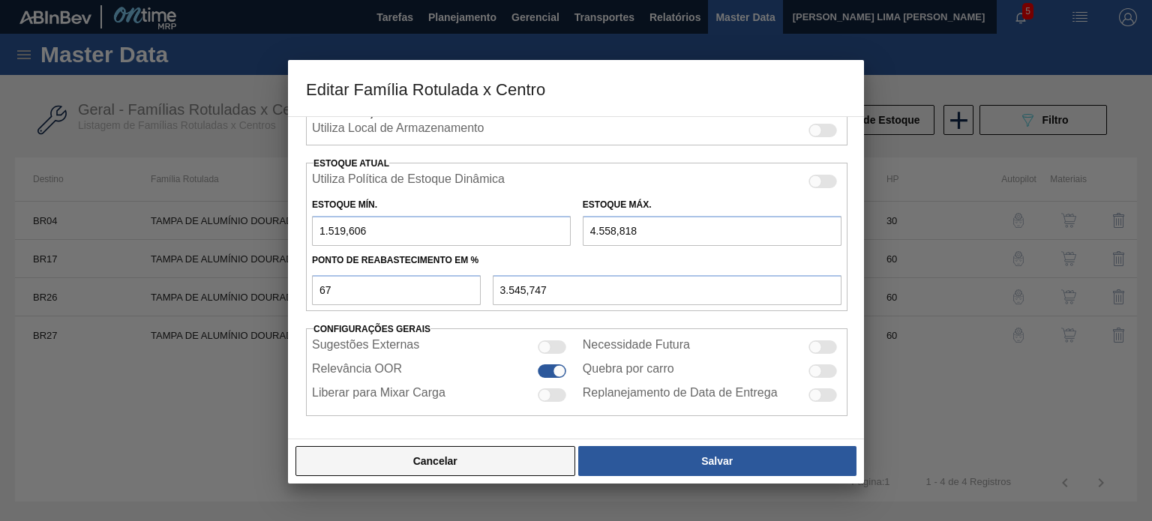
click at [495, 458] on button "Cancelar" at bounding box center [435, 461] width 280 height 30
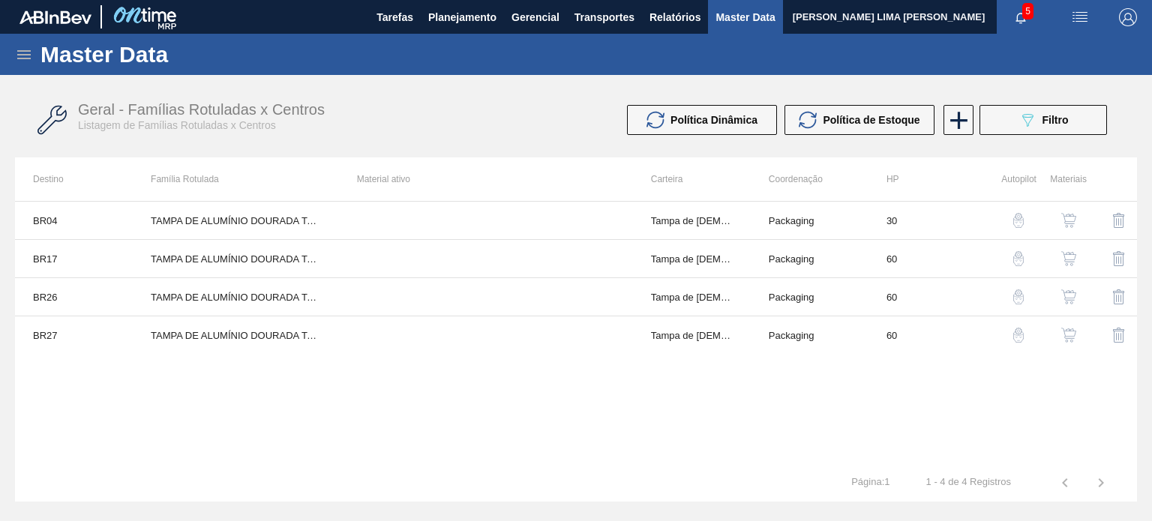
click at [1066, 334] on img "button" at bounding box center [1068, 335] width 15 height 15
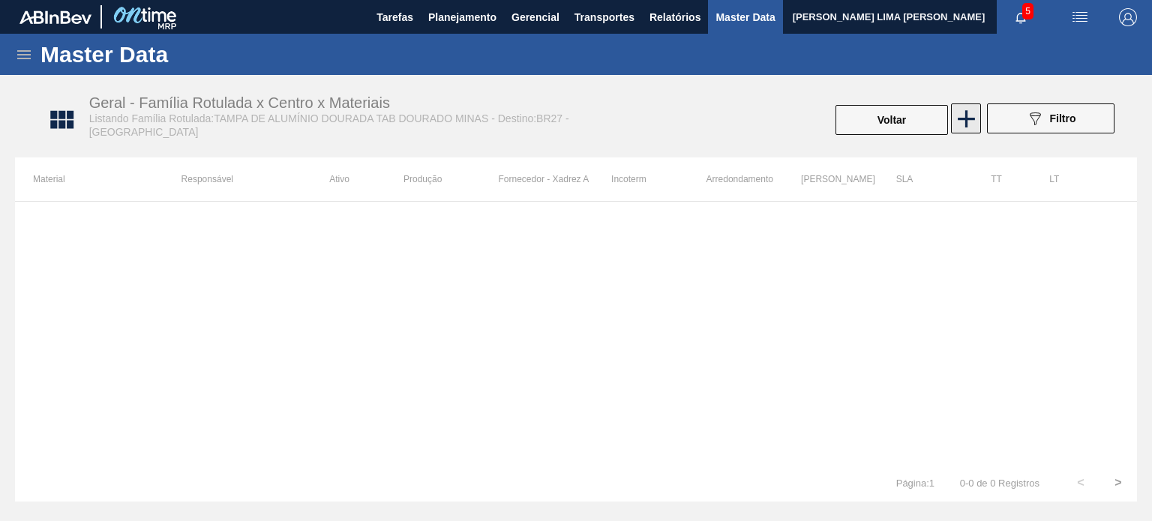
click at [967, 127] on icon at bounding box center [966, 118] width 29 height 29
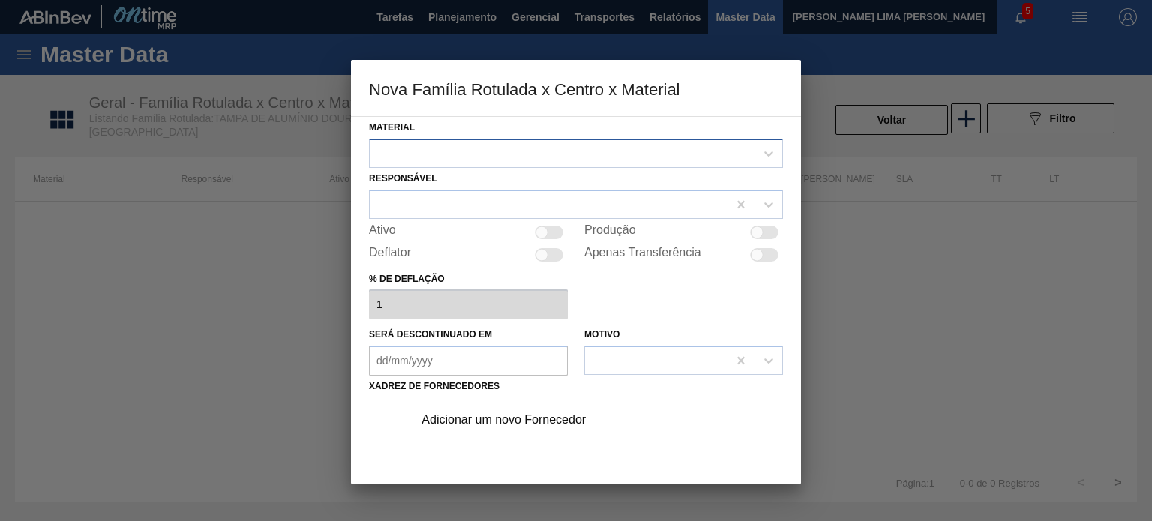
click at [600, 157] on div at bounding box center [562, 153] width 385 height 22
click at [594, 157] on div at bounding box center [562, 153] width 385 height 22
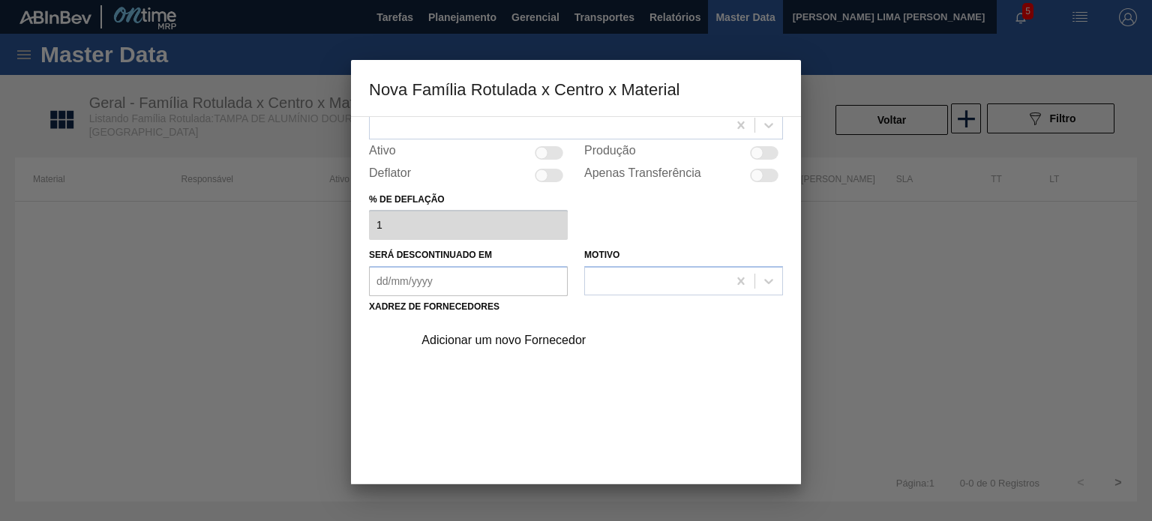
scroll to position [152, 0]
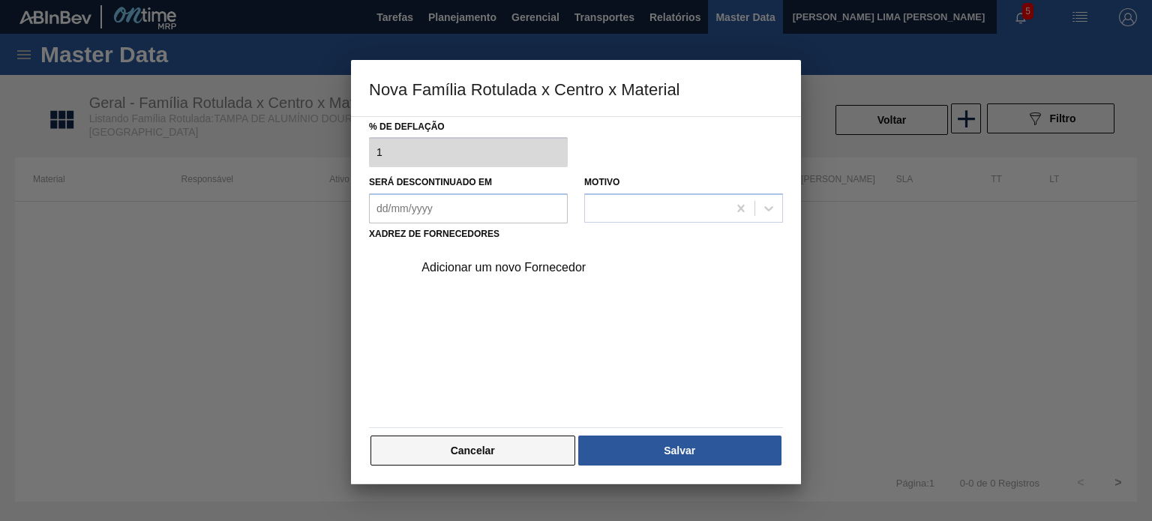
click at [463, 449] on button "Cancelar" at bounding box center [472, 451] width 205 height 30
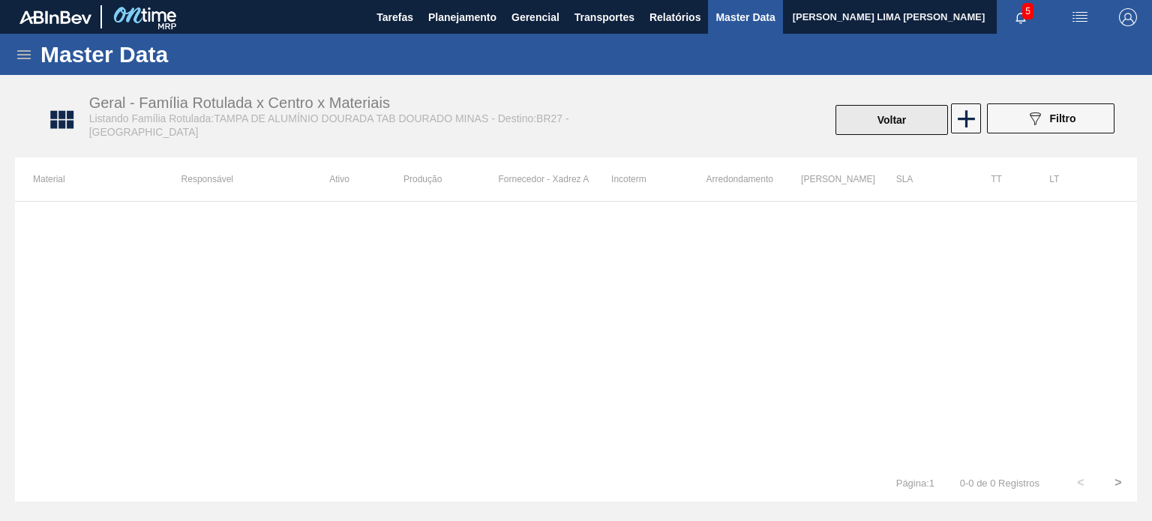
click at [896, 114] on button "Voltar" at bounding box center [891, 120] width 112 height 30
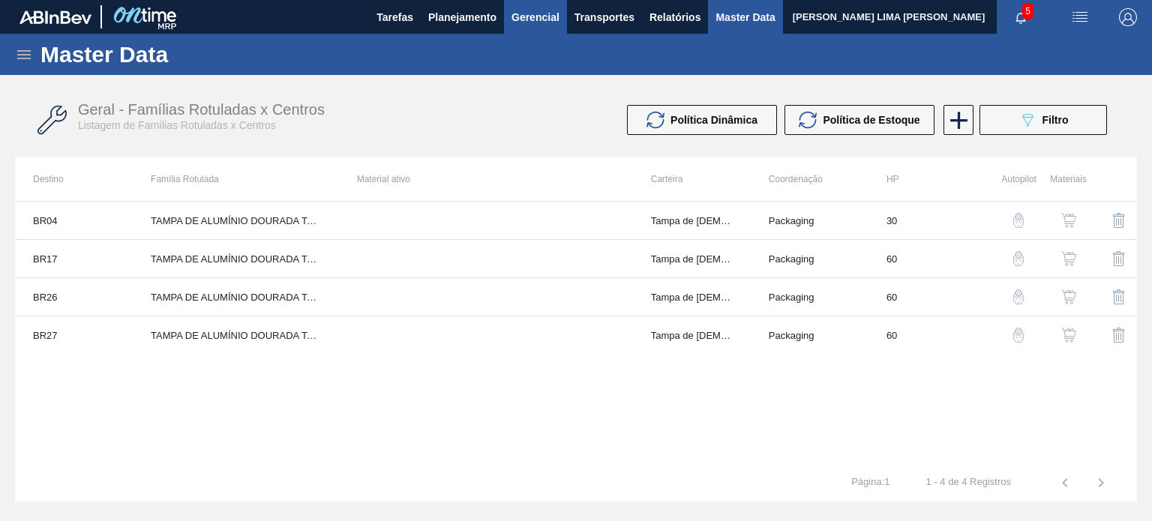
click at [504, 22] on button "Gerencial" at bounding box center [535, 17] width 63 height 34
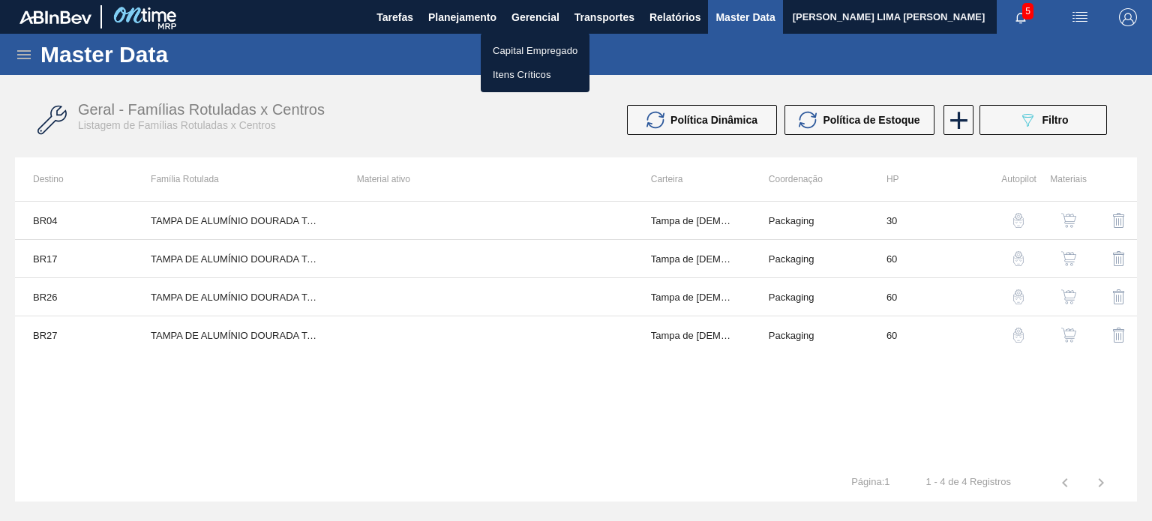
click at [477, 24] on div at bounding box center [576, 260] width 1152 height 521
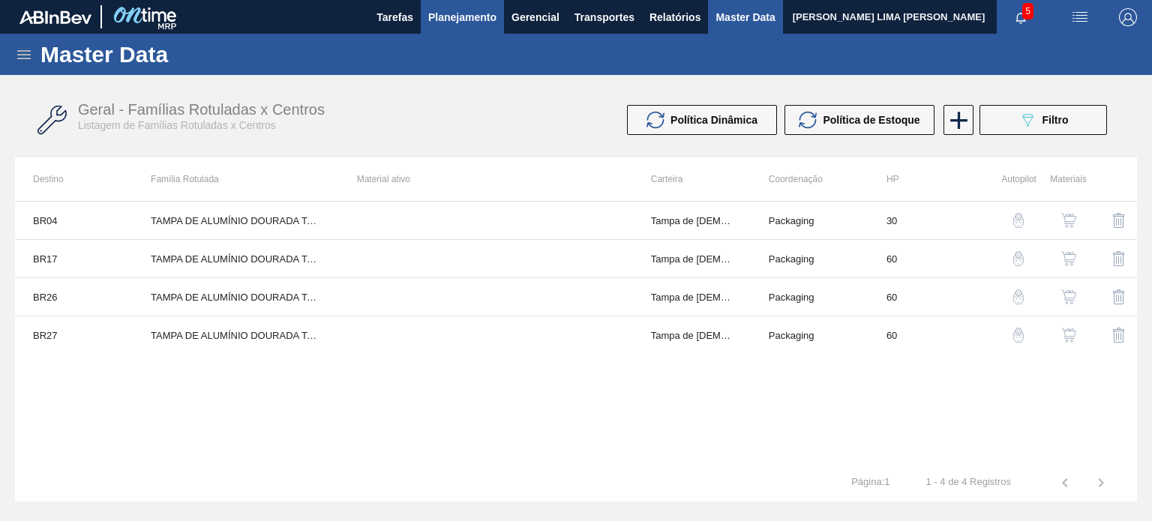
click at [457, 23] on span "Planejamento" at bounding box center [462, 17] width 68 height 18
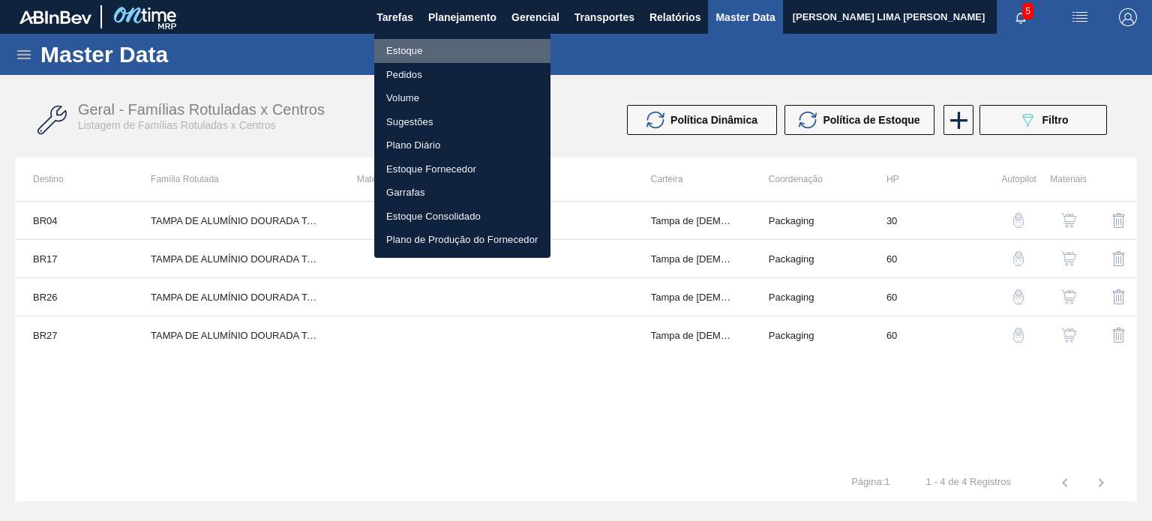
click at [444, 57] on li "Estoque" at bounding box center [462, 51] width 176 height 24
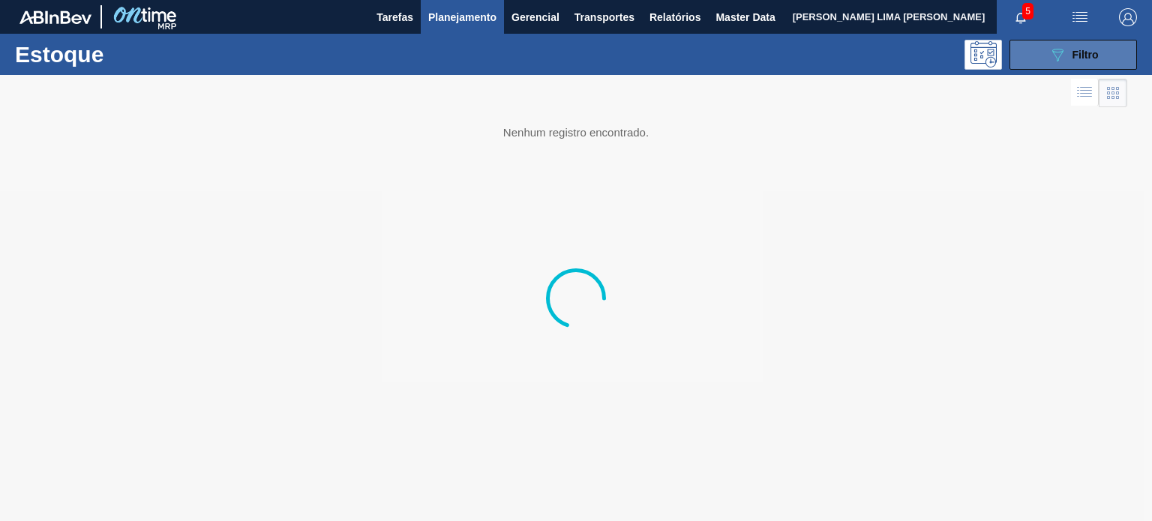
click at [1050, 62] on icon "089F7B8B-B2A5-4AFE-B5C0-19BA573D28AC" at bounding box center [1057, 55] width 18 height 18
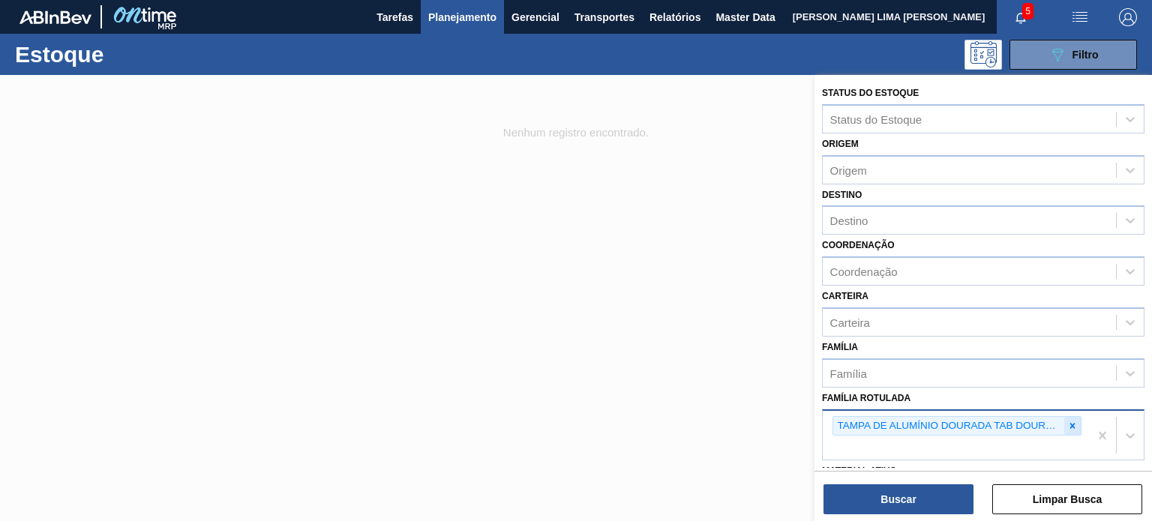
click at [1068, 429] on div at bounding box center [1072, 426] width 16 height 19
paste Rotulada "TAMPA DE ALUMÍNIO PRATEADA MINAS"
type Rotulada "TAMPA DE ALUMÍNIO PRATEADA MINAS"
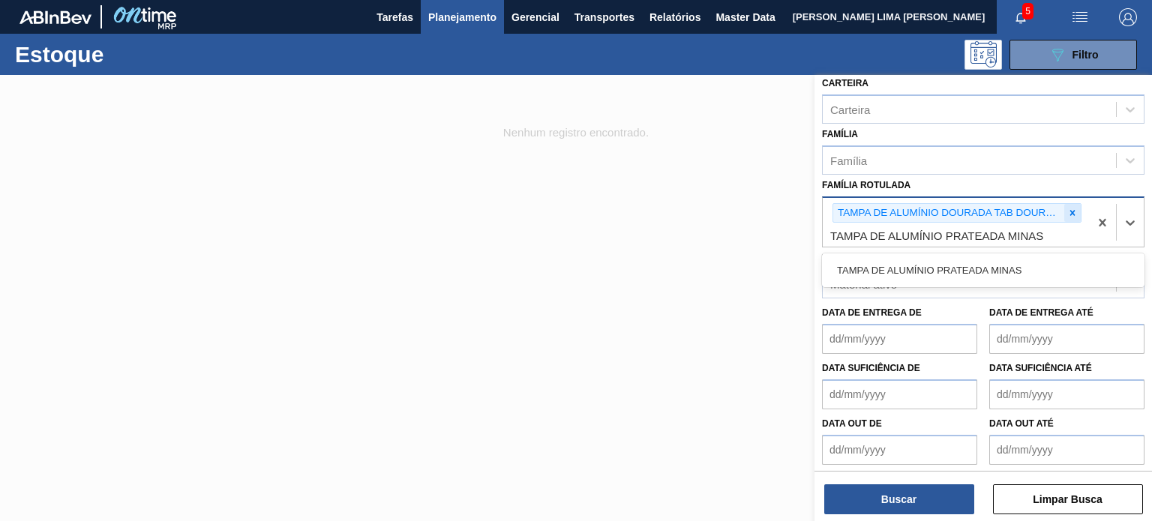
click at [1068, 208] on icon at bounding box center [1072, 213] width 10 height 10
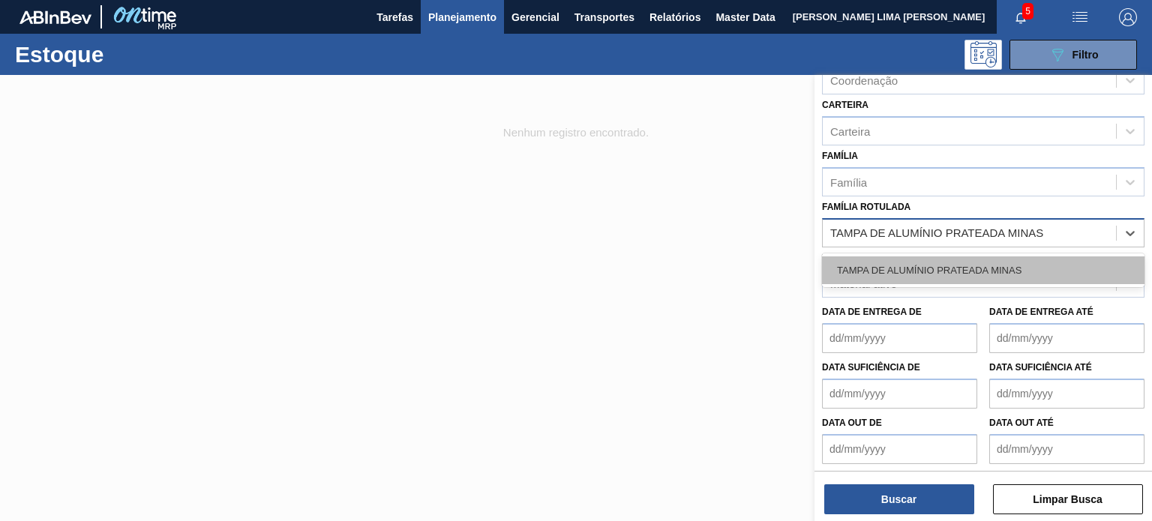
click at [985, 256] on div "TAMPA DE ALUMÍNIO PRATEADA MINAS" at bounding box center [983, 270] width 322 height 28
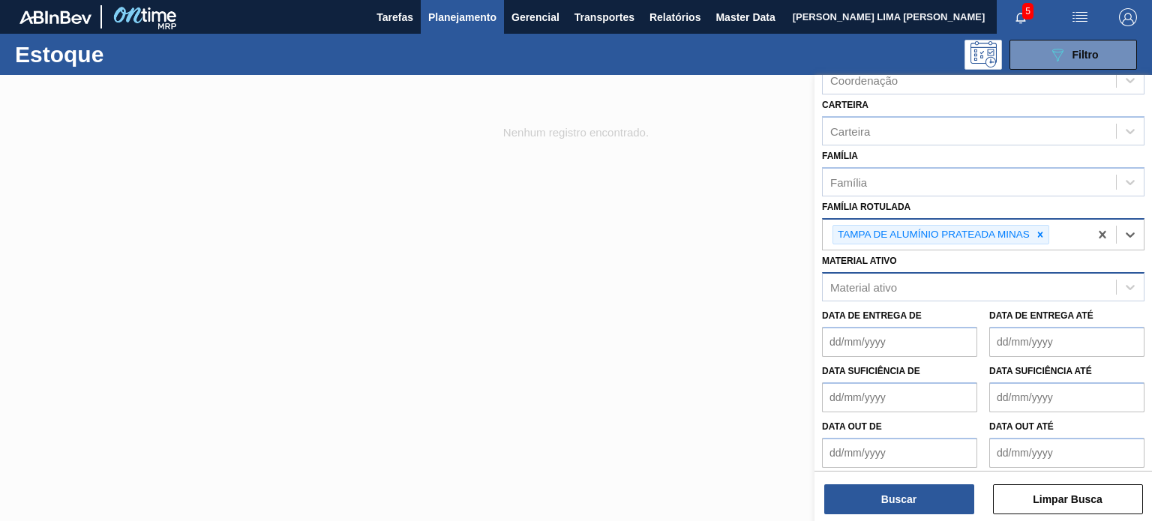
scroll to position [194, 0]
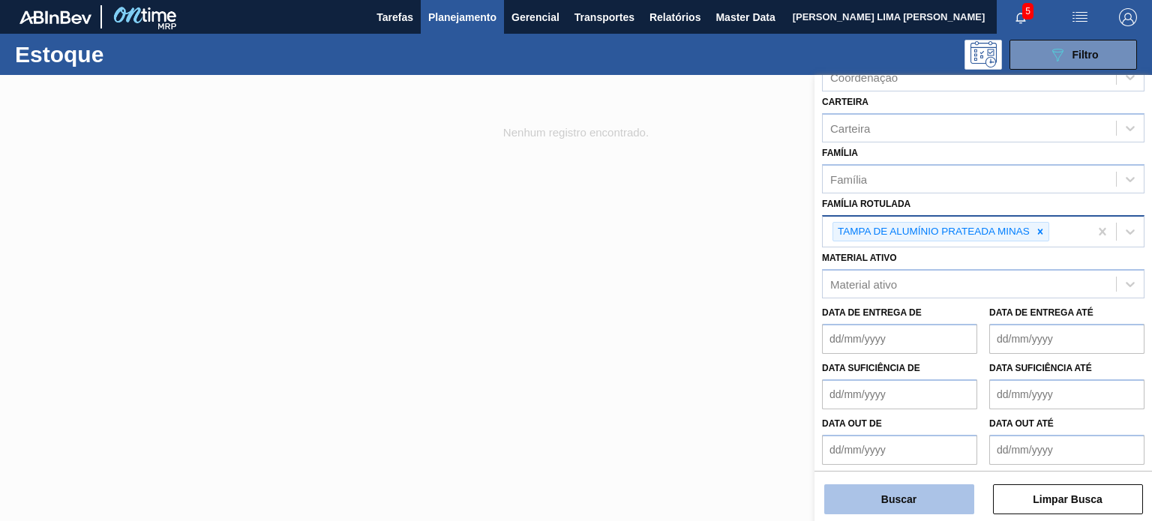
click at [912, 491] on button "Buscar" at bounding box center [899, 499] width 150 height 30
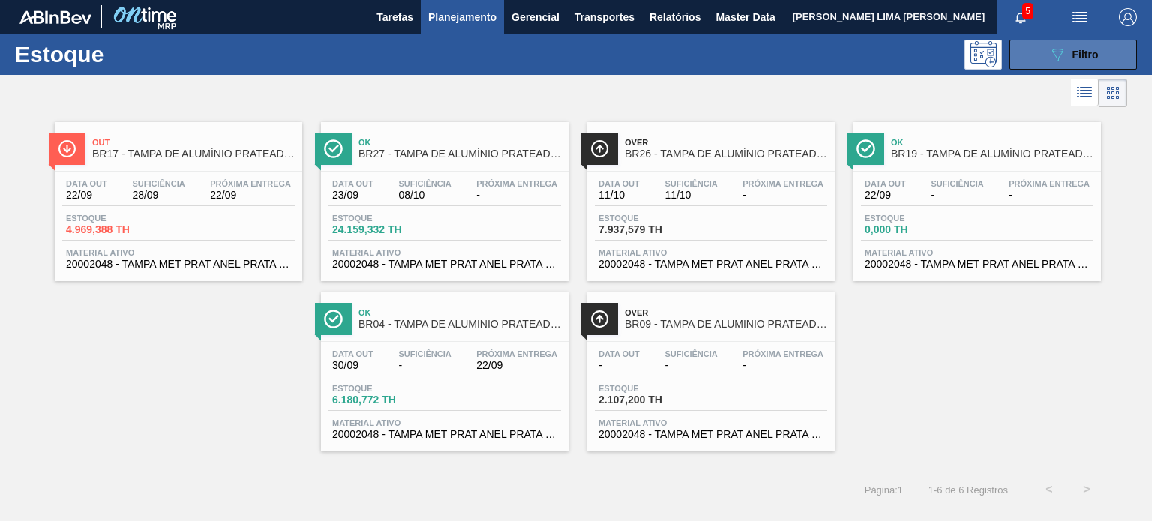
click at [1048, 54] on icon "089F7B8B-B2A5-4AFE-B5C0-19BA573D28AC" at bounding box center [1057, 55] width 18 height 18
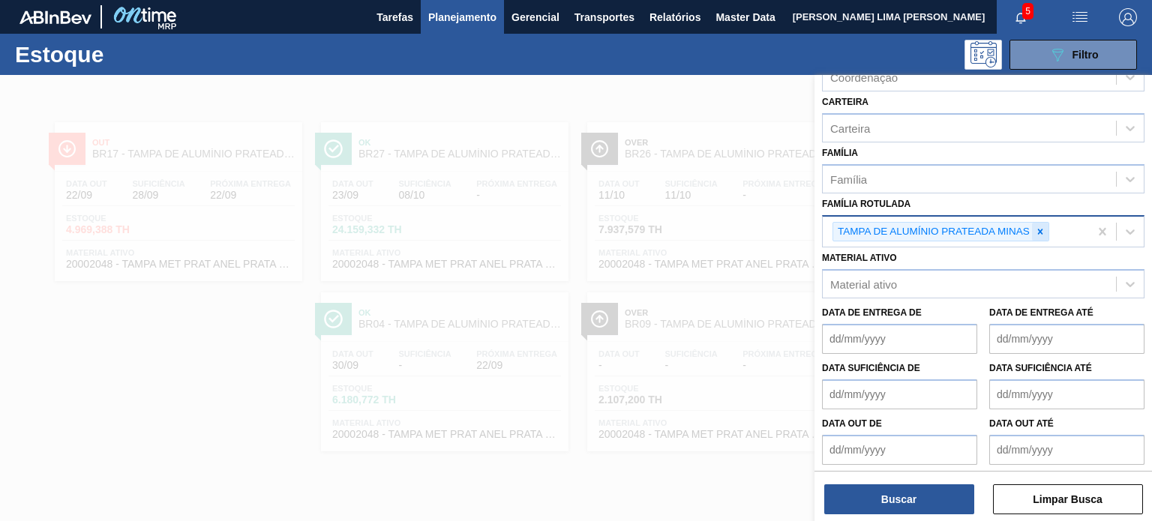
click at [1036, 235] on div at bounding box center [1040, 232] width 16 height 19
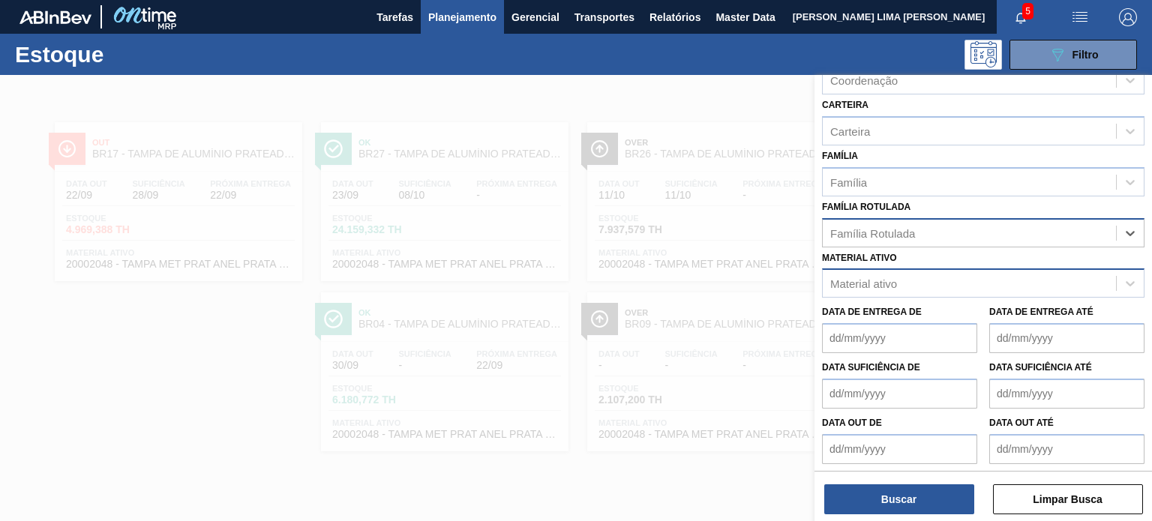
paste Rotulada "TAMPA DE ALUMÍNIO PRATEADA MINAS"
type Rotulada "TAMPA DE ALUMÍNIO PRATEADA MINAS"
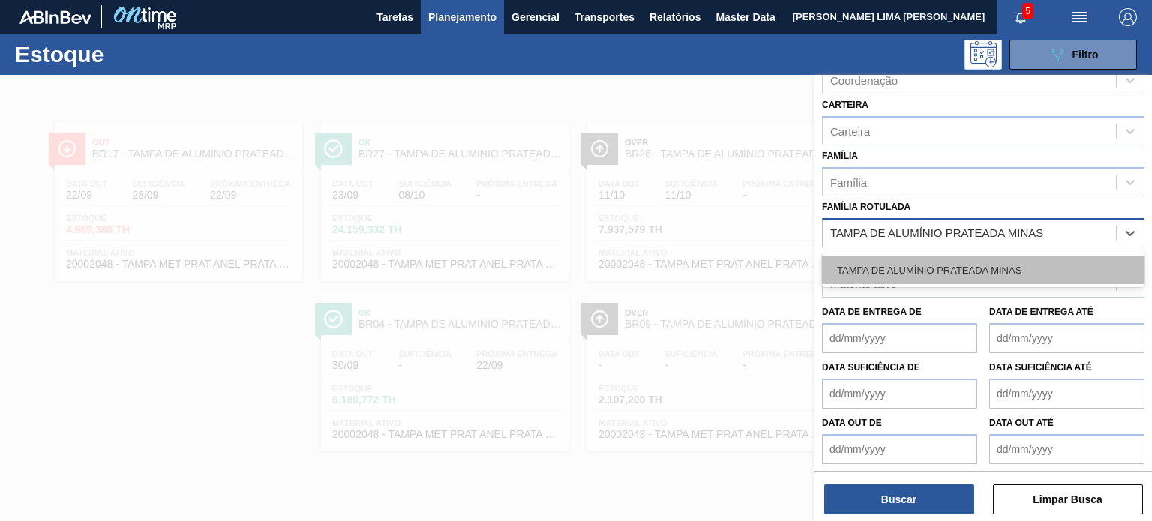
click at [960, 267] on div "TAMPA DE ALUMÍNIO PRATEADA MINAS" at bounding box center [983, 270] width 322 height 28
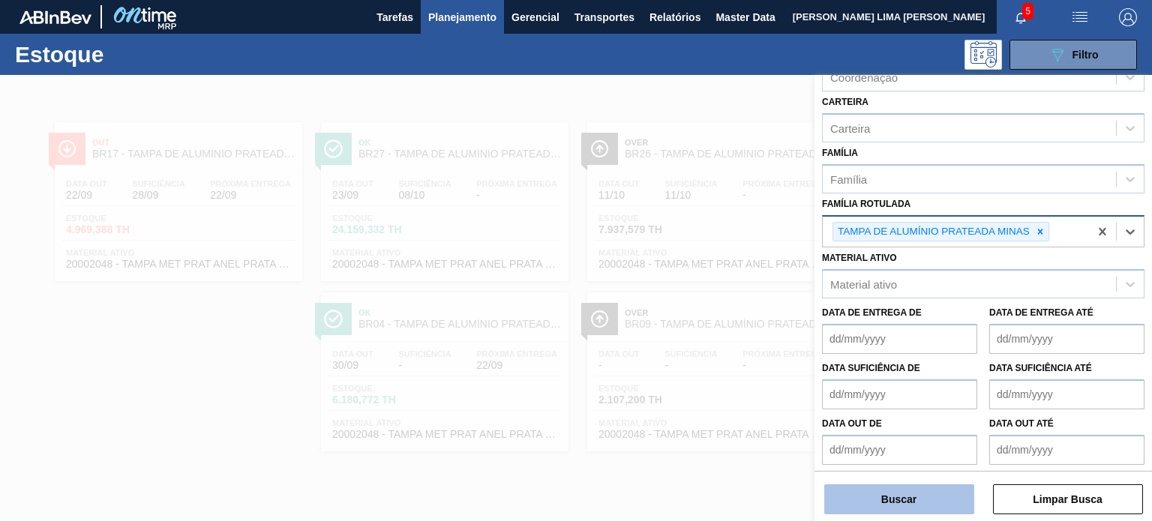
click at [913, 506] on button "Buscar" at bounding box center [899, 499] width 150 height 30
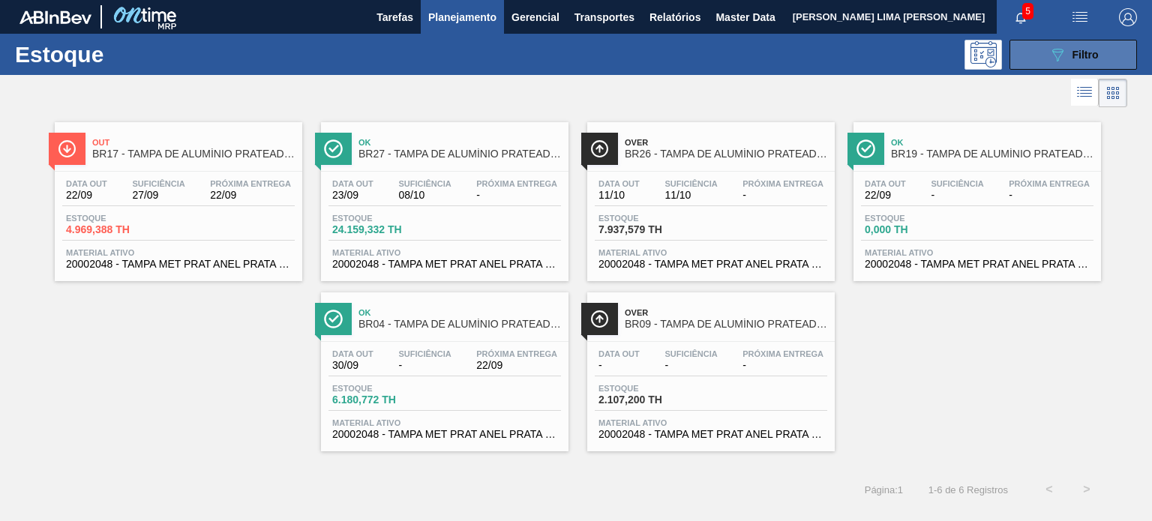
click at [1030, 52] on button "089F7B8B-B2A5-4AFE-B5C0-19BA573D28AC Filtro" at bounding box center [1072, 55] width 127 height 30
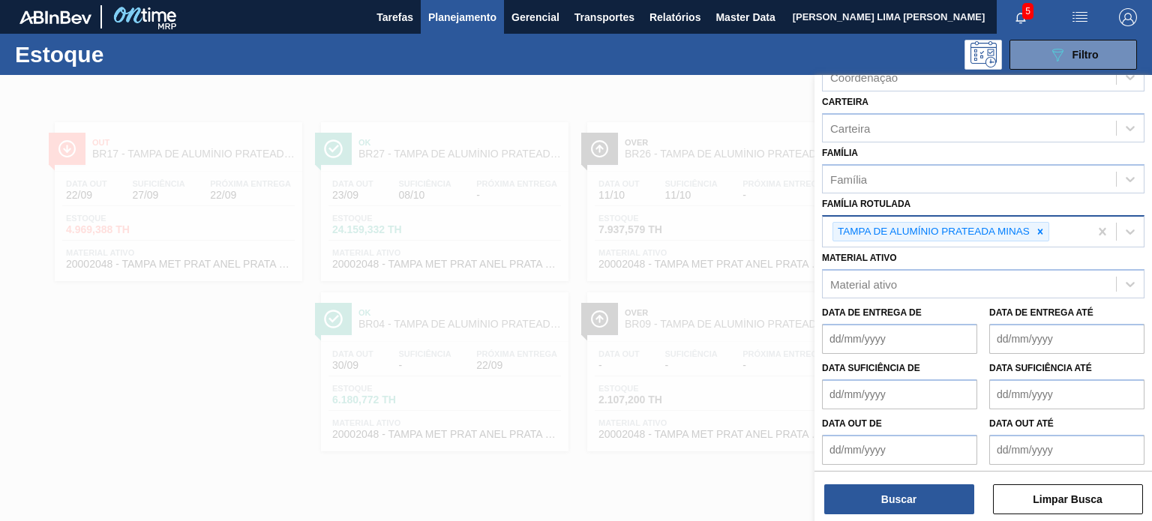
click at [1048, 233] on div "TAMPA DE ALUMÍNIO PRATEADA MINAS" at bounding box center [956, 232] width 266 height 31
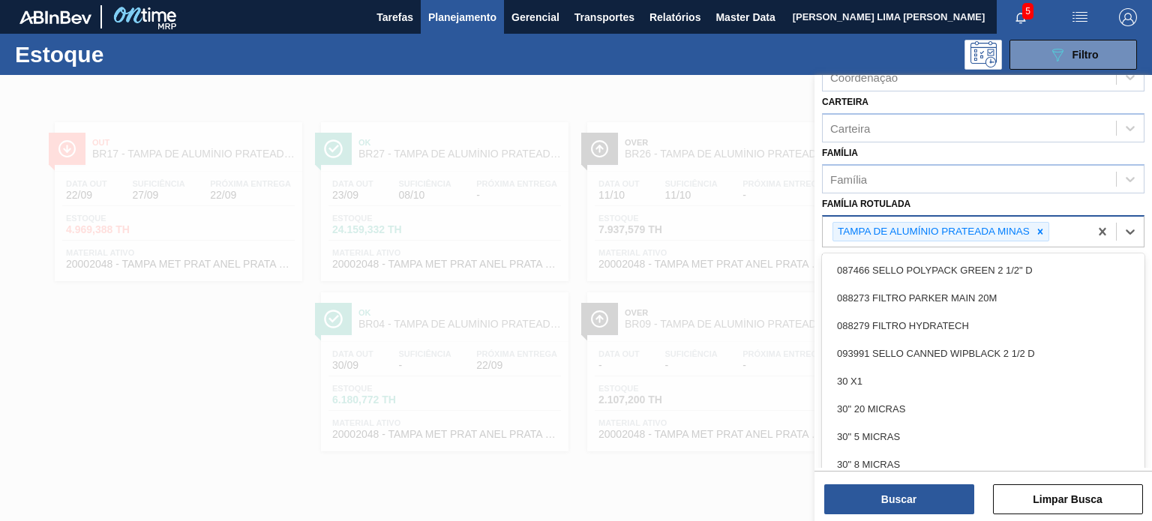
click at [1044, 232] on div at bounding box center [1040, 232] width 16 height 19
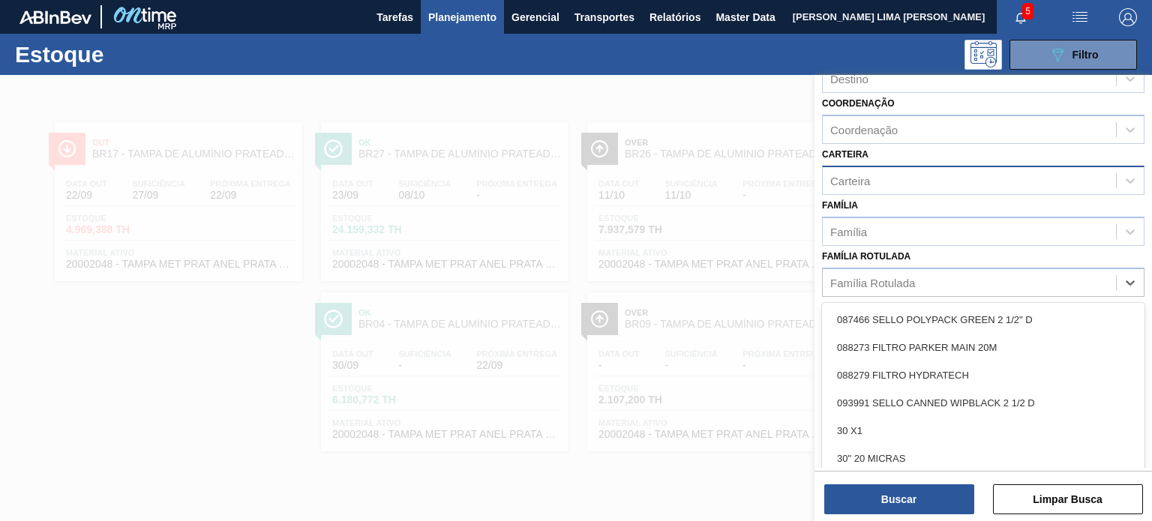
scroll to position [119, 0]
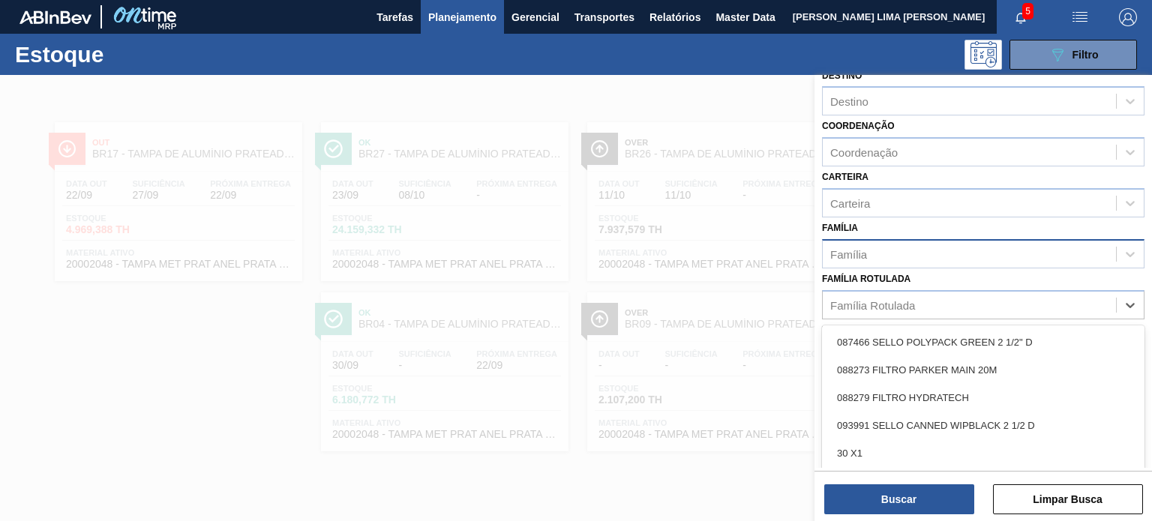
type Rotulada "p"
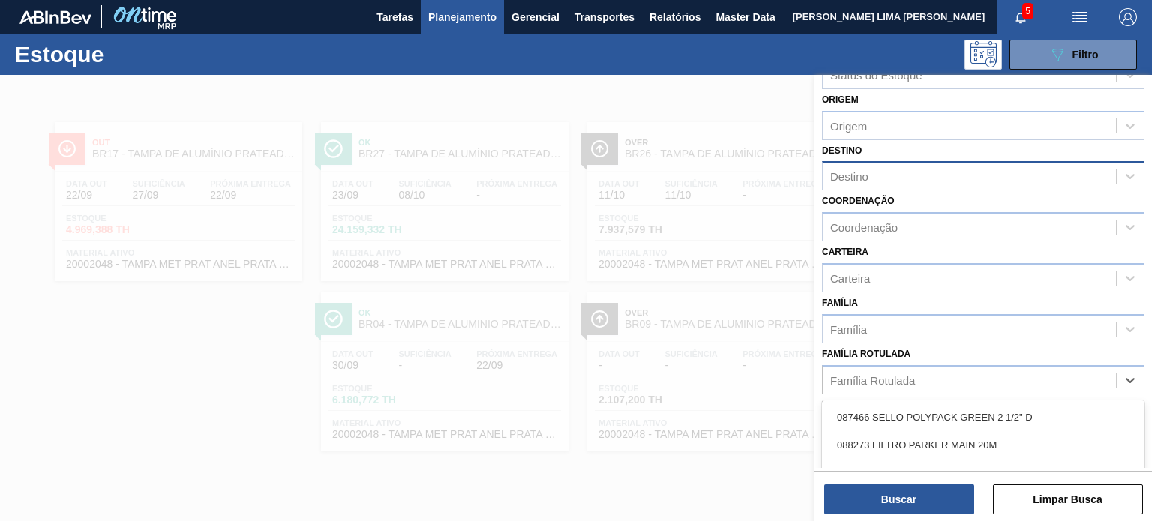
click at [874, 166] on div "Destino" at bounding box center [969, 177] width 293 height 22
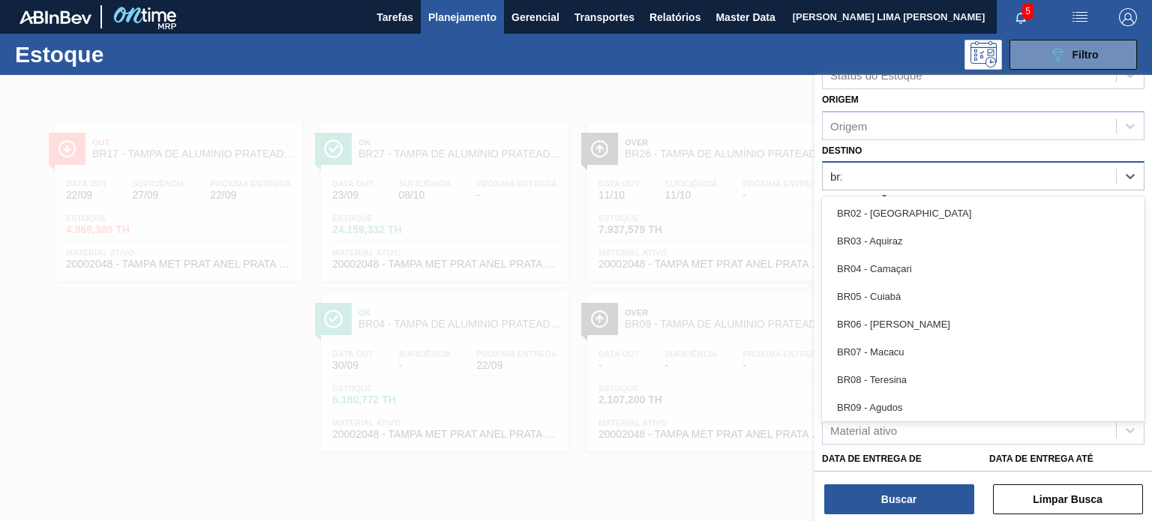
type input "br23"
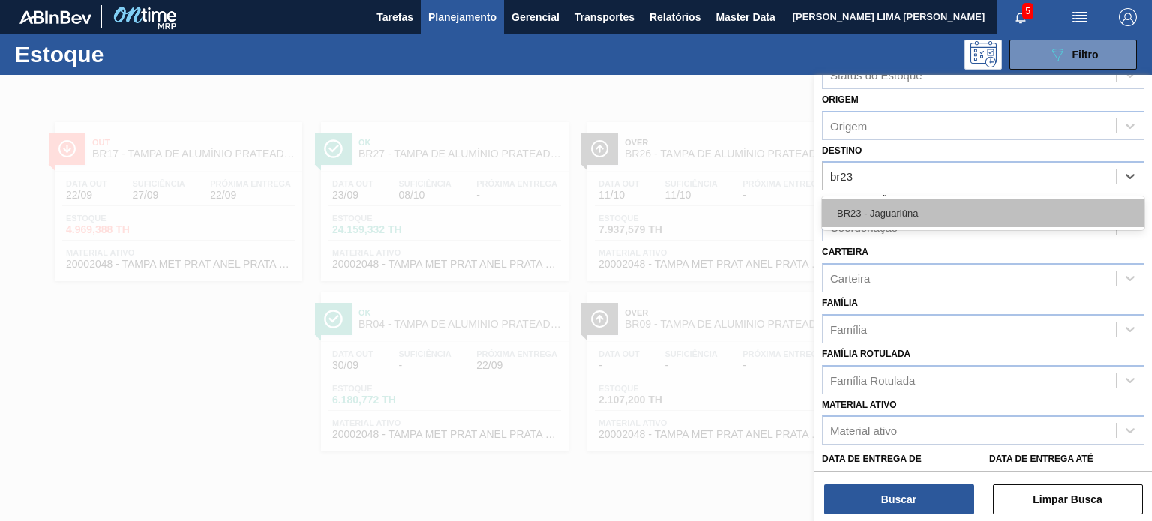
click at [883, 212] on div "BR23 - Jaguariúna" at bounding box center [983, 213] width 322 height 28
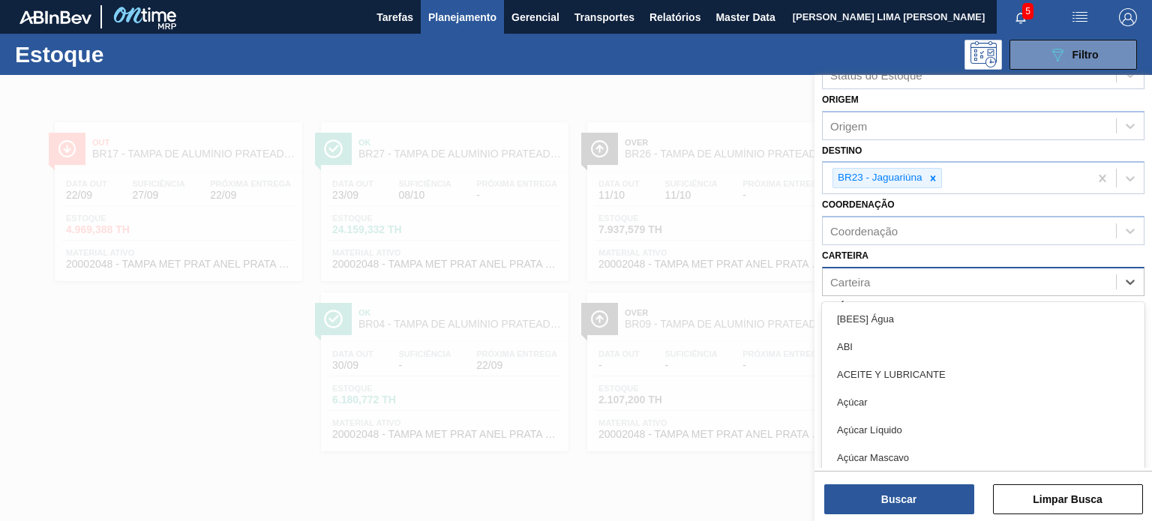
click at [883, 280] on div "Carteira" at bounding box center [969, 282] width 293 height 22
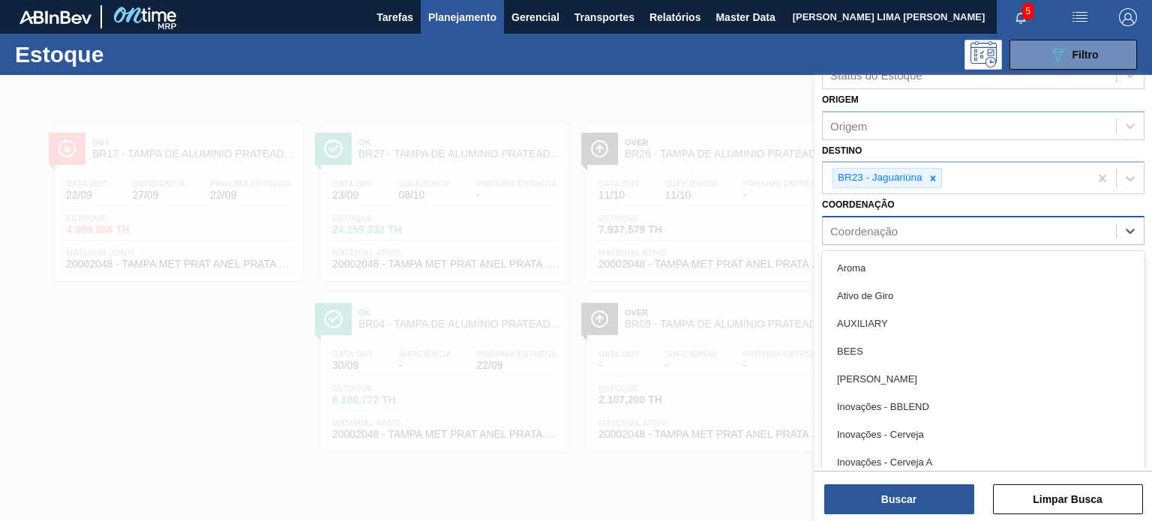
click at [889, 241] on div "Coordenação" at bounding box center [983, 230] width 322 height 29
click at [916, 202] on div "Coordenação option Aroma focused, 1 of 37. 37 results available. Use Up and Dow…" at bounding box center [983, 219] width 322 height 51
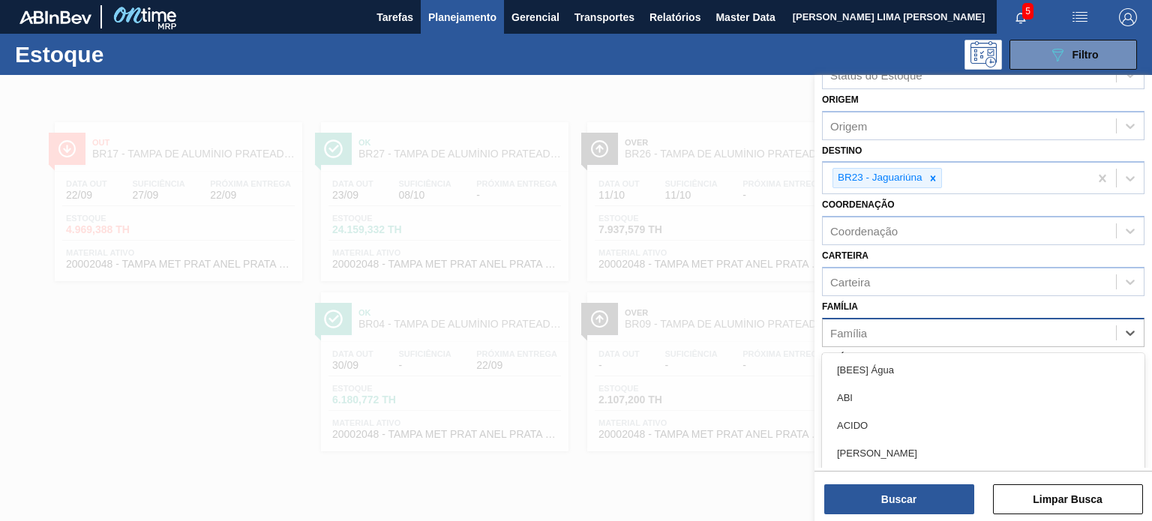
click at [880, 322] on div "Família" at bounding box center [969, 333] width 293 height 22
click at [881, 275] on div "Carteira" at bounding box center [969, 282] width 293 height 22
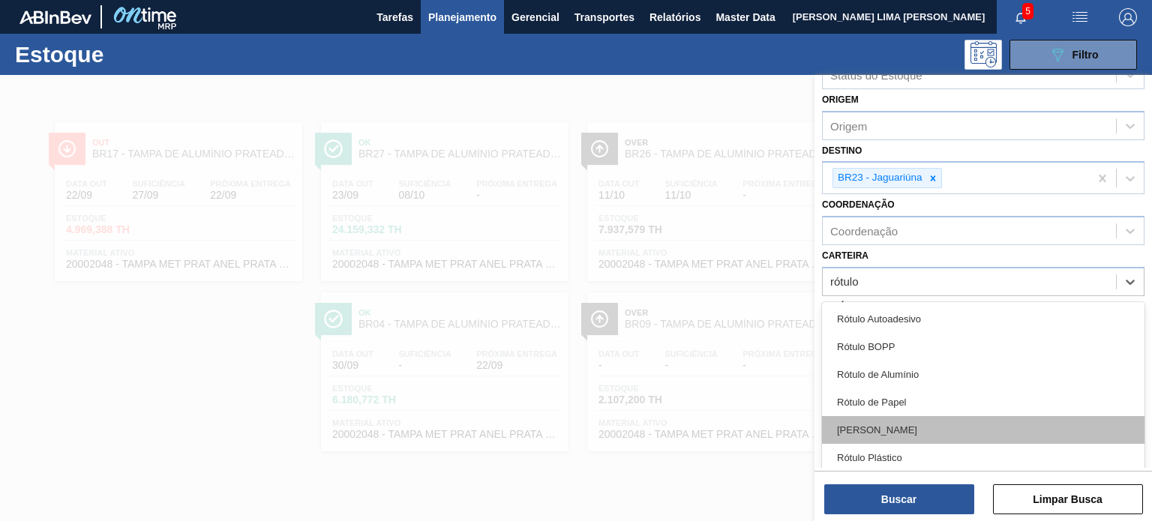
scroll to position [0, 0]
type input "rótulo pl"
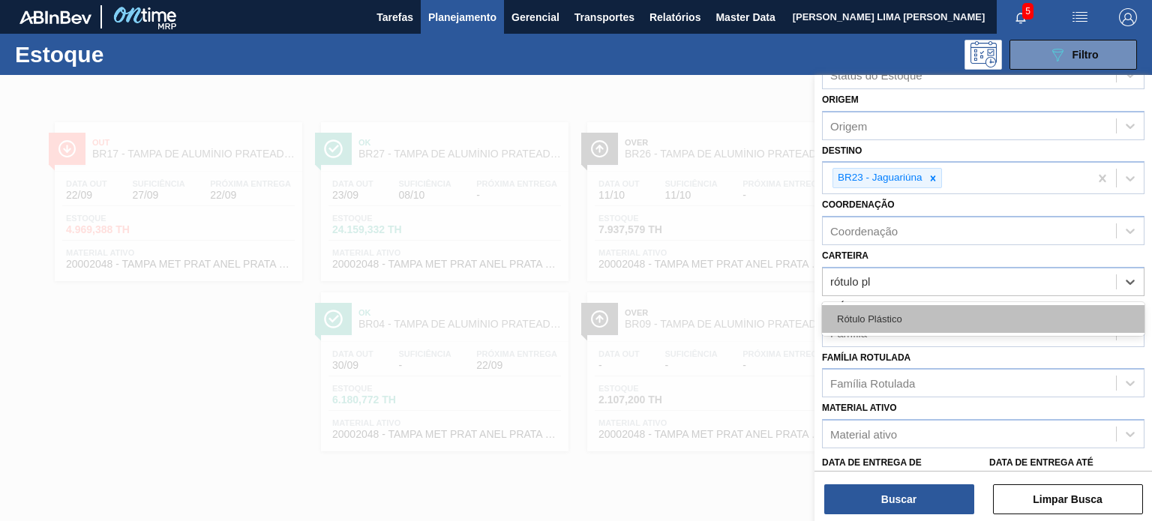
click at [890, 323] on div "Rótulo Plástico" at bounding box center [983, 319] width 322 height 28
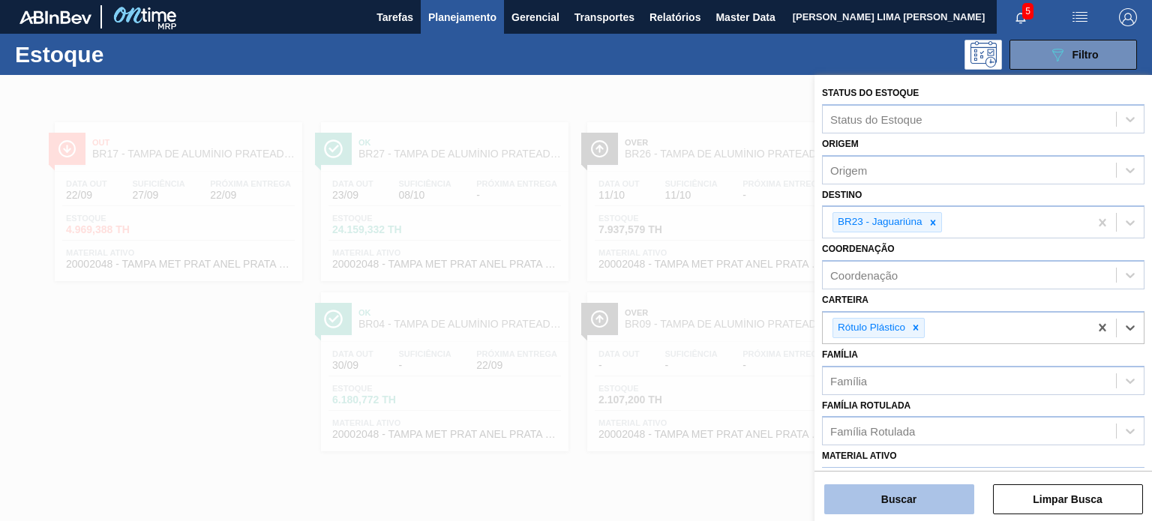
click at [912, 490] on button "Buscar" at bounding box center [899, 499] width 150 height 30
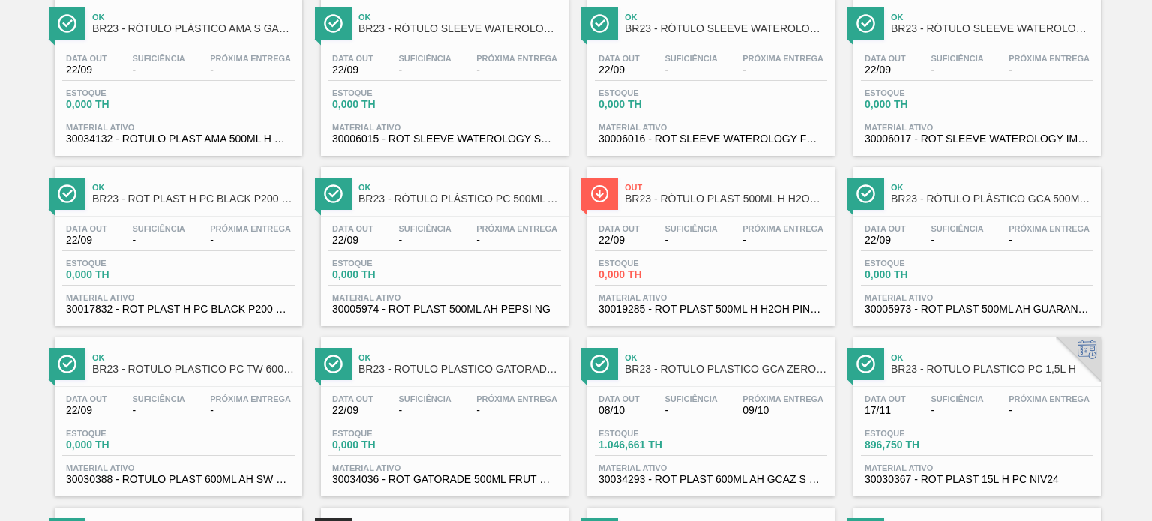
scroll to position [1160, 0]
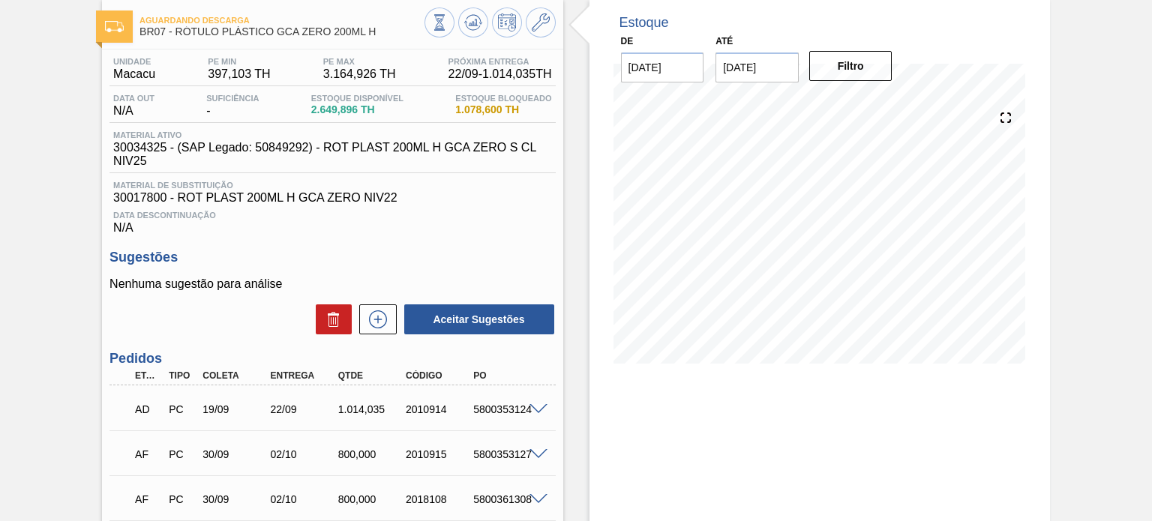
scroll to position [225, 0]
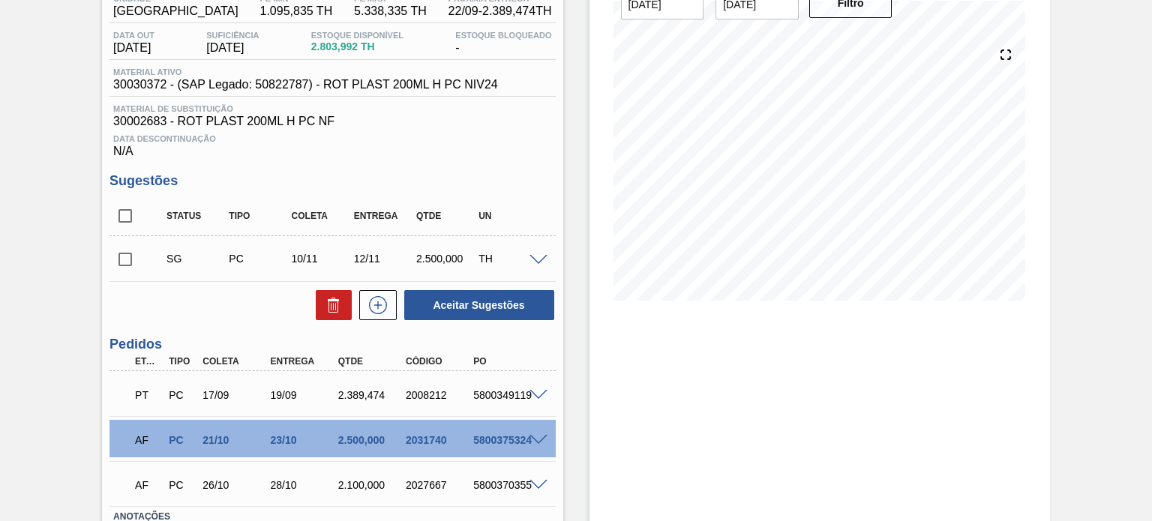
scroll to position [225, 0]
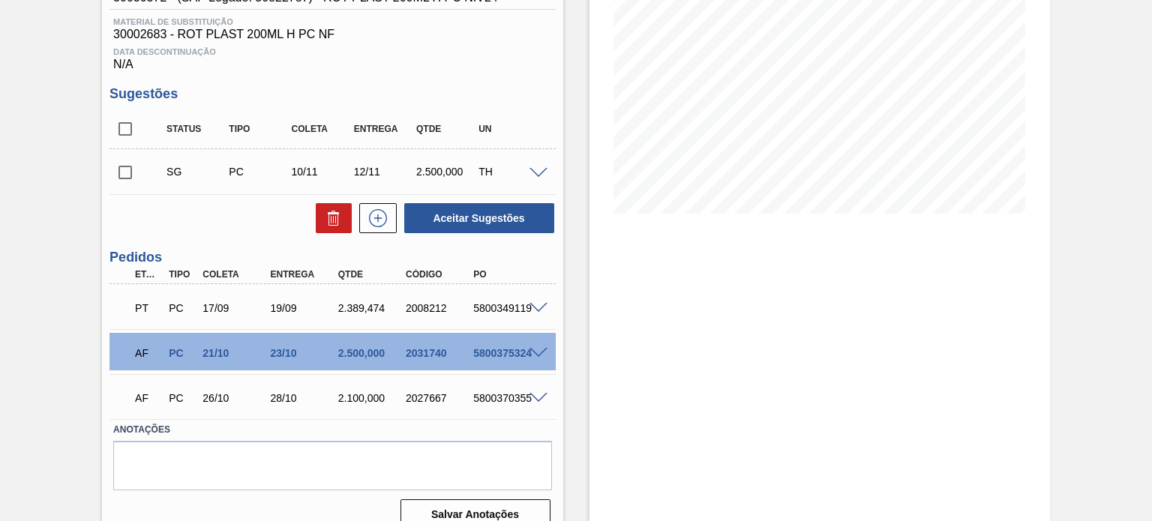
click at [434, 354] on div "2031740" at bounding box center [439, 353] width 74 height 12
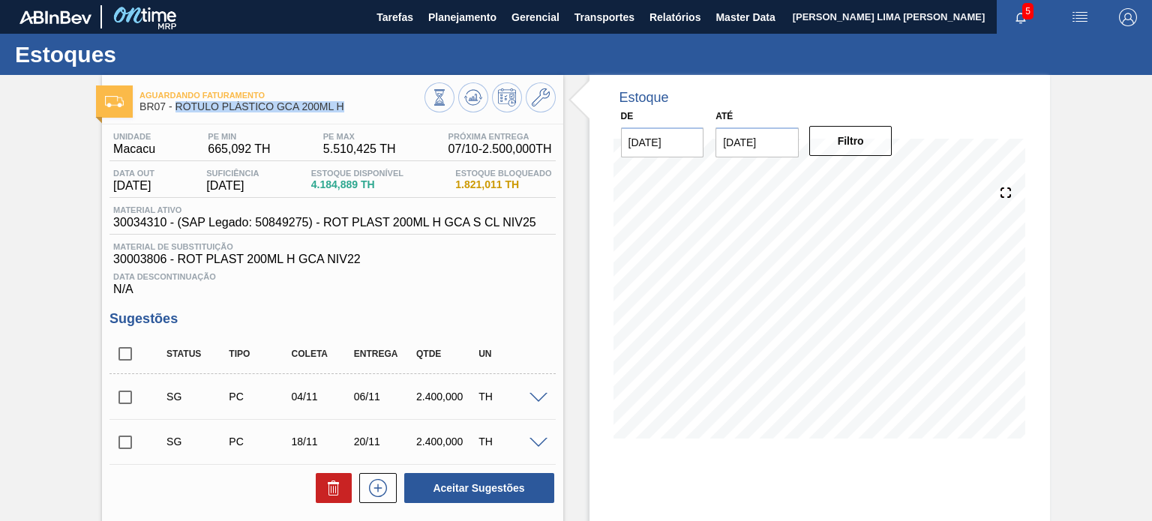
drag, startPoint x: 327, startPoint y: 112, endPoint x: 175, endPoint y: 110, distance: 151.5
click at [175, 110] on div "Aguardando Faturamento BR07 - RÓTULO PLÁSTICO GCA 200ML H" at bounding box center [281, 102] width 284 height 34
copy span "RÓTULO PLÁSTICO GCA 200ML H"
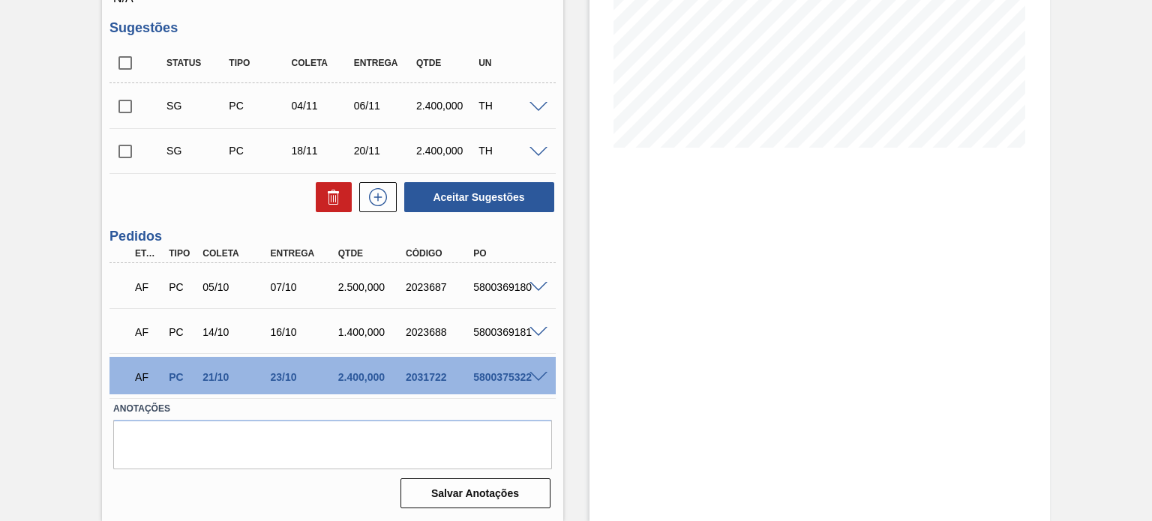
click at [420, 289] on div "2023687" at bounding box center [439, 287] width 74 height 12
copy div "2023687"
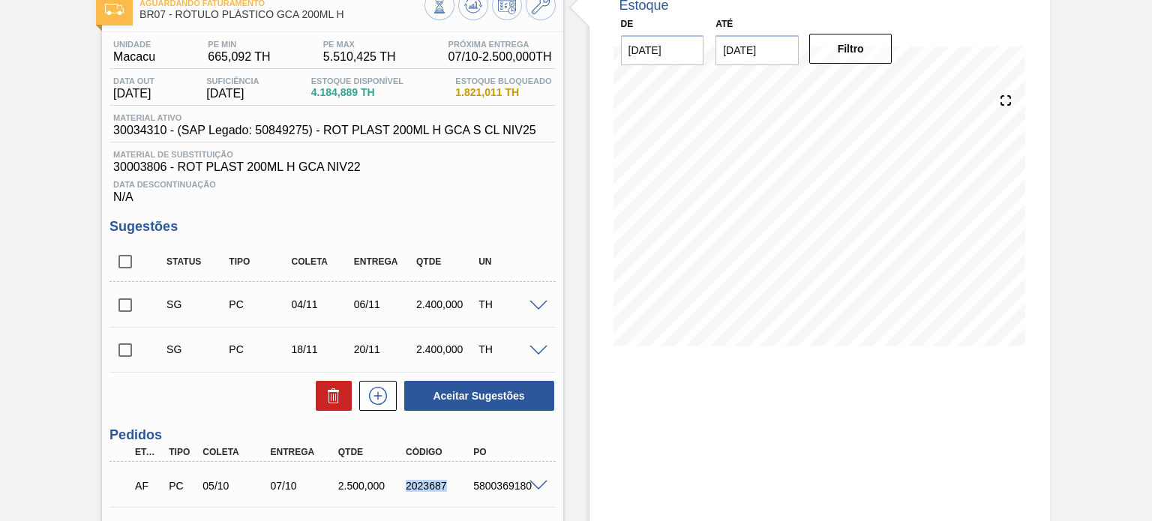
scroll to position [66, 0]
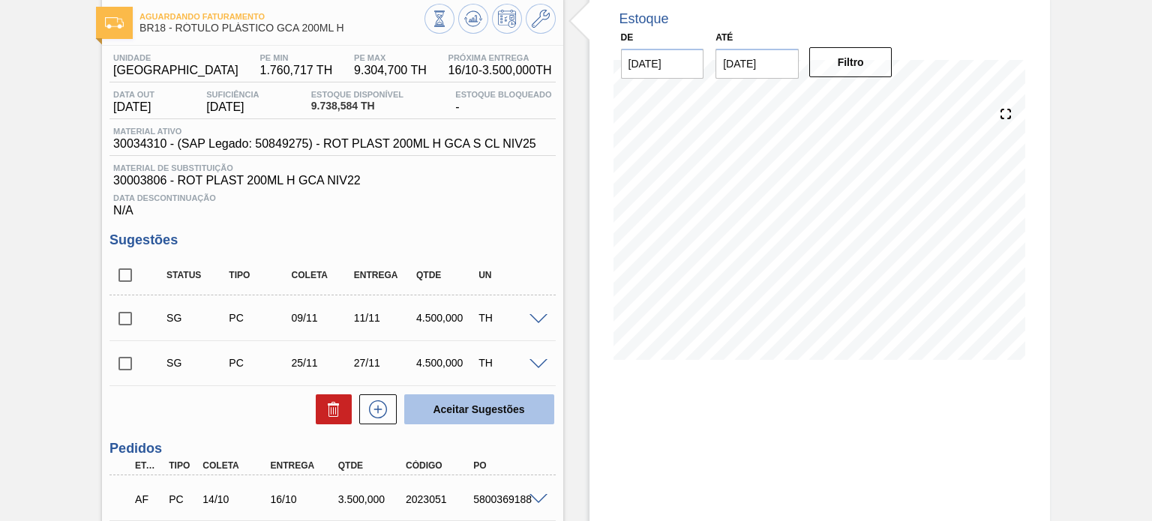
scroll to position [225, 0]
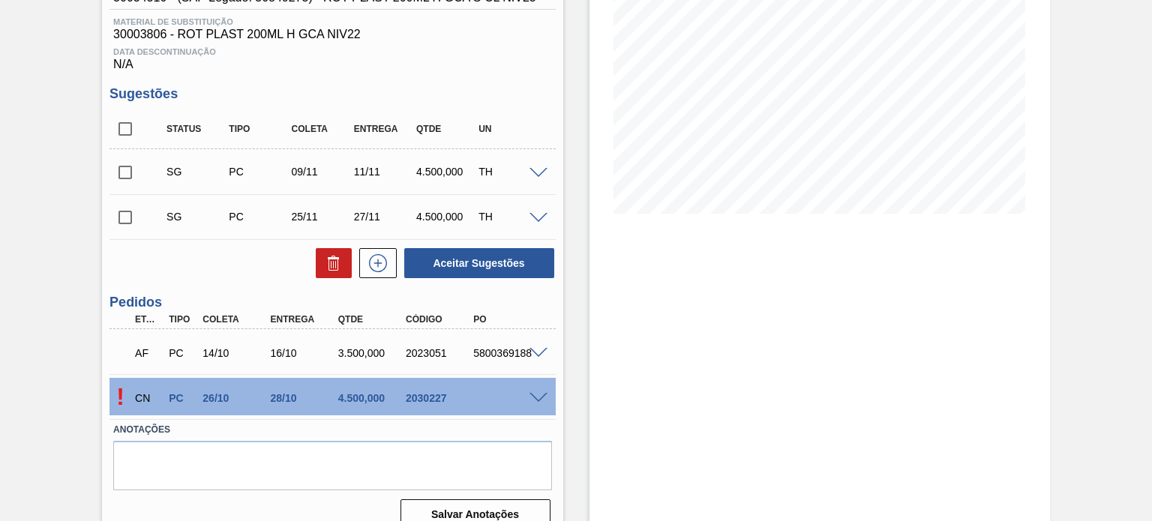
click at [548, 404] on div "! CN PC 26/10 28/10 4.500,000 2030227" at bounding box center [331, 396] width 445 height 37
click at [538, 404] on div "! CN PC 26/10 28/10 4.500,000 2030227" at bounding box center [331, 396] width 445 height 37
click at [532, 403] on div "! CN PC 26/10 28/10 4.500,000 2030227" at bounding box center [331, 396] width 445 height 37
click at [538, 397] on span at bounding box center [538, 398] width 18 height 11
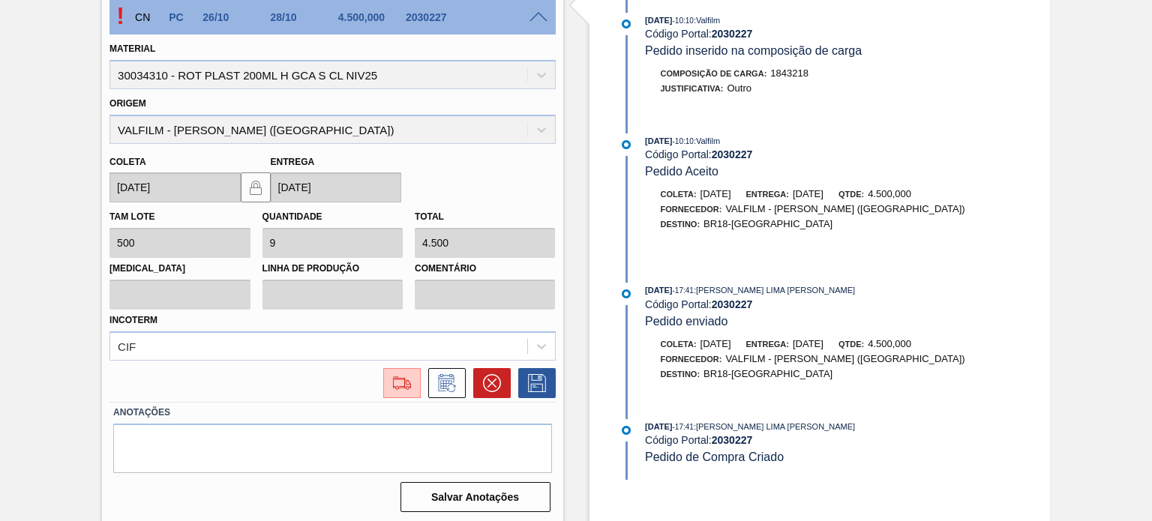
scroll to position [608, 0]
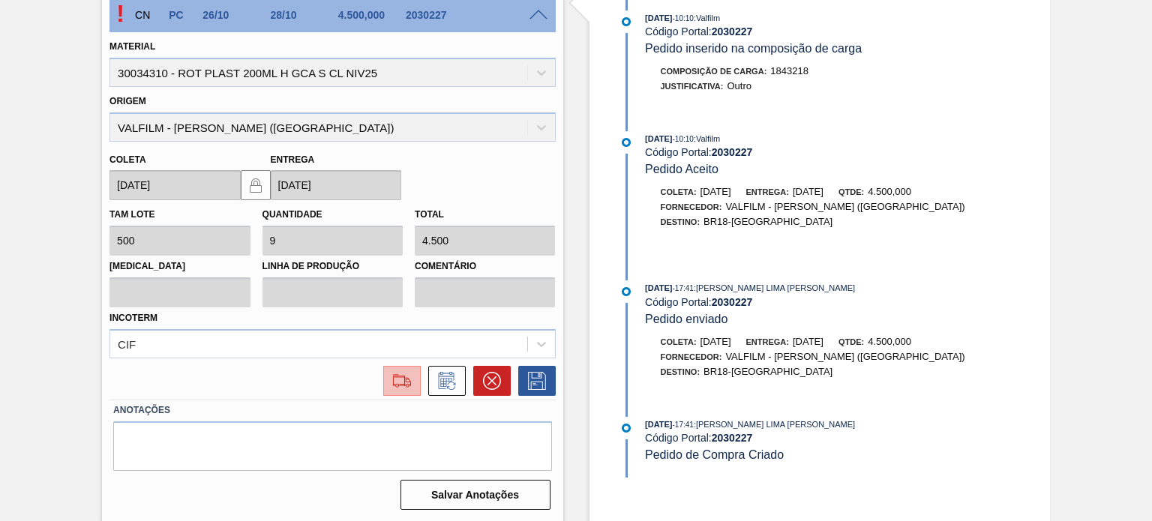
click at [403, 383] on img at bounding box center [402, 381] width 24 height 18
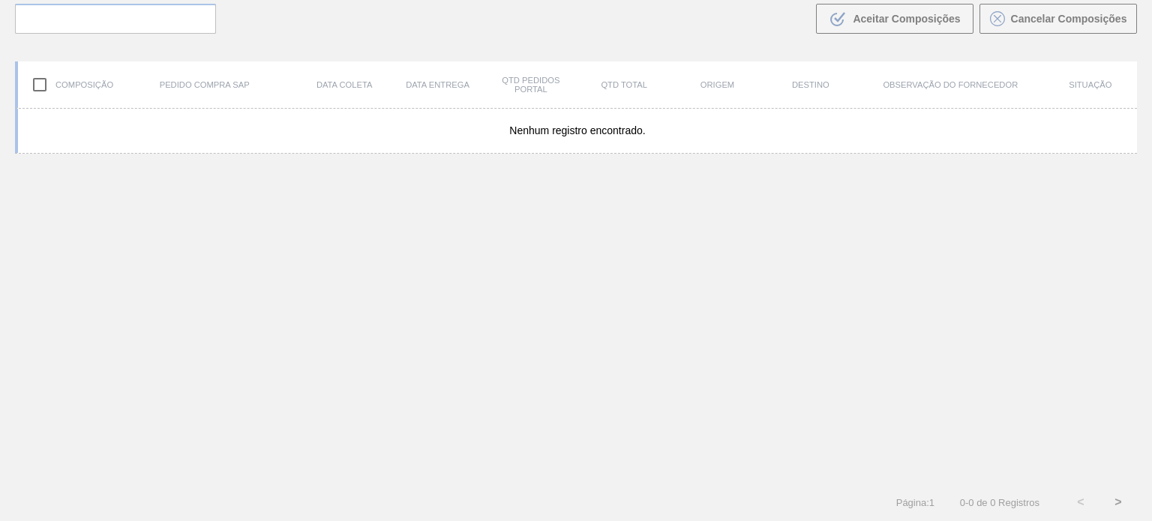
scroll to position [108, 0]
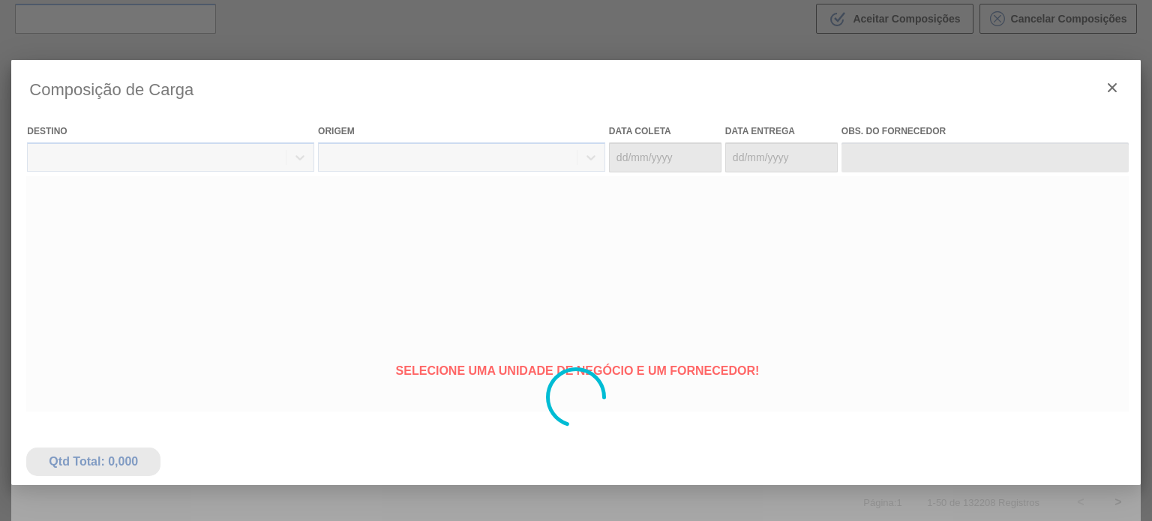
type coleta "26/10/2025"
type entrega "28/10/2025"
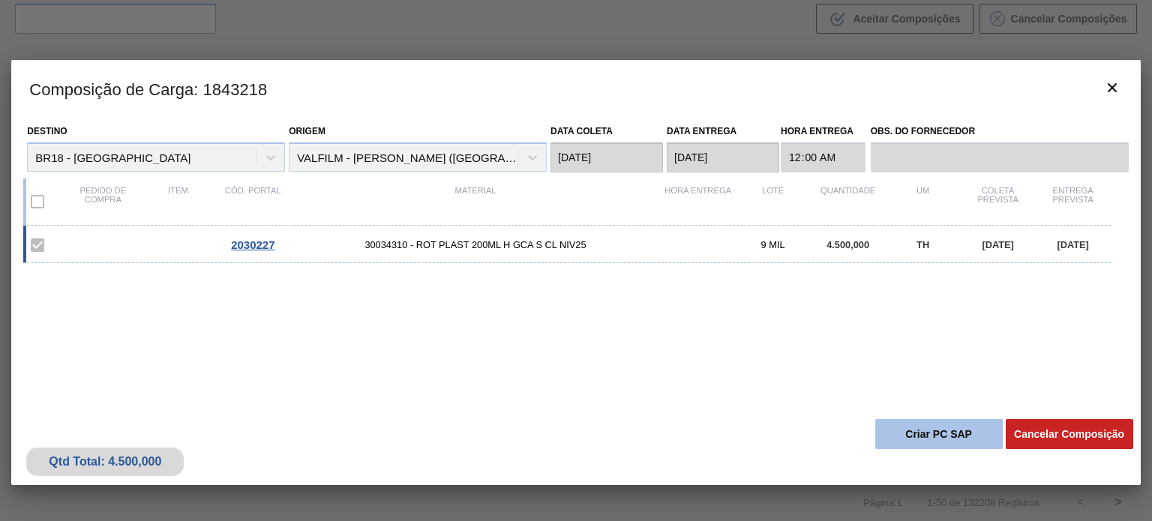
click at [904, 431] on button "Criar PC SAP" at bounding box center [938, 434] width 127 height 30
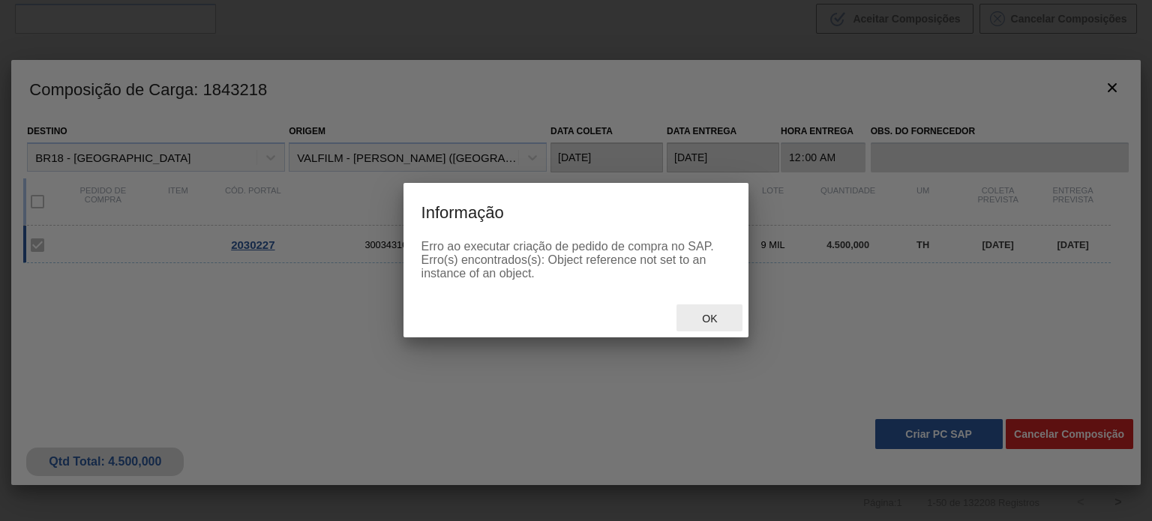
click at [732, 320] on div "Ok" at bounding box center [709, 318] width 66 height 28
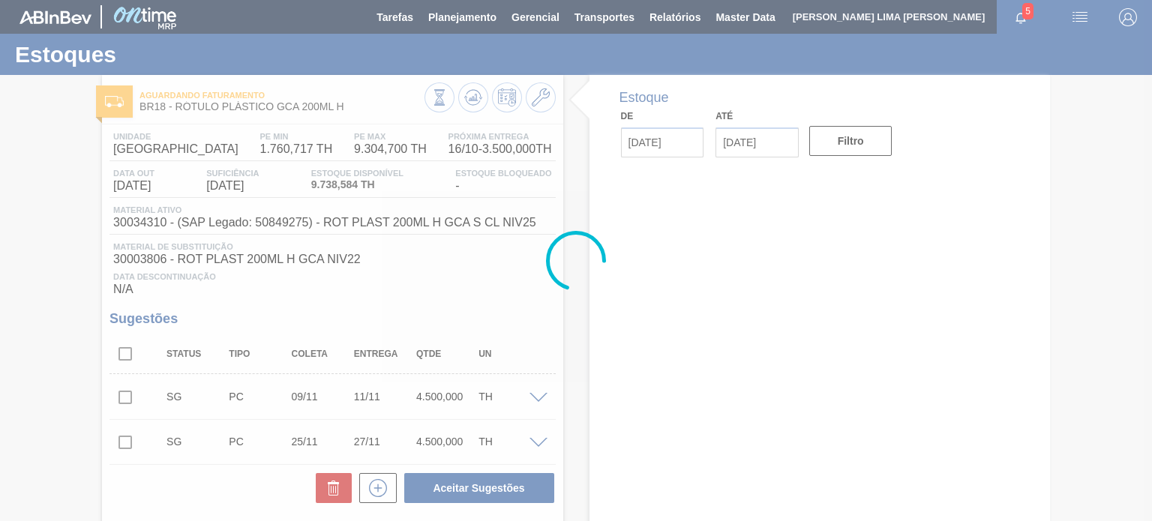
click at [468, 103] on div at bounding box center [576, 260] width 1152 height 521
click at [468, 103] on icon at bounding box center [473, 97] width 18 height 18
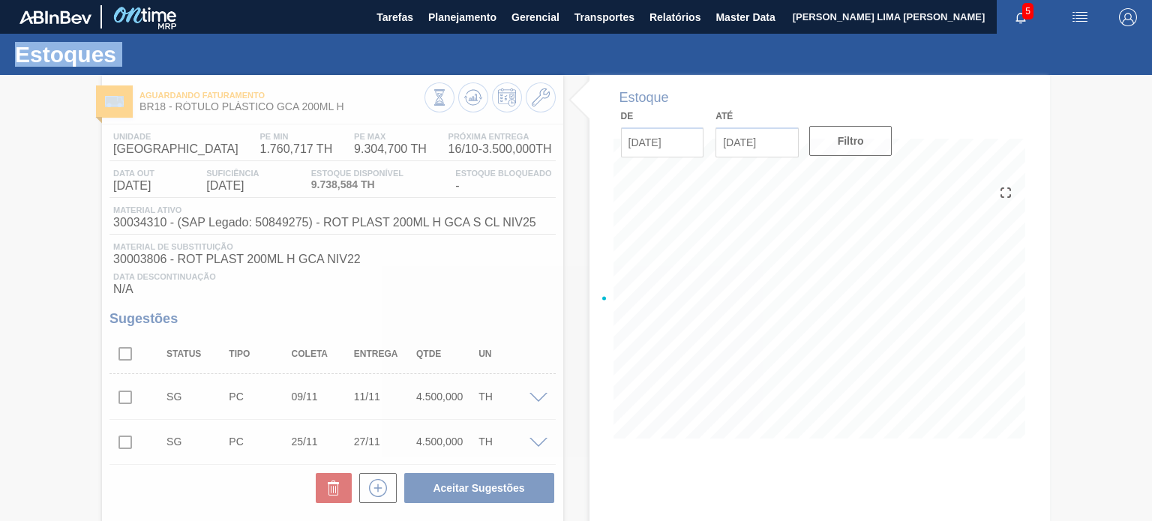
click at [468, 103] on div at bounding box center [576, 298] width 1152 height 446
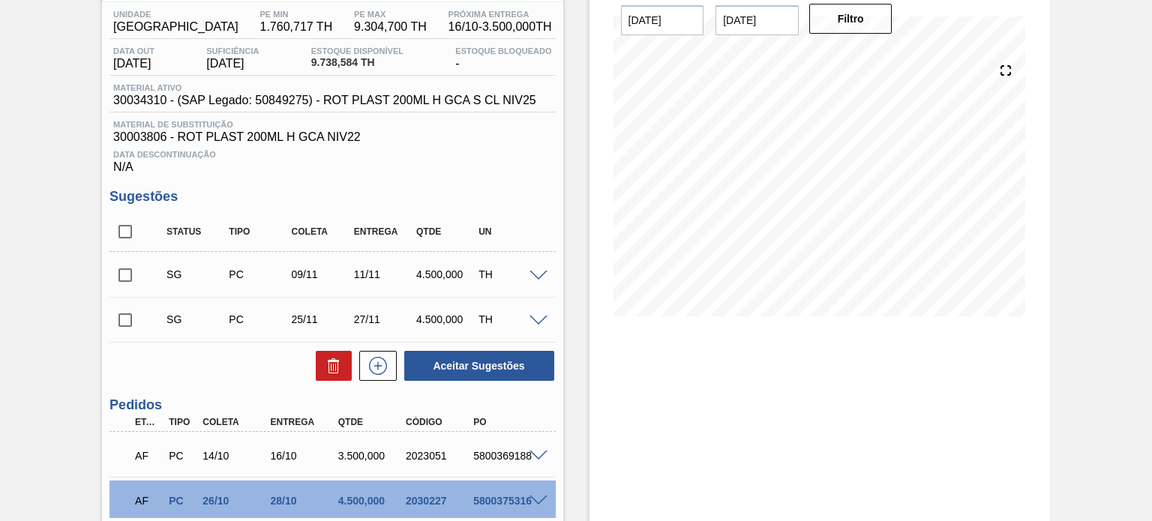
scroll to position [246, 0]
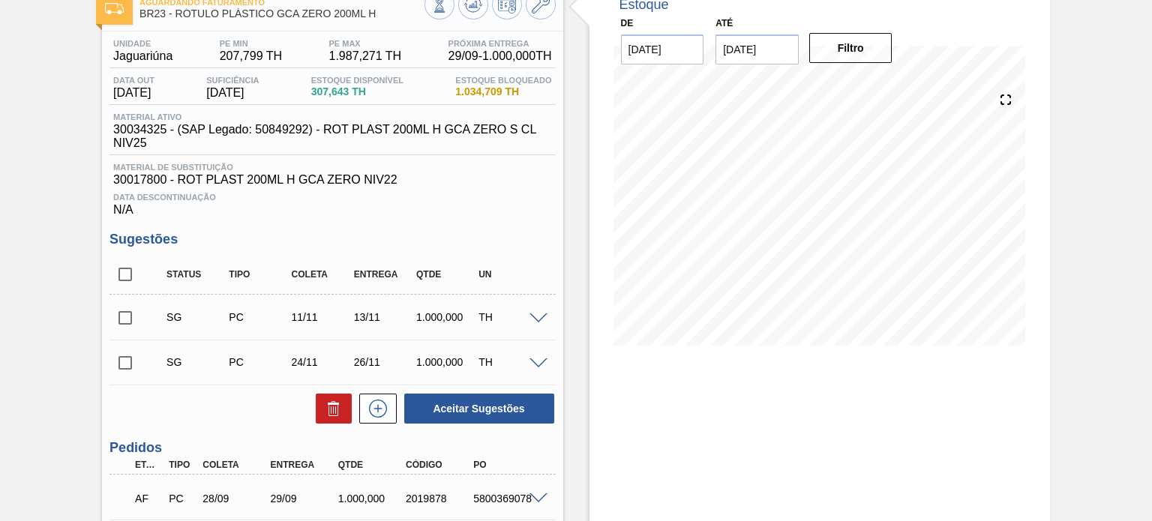
scroll to position [34, 0]
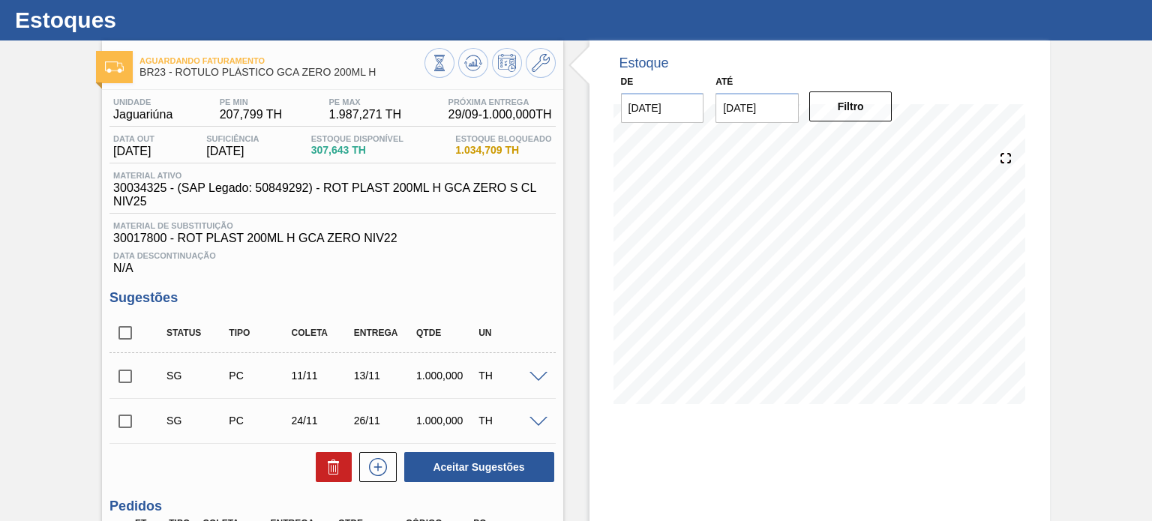
click at [600, 352] on div "Estoque De 22/09/2025 Até 31/01/2026 Filtro" at bounding box center [819, 233] width 460 height 386
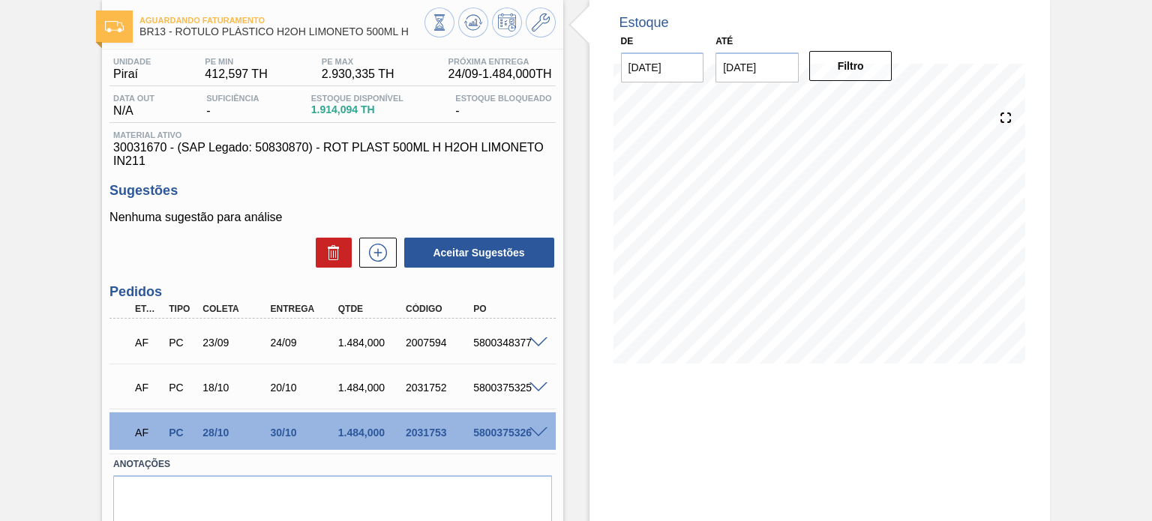
scroll to position [130, 0]
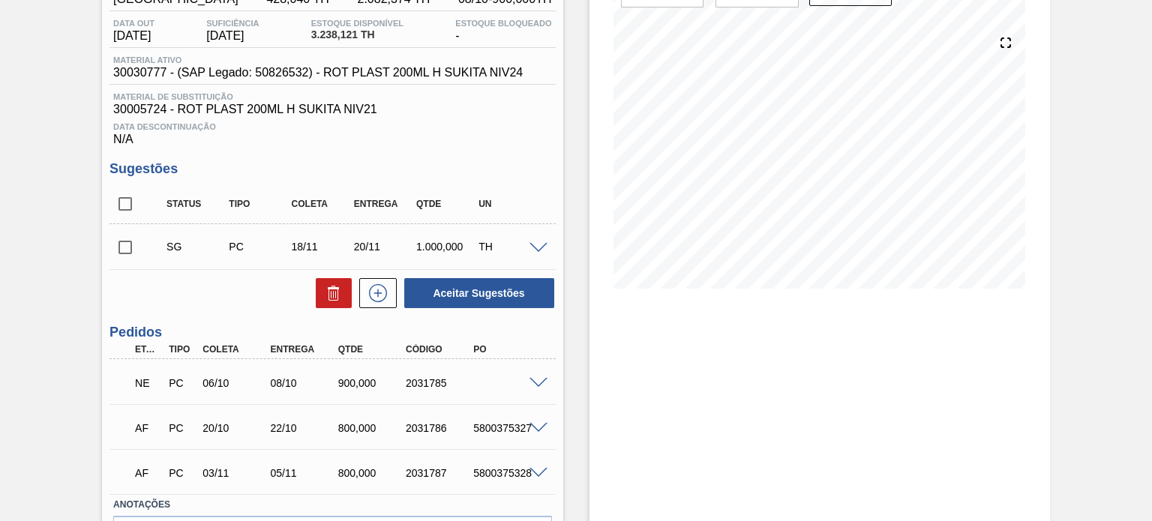
scroll to position [225, 0]
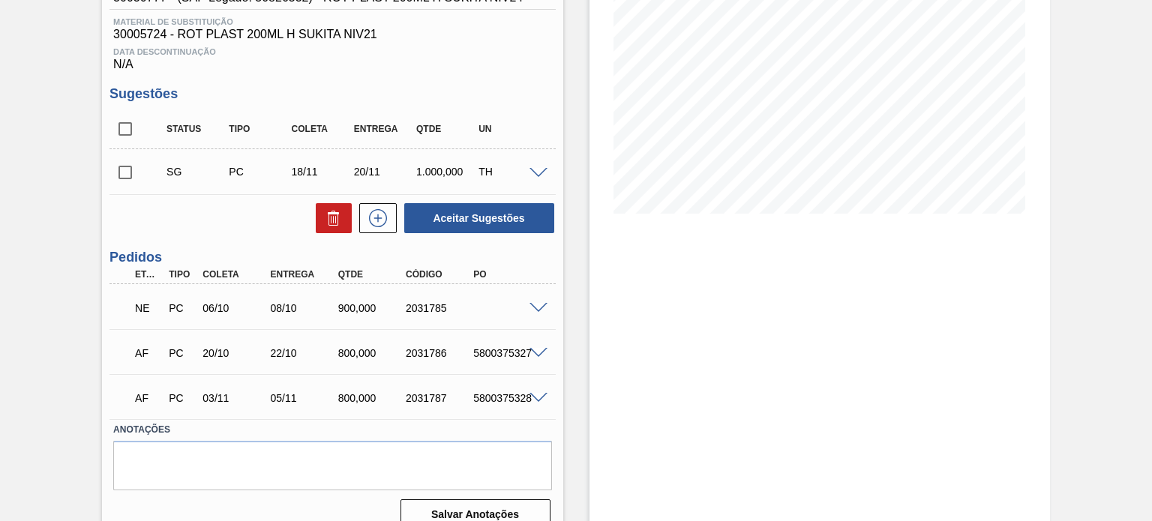
click at [545, 303] on span at bounding box center [538, 308] width 18 height 11
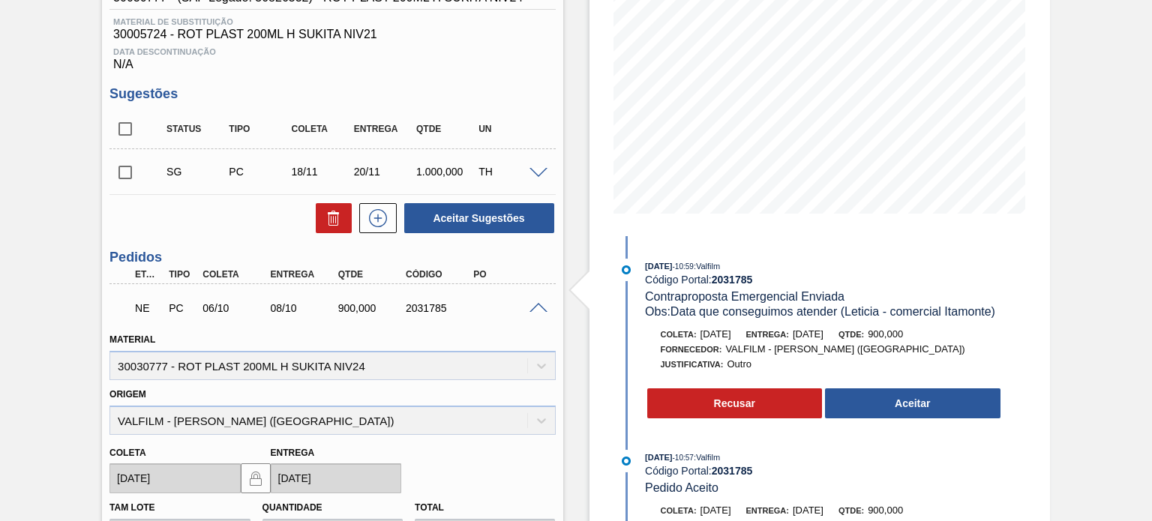
click at [535, 309] on span at bounding box center [538, 308] width 18 height 11
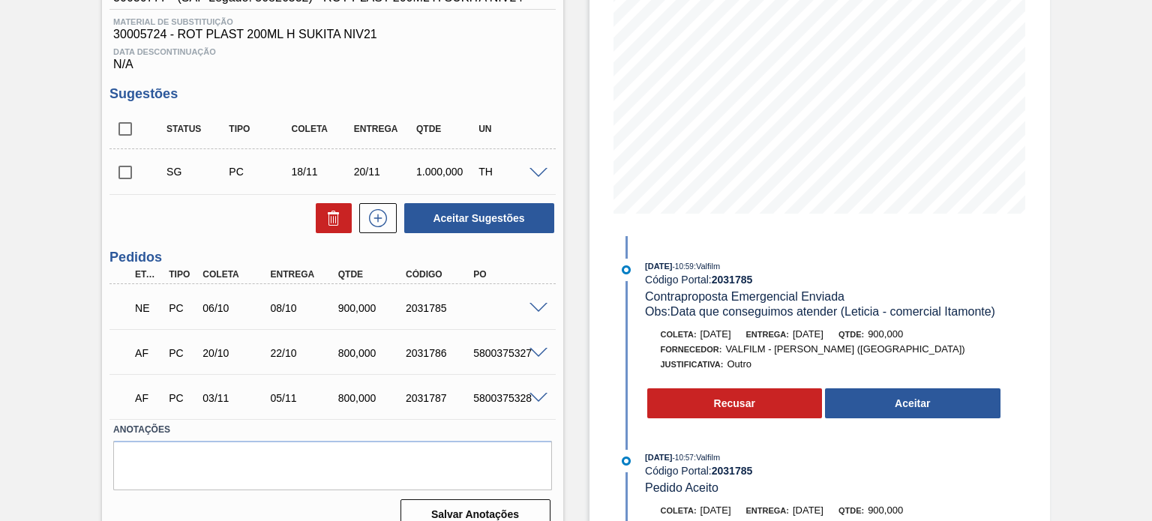
scroll to position [150, 0]
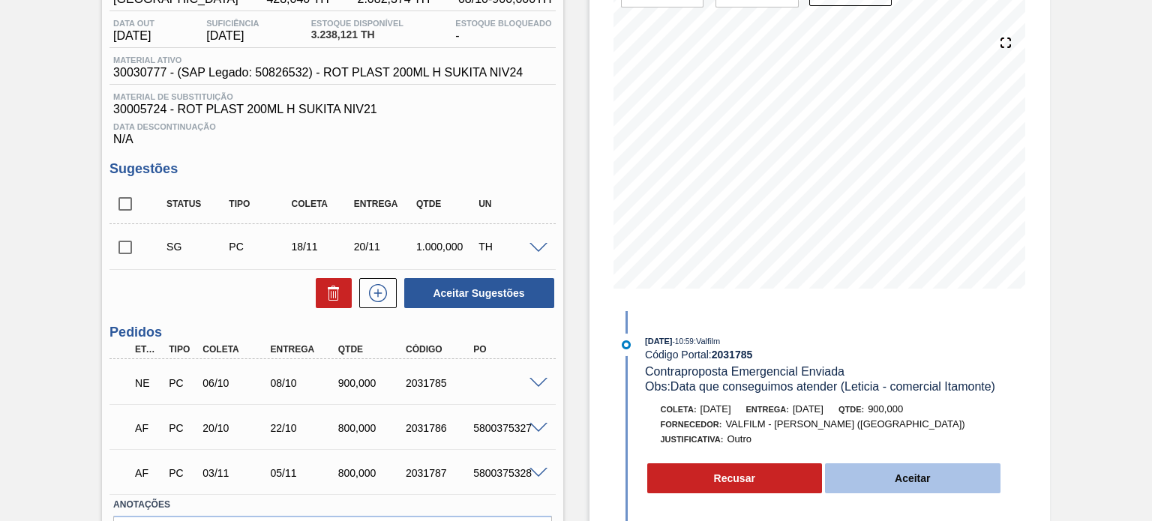
click at [888, 479] on button "Aceitar" at bounding box center [912, 478] width 175 height 30
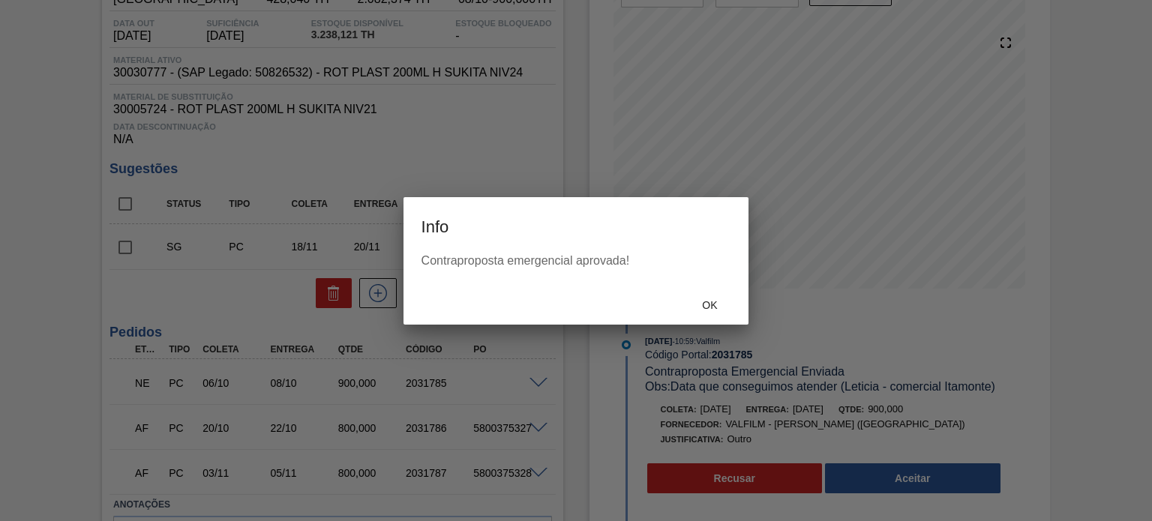
click at [699, 290] on div "Ok" at bounding box center [576, 305] width 346 height 39
click at [706, 307] on span "Ok" at bounding box center [709, 305] width 39 height 12
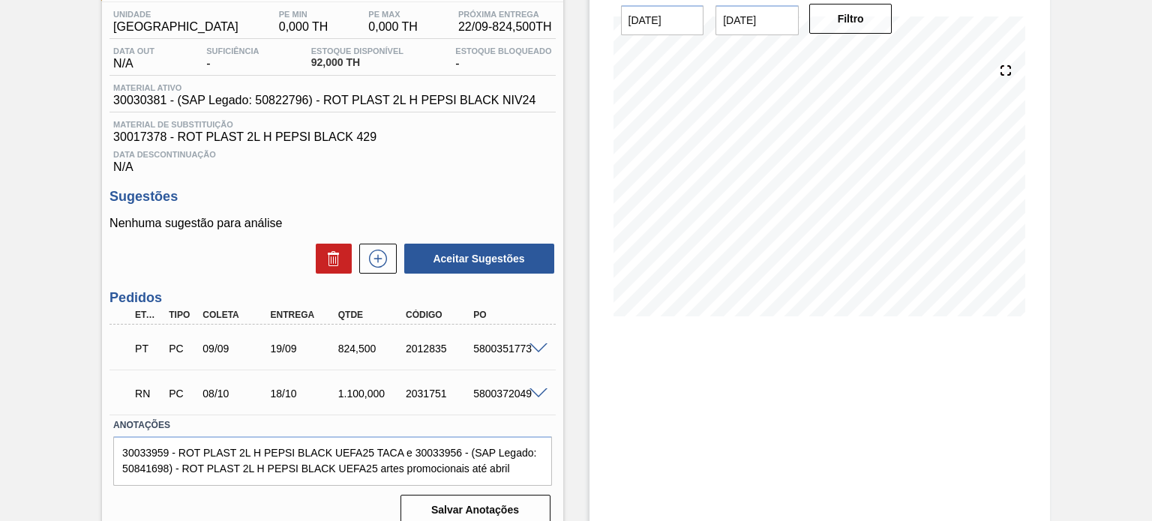
scroll to position [139, 0]
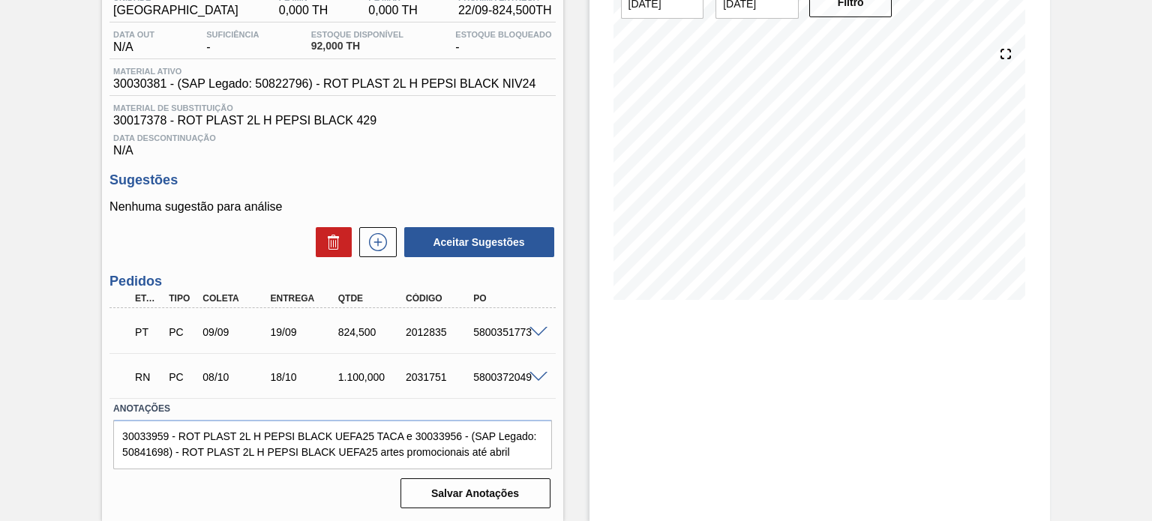
click at [532, 335] on span at bounding box center [538, 332] width 18 height 11
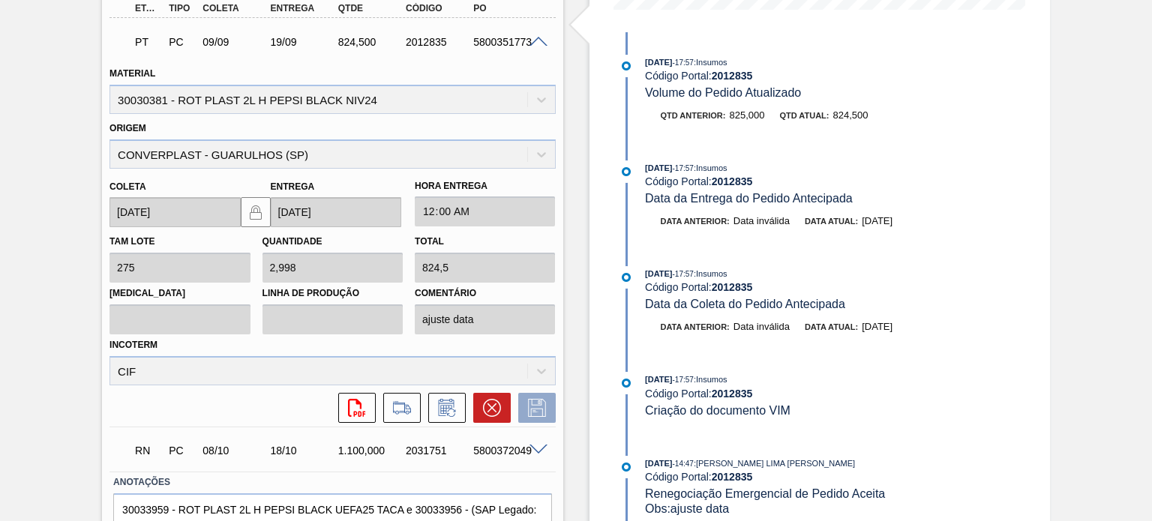
scroll to position [201, 0]
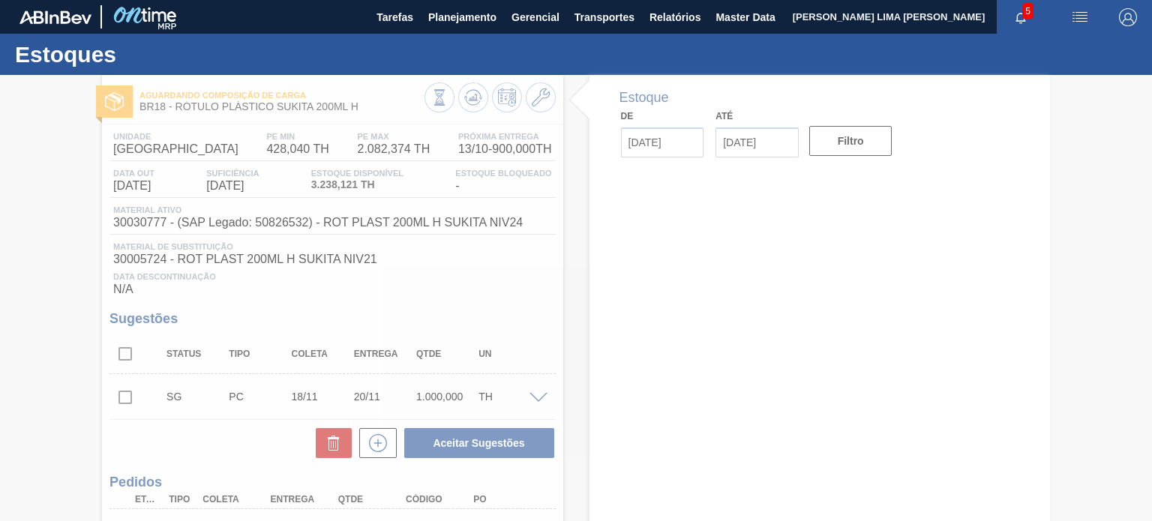
click at [478, 94] on div at bounding box center [576, 298] width 1152 height 446
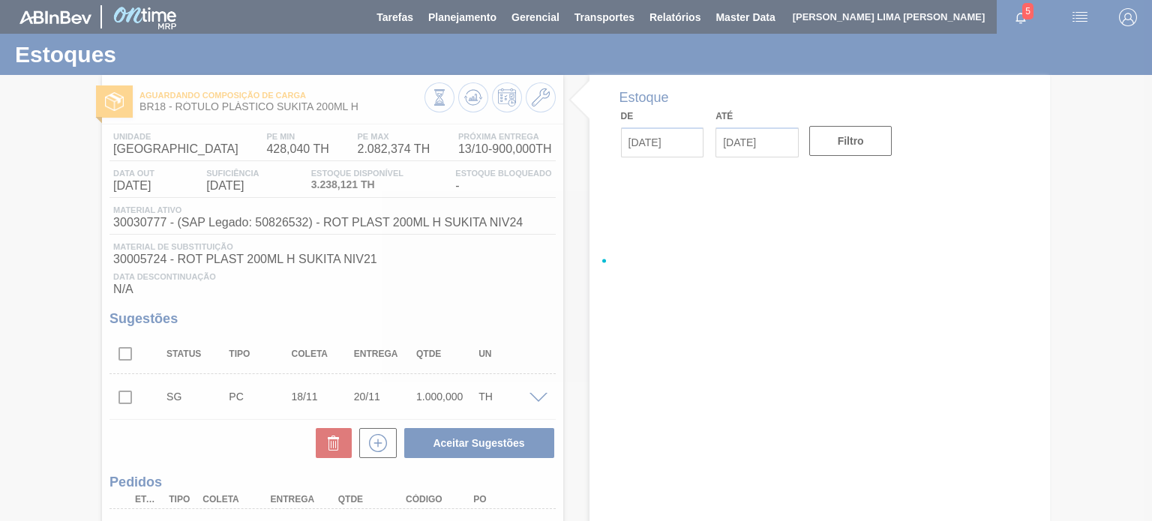
click at [478, 94] on div at bounding box center [576, 260] width 1152 height 521
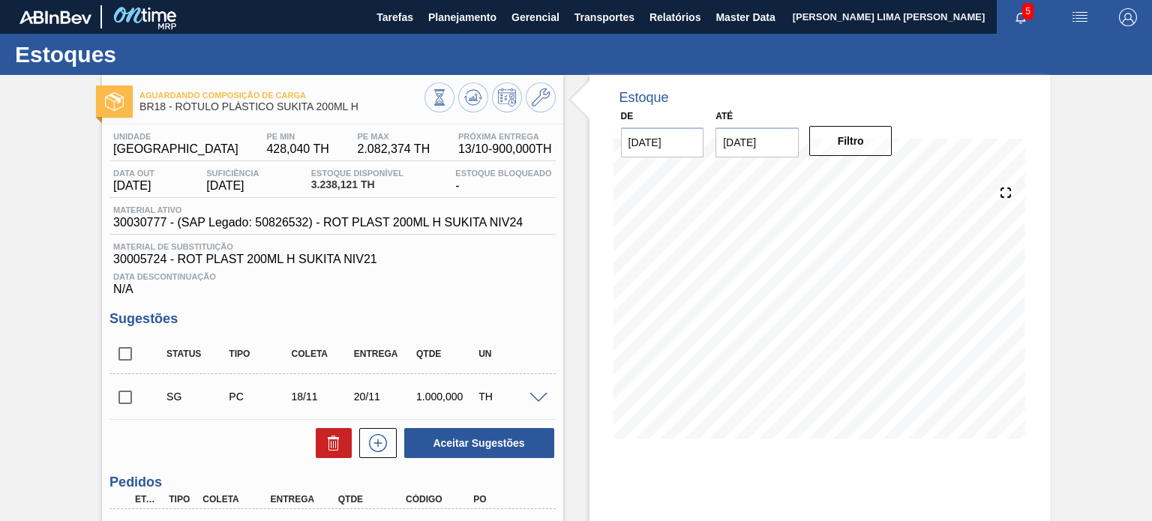
click at [478, 94] on icon at bounding box center [473, 97] width 18 height 18
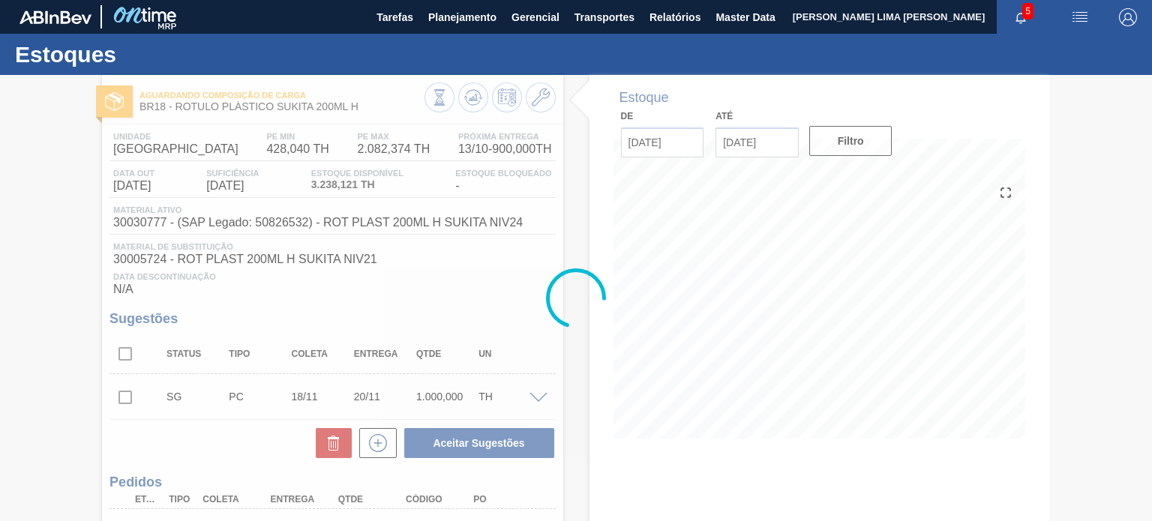
click at [478, 94] on div at bounding box center [576, 298] width 1152 height 446
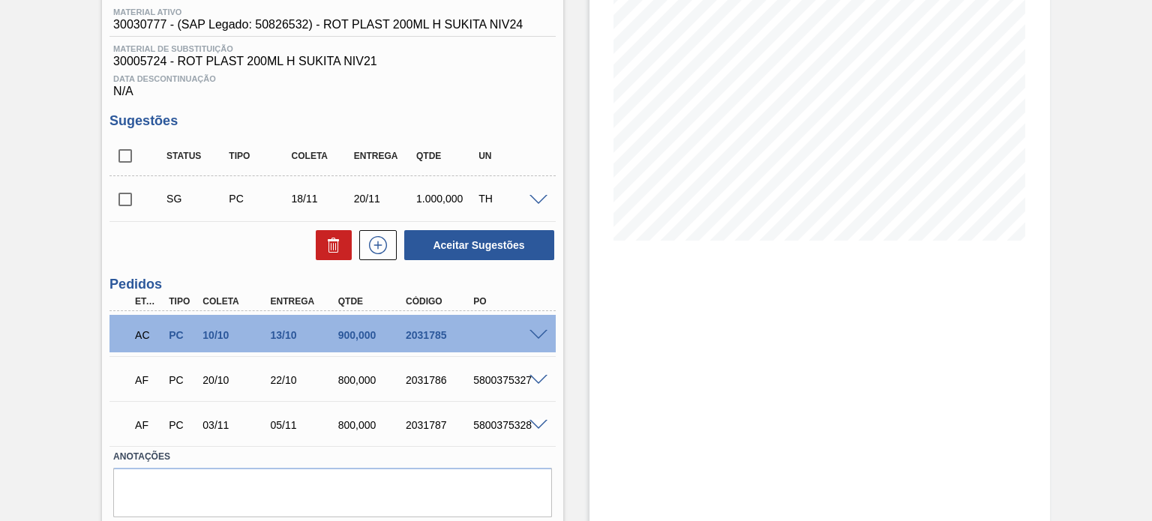
scroll to position [225, 0]
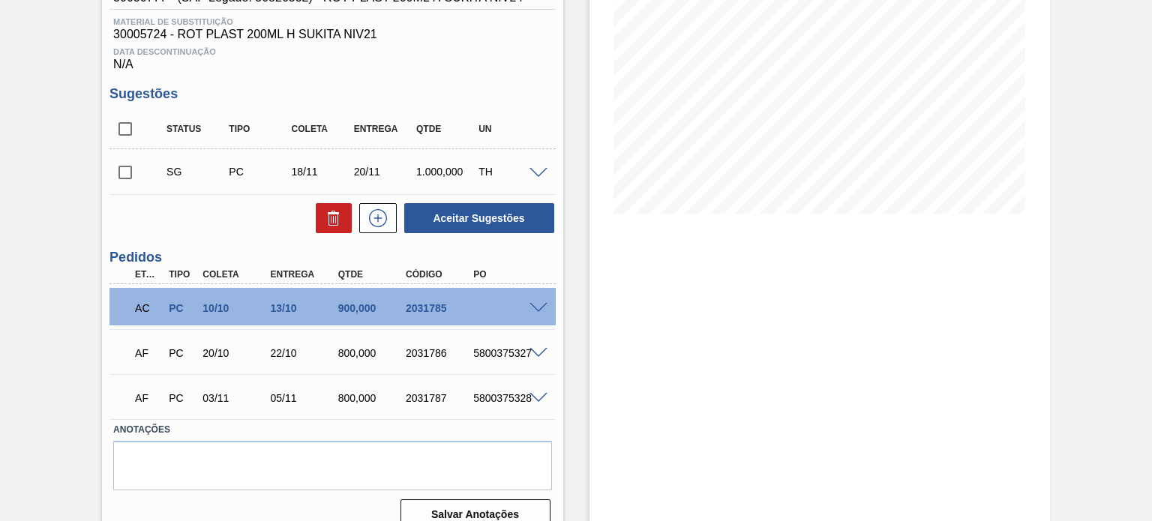
click at [528, 298] on div "AC PC 10/10 13/10 900,000 2031785" at bounding box center [328, 307] width 406 height 30
click at [533, 305] on span at bounding box center [538, 308] width 18 height 11
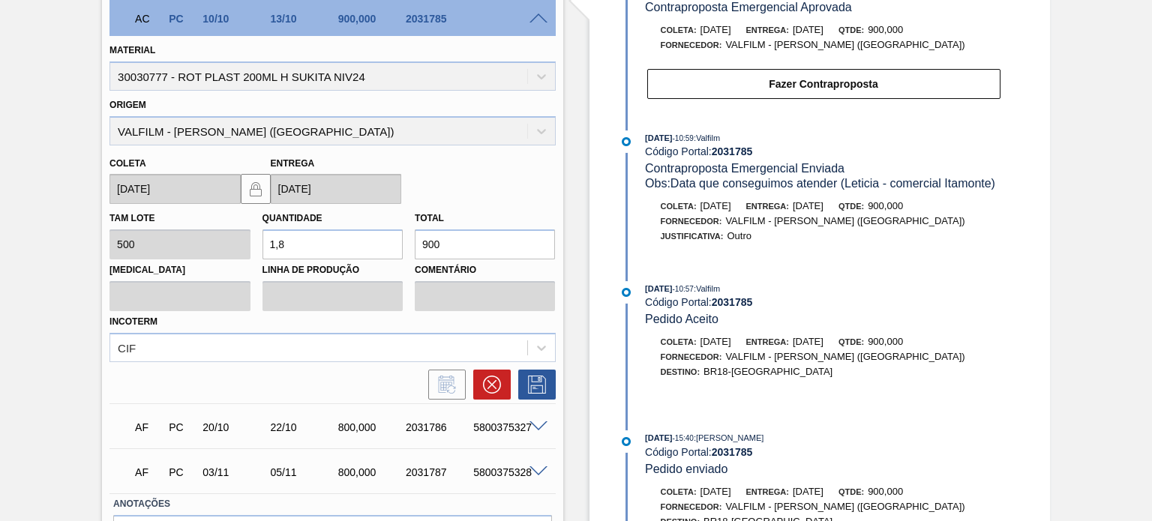
scroll to position [450, 0]
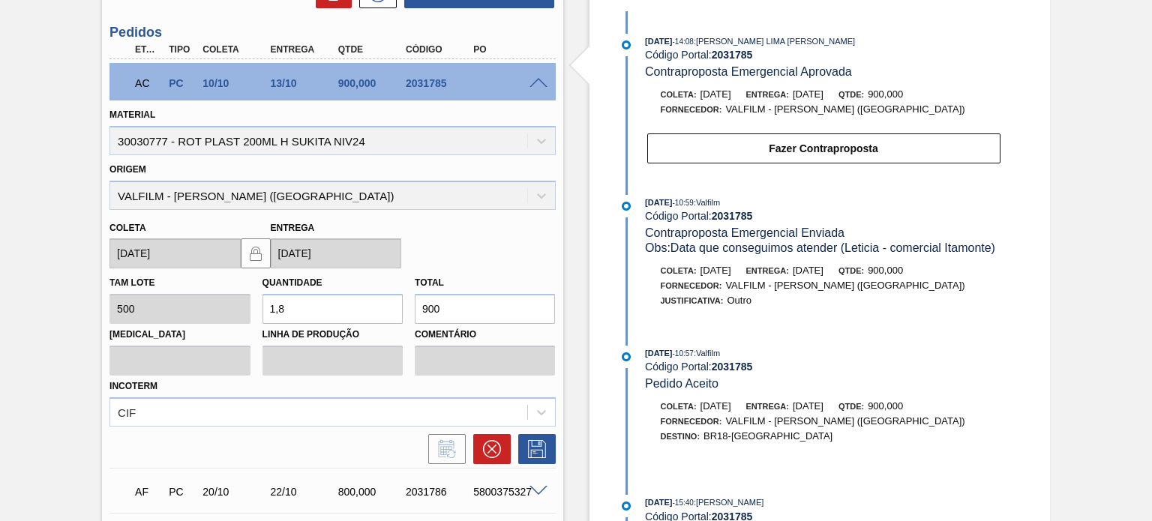
click at [533, 88] on div "AC PC 10/10 13/10 900,000 2031785" at bounding box center [331, 81] width 445 height 37
click at [534, 86] on span at bounding box center [538, 83] width 18 height 11
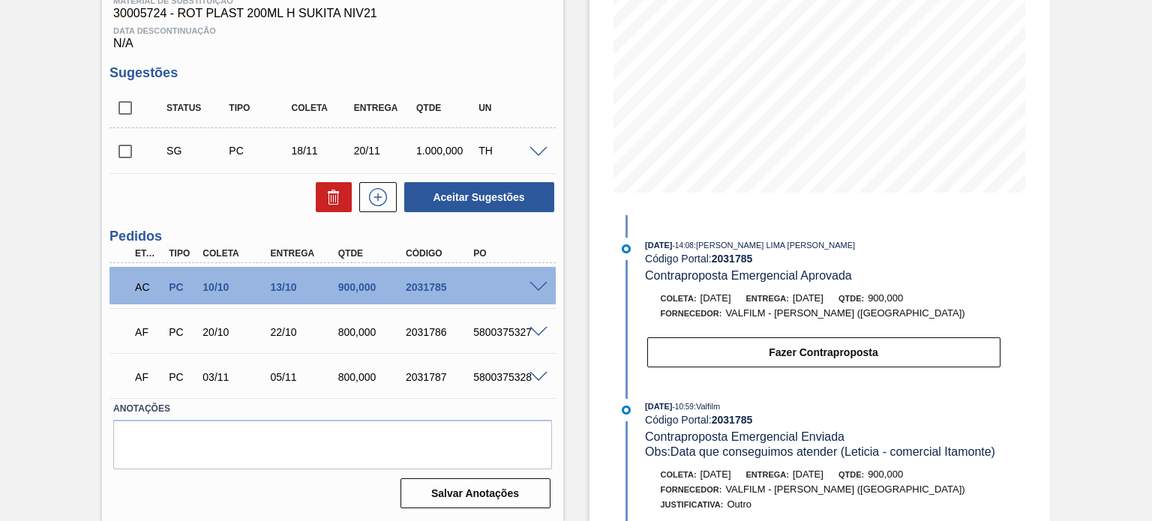
scroll to position [0, 0]
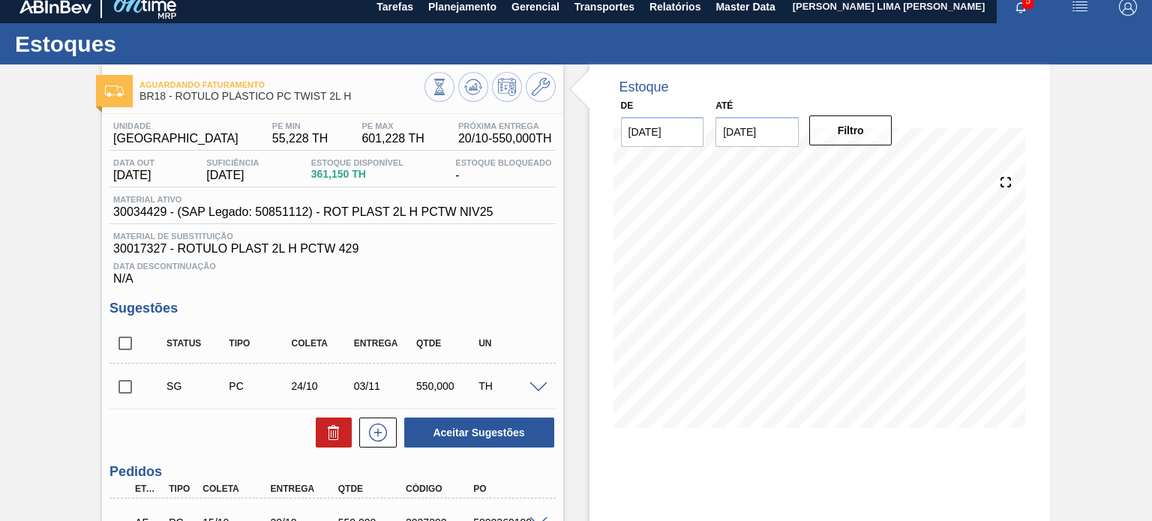
scroll to position [6, 0]
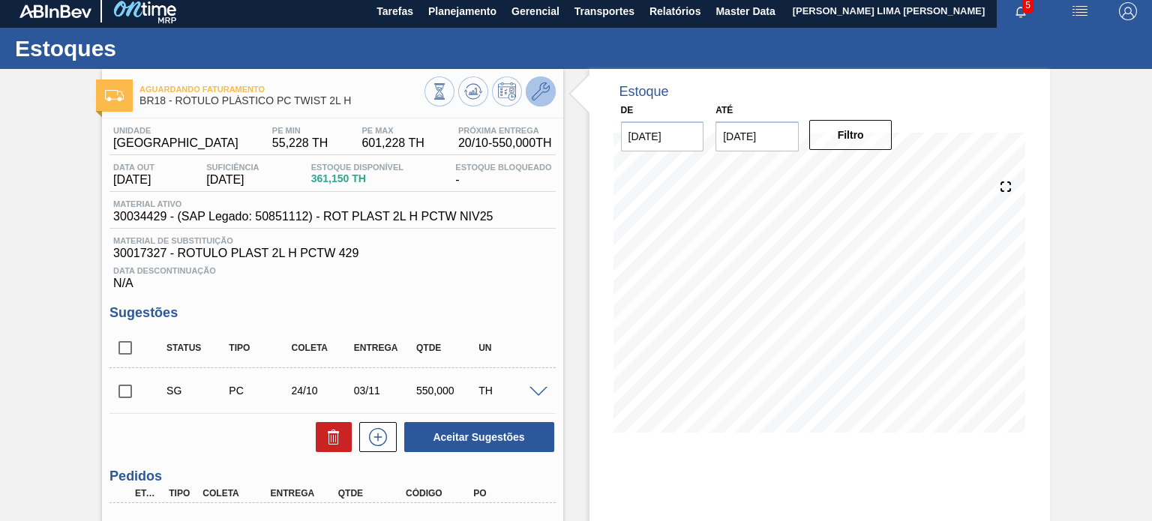
click at [532, 85] on icon at bounding box center [541, 91] width 18 height 18
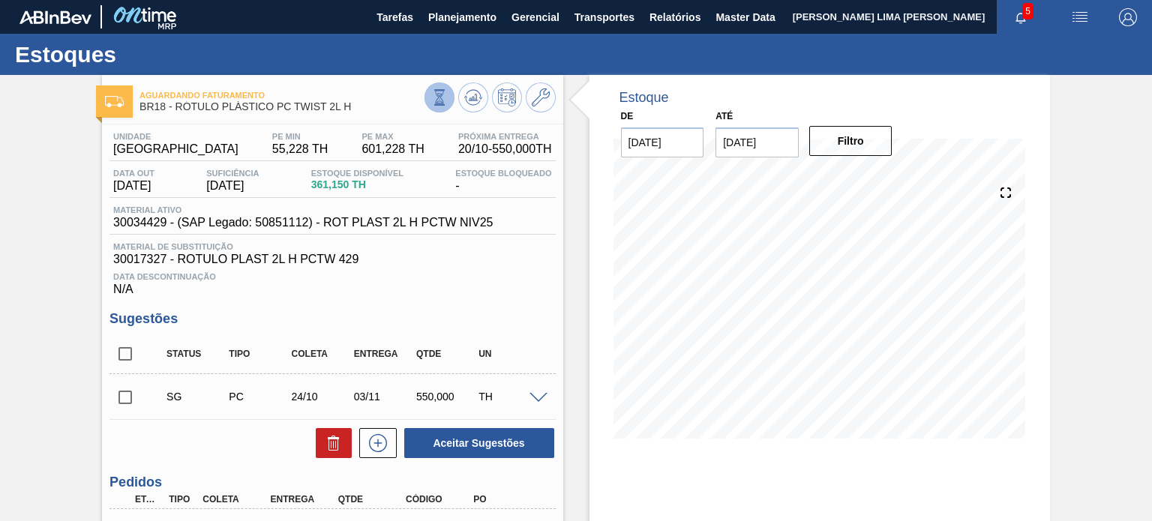
click at [432, 100] on icon at bounding box center [439, 97] width 16 height 16
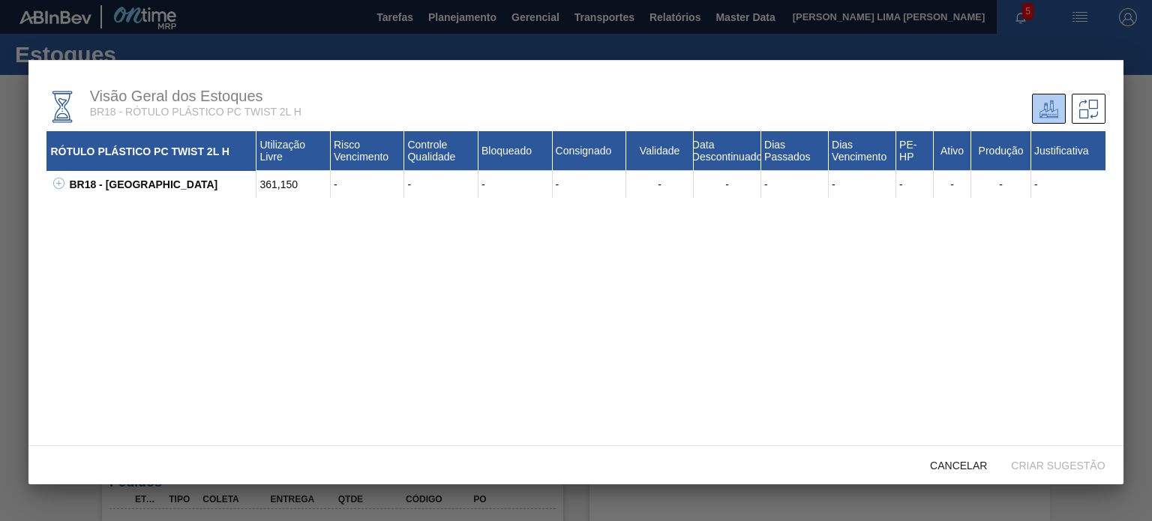
click at [63, 184] on icon at bounding box center [58, 183] width 11 height 11
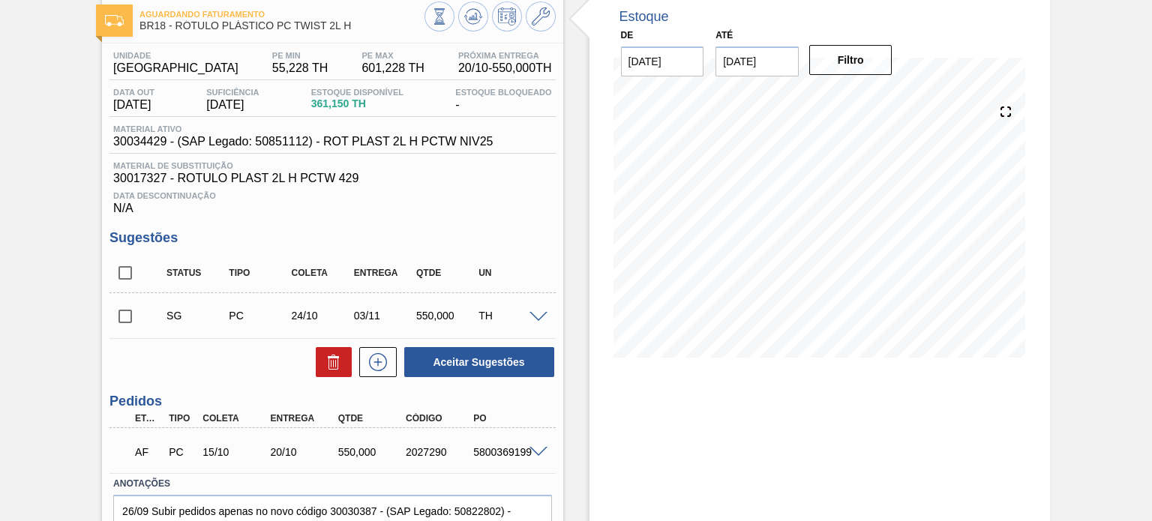
scroll to position [6, 0]
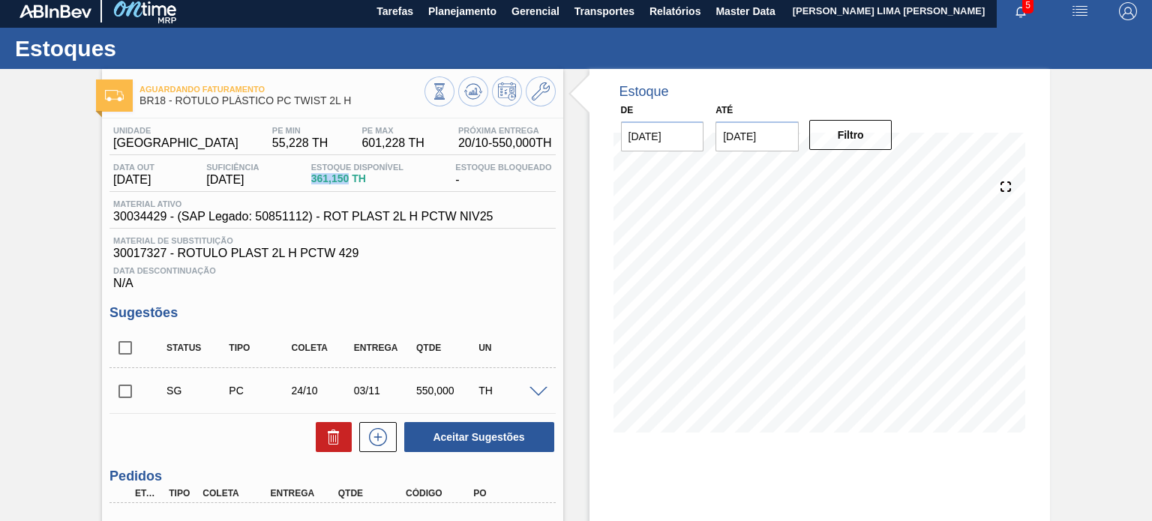
drag, startPoint x: 356, startPoint y: 179, endPoint x: 316, endPoint y: 179, distance: 39.7
click at [316, 179] on div "Estoque Disponível 361,150 TH" at bounding box center [357, 175] width 100 height 24
copy span "361,150"
click at [374, 218] on span "30034429 - (SAP Legado: 50851112) - ROT PLAST 2L H PCTW NIV25" at bounding box center [302, 216] width 379 height 13
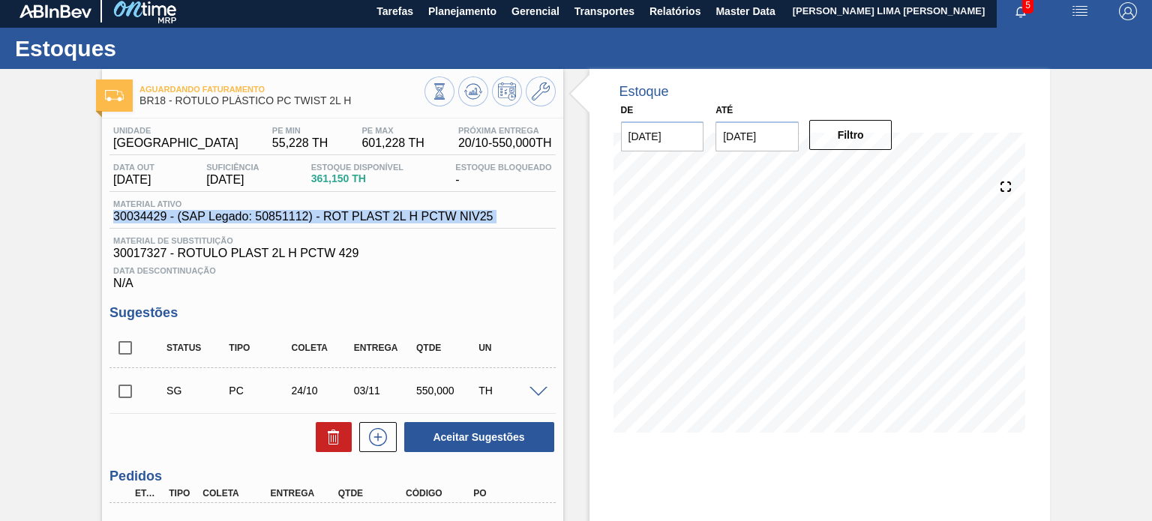
click at [374, 218] on span "30034429 - (SAP Legado: 50851112) - ROT PLAST 2L H PCTW NIV25" at bounding box center [302, 216] width 379 height 13
copy span "30034429 - (SAP Legado: 50851112) - ROT PLAST 2L H PCTW NIV25"
click at [439, 218] on span "30034429 - (SAP Legado: 50851112) - ROT PLAST 2L H PCTW NIV25" at bounding box center [302, 216] width 379 height 13
click at [436, 85] on icon at bounding box center [439, 91] width 16 height 16
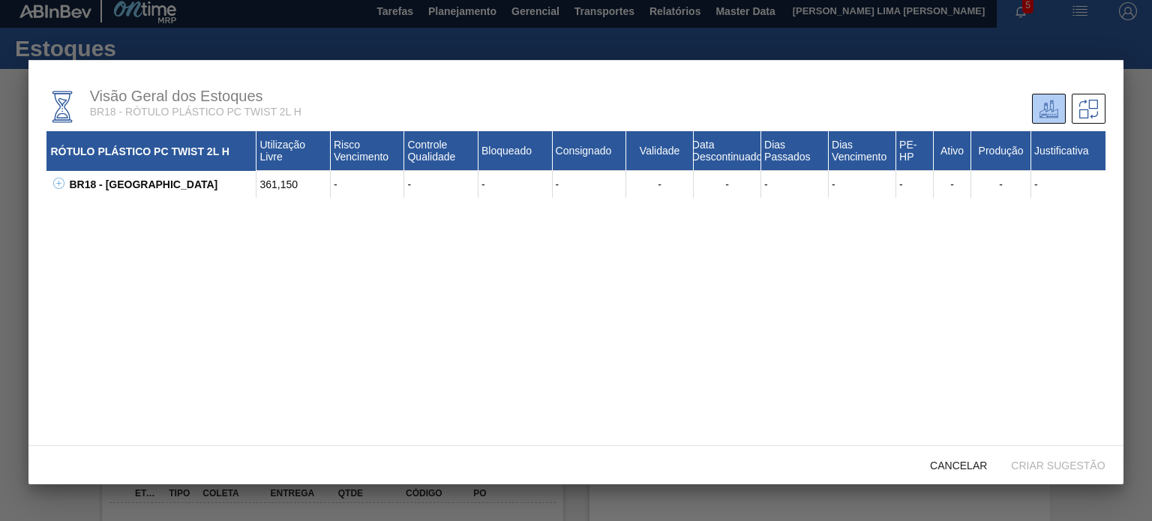
click at [57, 178] on icon at bounding box center [58, 183] width 11 height 11
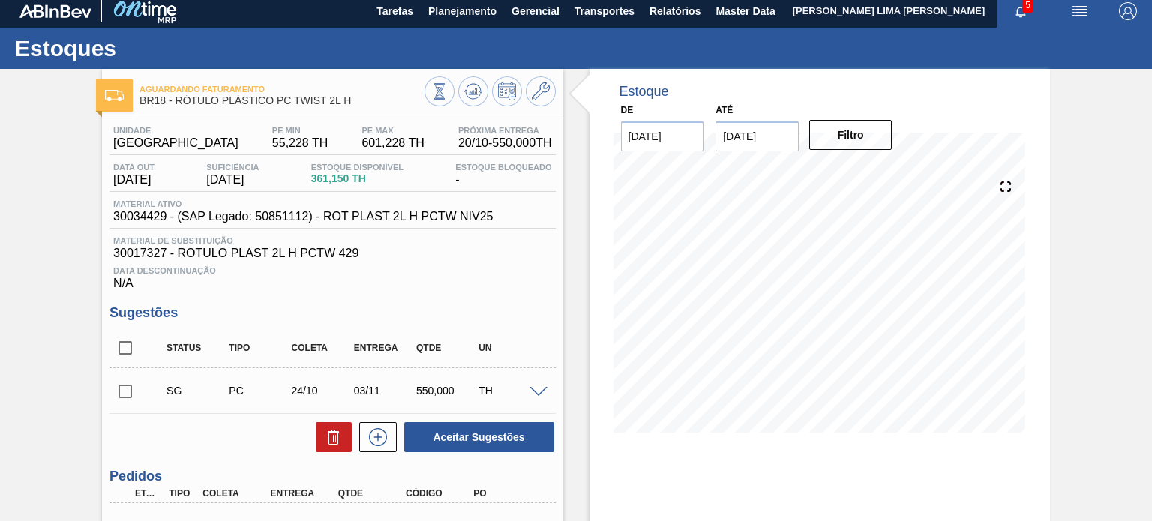
click at [166, 203] on span "Material ativo" at bounding box center [302, 203] width 379 height 9
click at [147, 217] on span "30034429 - (SAP Legado: 50851112) - ROT PLAST 2L H PCTW NIV25" at bounding box center [302, 216] width 379 height 13
copy span "30034429"
click at [442, 97] on icon at bounding box center [439, 91] width 8 height 14
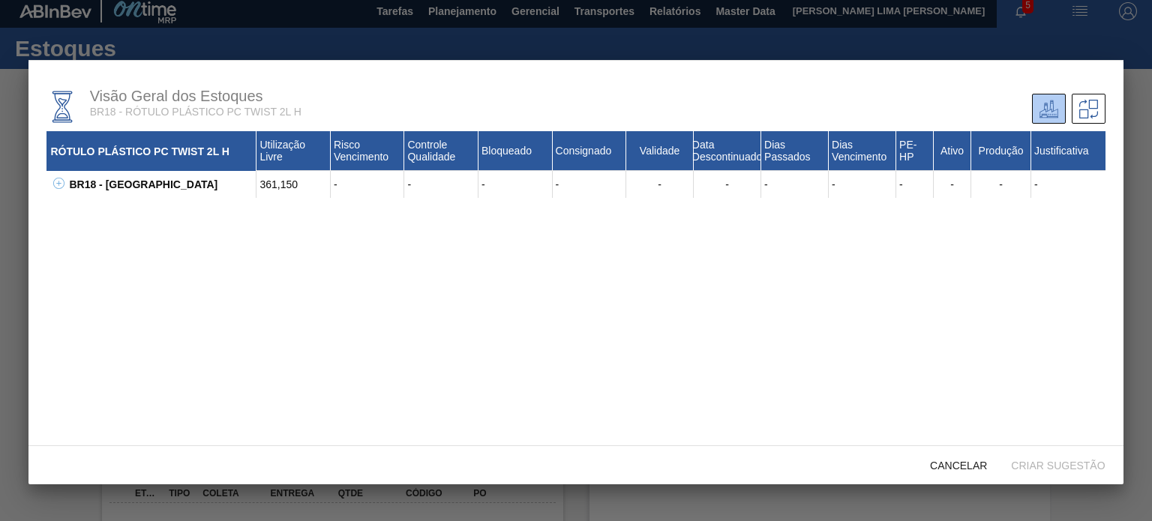
click at [63, 187] on icon at bounding box center [58, 183] width 11 height 11
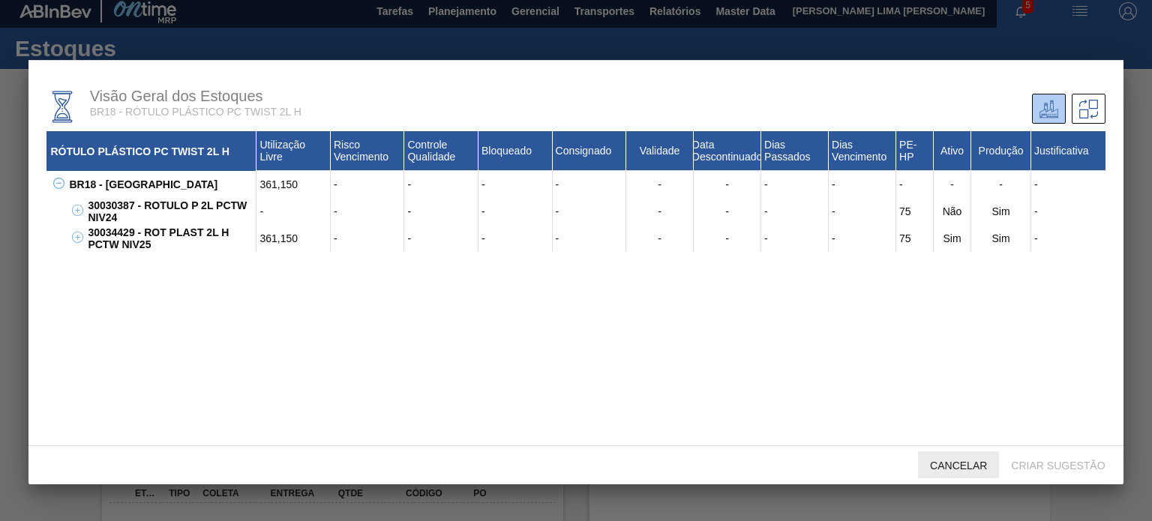
click at [940, 457] on div "Cancelar" at bounding box center [958, 465] width 81 height 28
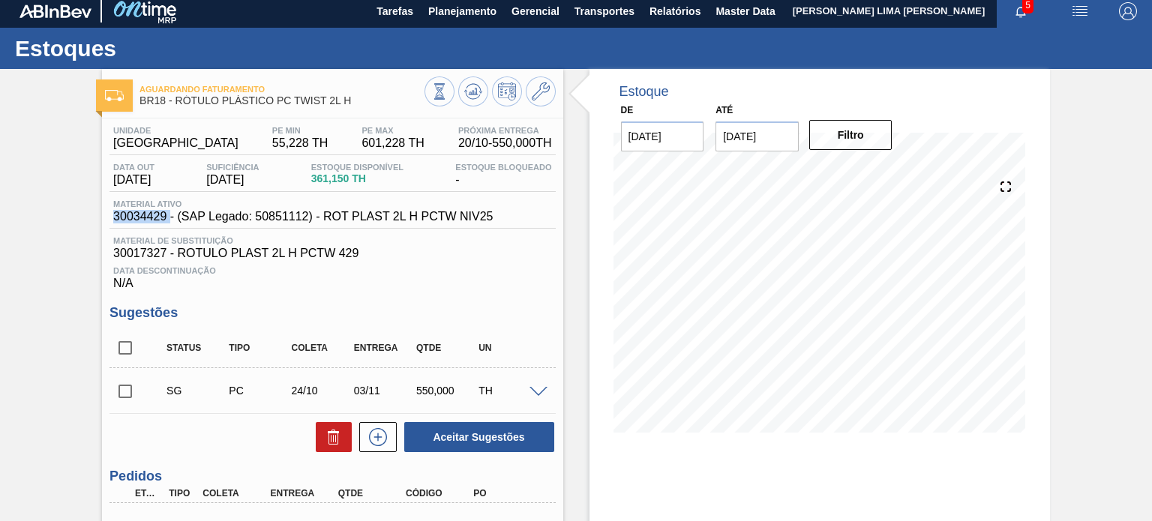
click at [549, 263] on div "Data Descontinuação N/A" at bounding box center [331, 275] width 445 height 30
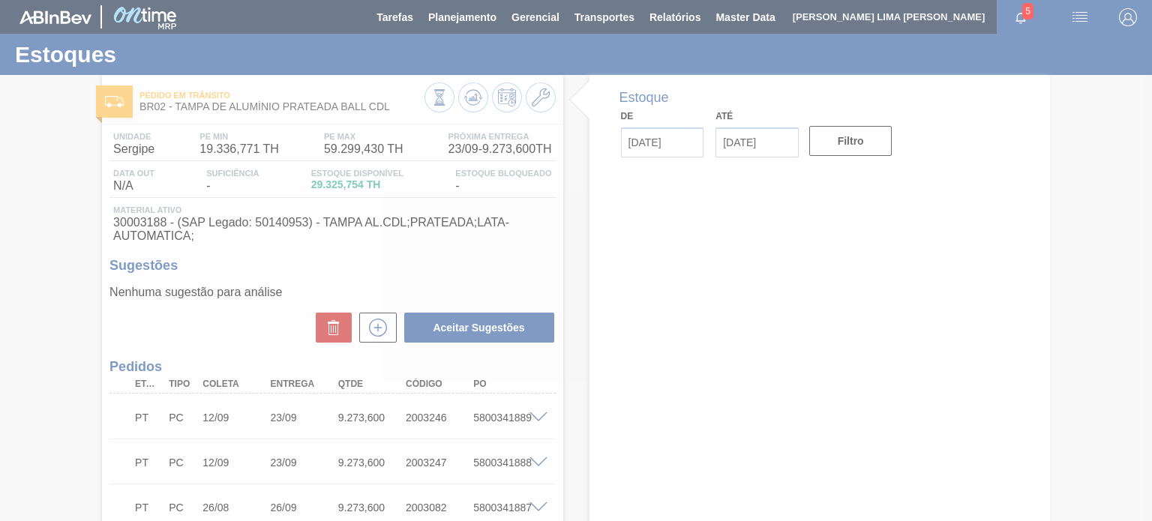
click at [334, 152] on span "59.299,430 TH" at bounding box center [363, 148] width 79 height 13
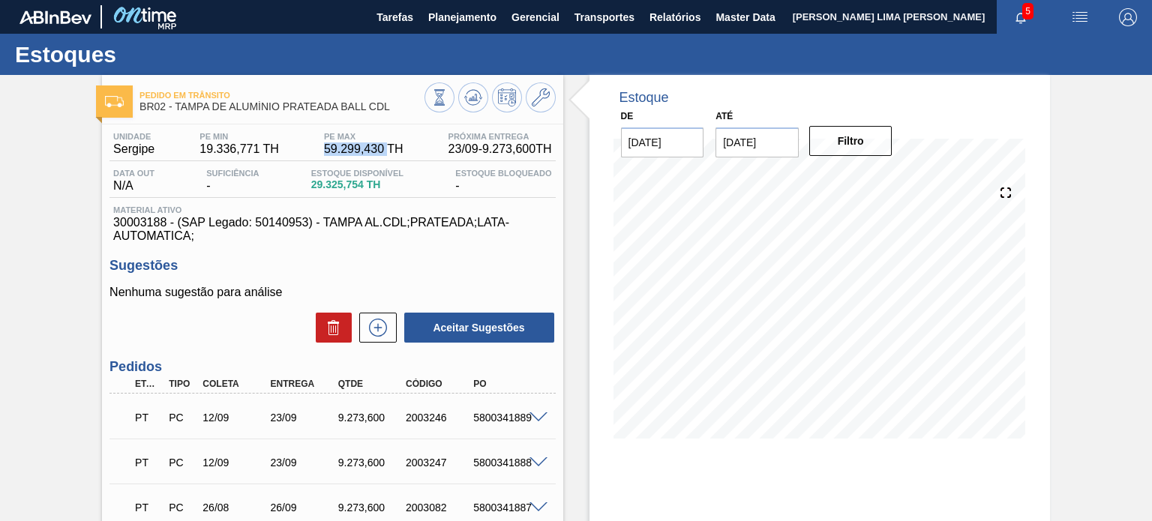
click at [334, 152] on span "59.299,430 TH" at bounding box center [363, 148] width 79 height 13
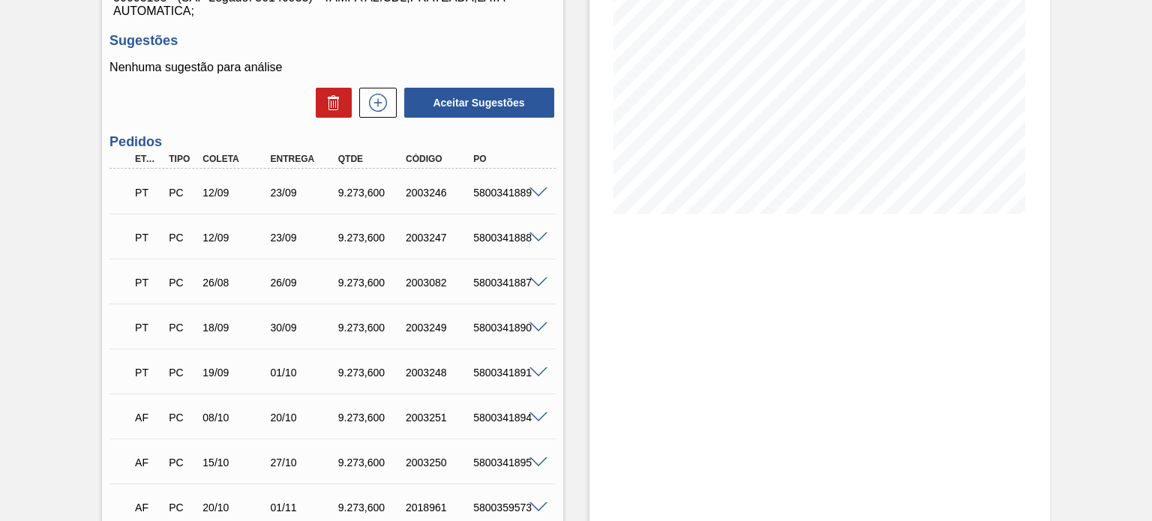
click at [287, 196] on div "23/09" at bounding box center [304, 193] width 74 height 12
click at [289, 242] on div "23/09" at bounding box center [304, 238] width 74 height 12
click at [291, 273] on div "PT PC 26/08 26/09 9.273,600 2003082 5800341887" at bounding box center [328, 281] width 406 height 30
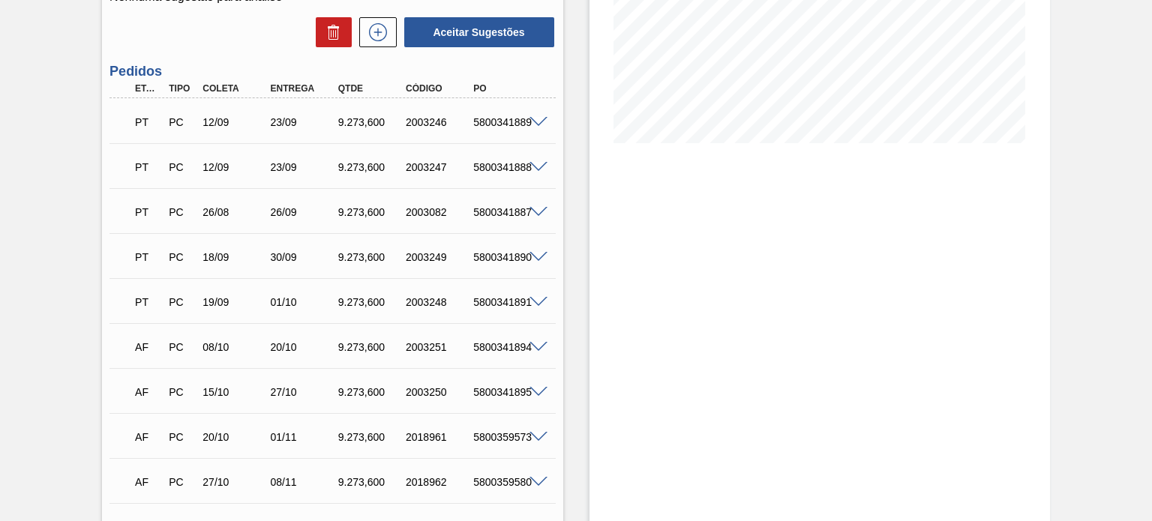
scroll to position [0, 0]
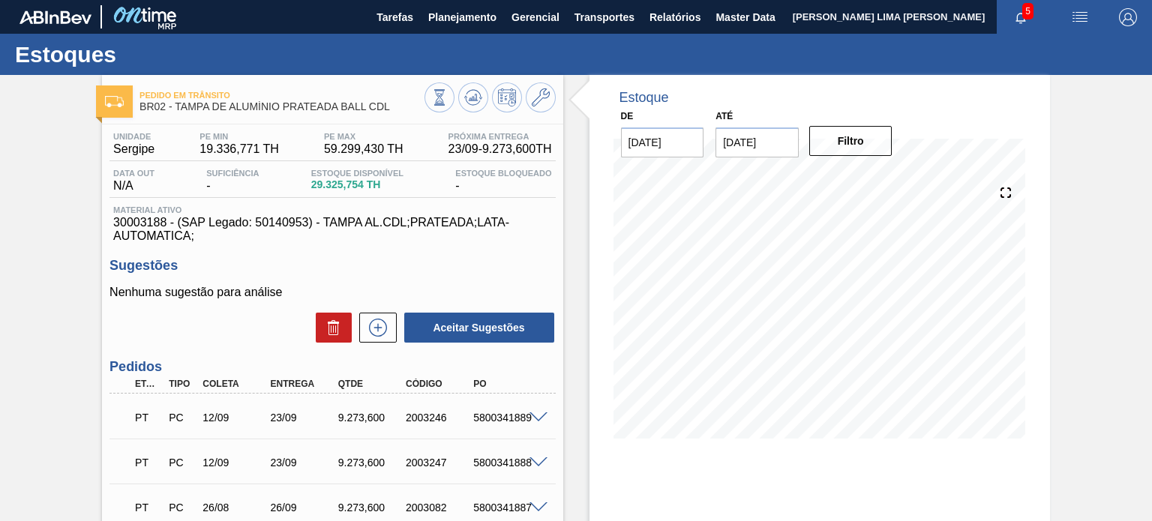
click at [486, 235] on span "30003188 - (SAP Legado: 50140953) - TAMPA AL.CDL;PRATEADA;LATA-AUTOMATICA;" at bounding box center [332, 229] width 438 height 27
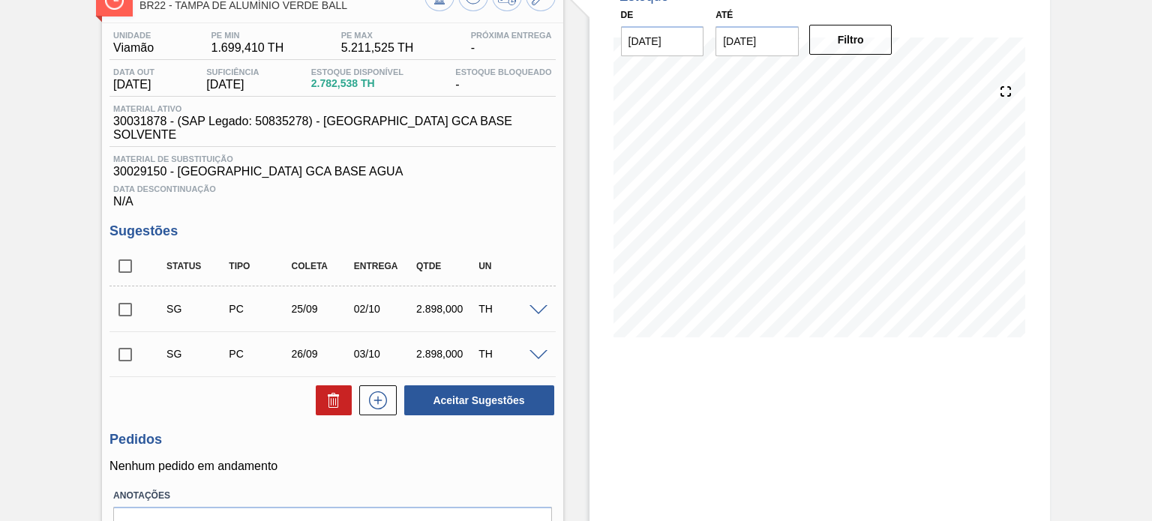
scroll to position [75, 0]
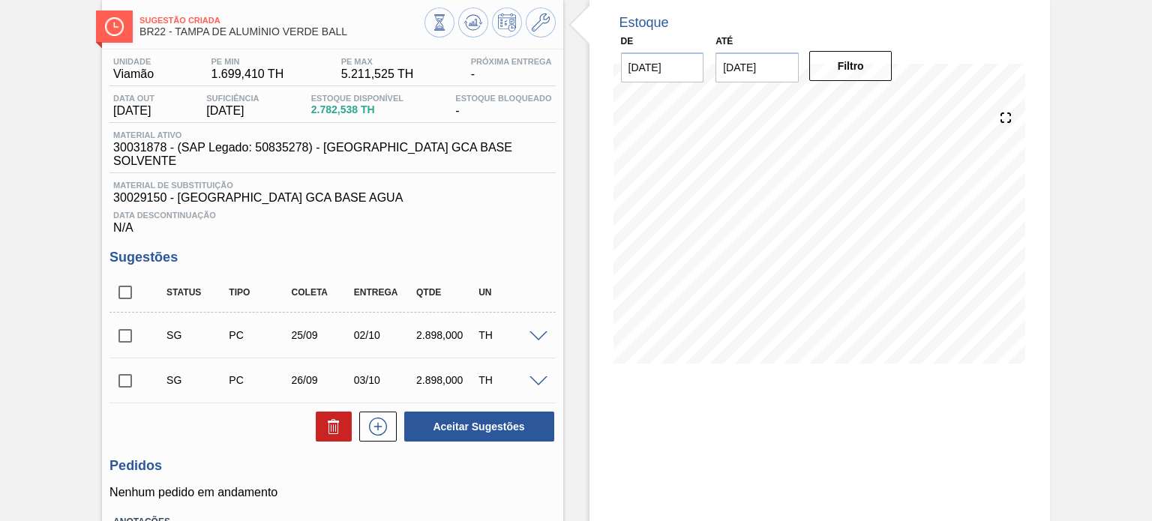
click at [486, 164] on div "Unidade Viamão PE MIN 1.699,410 TH PE MAX 5.211,525 TH Próxima Entrega - Data o…" at bounding box center [331, 146] width 445 height 178
click at [125, 284] on input "checkbox" at bounding box center [124, 292] width 31 height 31
checkbox input "true"
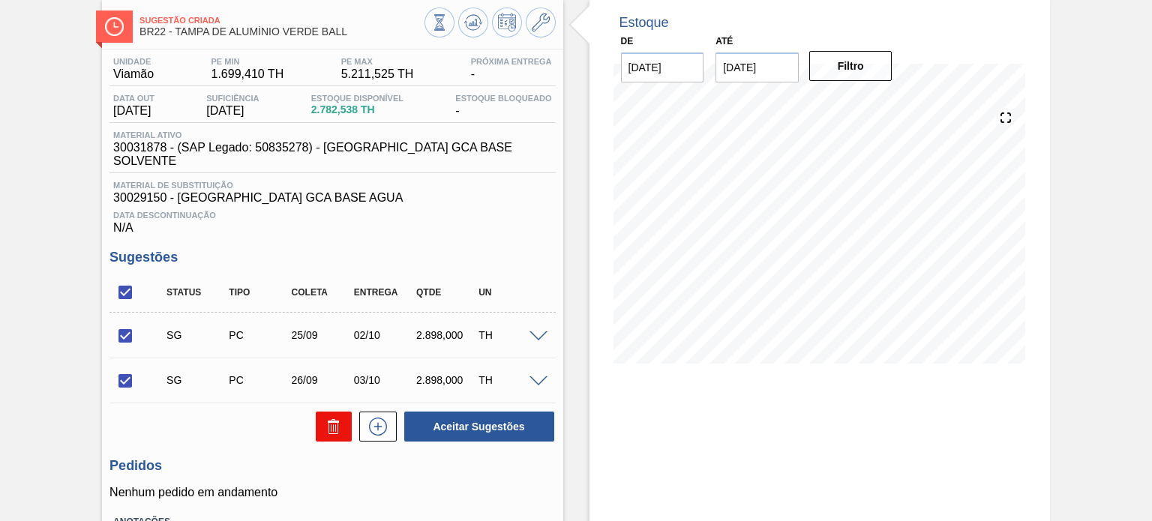
click at [329, 424] on button at bounding box center [334, 427] width 36 height 30
checkbox input "false"
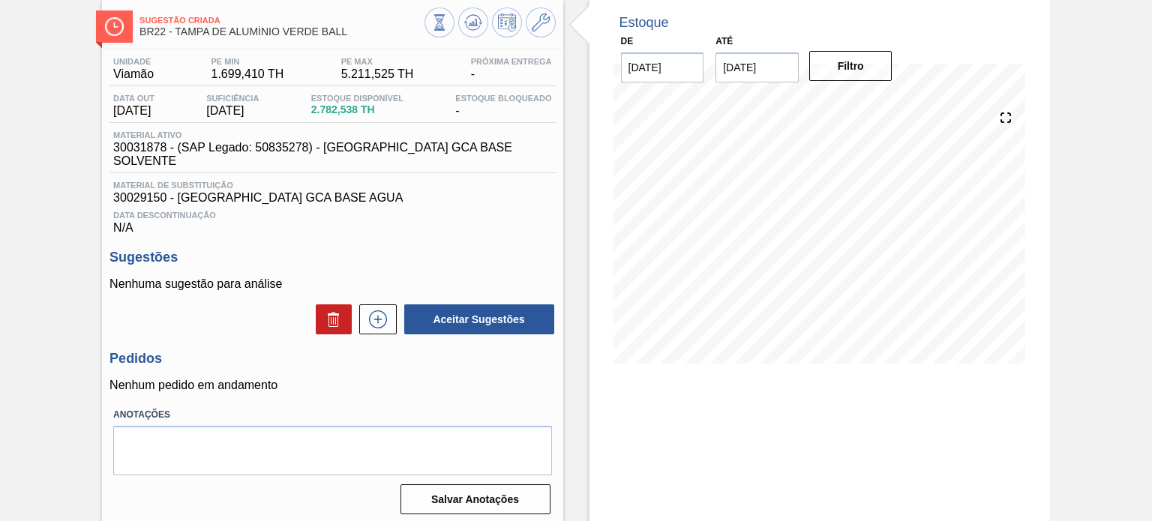
click at [580, 209] on div "Estoque De 22/09/2025 Até 31/01/2026 Filtro 24/09 Projeção de Estoque 2,782.538…" at bounding box center [806, 285] width 487 height 570
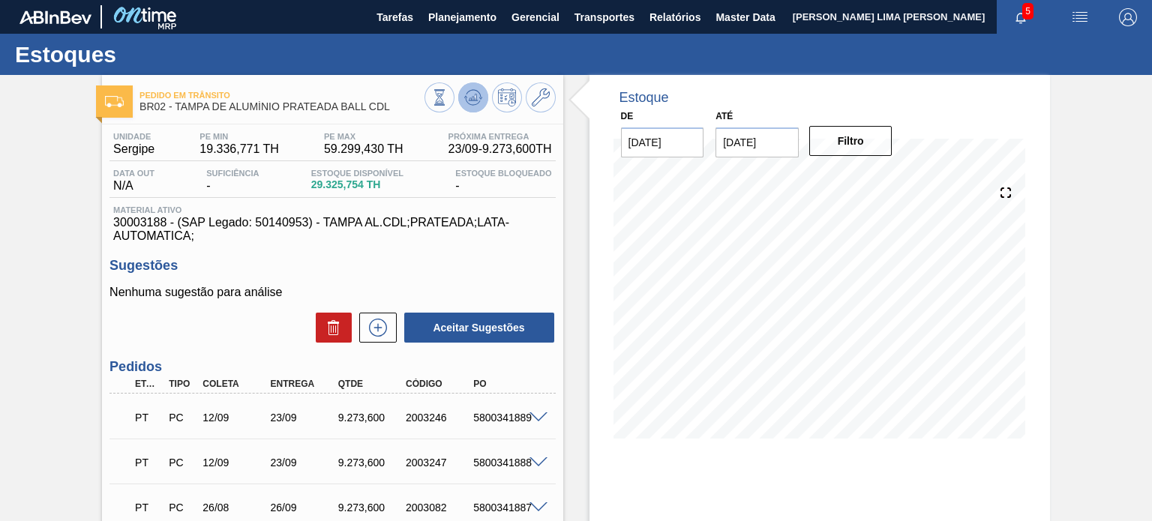
click at [474, 98] on icon at bounding box center [473, 97] width 10 height 7
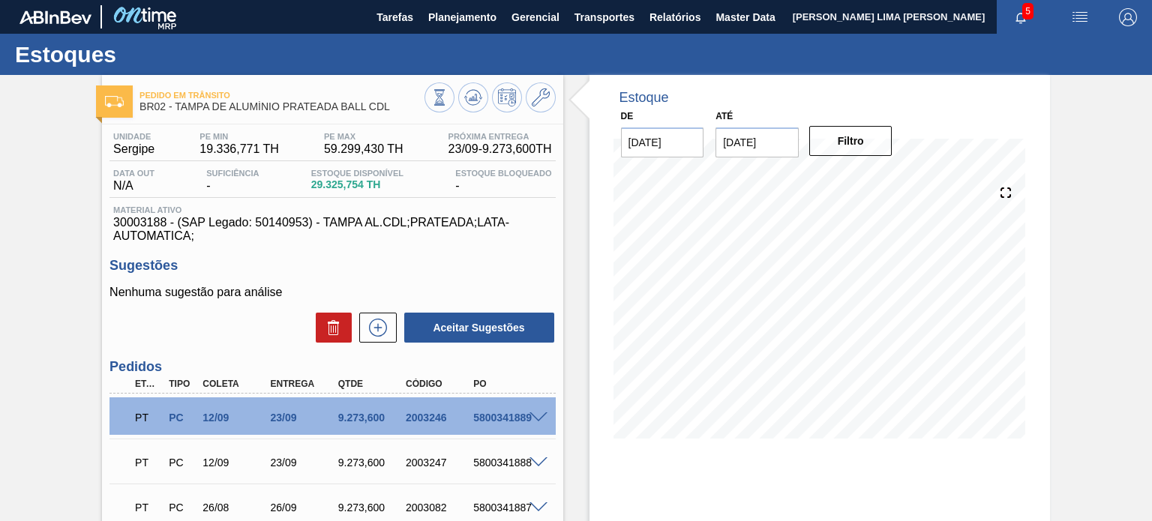
click at [601, 293] on div "Estoque De [DATE] Até [DATE] Filtro 29/09 Projeção de Estoque 52,517.962 [DOMAI…" at bounding box center [819, 268] width 460 height 386
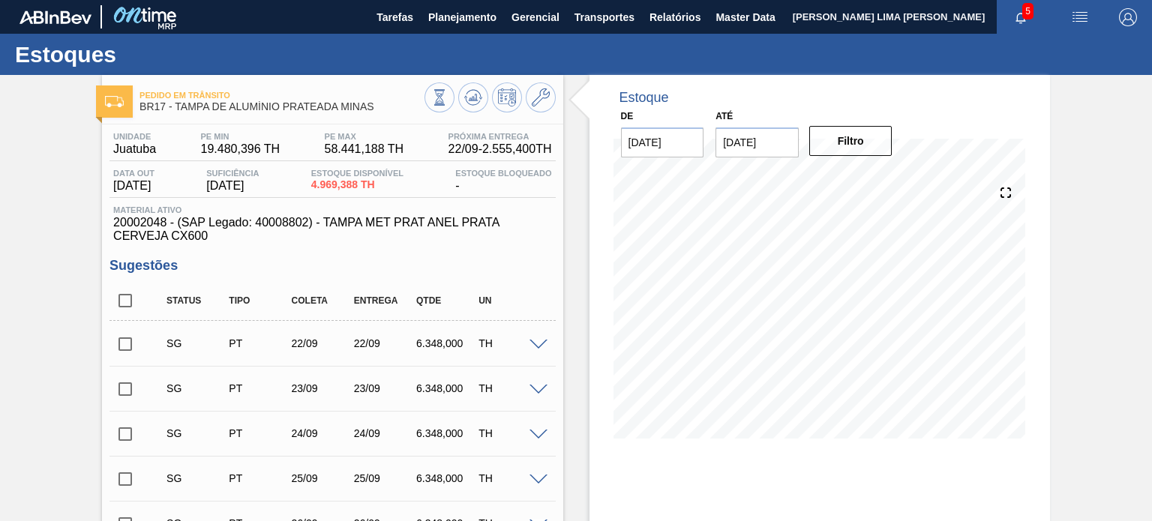
drag, startPoint x: 127, startPoint y: 290, endPoint x: 424, endPoint y: 306, distance: 298.2
click at [127, 290] on input "checkbox" at bounding box center [124, 300] width 31 height 31
checkbox input "true"
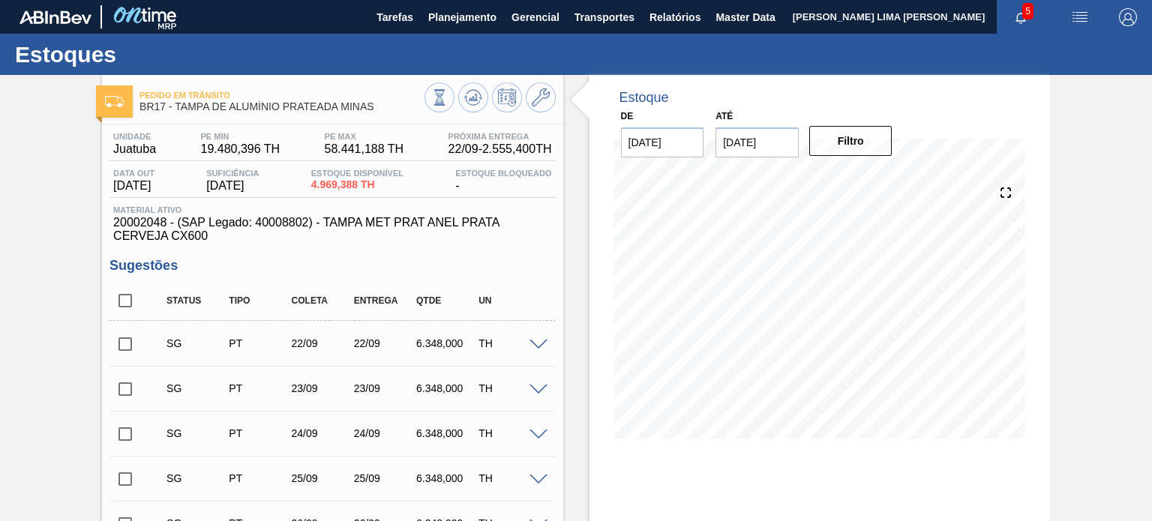
checkbox input "true"
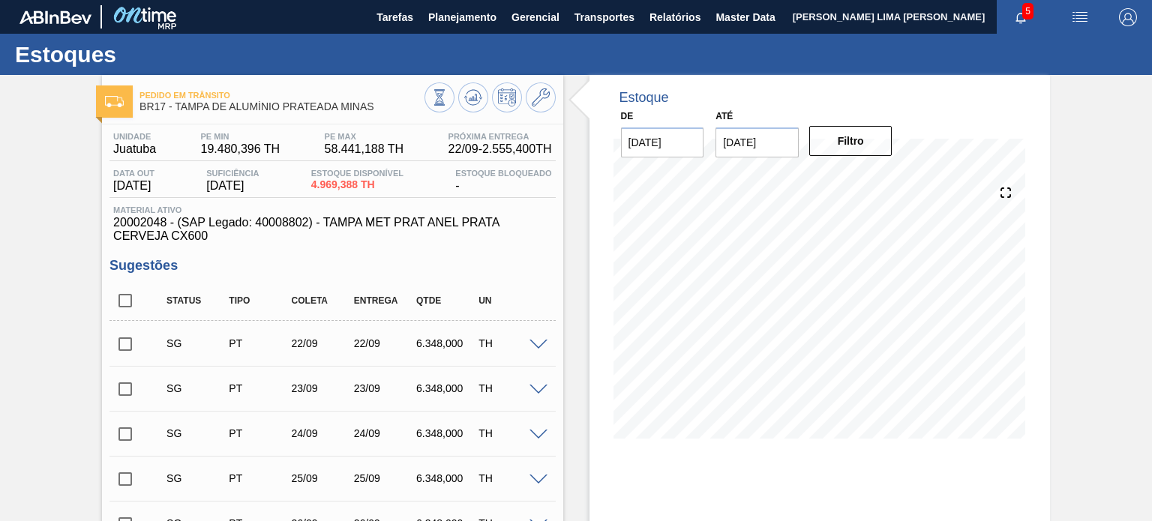
checkbox input "true"
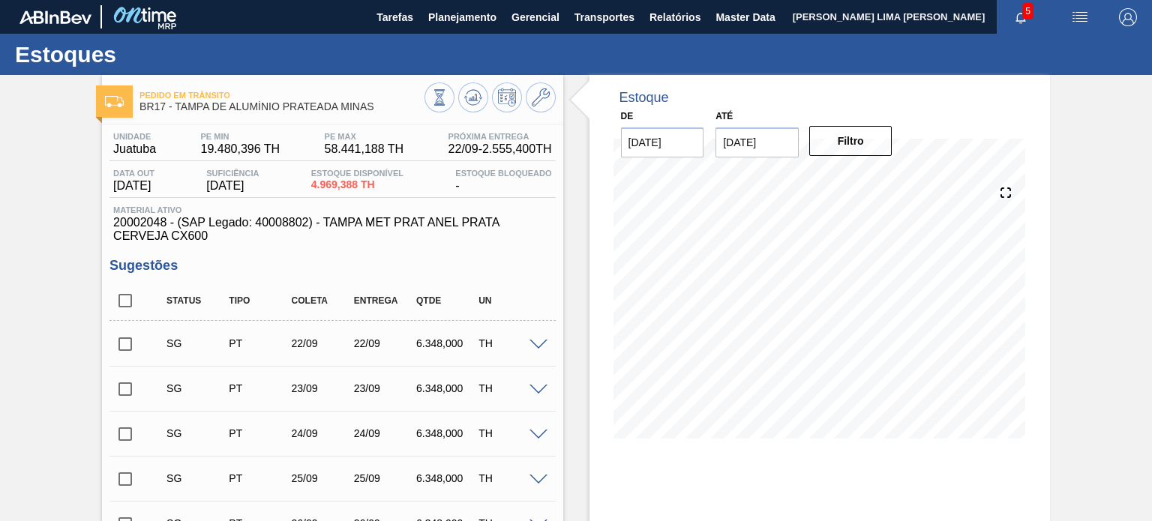
checkbox input "true"
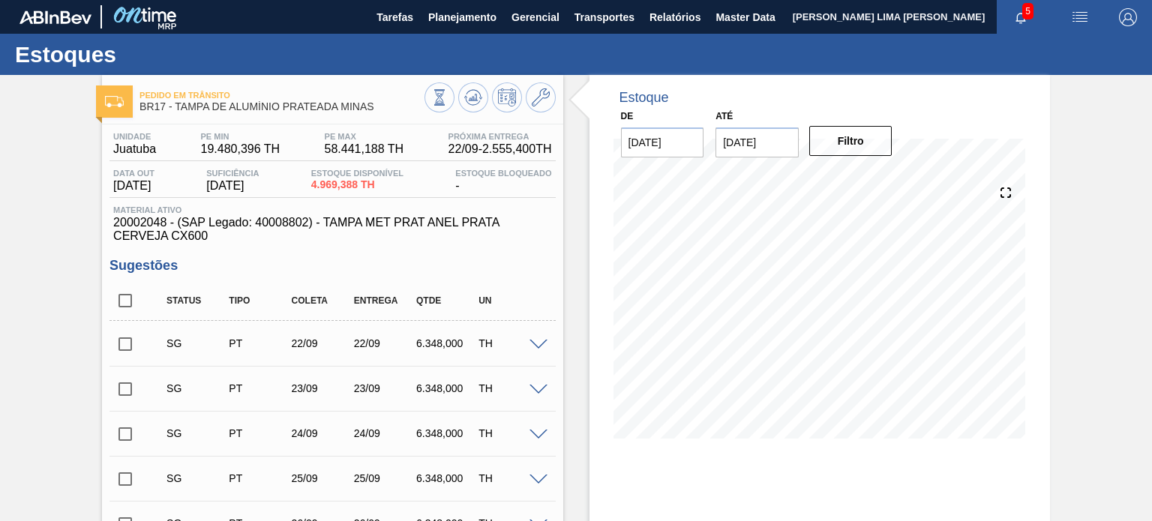
checkbox input "true"
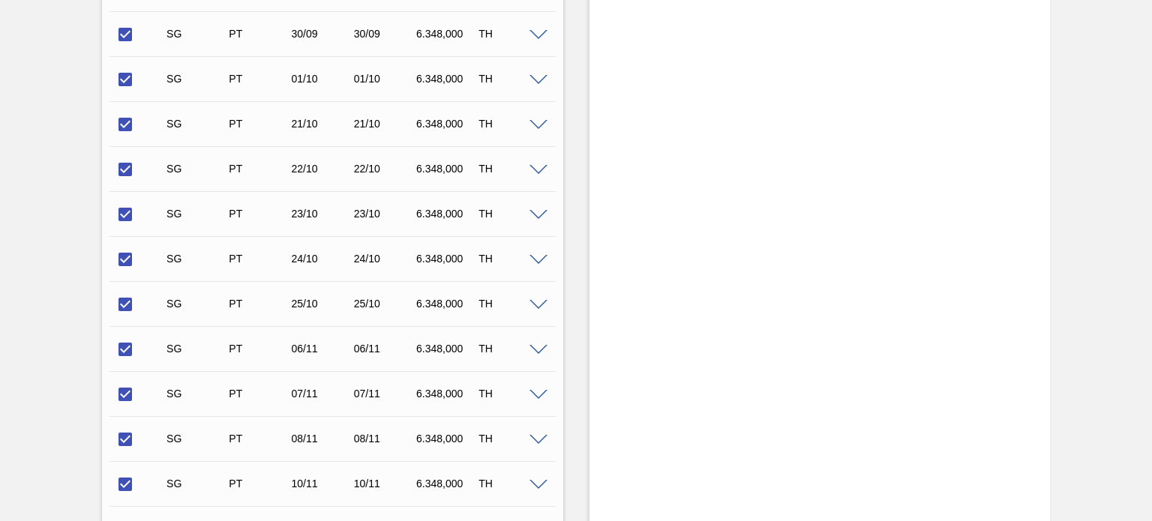
scroll to position [825, 0]
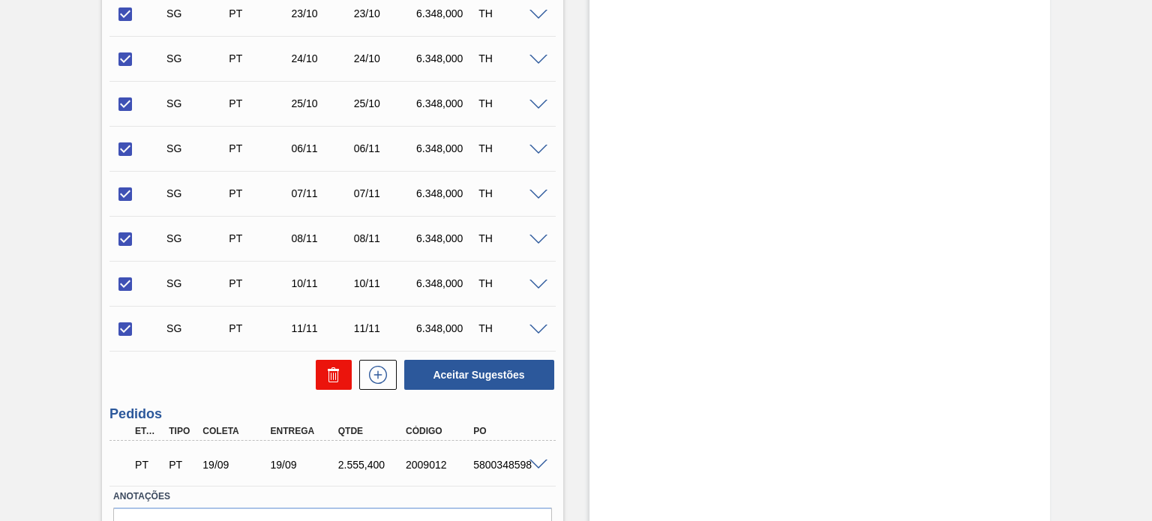
click at [333, 366] on icon at bounding box center [334, 375] width 18 height 18
checkbox input "false"
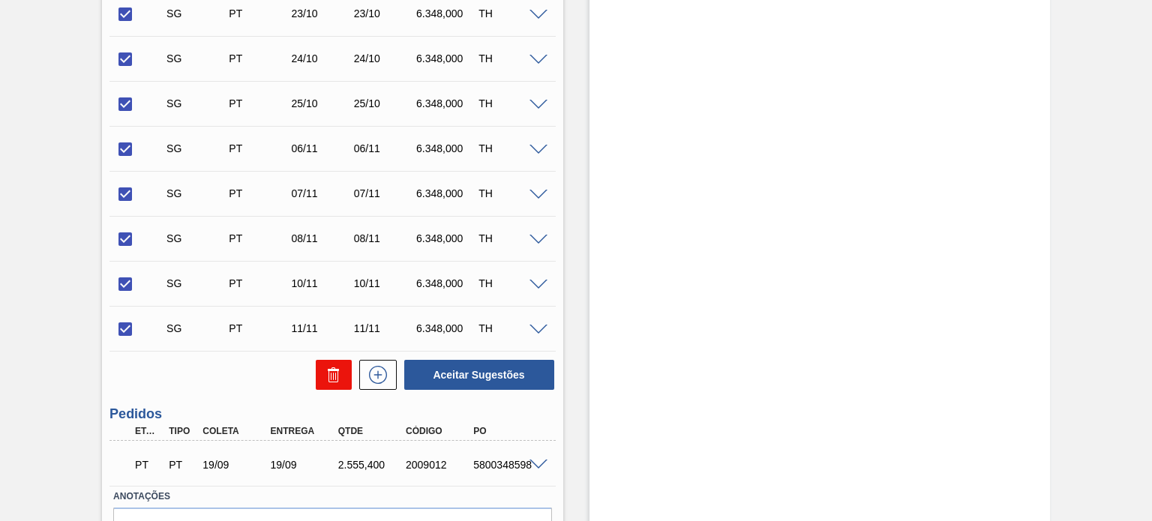
checkbox input "false"
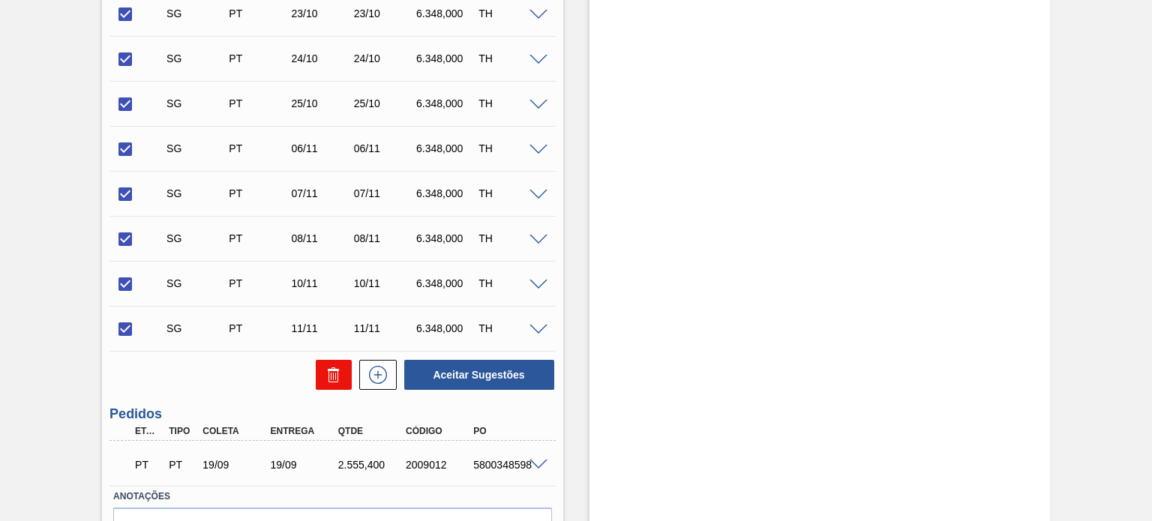
checkbox input "false"
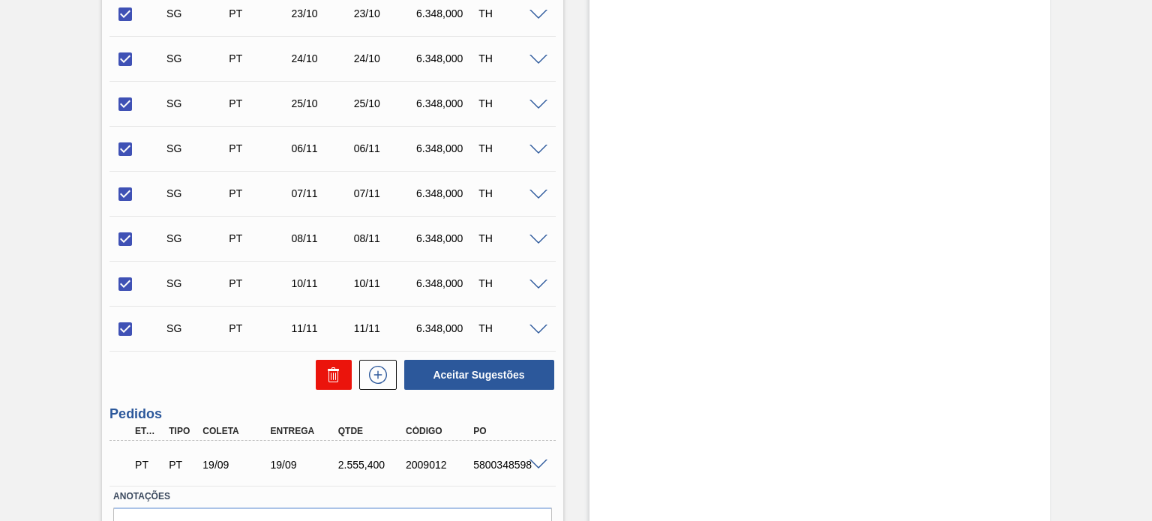
checkbox input "false"
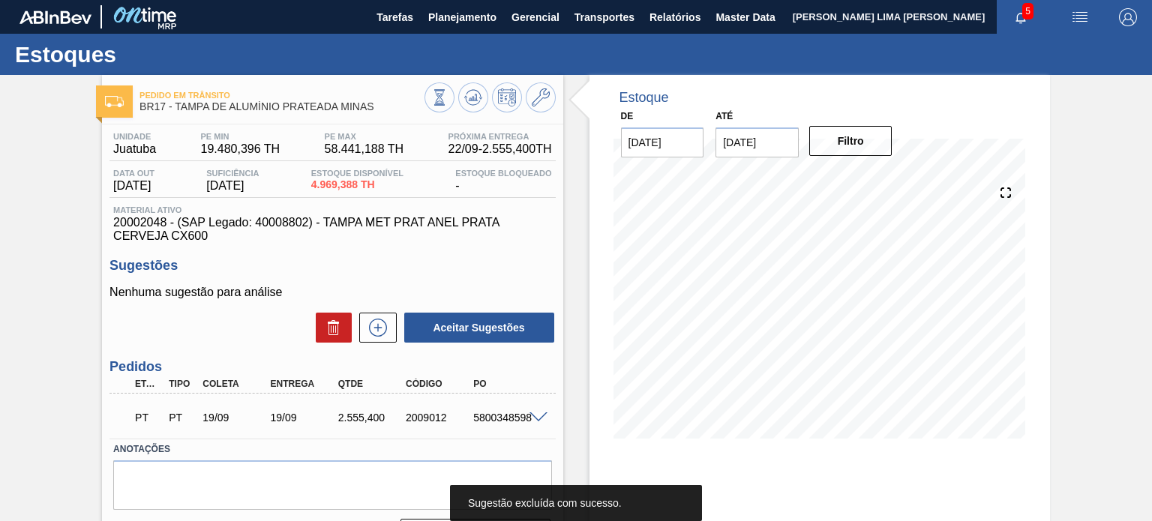
scroll to position [0, 0]
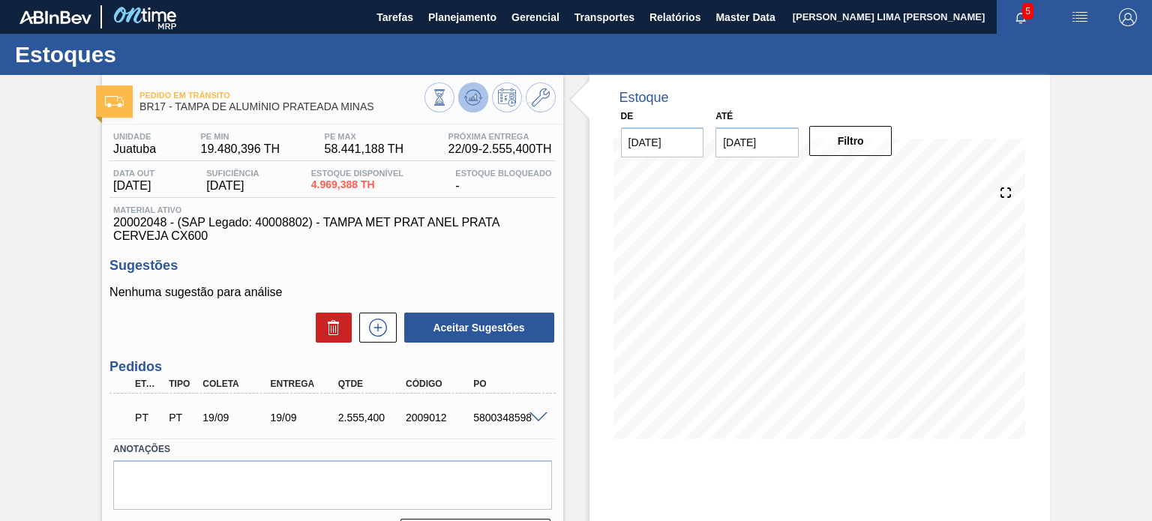
click at [469, 93] on icon at bounding box center [473, 97] width 18 height 18
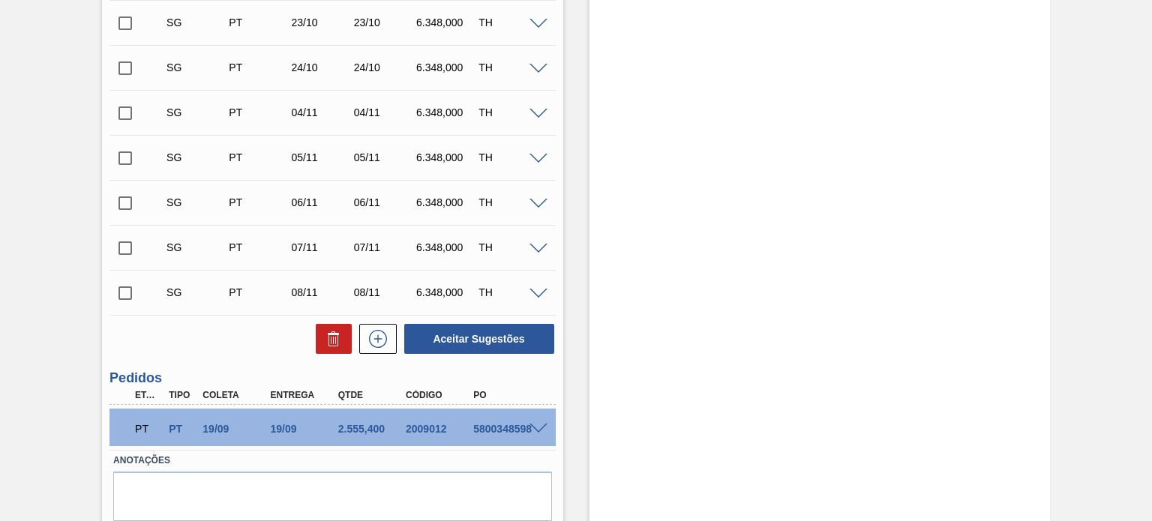
scroll to position [912, 0]
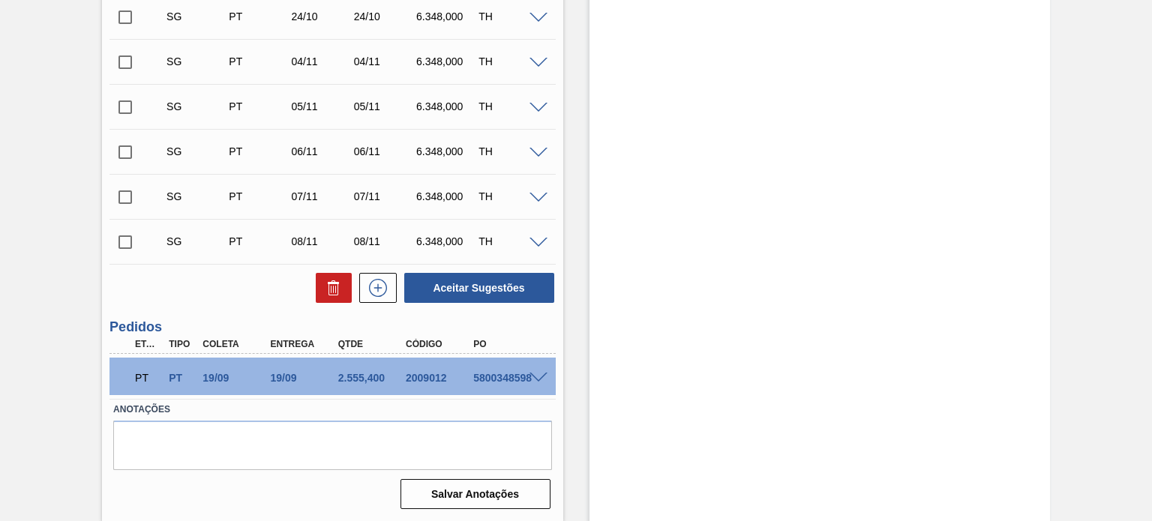
click at [334, 379] on div "2.555,400" at bounding box center [371, 378] width 74 height 12
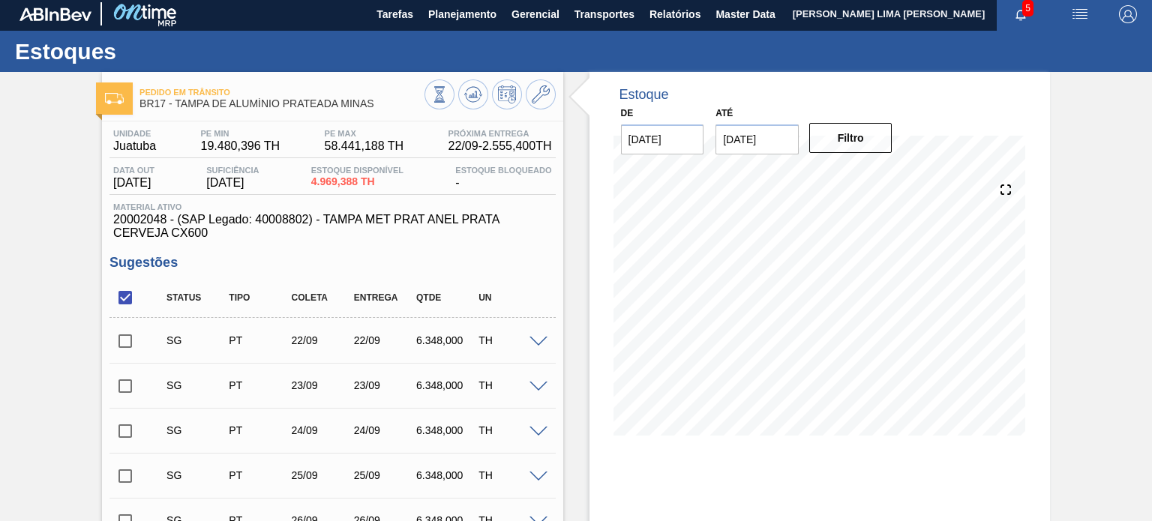
scroll to position [0, 0]
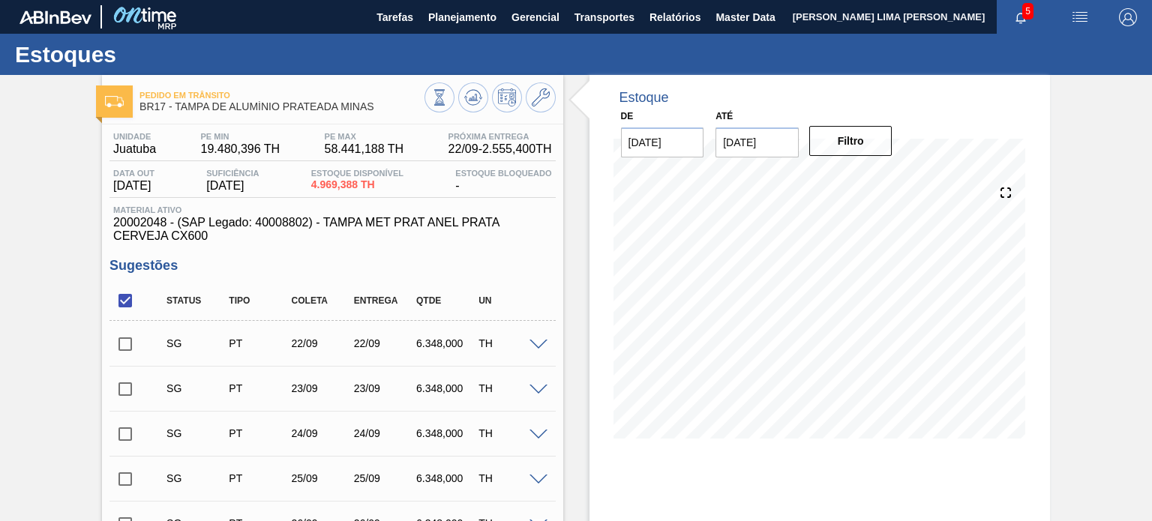
click at [318, 181] on span "4.969,388 TH" at bounding box center [357, 184] width 92 height 11
